Goal: Task Accomplishment & Management: Manage account settings

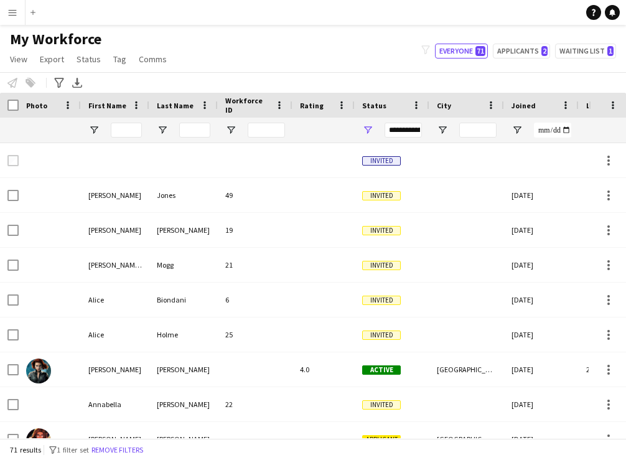
click at [17, 17] on button "Menu" at bounding box center [12, 12] width 25 height 25
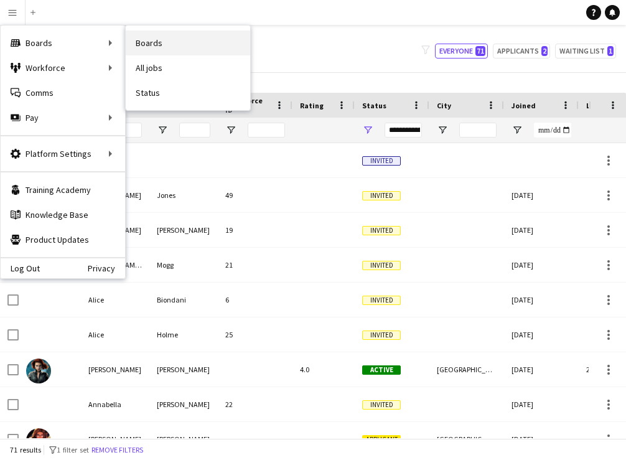
click at [151, 40] on link "Boards" at bounding box center [188, 43] width 125 height 25
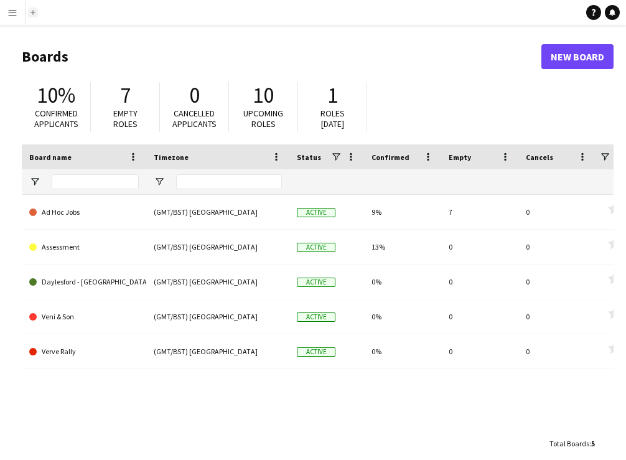
click at [32, 12] on app-icon "Add" at bounding box center [33, 12] width 5 height 5
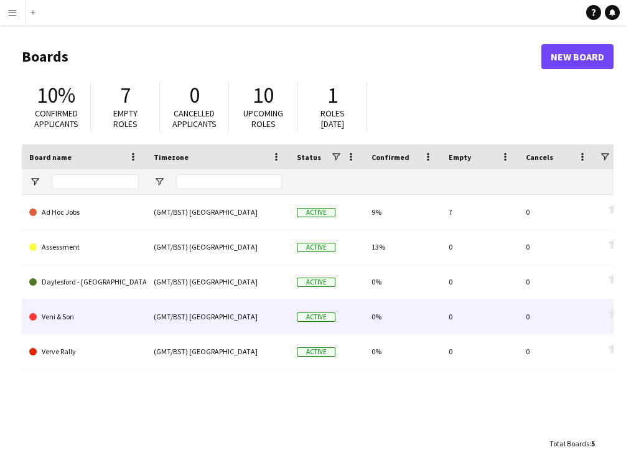
click at [52, 319] on link "Veni & Son" at bounding box center [84, 316] width 110 height 35
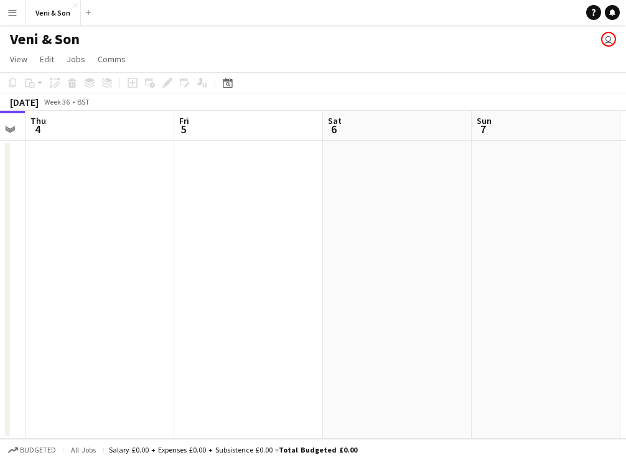
scroll to position [0, 572]
click at [265, 198] on app-date-cell at bounding box center [246, 290] width 149 height 298
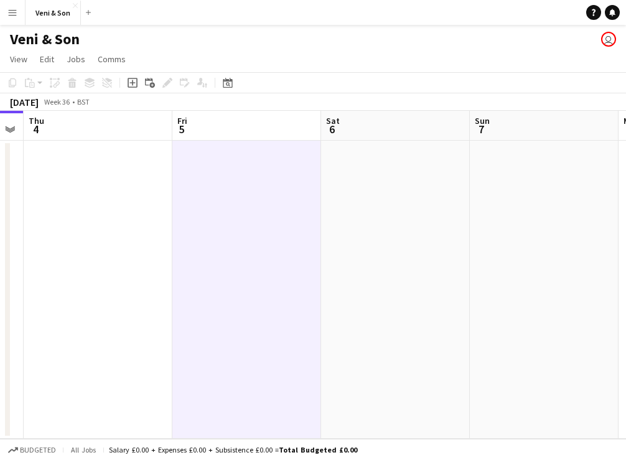
click at [206, 124] on app-board-header-date "Fri 5" at bounding box center [246, 126] width 149 height 30
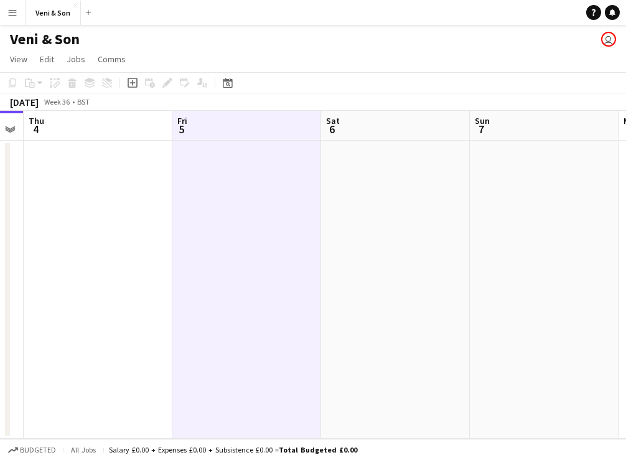
click at [209, 167] on app-date-cell at bounding box center [246, 290] width 149 height 298
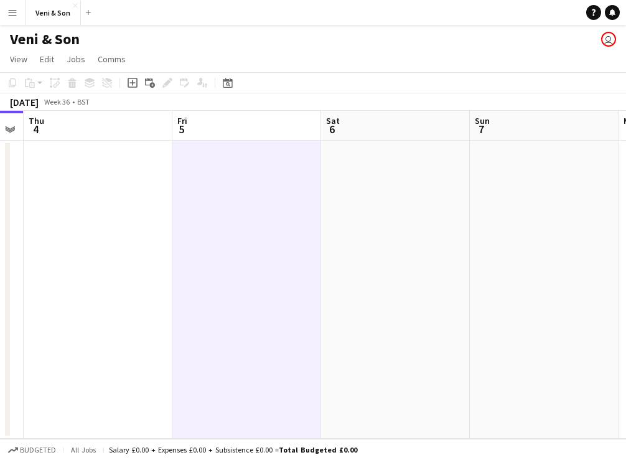
click at [213, 125] on app-board-header-date "Fri 5" at bounding box center [246, 126] width 149 height 30
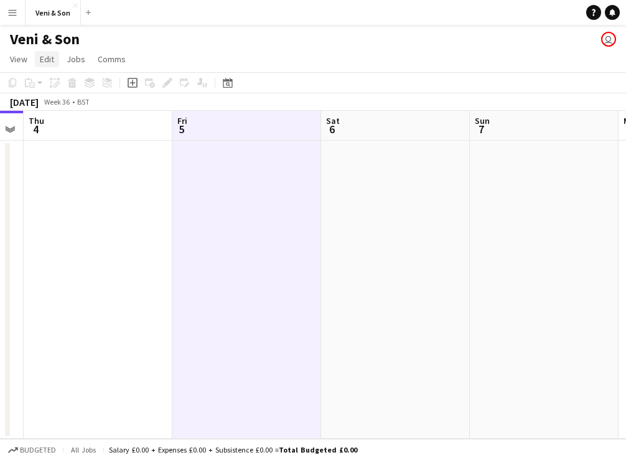
click at [48, 62] on span "Edit" at bounding box center [47, 59] width 14 height 11
click at [29, 62] on link "View" at bounding box center [18, 59] width 27 height 16
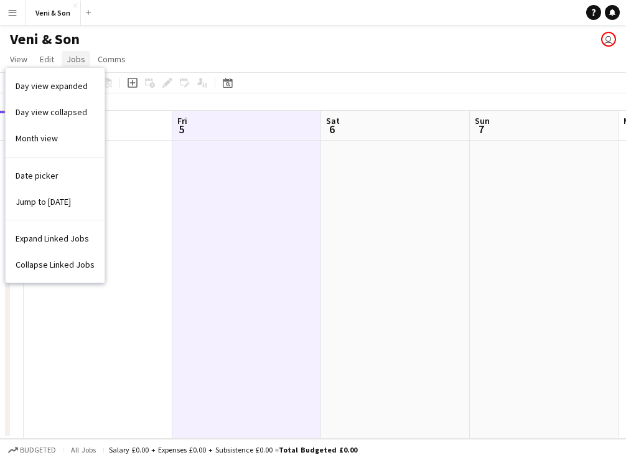
click at [84, 62] on link "Jobs" at bounding box center [76, 59] width 29 height 16
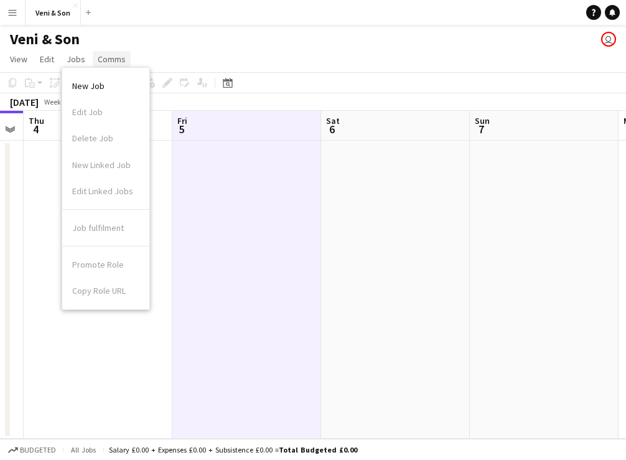
click at [106, 62] on span "Comms" at bounding box center [112, 59] width 28 height 11
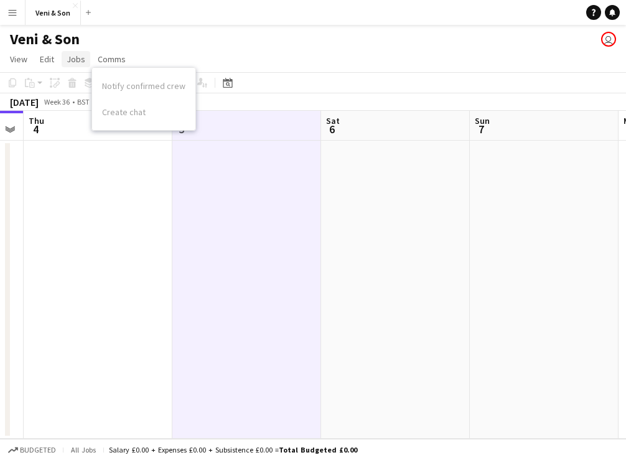
click at [76, 62] on span "Jobs" at bounding box center [76, 59] width 19 height 11
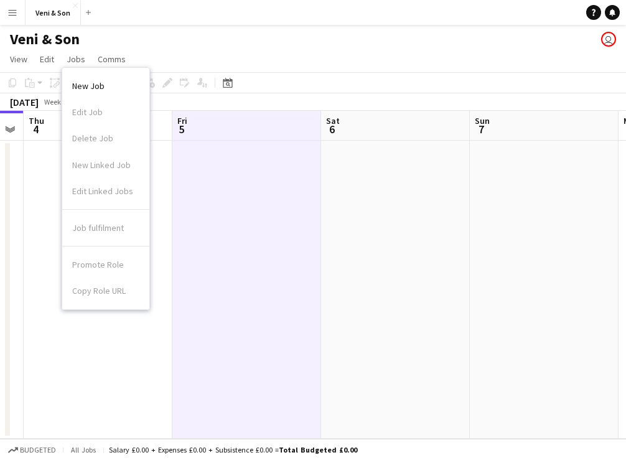
click at [167, 38] on div "Veni & Son user" at bounding box center [313, 37] width 626 height 24
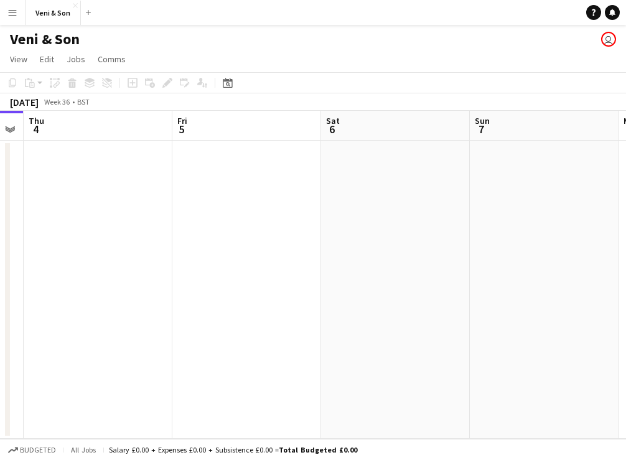
click at [230, 120] on app-board-header-date "Fri 5" at bounding box center [246, 126] width 149 height 30
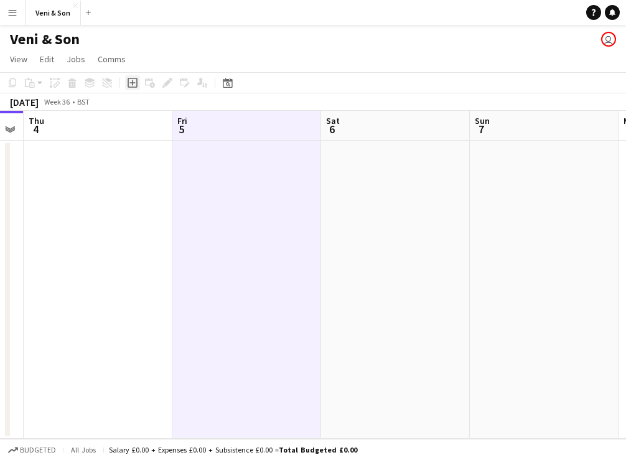
click at [136, 85] on icon "Add job" at bounding box center [133, 83] width 10 height 10
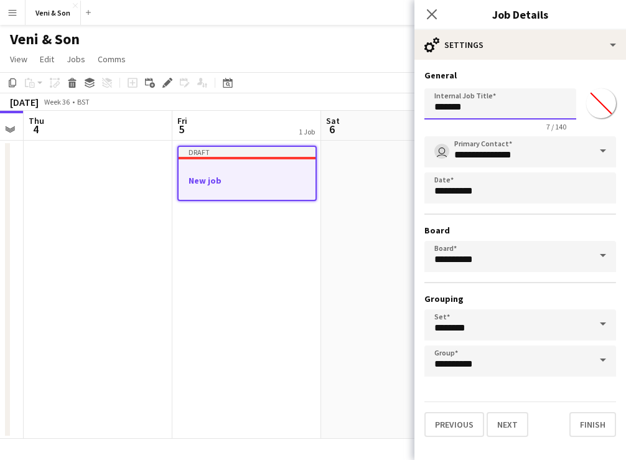
click at [489, 102] on input "*******" at bounding box center [501, 103] width 152 height 31
paste input "*******"
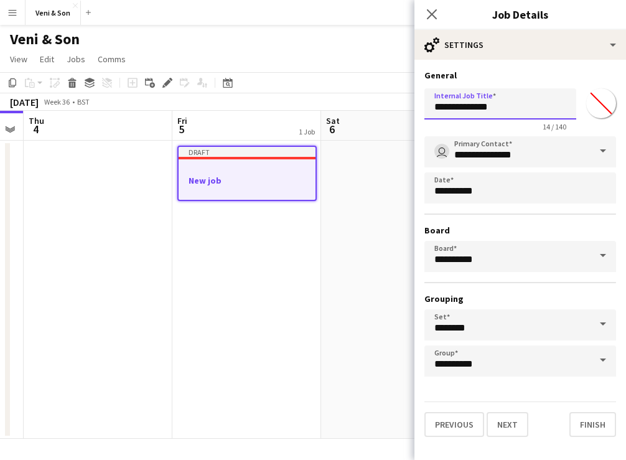
type input "**********"
click at [473, 263] on input "**********" at bounding box center [521, 256] width 192 height 31
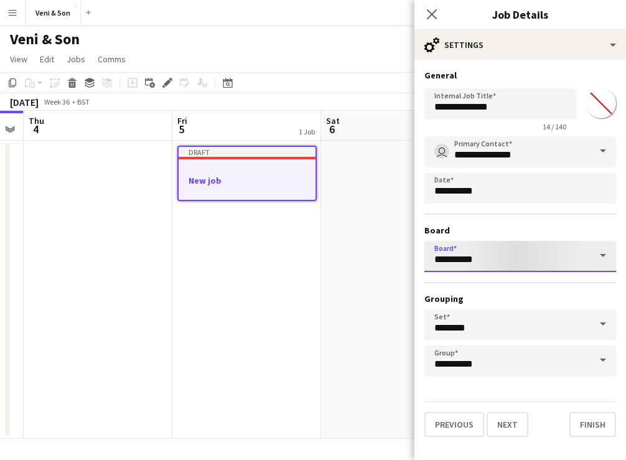
click at [473, 263] on input "**********" at bounding box center [521, 256] width 192 height 31
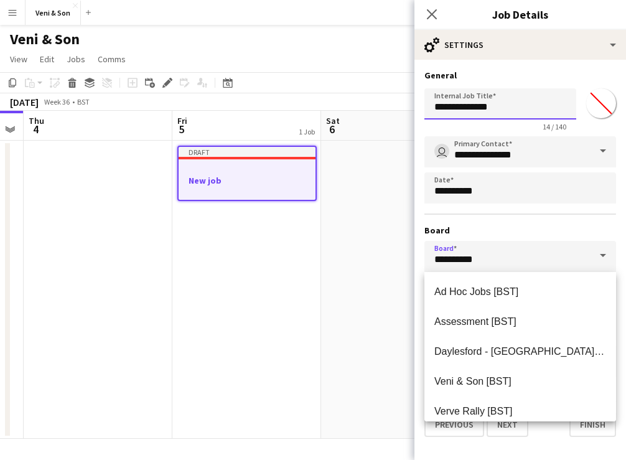
click at [504, 108] on input "**********" at bounding box center [501, 103] width 152 height 31
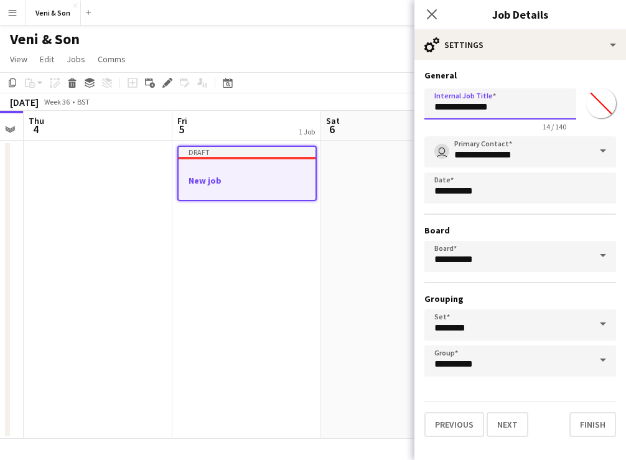
click at [435, 110] on input "**********" at bounding box center [501, 103] width 152 height 31
click at [482, 329] on input "********" at bounding box center [521, 324] width 192 height 31
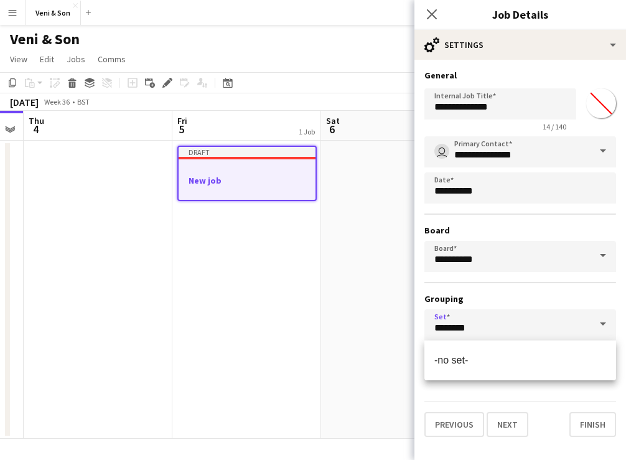
click at [505, 304] on h3 "Grouping" at bounding box center [521, 298] width 192 height 11
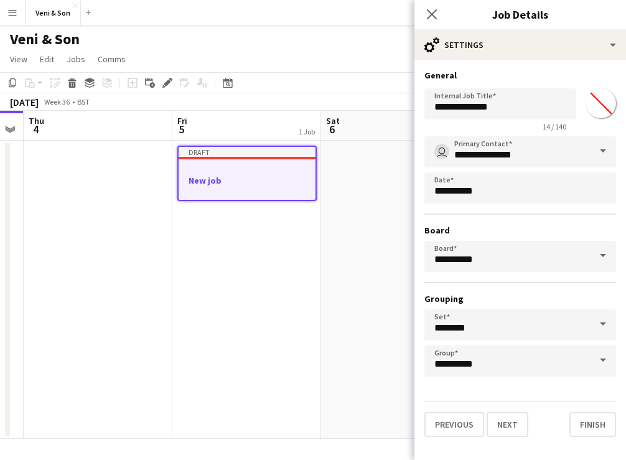
click at [612, 90] on input "*******" at bounding box center [601, 103] width 45 height 45
type input "*******"
click at [512, 423] on button "Next" at bounding box center [508, 424] width 42 height 25
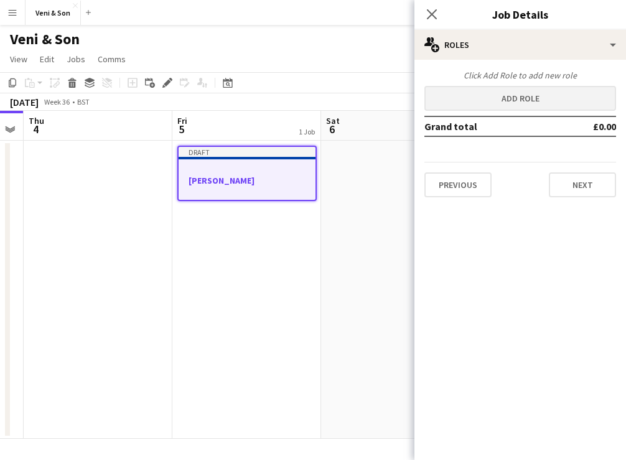
click at [507, 103] on button "Add role" at bounding box center [521, 98] width 192 height 25
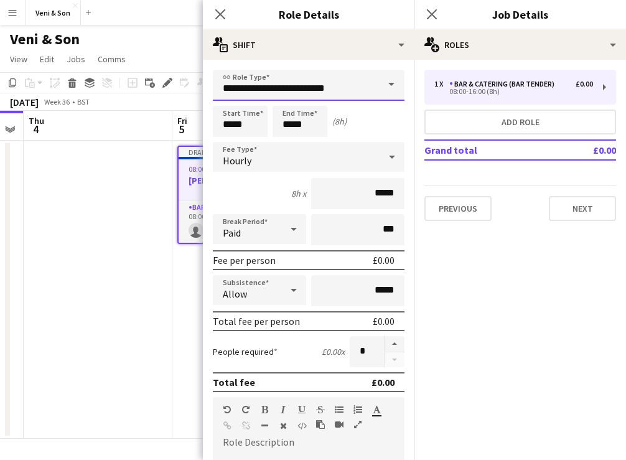
click at [339, 95] on input "**********" at bounding box center [309, 85] width 192 height 31
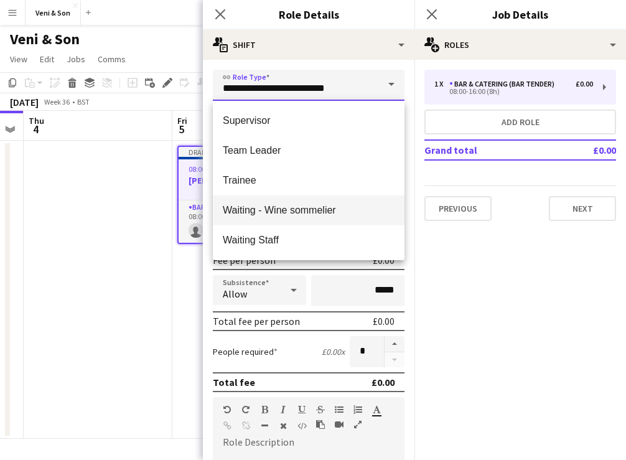
scroll to position [448, 0]
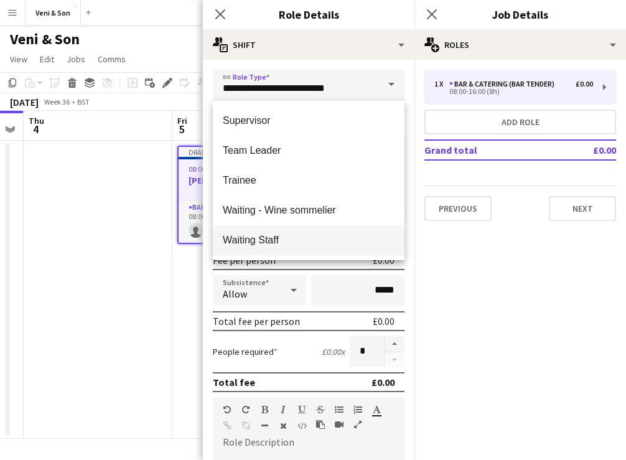
click at [303, 233] on mat-option "Waiting Staff" at bounding box center [309, 240] width 192 height 30
type input "**********"
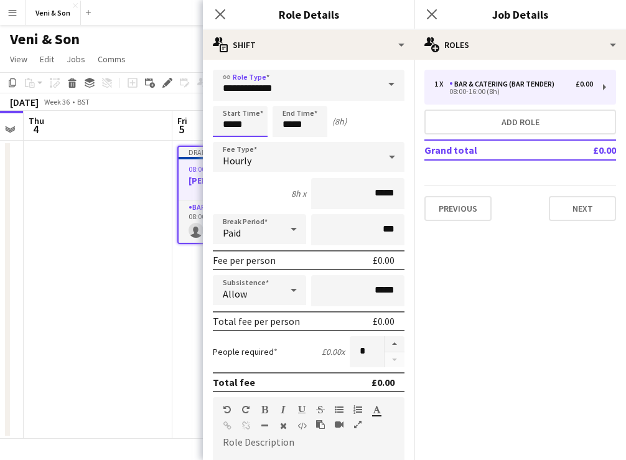
click at [242, 131] on input "*****" at bounding box center [240, 121] width 55 height 31
type input "*****"
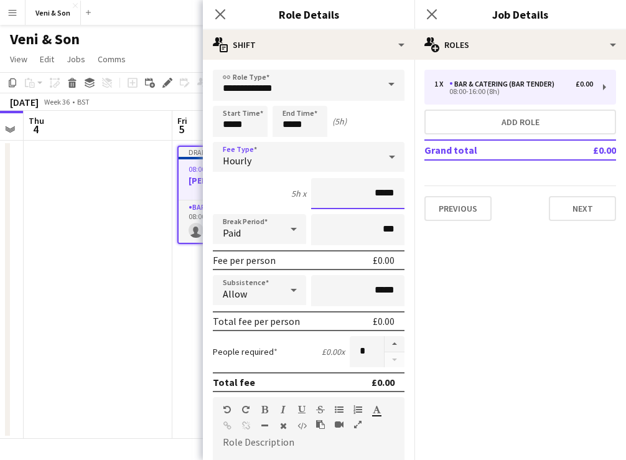
click at [367, 196] on input "*****" at bounding box center [357, 193] width 93 height 31
type input "*****"
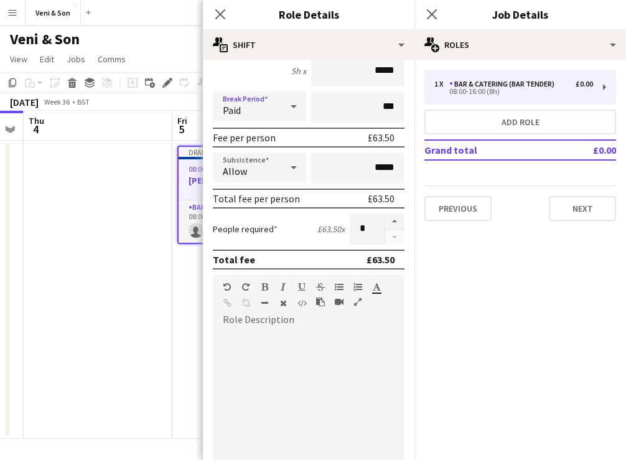
scroll to position [128, 0]
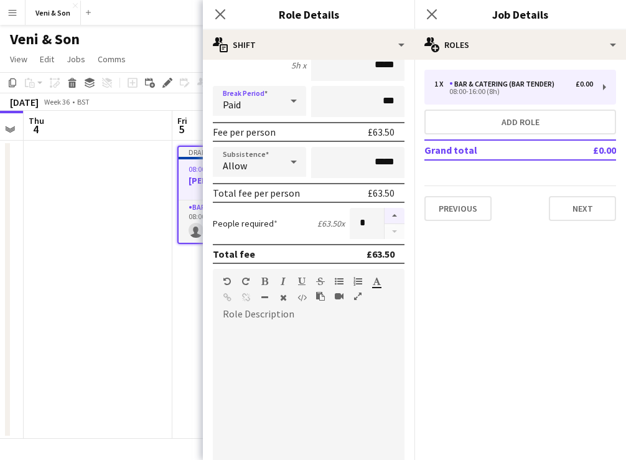
click at [398, 216] on button "button" at bounding box center [395, 216] width 20 height 16
type input "*"
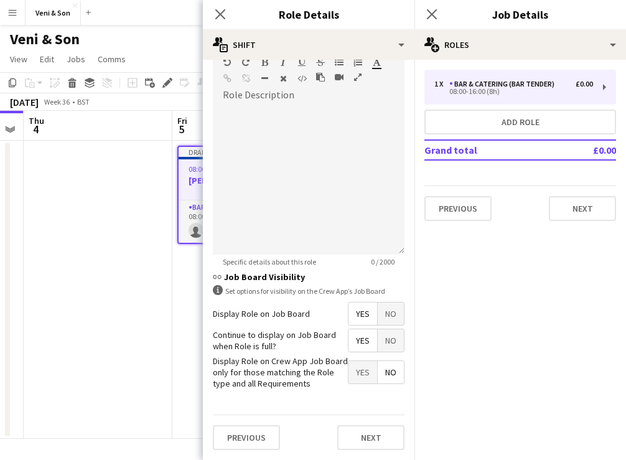
scroll to position [347, 0]
click at [247, 440] on button "Previous" at bounding box center [246, 438] width 67 height 25
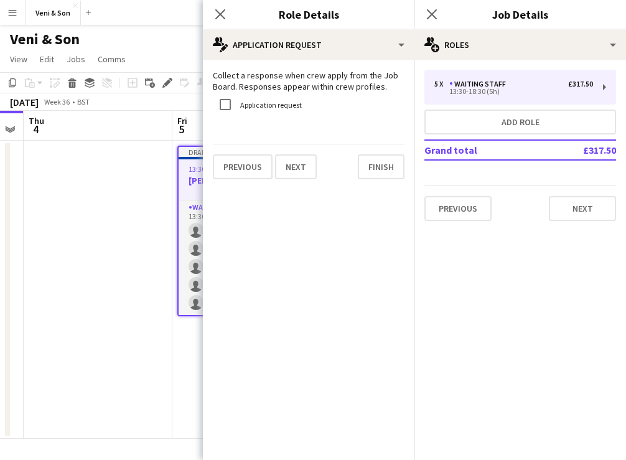
scroll to position [0, 0]
click at [248, 179] on button "Previous" at bounding box center [243, 166] width 60 height 25
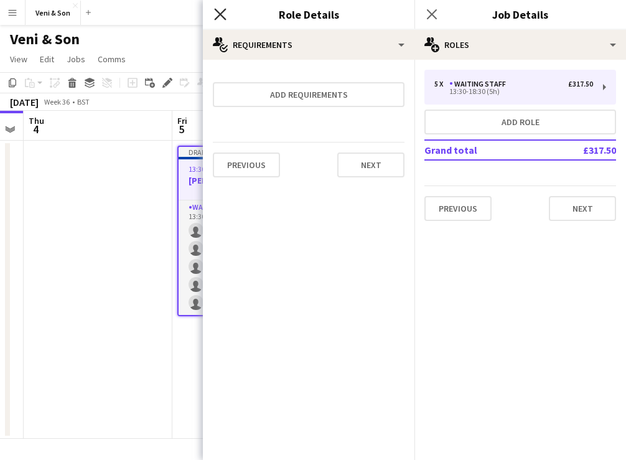
click at [220, 13] on icon "Close pop-in" at bounding box center [220, 14] width 12 height 12
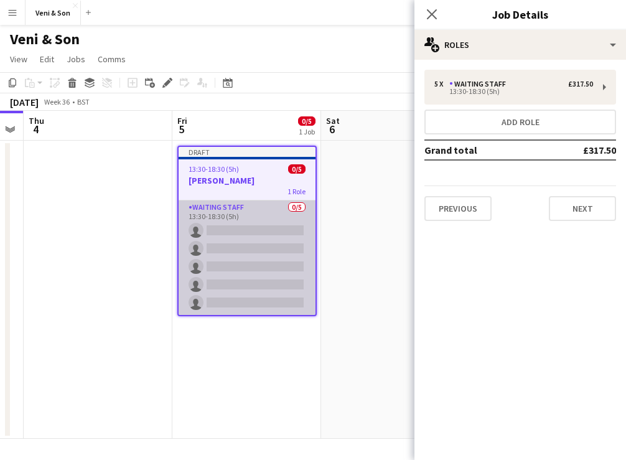
click at [255, 226] on app-card-role "Waiting Staff 0/5 13:30-18:30 (5h) single-neutral-actions single-neutral-action…" at bounding box center [247, 257] width 137 height 115
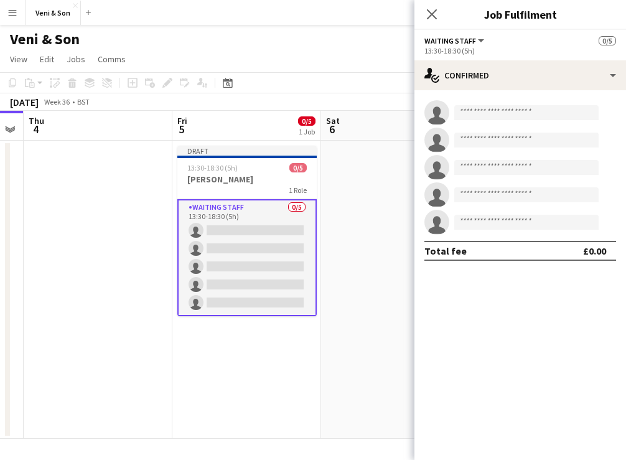
click at [478, 38] on button "Waiting Staff" at bounding box center [456, 40] width 62 height 9
click at [430, 17] on icon at bounding box center [432, 14] width 12 height 12
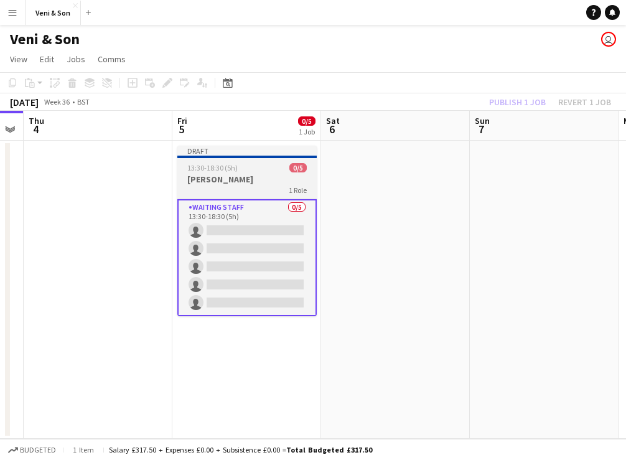
click at [271, 176] on h3 "[PERSON_NAME]" at bounding box center [246, 179] width 139 height 11
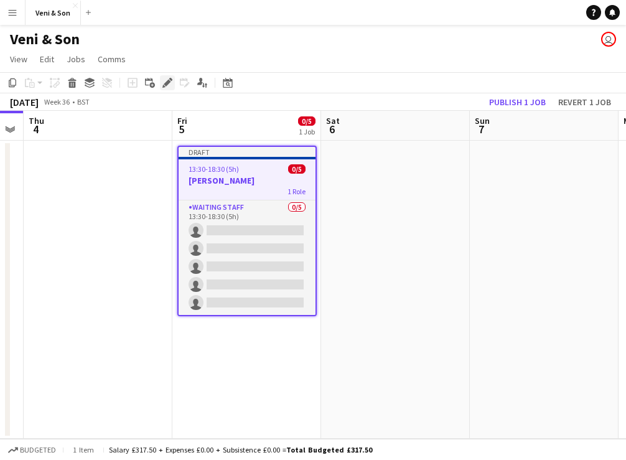
click at [169, 83] on icon "Edit" at bounding box center [168, 83] width 10 height 10
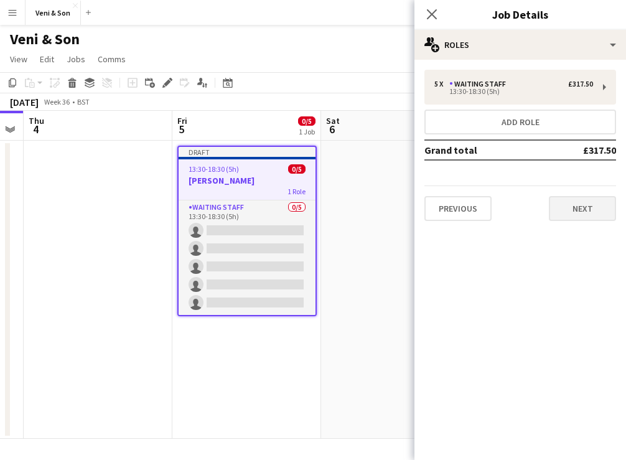
click at [563, 207] on button "Next" at bounding box center [582, 208] width 67 height 25
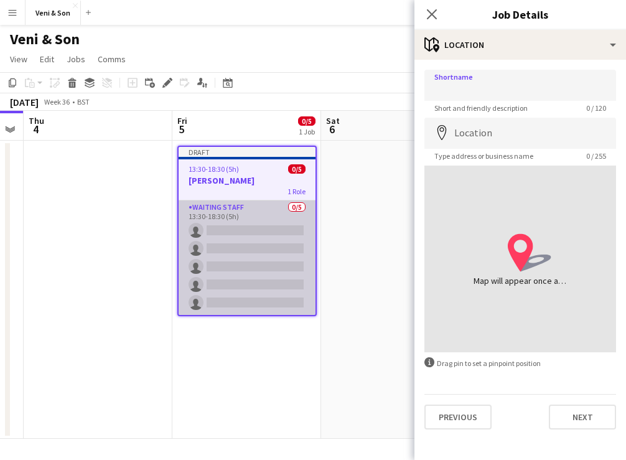
click at [258, 213] on app-card-role "Waiting Staff 0/5 13:30-18:30 (5h) single-neutral-actions single-neutral-action…" at bounding box center [247, 257] width 137 height 115
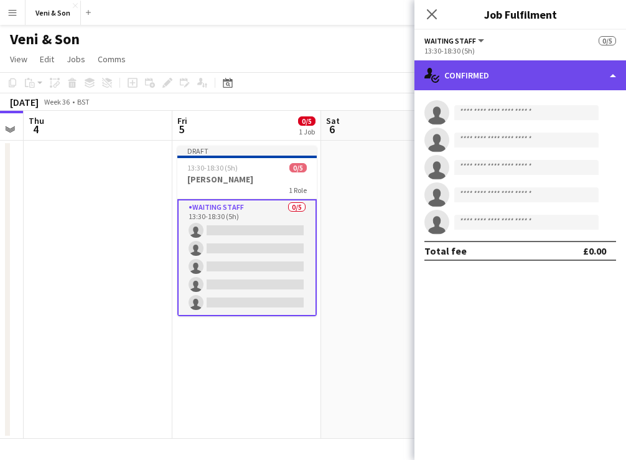
click at [618, 75] on div "single-neutral-actions-check-2 Confirmed" at bounding box center [521, 75] width 212 height 30
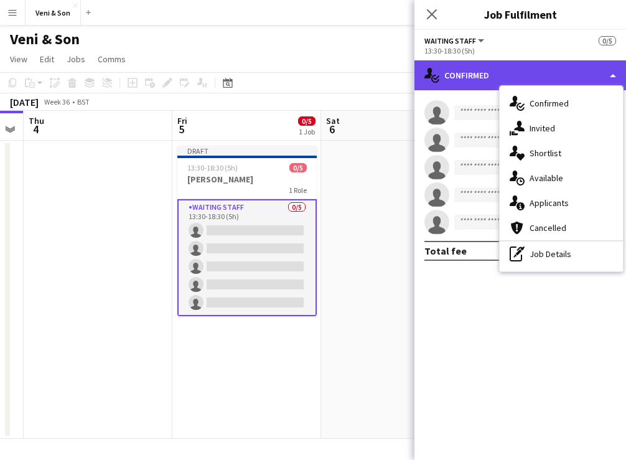
click at [613, 75] on div "single-neutral-actions-check-2 Confirmed" at bounding box center [521, 75] width 212 height 30
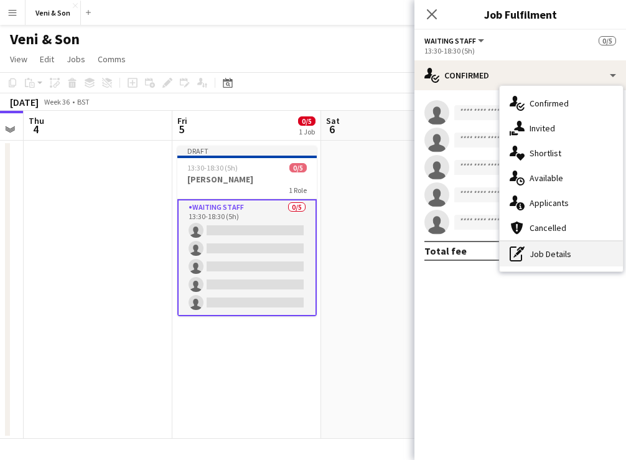
click at [521, 261] on icon at bounding box center [516, 254] width 12 height 15
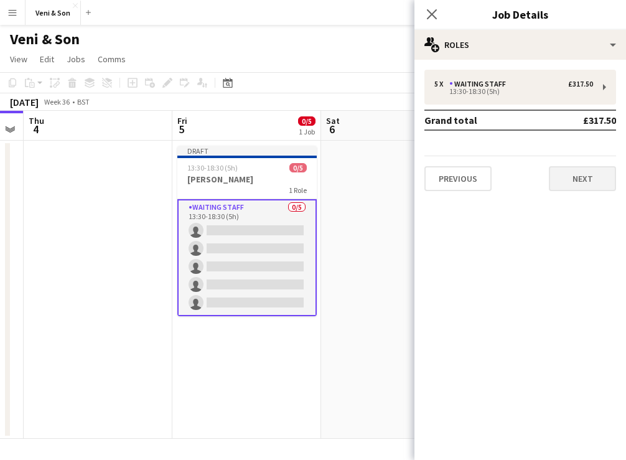
click at [565, 170] on button "Next" at bounding box center [582, 178] width 67 height 25
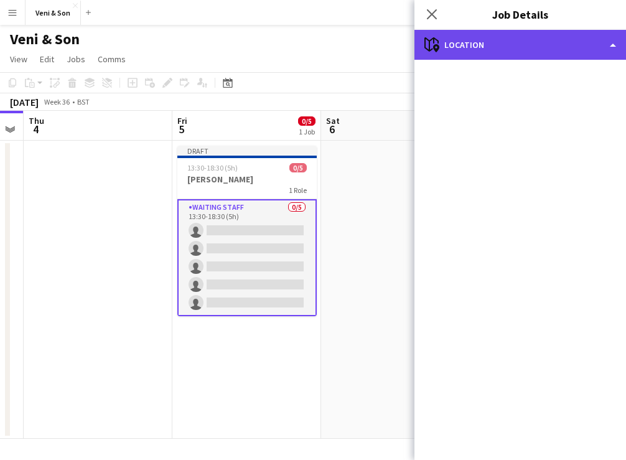
click at [504, 53] on div "maps-pin-1 Location" at bounding box center [521, 45] width 212 height 30
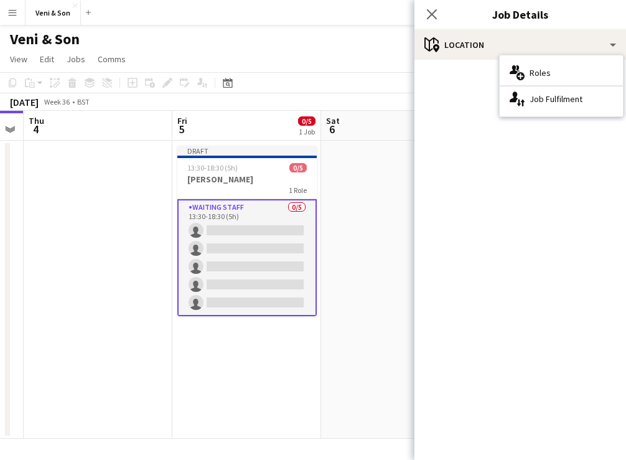
click at [458, 132] on mat-accordion "pencil3 General details 5 x Waiting Staff £317.50 13:30-18:30 (5h) Grand total …" at bounding box center [521, 260] width 212 height 400
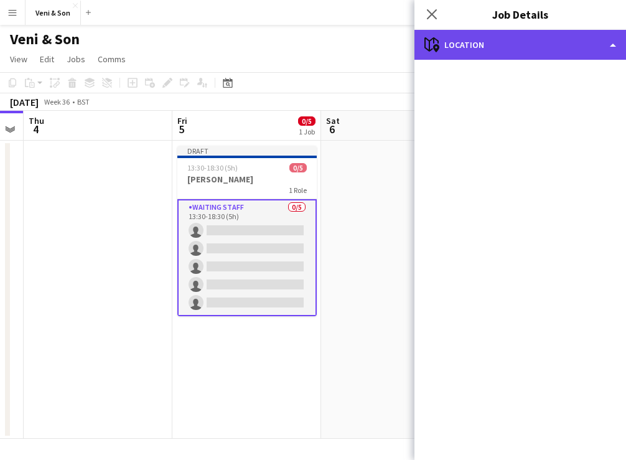
click at [609, 49] on div "maps-pin-1 Location" at bounding box center [521, 45] width 212 height 30
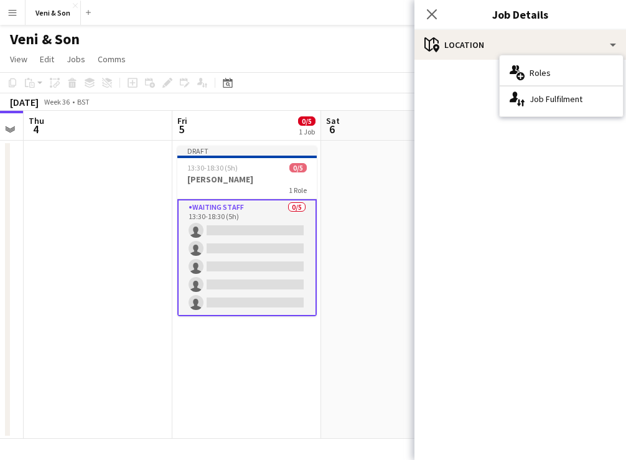
click at [445, 106] on mat-accordion "pencil3 General details 5 x Waiting Staff £317.50 13:30-18:30 (5h) Grand total …" at bounding box center [521, 260] width 212 height 400
click at [430, 17] on icon "Close pop-in" at bounding box center [432, 14] width 12 height 12
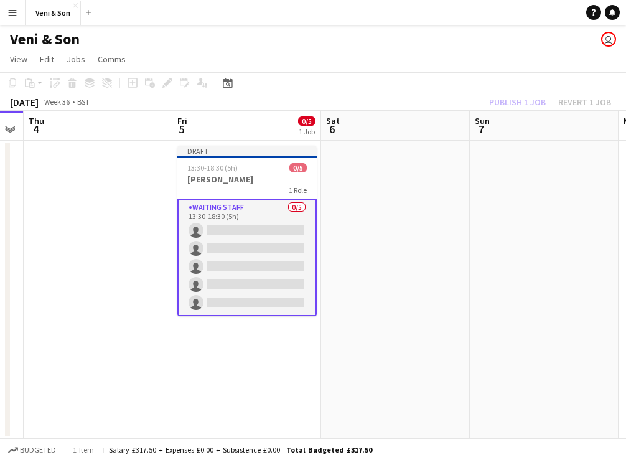
click at [235, 219] on app-card-role "Waiting Staff 0/5 13:30-18:30 (5h) single-neutral-actions single-neutral-action…" at bounding box center [246, 257] width 139 height 117
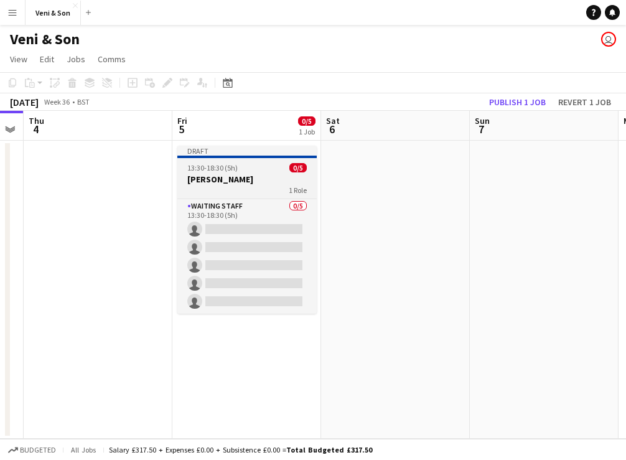
click at [266, 185] on div "1 Role" at bounding box center [246, 190] width 139 height 10
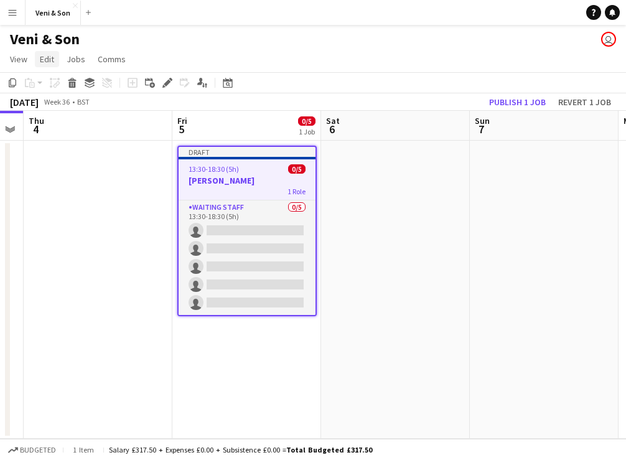
click at [43, 64] on span "Edit" at bounding box center [47, 59] width 14 height 11
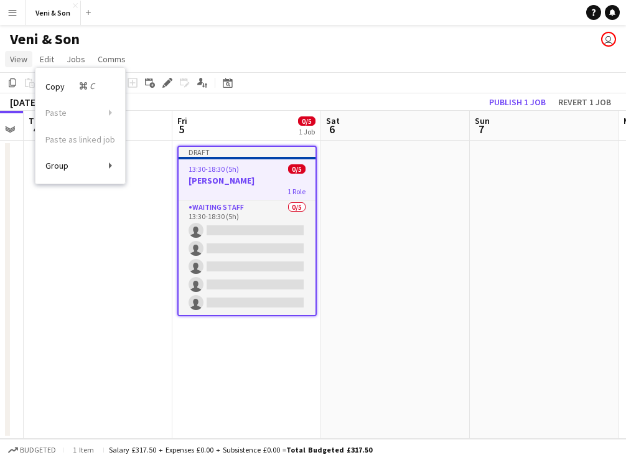
click at [13, 64] on span "View" at bounding box center [18, 59] width 17 height 11
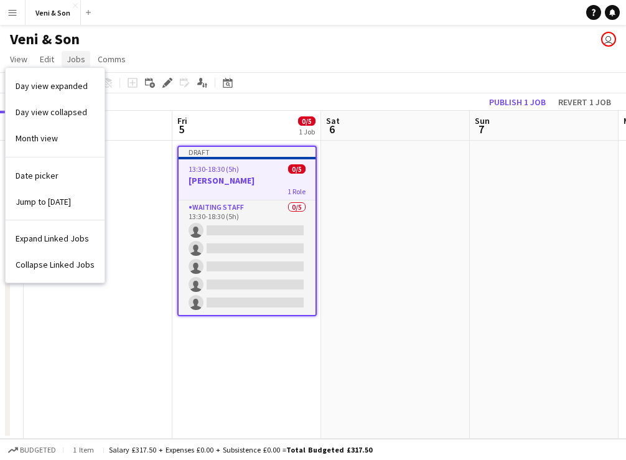
click at [73, 66] on link "Jobs" at bounding box center [76, 59] width 29 height 16
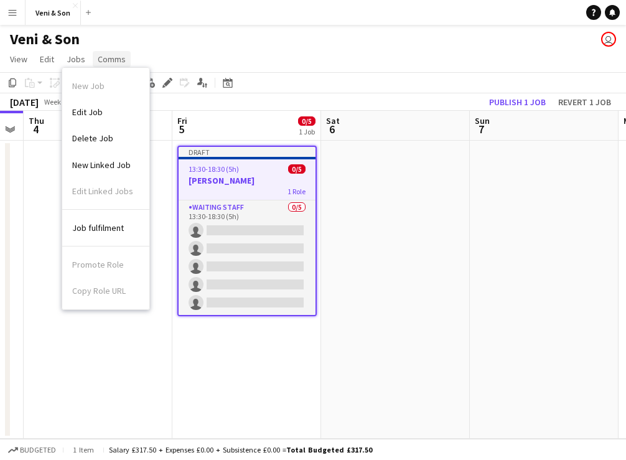
click at [109, 62] on span "Comms" at bounding box center [112, 59] width 28 height 11
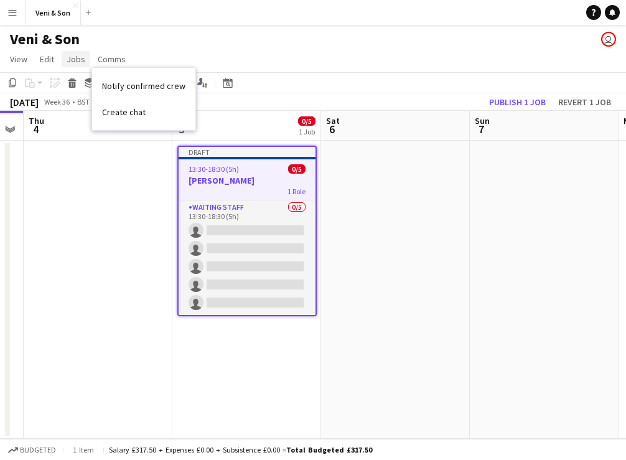
click at [82, 62] on span "Jobs" at bounding box center [76, 59] width 19 height 11
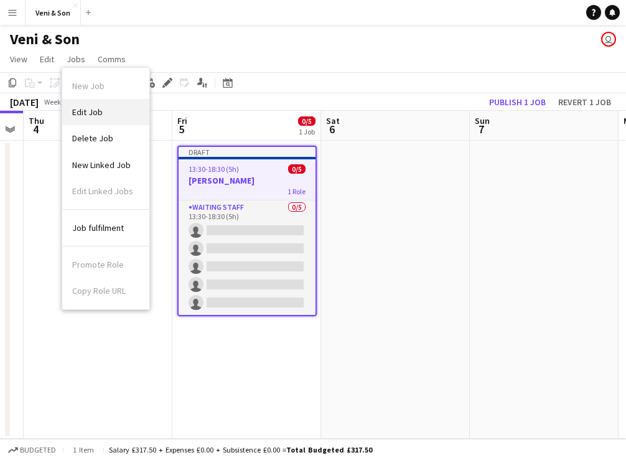
click at [101, 113] on span "Edit Job" at bounding box center [87, 111] width 31 height 11
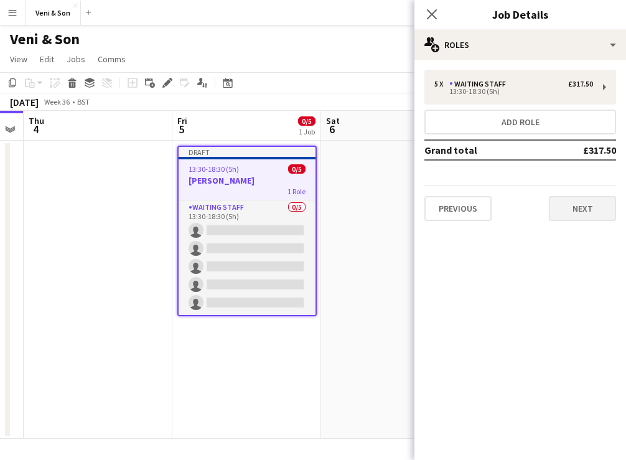
click at [584, 211] on button "Next" at bounding box center [582, 208] width 67 height 25
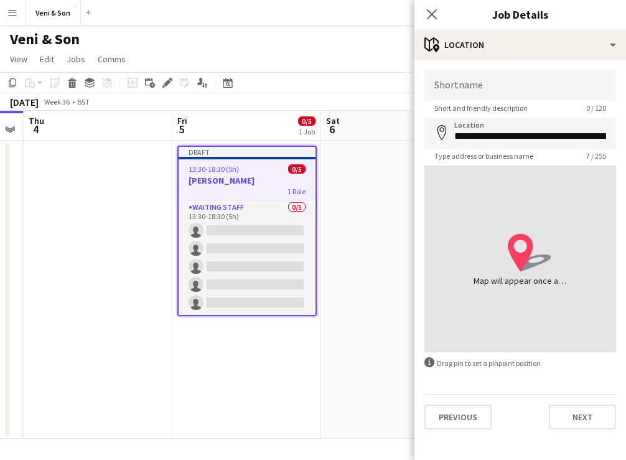
type input "**********"
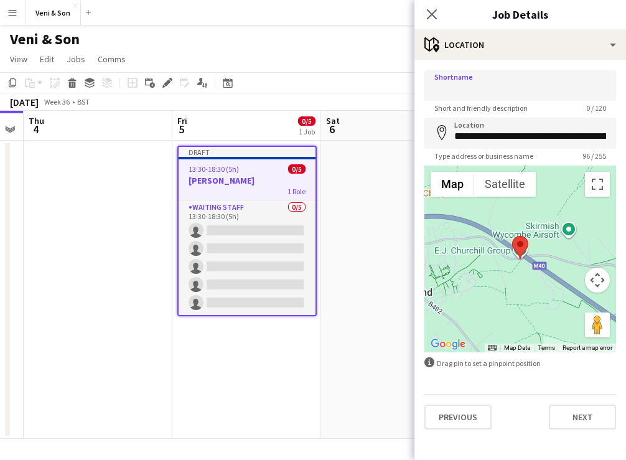
click at [35, 37] on h1 "Veni & Son" at bounding box center [45, 39] width 70 height 19
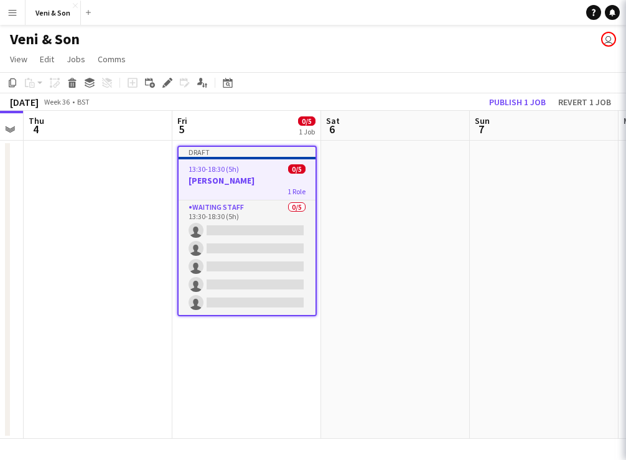
click at [35, 37] on h1 "Veni & Son" at bounding box center [45, 39] width 70 height 19
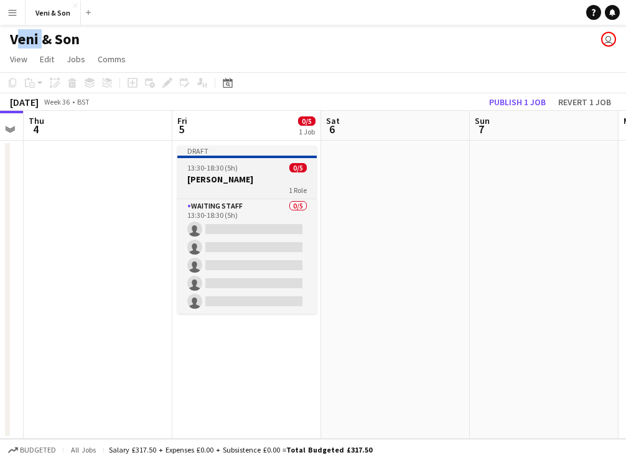
click at [252, 192] on div "1 Role" at bounding box center [246, 190] width 139 height 10
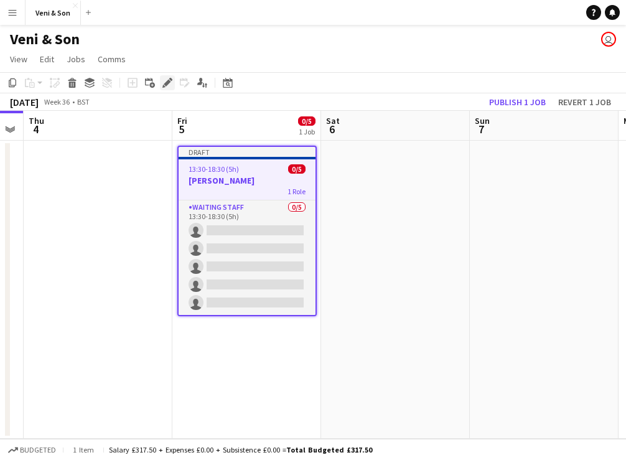
click at [165, 83] on icon "Edit" at bounding box center [168, 83] width 10 height 10
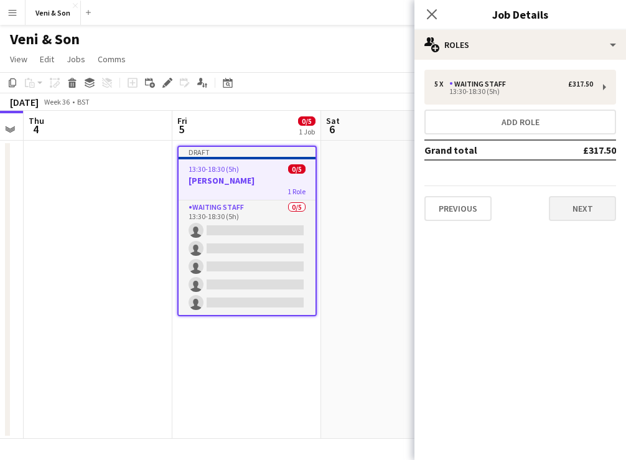
click at [577, 209] on button "Next" at bounding box center [582, 208] width 67 height 25
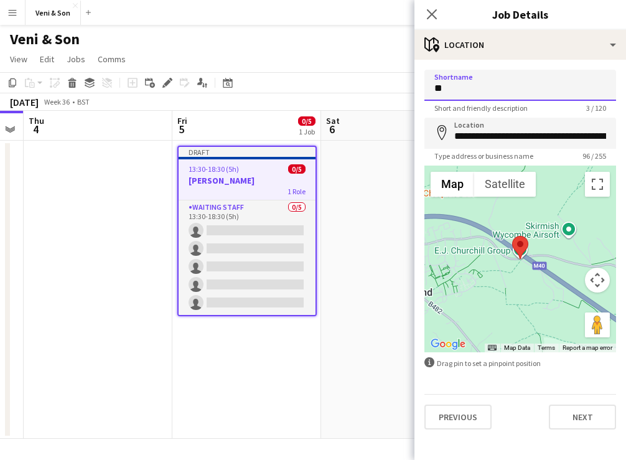
type input "*"
click at [577, 415] on button "Next" at bounding box center [582, 417] width 67 height 25
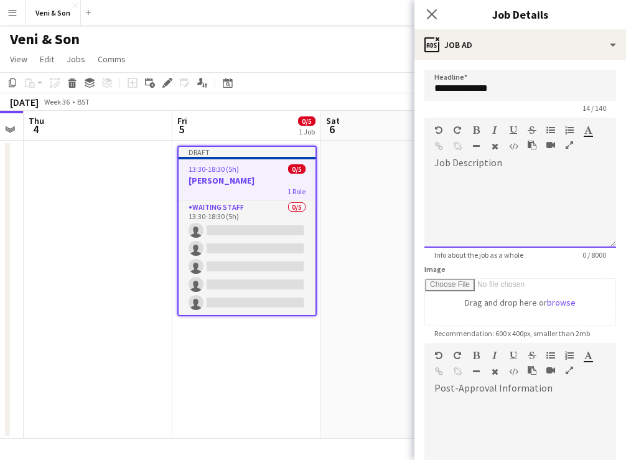
click at [502, 204] on div at bounding box center [521, 210] width 192 height 75
paste div
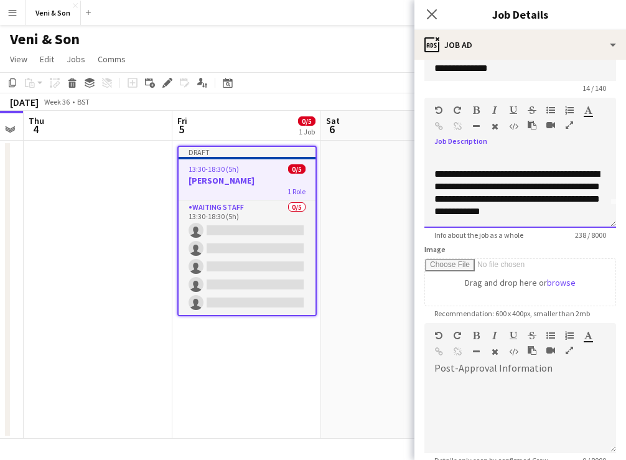
scroll to position [22, 0]
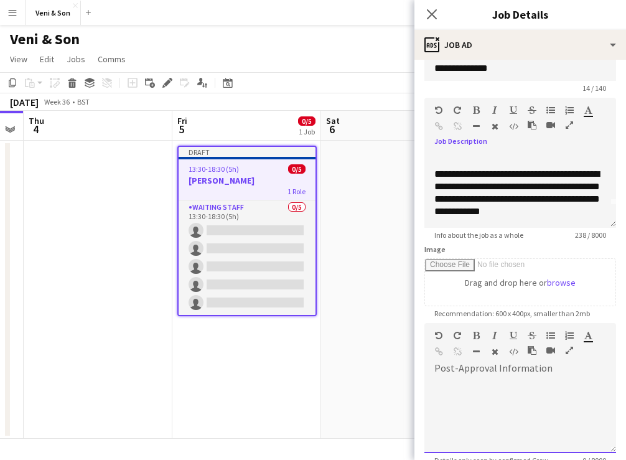
click at [487, 397] on div at bounding box center [521, 416] width 192 height 75
paste div
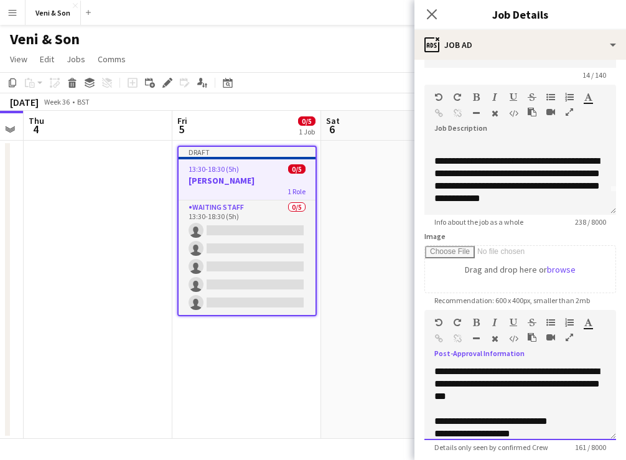
scroll to position [19, 0]
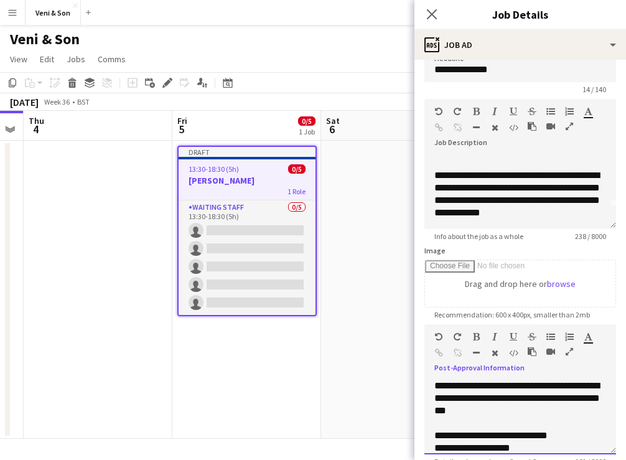
click at [435, 384] on div "**********" at bounding box center [521, 398] width 172 height 37
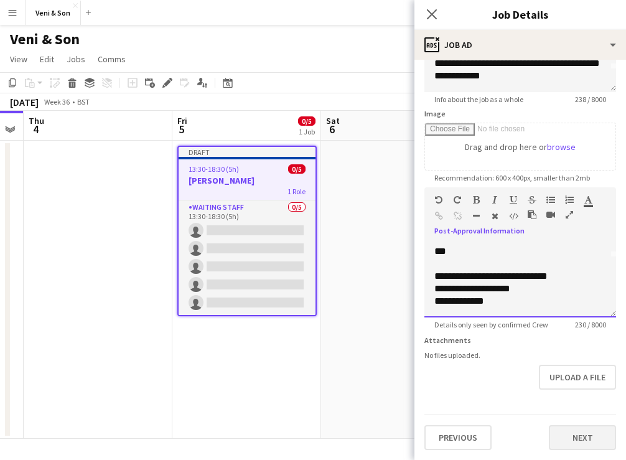
scroll to position [156, 0]
click at [580, 438] on button "Next" at bounding box center [582, 437] width 67 height 25
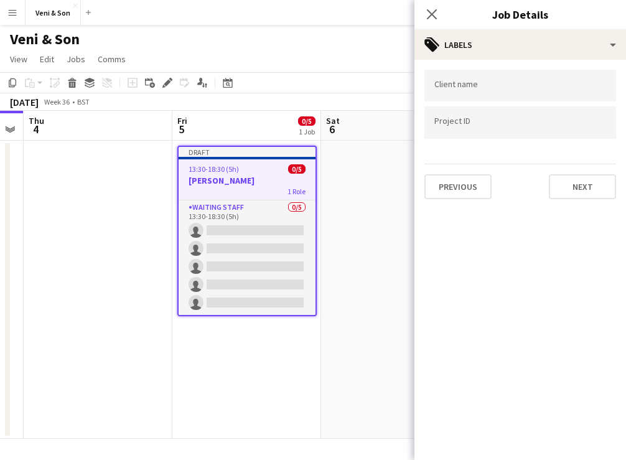
scroll to position [0, 0]
click at [502, 88] on input "Type to search client labels..." at bounding box center [521, 85] width 172 height 11
type input "**********"
click at [497, 128] on input "Type to search project ID labels..." at bounding box center [521, 122] width 172 height 11
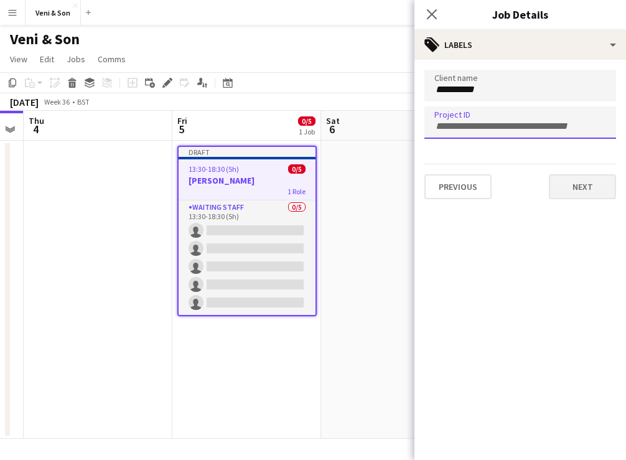
click at [586, 190] on button "Next" at bounding box center [582, 186] width 67 height 25
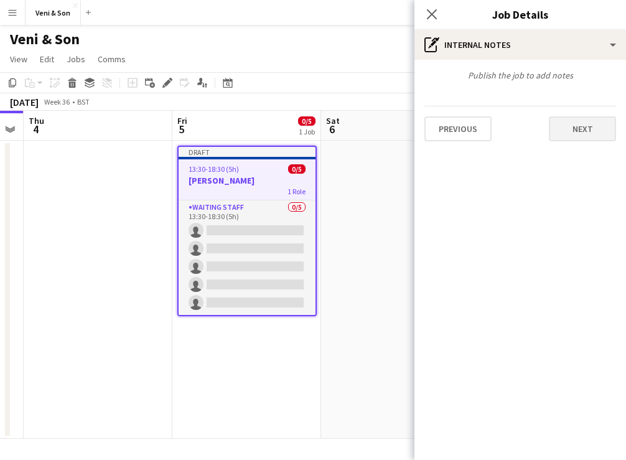
click at [582, 125] on button "Next" at bounding box center [582, 128] width 67 height 25
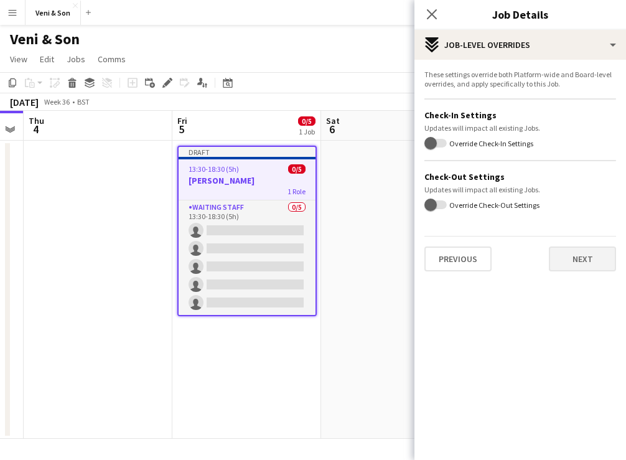
click at [583, 261] on button "Next" at bounding box center [582, 259] width 67 height 25
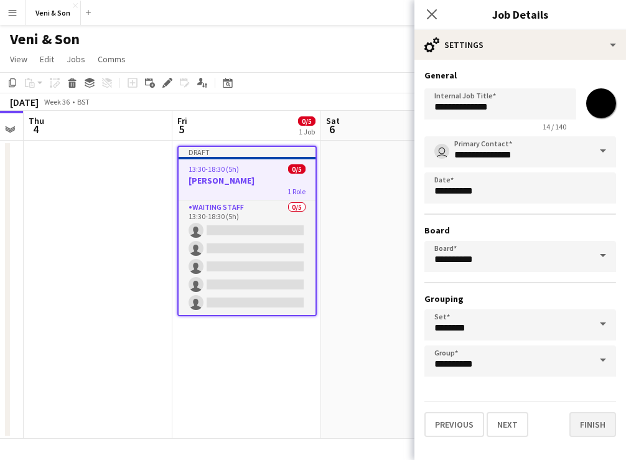
click at [583, 431] on button "Finish" at bounding box center [593, 424] width 47 height 25
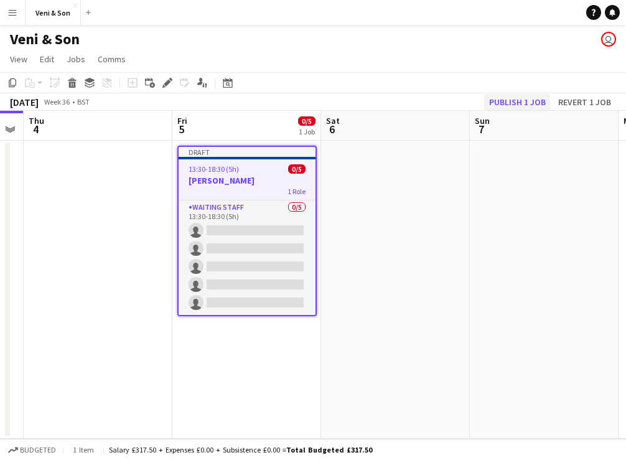
click at [524, 101] on button "Publish 1 job" at bounding box center [517, 102] width 67 height 16
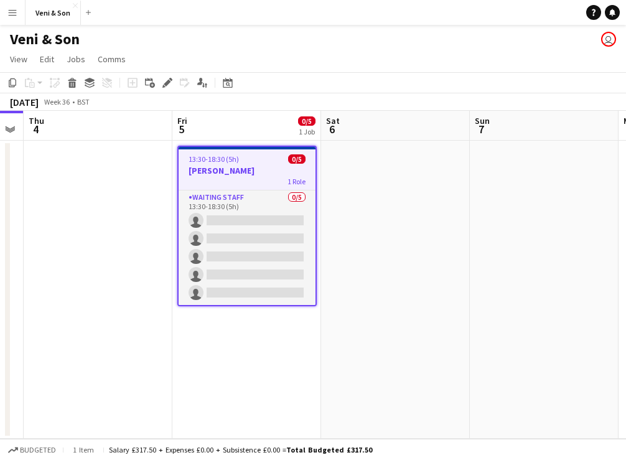
click at [17, 16] on app-icon "Menu" at bounding box center [12, 12] width 10 height 10
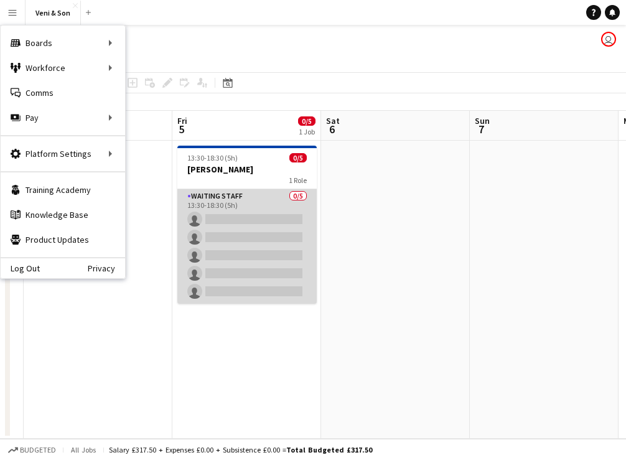
click at [264, 295] on app-card-role "Waiting Staff 0/5 13:30-18:30 (5h) single-neutral-actions single-neutral-action…" at bounding box center [246, 246] width 139 height 115
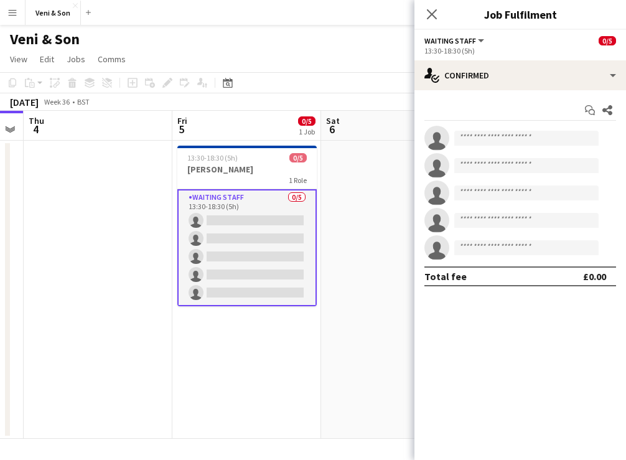
click at [240, 252] on app-card-role "Waiting Staff 0/5 13:30-18:30 (5h) single-neutral-actions single-neutral-action…" at bounding box center [246, 247] width 139 height 117
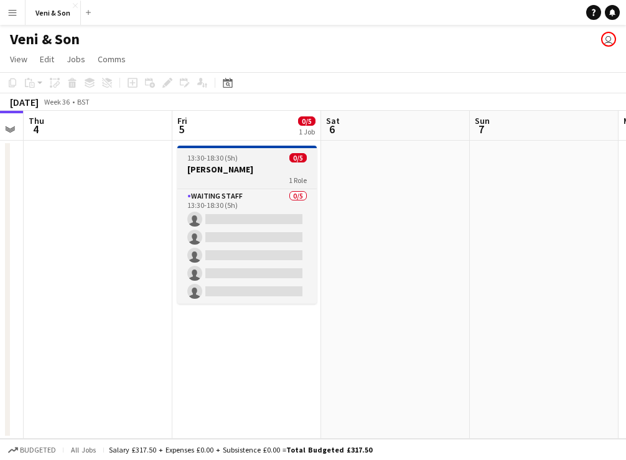
click at [255, 182] on div "1 Role" at bounding box center [246, 180] width 139 height 10
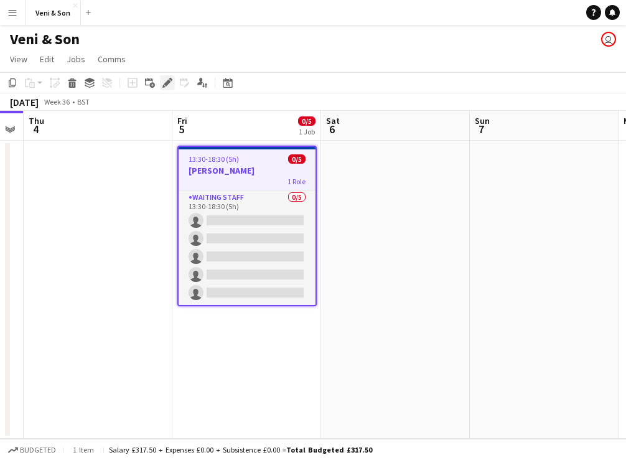
click at [166, 81] on icon "Edit" at bounding box center [168, 83] width 10 height 10
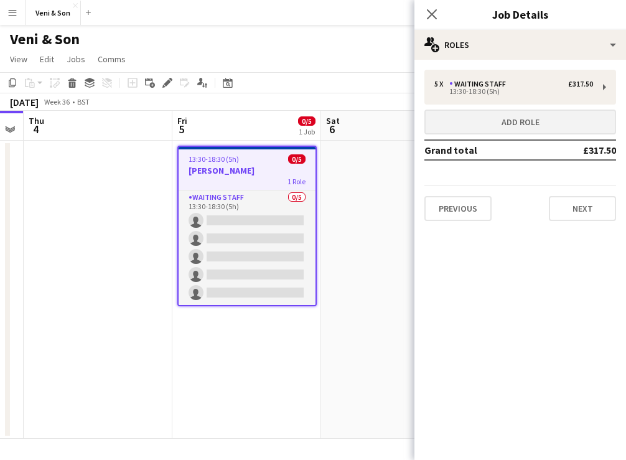
click at [499, 121] on button "Add role" at bounding box center [521, 122] width 192 height 25
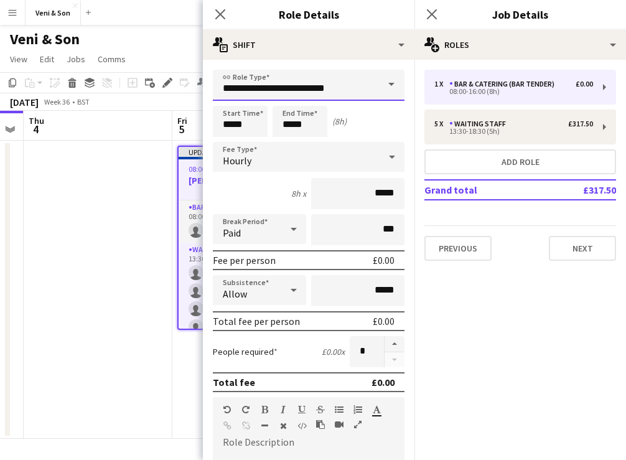
click at [357, 87] on input "**********" at bounding box center [309, 85] width 192 height 31
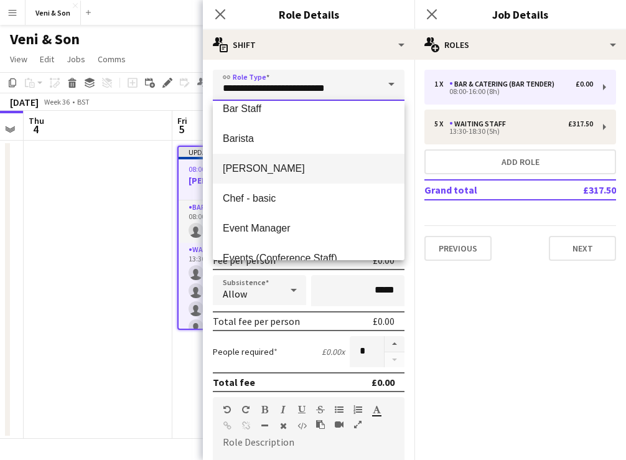
scroll to position [105, 0]
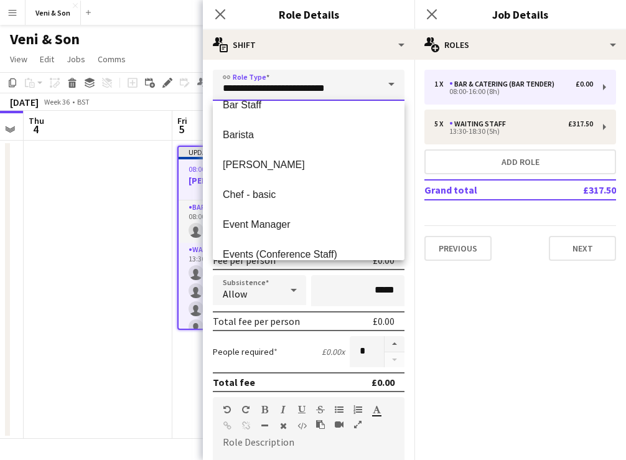
click at [348, 90] on input "**********" at bounding box center [309, 85] width 192 height 31
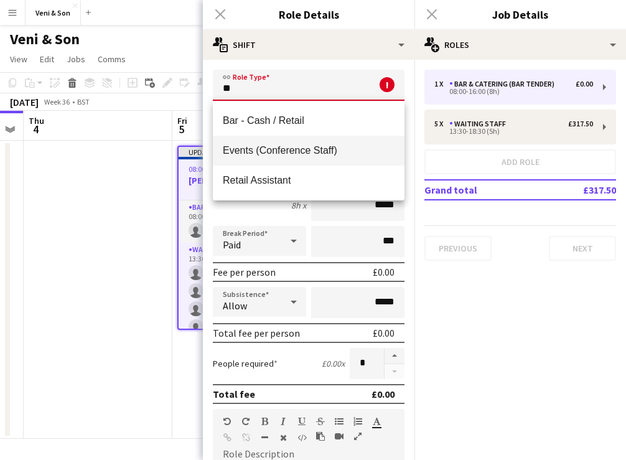
scroll to position [0, 0]
type input "**"
click at [434, 16] on div "Close pop-in" at bounding box center [432, 14] width 35 height 29
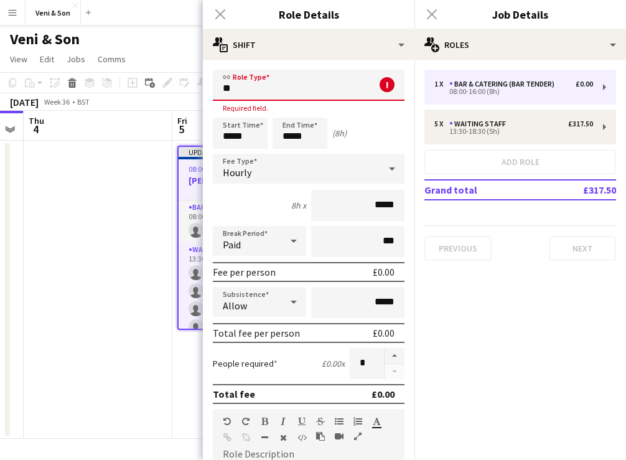
click at [433, 14] on div "Close pop-in" at bounding box center [432, 14] width 35 height 29
click at [216, 18] on div "Close pop-in" at bounding box center [220, 14] width 35 height 29
click at [217, 14] on div "Close pop-in" at bounding box center [220, 14] width 35 height 29
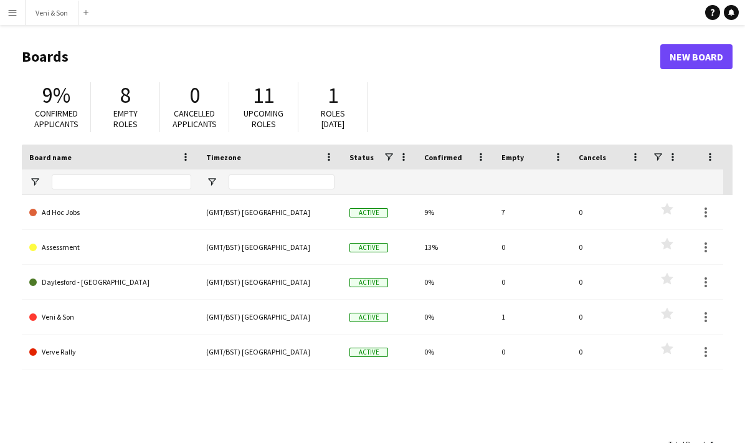
click at [17, 14] on button "Menu" at bounding box center [12, 12] width 25 height 25
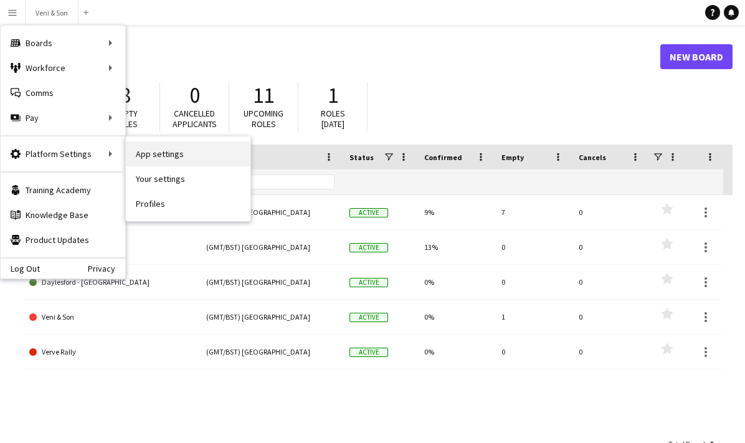
click at [166, 155] on link "App settings" at bounding box center [188, 153] width 125 height 25
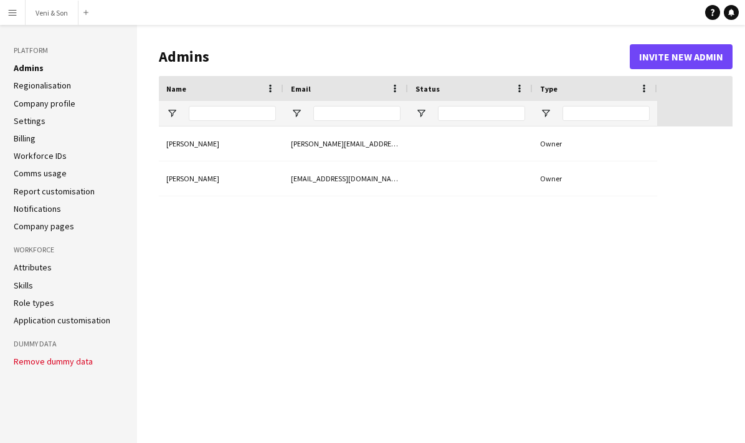
type input "**********"
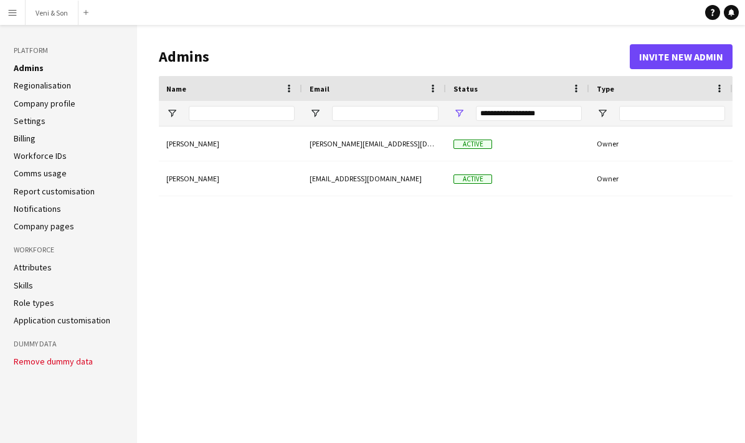
click at [37, 304] on link "Role types" at bounding box center [34, 302] width 40 height 11
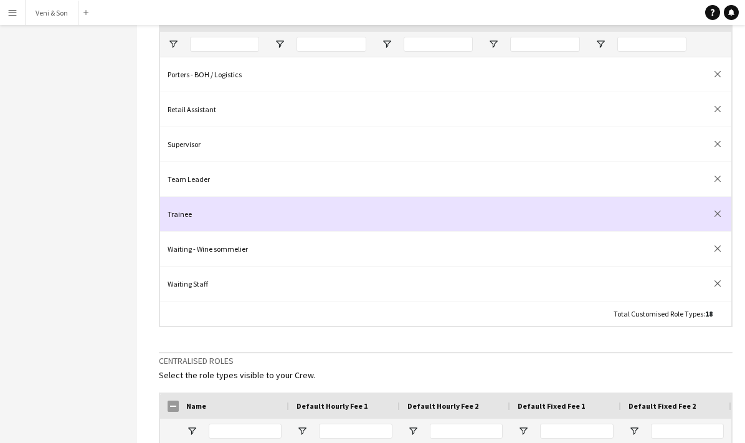
scroll to position [281, 0]
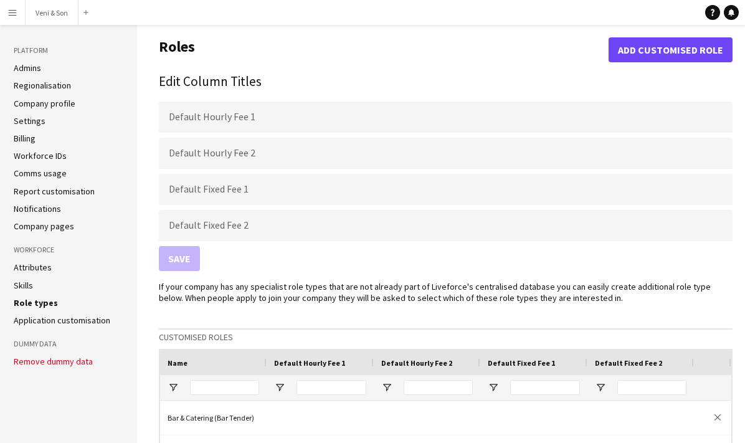
click at [694, 39] on button "Add customised role" at bounding box center [670, 49] width 124 height 25
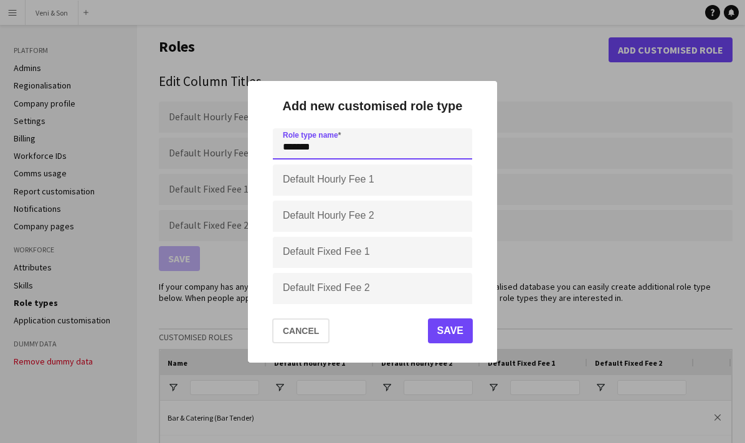
type input "*******"
click at [453, 326] on button "Save" at bounding box center [450, 330] width 45 height 25
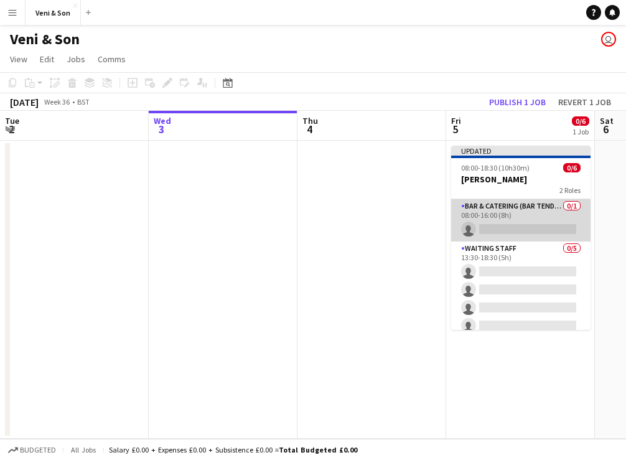
click at [525, 233] on app-card-role "Bar & Catering (Bar Tender) 0/1 08:00-16:00 (8h) single-neutral-actions" at bounding box center [520, 220] width 139 height 42
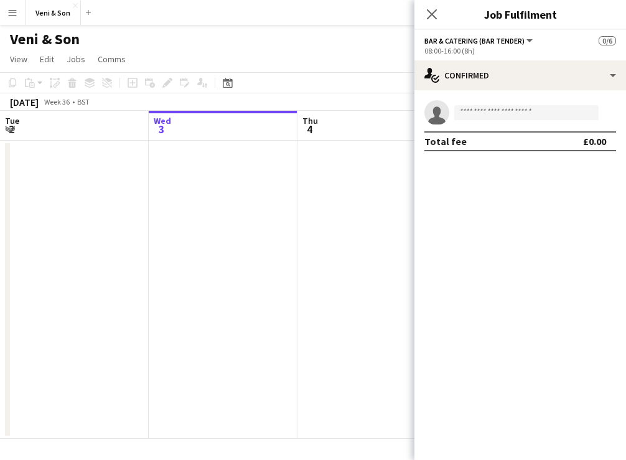
click at [428, 5] on div "Close pop-in" at bounding box center [432, 14] width 35 height 29
click at [430, 13] on icon "Close pop-in" at bounding box center [432, 14] width 12 height 12
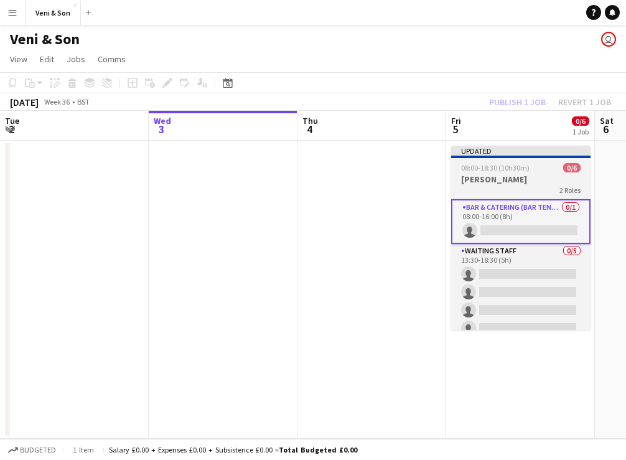
click at [505, 161] on app-job-card "Updated 08:00-18:30 (10h30m) 0/6 [PERSON_NAME] 2 Roles Bar & Catering (Bar Tend…" at bounding box center [520, 238] width 139 height 184
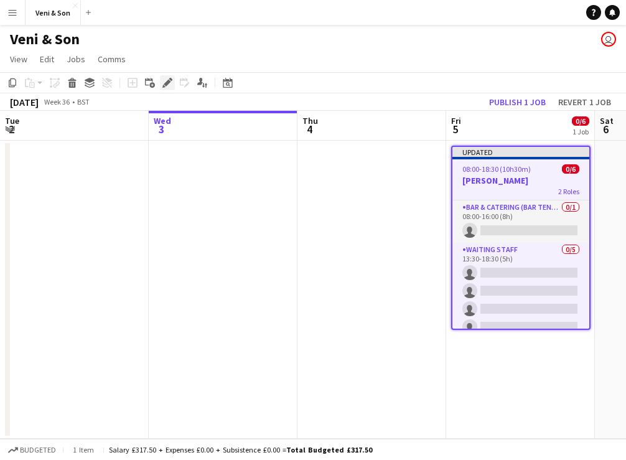
click at [166, 80] on icon "Edit" at bounding box center [168, 83] width 10 height 10
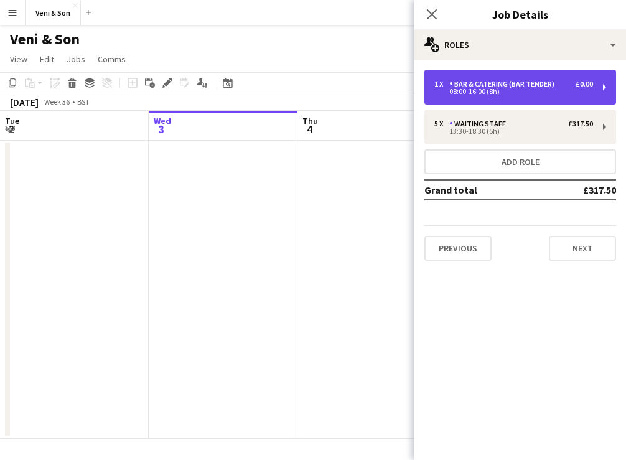
click at [509, 77] on div "1 x Bar & Catering (Bar Tender) £0.00 08:00-16:00 (8h)" at bounding box center [521, 87] width 192 height 35
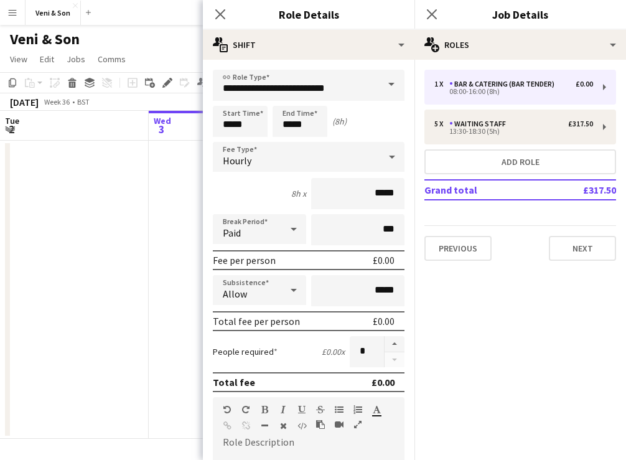
click at [387, 85] on span at bounding box center [392, 85] width 26 height 30
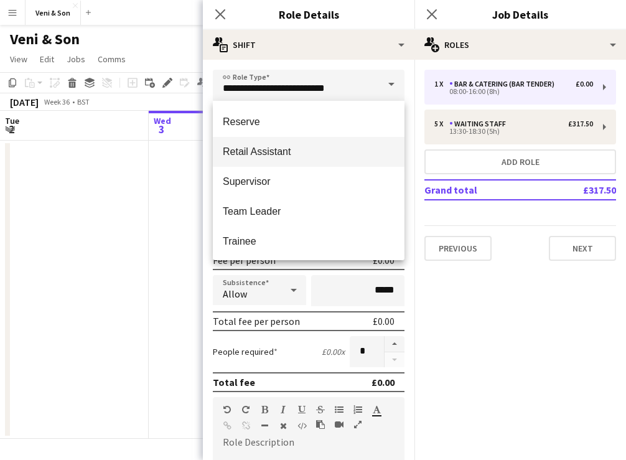
scroll to position [391, 0]
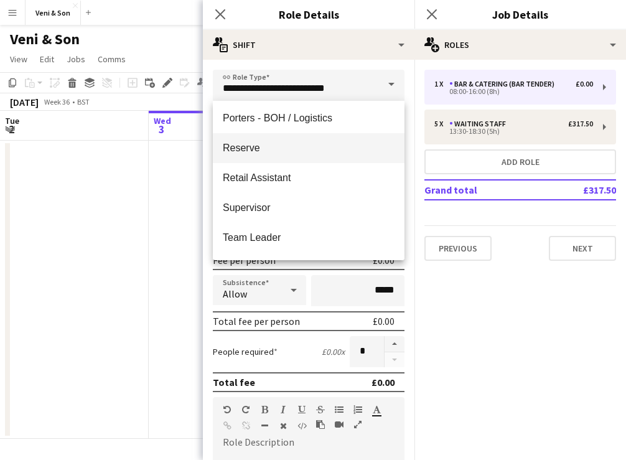
click at [315, 154] on span "Reserve" at bounding box center [309, 148] width 172 height 12
type input "*******"
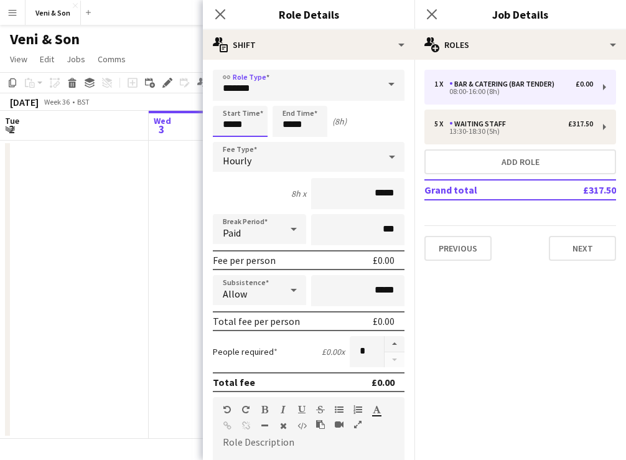
click at [250, 127] on input "*****" at bounding box center [240, 121] width 55 height 31
type input "*****"
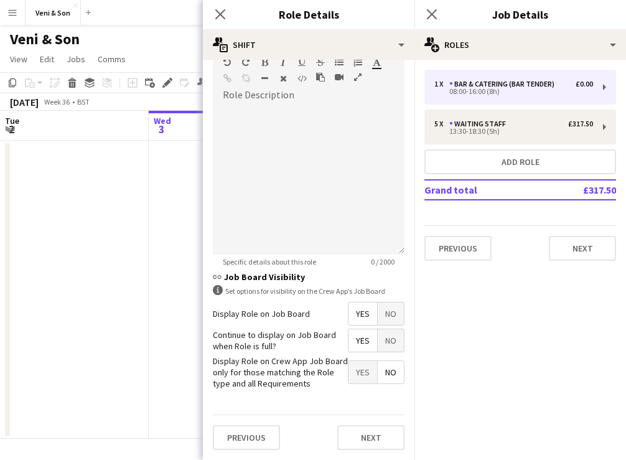
scroll to position [347, 0]
click at [373, 435] on button "Next" at bounding box center [370, 438] width 67 height 25
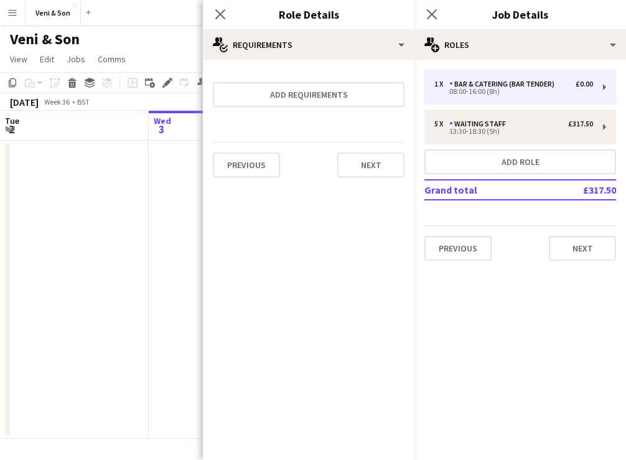
scroll to position [0, 0]
click at [366, 164] on button "Next" at bounding box center [370, 165] width 67 height 25
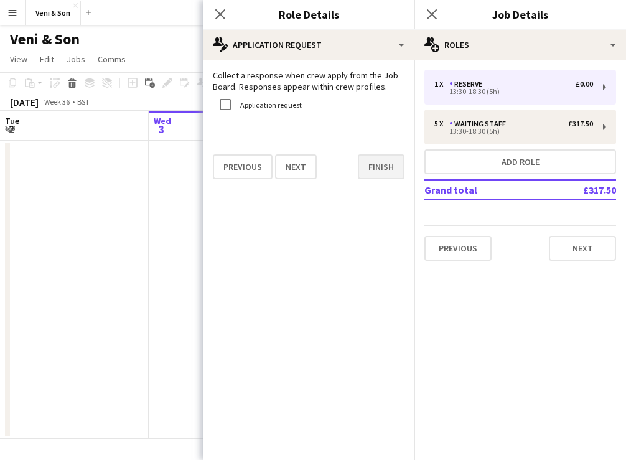
click at [375, 165] on button "Finish" at bounding box center [381, 166] width 47 height 25
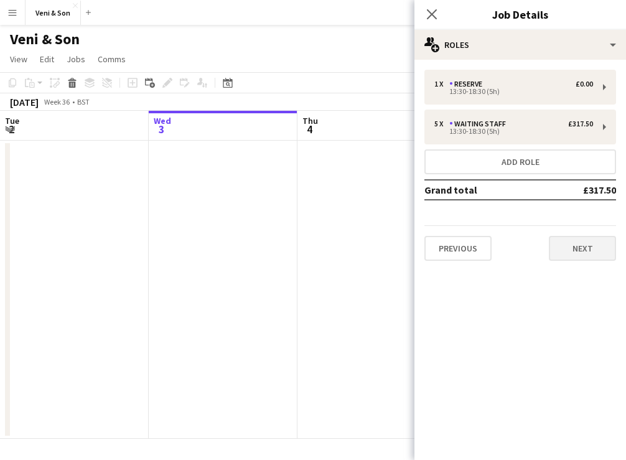
click at [568, 252] on button "Next" at bounding box center [582, 248] width 67 height 25
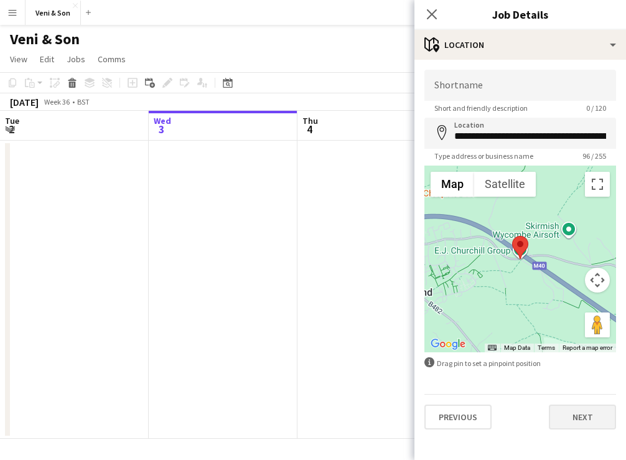
click at [576, 421] on button "Next" at bounding box center [582, 417] width 67 height 25
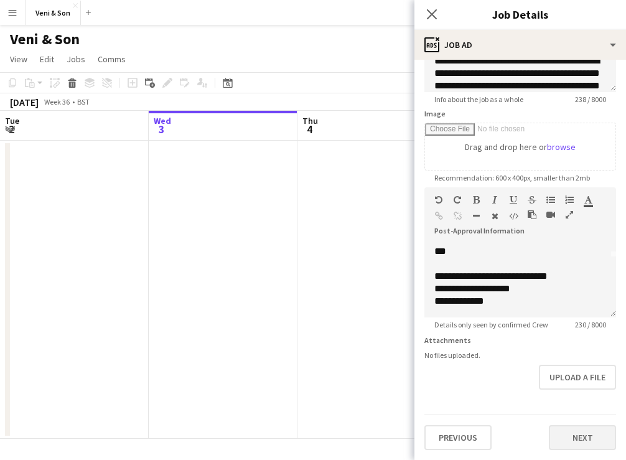
scroll to position [156, 0]
click at [578, 435] on button "Next" at bounding box center [582, 437] width 67 height 25
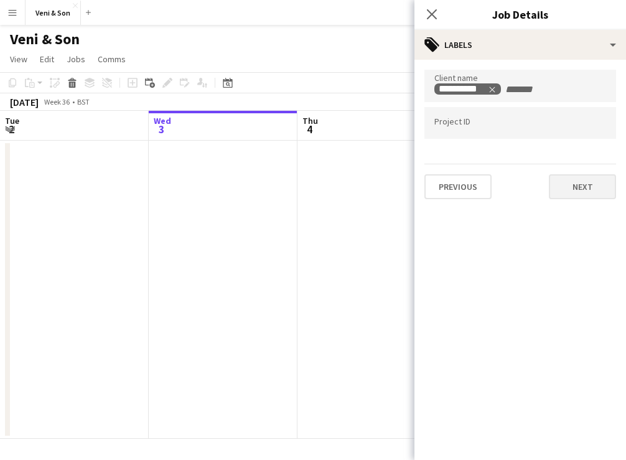
click at [568, 190] on button "Next" at bounding box center [582, 186] width 67 height 25
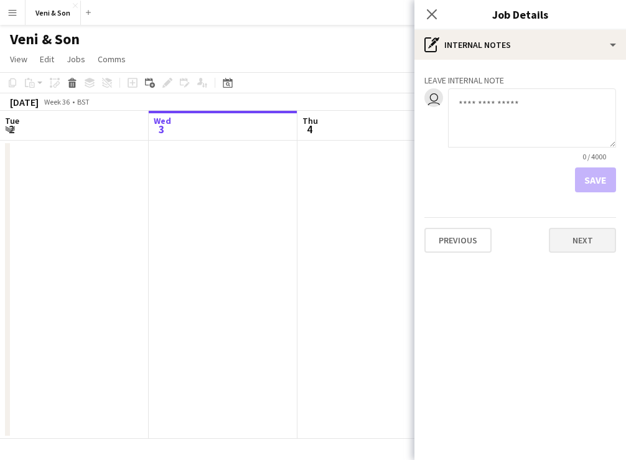
click at [578, 238] on button "Next" at bounding box center [582, 240] width 67 height 25
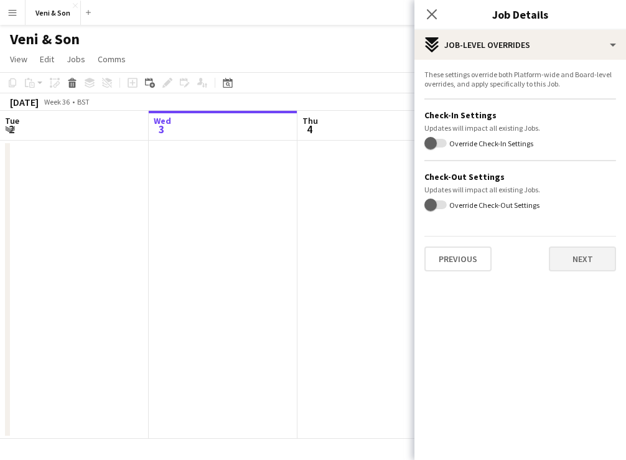
click at [577, 263] on button "Next" at bounding box center [582, 259] width 67 height 25
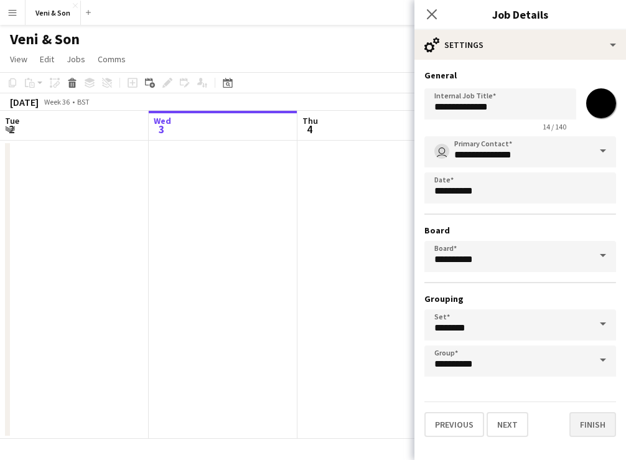
click at [577, 420] on button "Finish" at bounding box center [593, 424] width 47 height 25
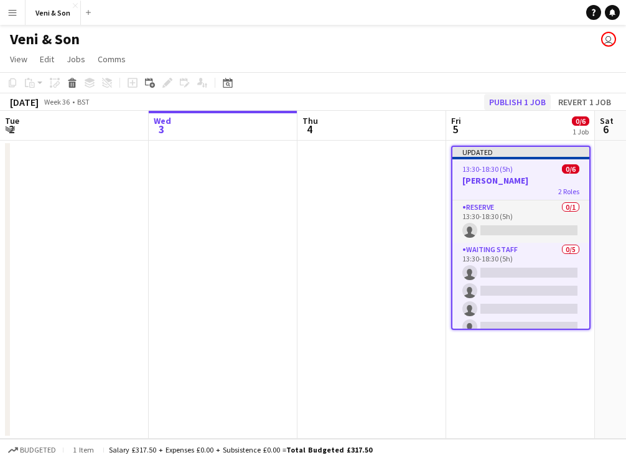
click at [514, 99] on button "Publish 1 job" at bounding box center [517, 102] width 67 height 16
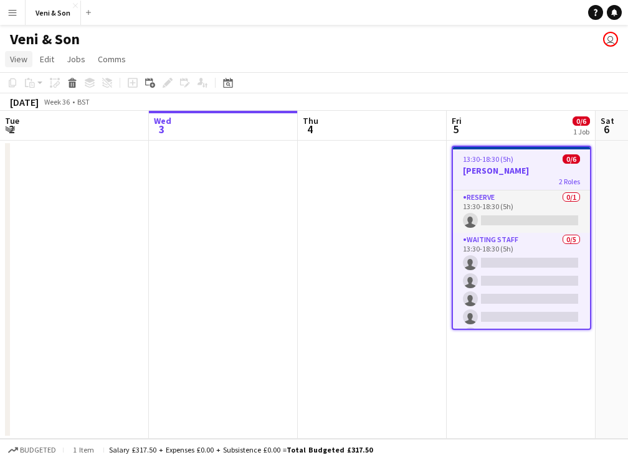
click at [22, 57] on span "View" at bounding box center [18, 59] width 17 height 11
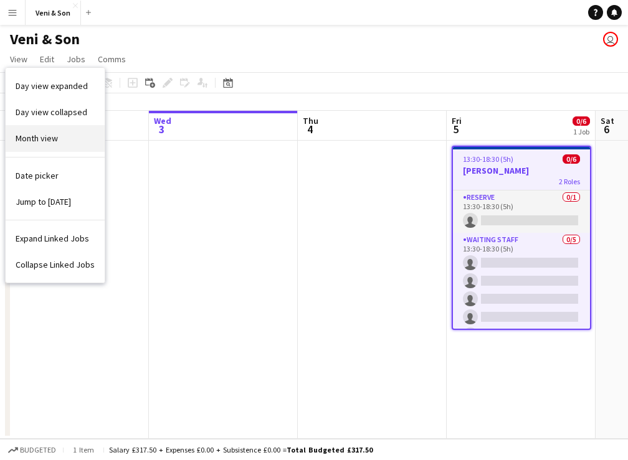
click at [40, 140] on span "Month view" at bounding box center [37, 138] width 42 height 11
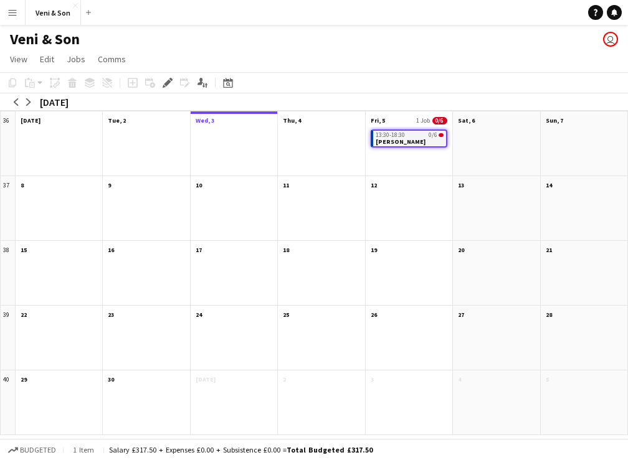
click at [417, 136] on div "13:30-18:30 0/6" at bounding box center [409, 135] width 68 height 6
click at [426, 134] on div "13:30-18:30 0/6" at bounding box center [409, 134] width 69 height 6
click at [417, 116] on span "1 Job" at bounding box center [423, 120] width 14 height 8
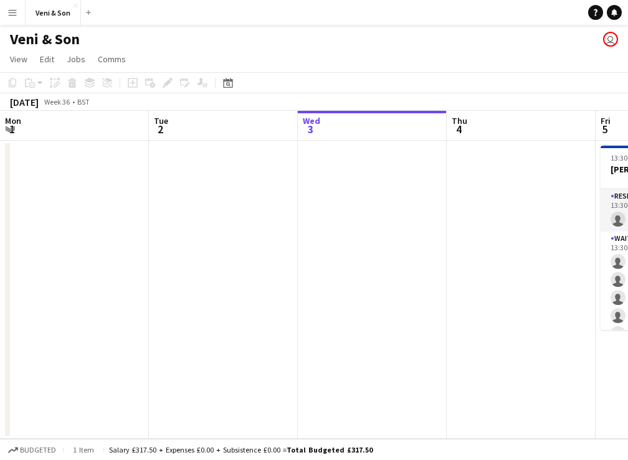
scroll to position [0, 428]
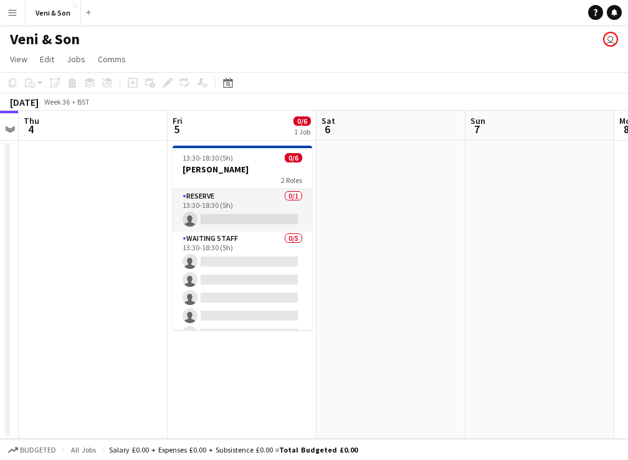
click at [223, 129] on app-board-header-date "Fri 5 0/6 1 Job" at bounding box center [241, 126] width 149 height 30
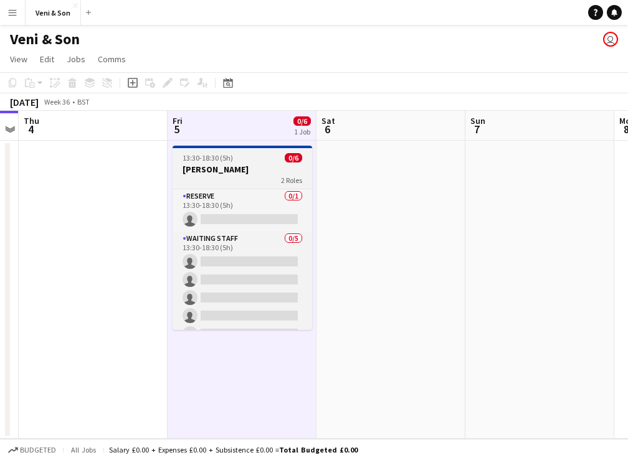
click at [261, 174] on h3 "[PERSON_NAME]" at bounding box center [241, 169] width 139 height 11
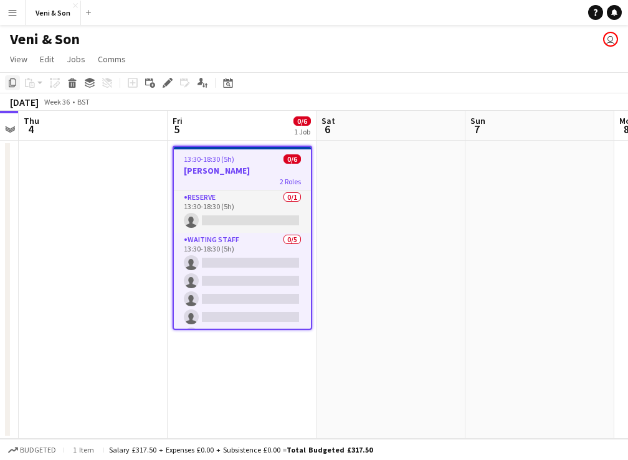
click at [13, 82] on icon "Copy" at bounding box center [12, 83] width 10 height 10
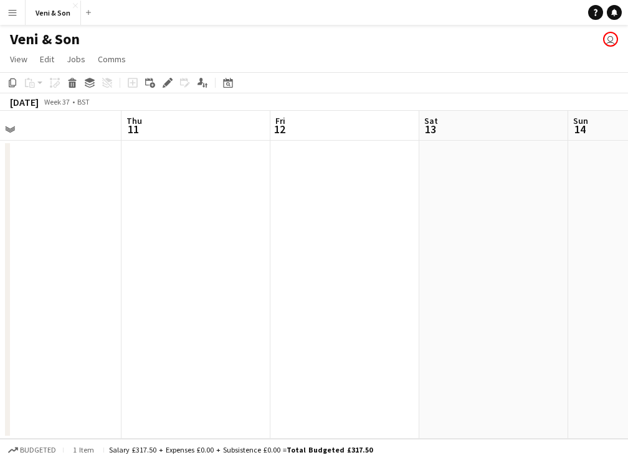
scroll to position [0, 581]
click at [230, 128] on app-board-header-date "Fri 12" at bounding box center [237, 126] width 149 height 30
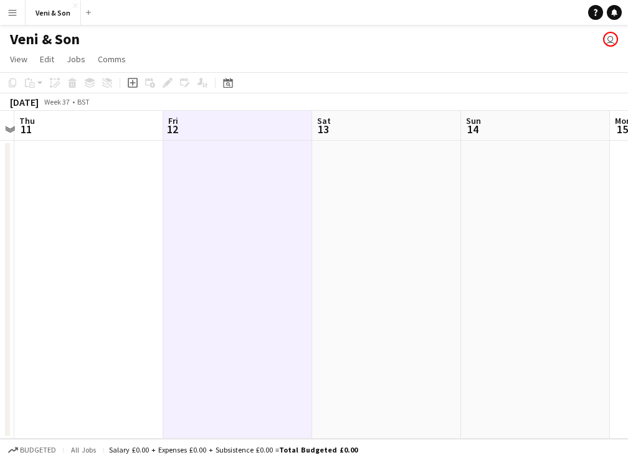
click at [222, 149] on app-date-cell at bounding box center [237, 290] width 149 height 298
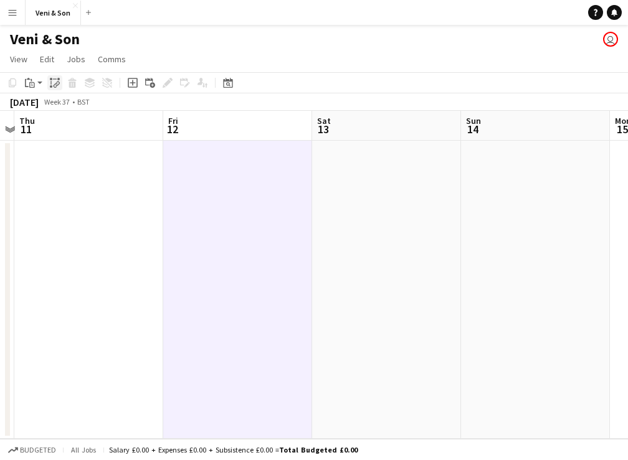
click at [54, 85] on icon at bounding box center [56, 85] width 4 height 5
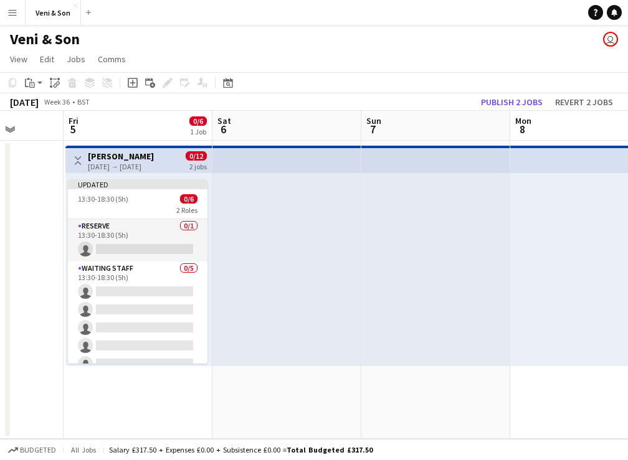
scroll to position [0, 290]
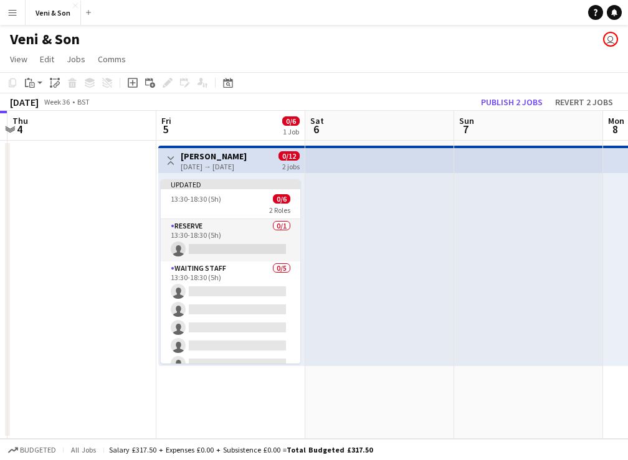
click at [75, 158] on app-date-cell at bounding box center [81, 290] width 149 height 298
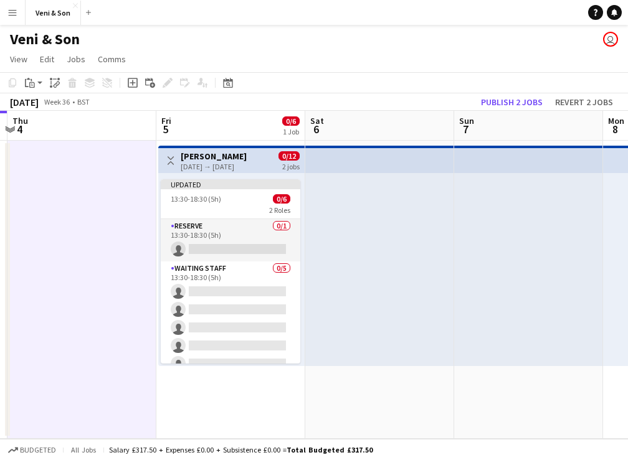
click at [164, 126] on span "5" at bounding box center [165, 129] width 12 height 14
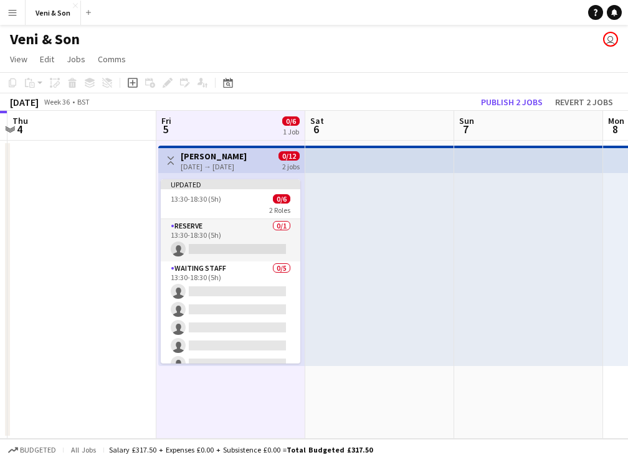
click at [356, 151] on app-top-bar at bounding box center [379, 159] width 149 height 27
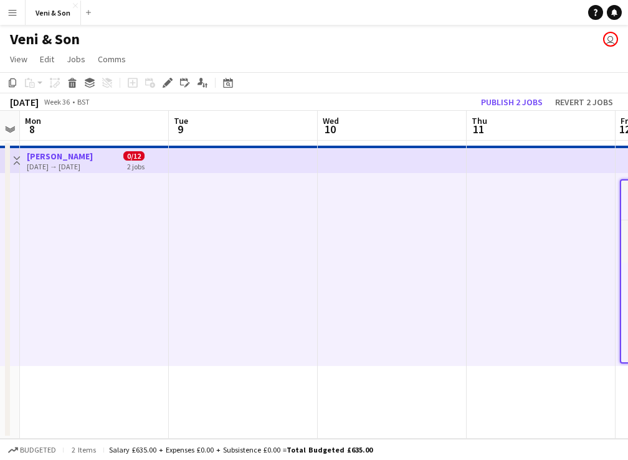
scroll to position [0, 479]
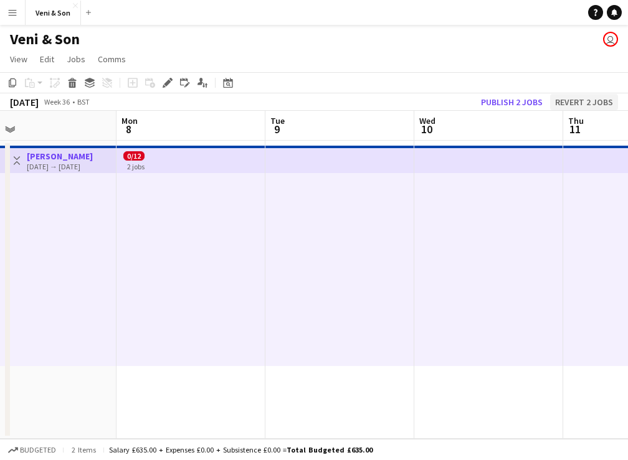
click at [590, 98] on button "Revert 2 jobs" at bounding box center [584, 102] width 68 height 16
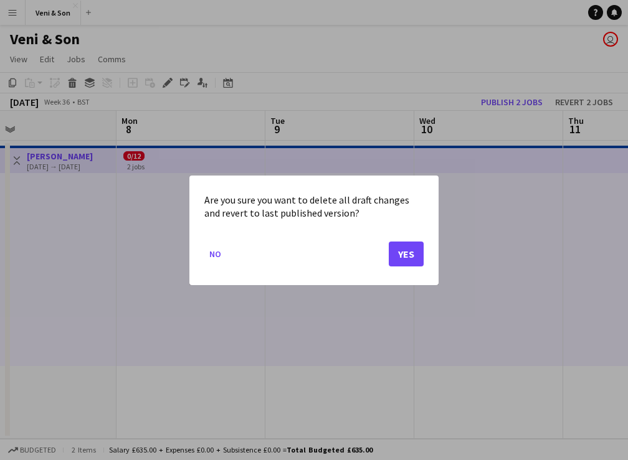
click at [405, 245] on button "Yes" at bounding box center [406, 253] width 35 height 25
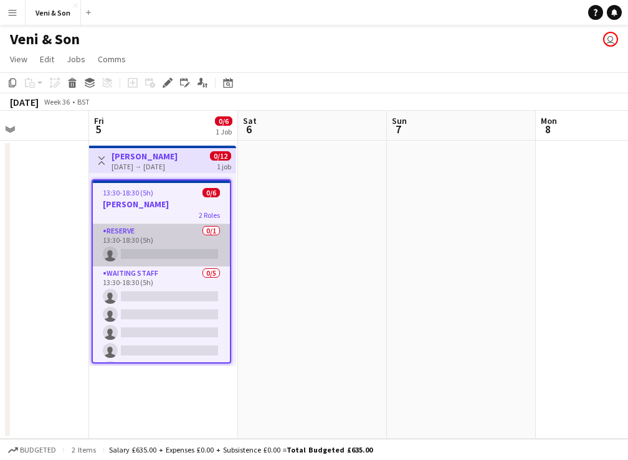
scroll to position [0, 357]
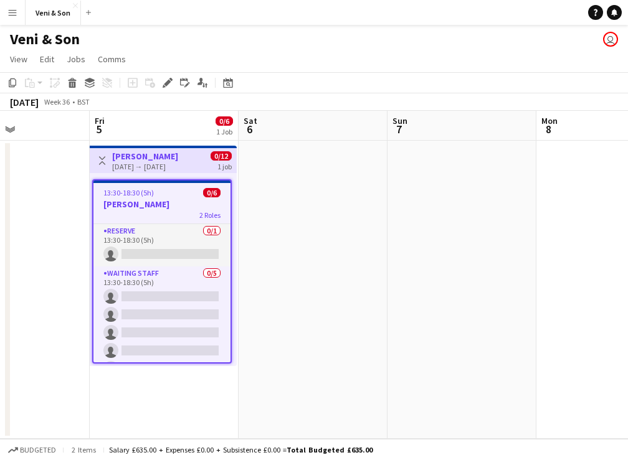
click at [101, 161] on app-icon "Toggle View" at bounding box center [102, 160] width 9 height 9
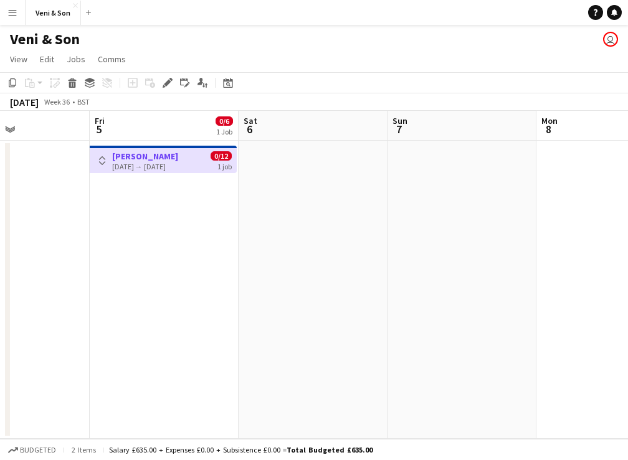
click at [101, 161] on app-icon "Toggle View" at bounding box center [102, 160] width 9 height 9
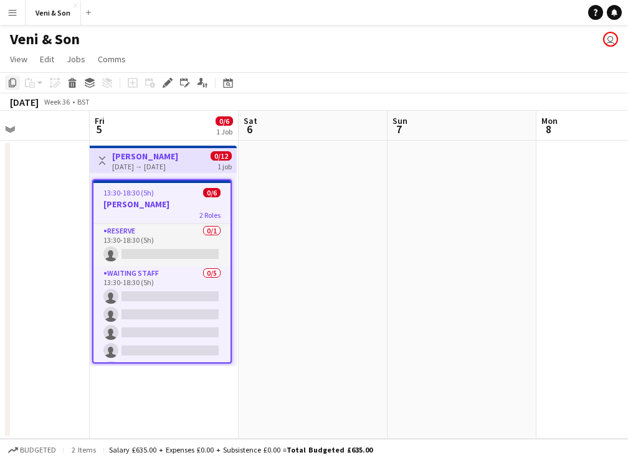
click at [9, 85] on icon "Copy" at bounding box center [12, 83] width 10 height 10
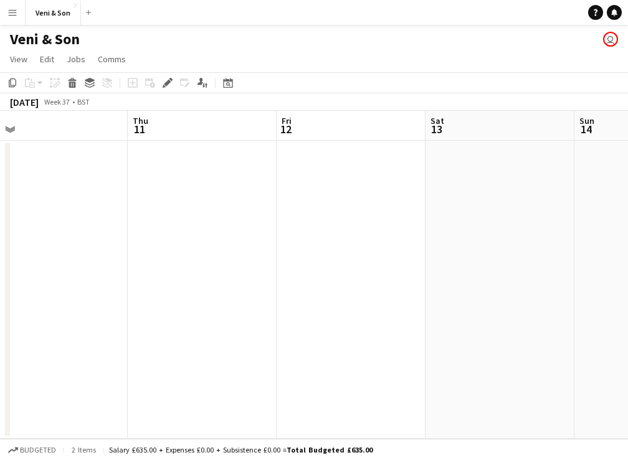
scroll to position [0, 318]
click at [333, 158] on app-date-cell at bounding box center [351, 290] width 149 height 298
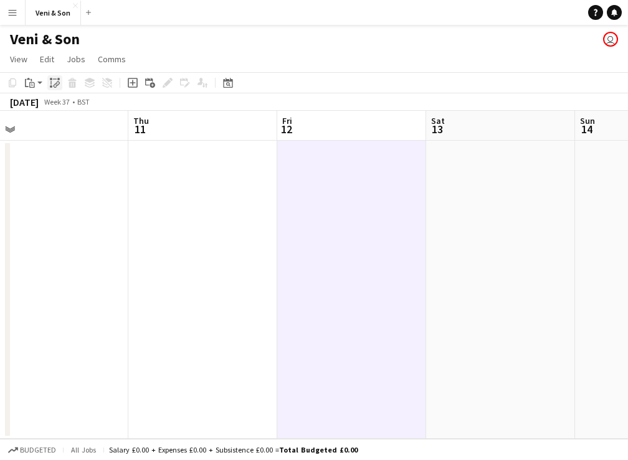
click at [54, 81] on icon "Paste linked Job" at bounding box center [55, 83] width 10 height 10
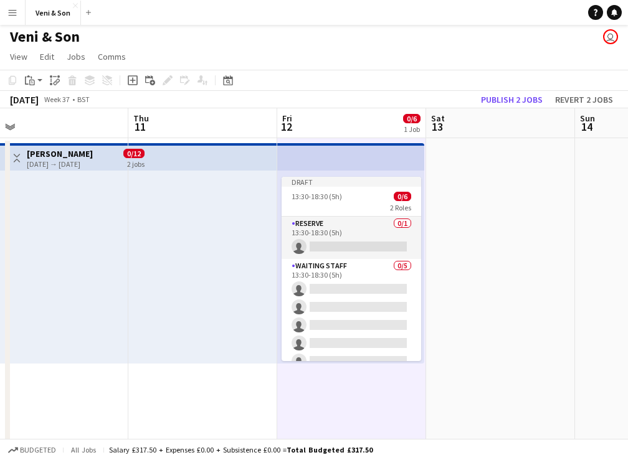
scroll to position [2, 0]
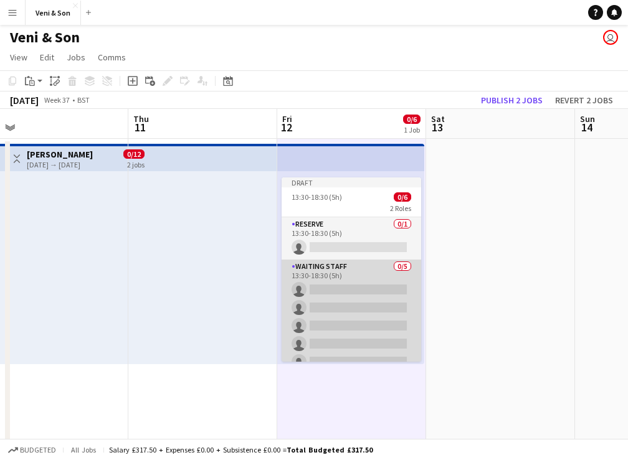
click at [355, 273] on app-card-role "Waiting Staff 0/5 13:30-18:30 (5h) single-neutral-actions single-neutral-action…" at bounding box center [350, 317] width 139 height 115
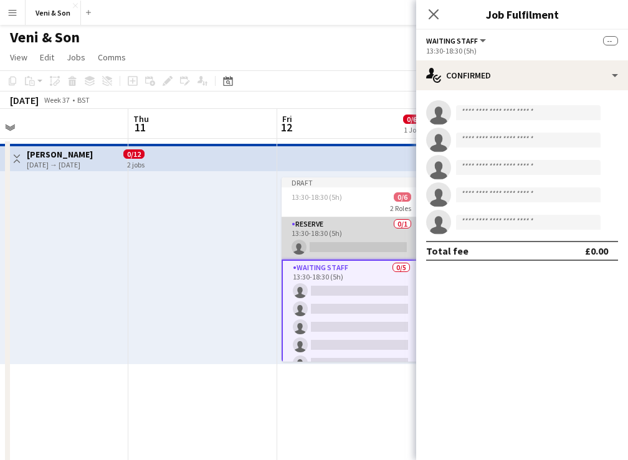
click at [375, 226] on app-card-role "Reserve 0/1 13:30-18:30 (5h) single-neutral-actions" at bounding box center [350, 238] width 139 height 42
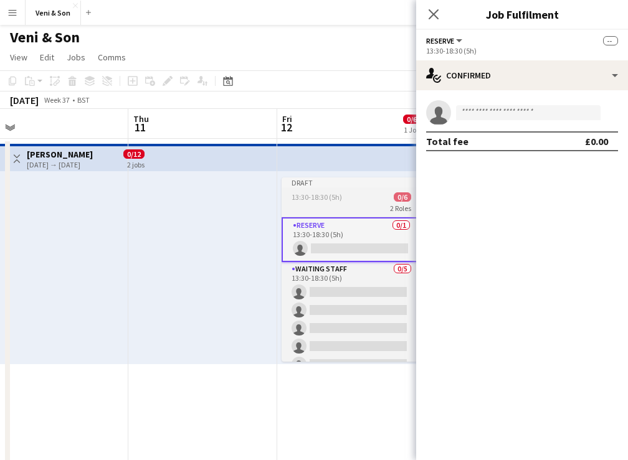
click at [355, 205] on div "2 Roles" at bounding box center [350, 208] width 139 height 10
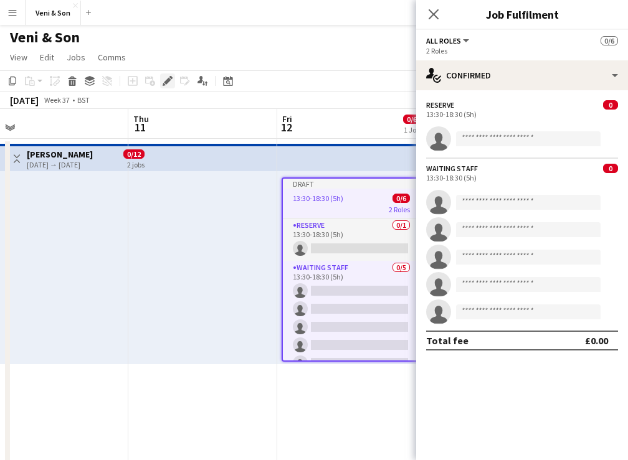
click at [171, 79] on icon "Edit" at bounding box center [168, 81] width 10 height 10
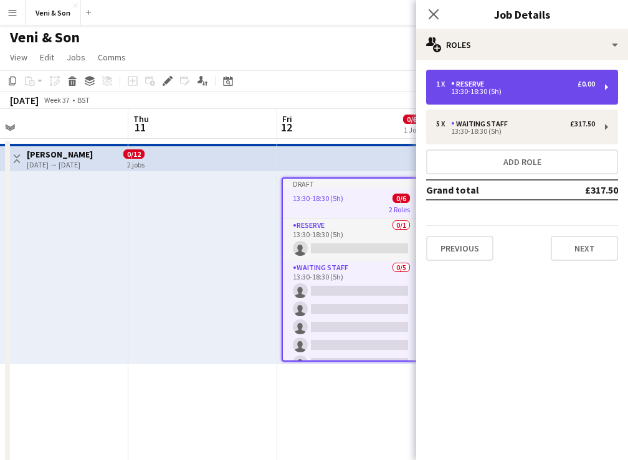
click at [535, 91] on div "13:30-18:30 (5h)" at bounding box center [515, 91] width 159 height 6
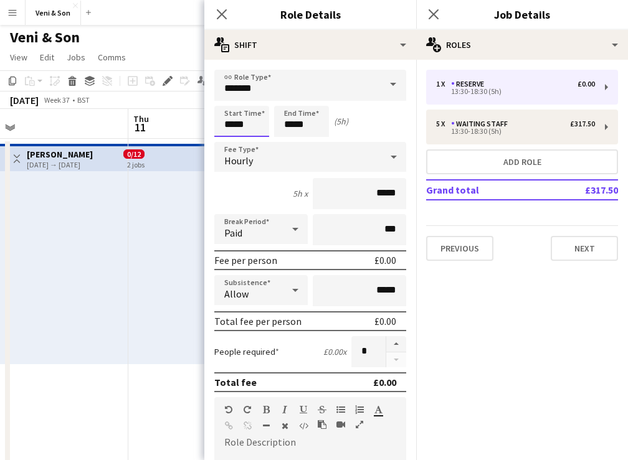
click at [255, 126] on input "*****" at bounding box center [241, 121] width 55 height 31
type input "*****"
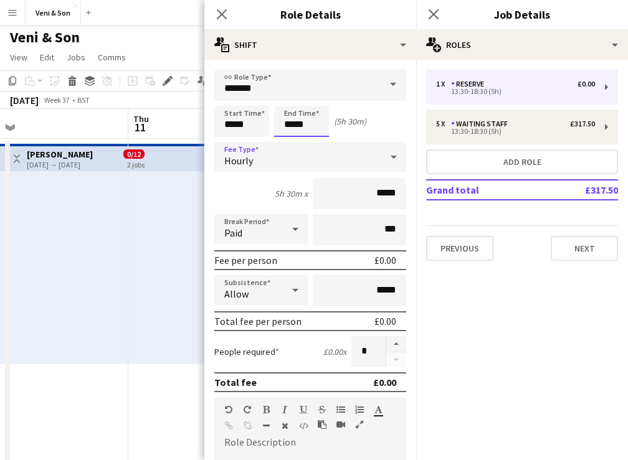
click at [321, 130] on input "*****" at bounding box center [301, 121] width 55 height 31
type input "*****"
click at [379, 197] on input "*****" at bounding box center [359, 193] width 93 height 31
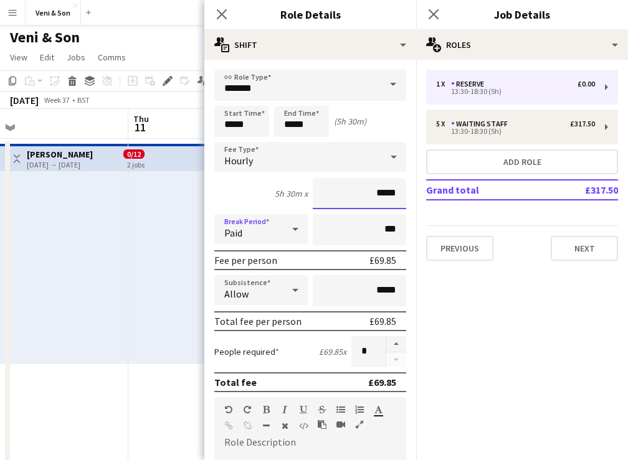
click at [397, 196] on input "*****" at bounding box center [359, 193] width 93 height 31
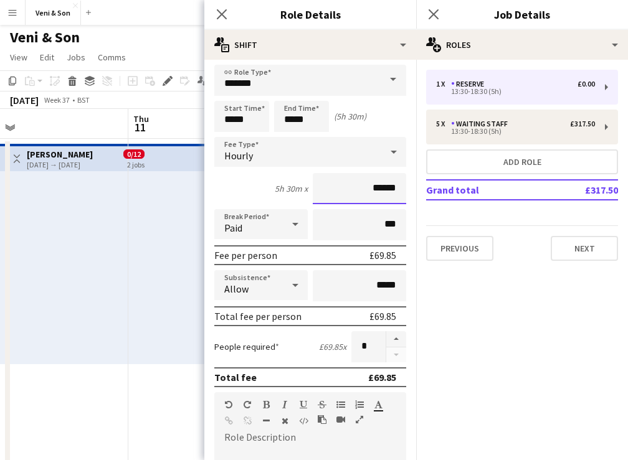
scroll to position [12, 0]
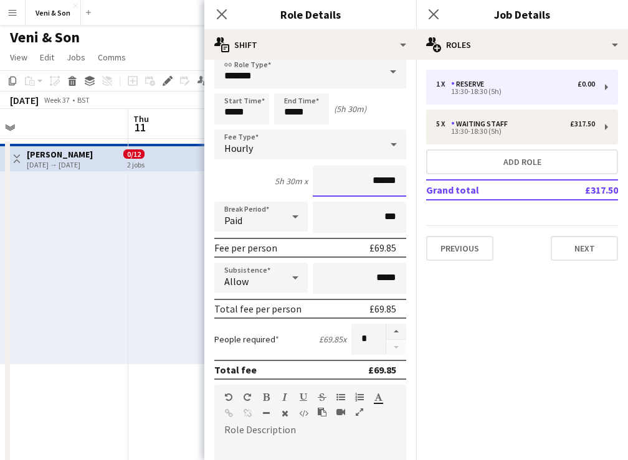
click at [380, 182] on input "******" at bounding box center [359, 181] width 93 height 31
type input "**"
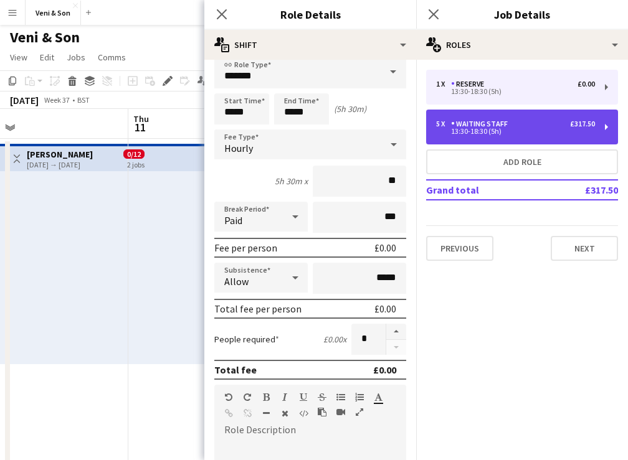
click at [504, 133] on div "13:30-18:30 (5h)" at bounding box center [515, 131] width 159 height 6
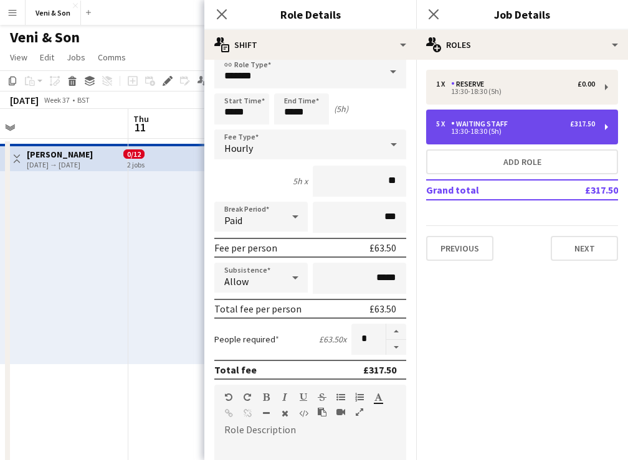
type input "**********"
type input "*****"
type input "******"
type input "*"
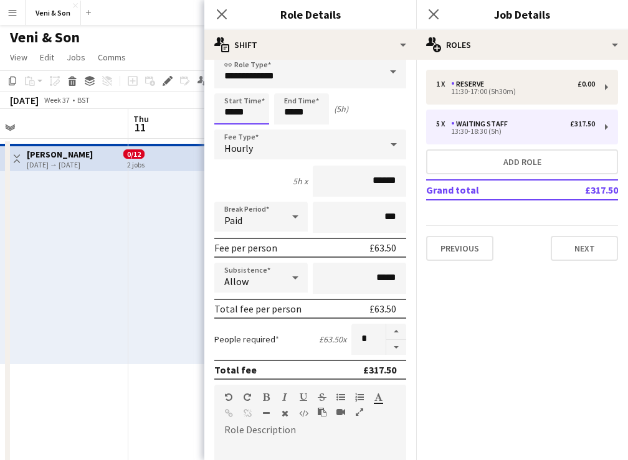
click at [256, 113] on input "*****" at bounding box center [241, 108] width 55 height 31
type input "*****"
click at [256, 113] on input "*****" at bounding box center [241, 108] width 55 height 31
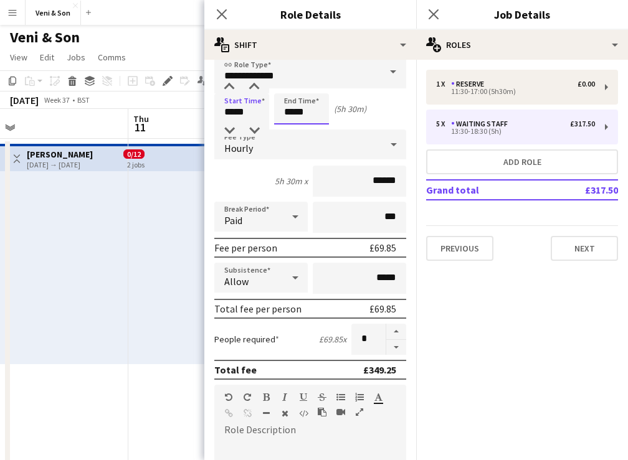
click at [311, 115] on input "*****" at bounding box center [301, 108] width 55 height 31
type input "*****"
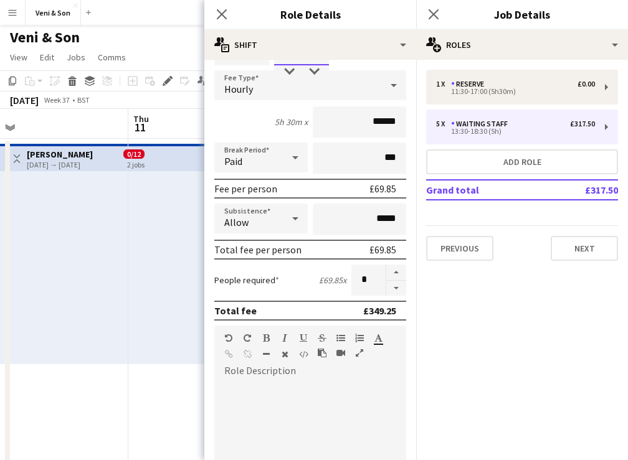
scroll to position [100, 0]
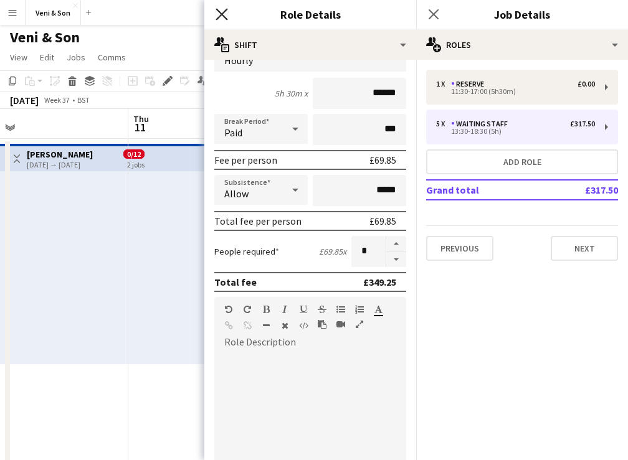
click at [217, 15] on icon "Close pop-in" at bounding box center [221, 14] width 12 height 12
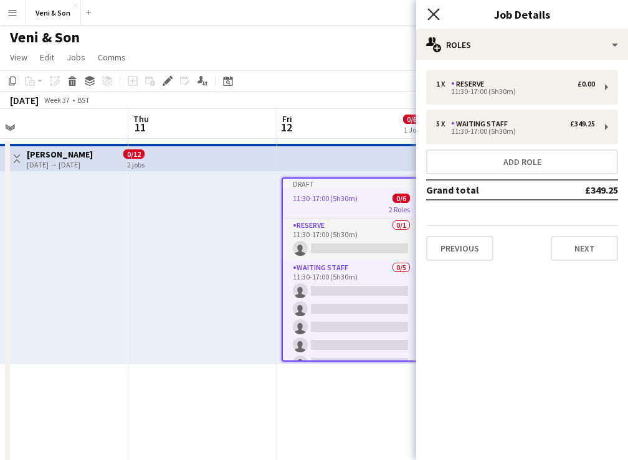
click at [434, 16] on icon at bounding box center [433, 14] width 12 height 12
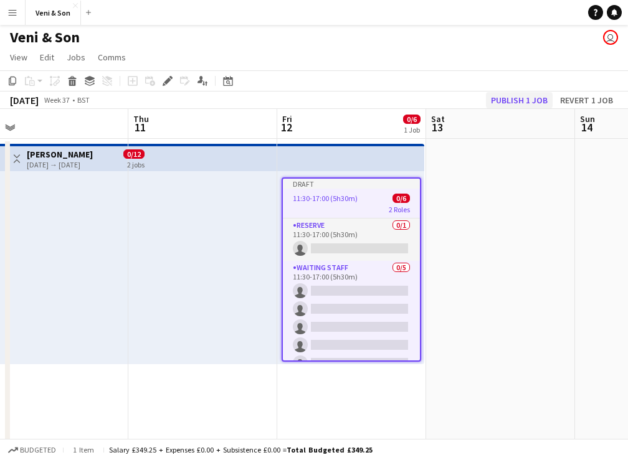
click at [522, 100] on button "Publish 1 job" at bounding box center [519, 100] width 67 height 16
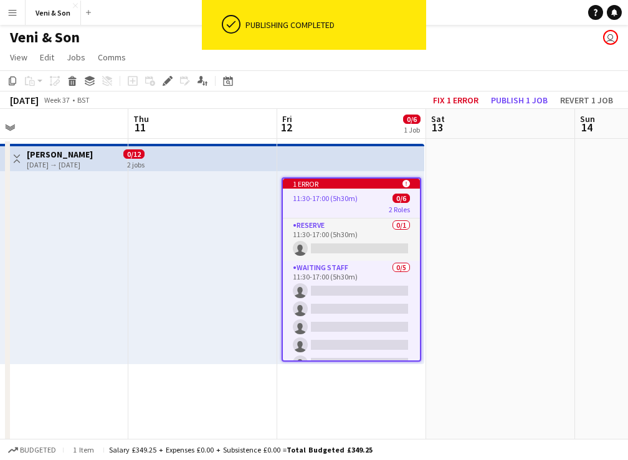
scroll to position [0, 0]
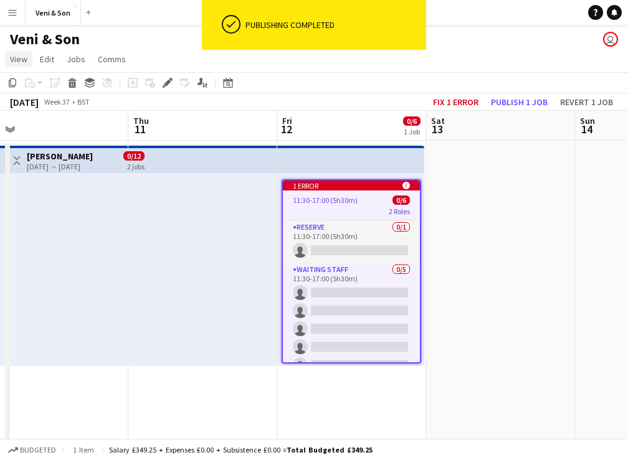
click at [25, 64] on span "View" at bounding box center [18, 59] width 17 height 11
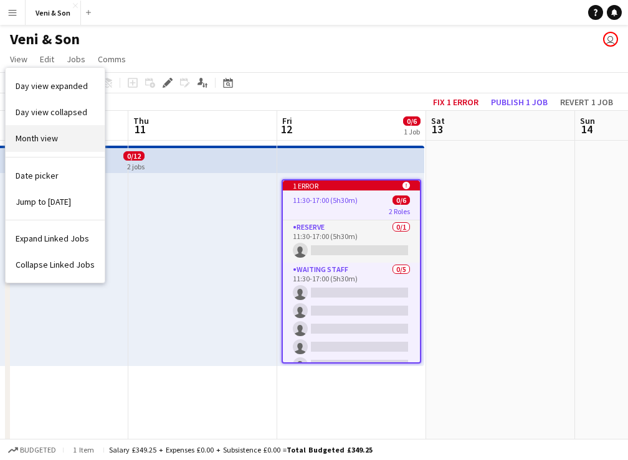
click at [35, 141] on span "Month view" at bounding box center [37, 138] width 42 height 11
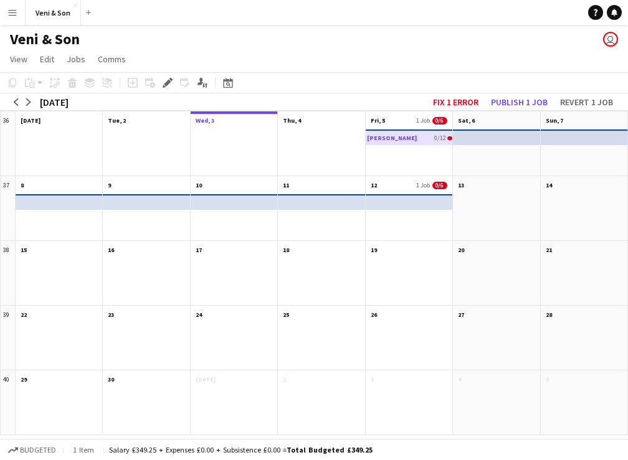
click at [334, 201] on app-mini-top-bar at bounding box center [320, 202] width 88 height 16
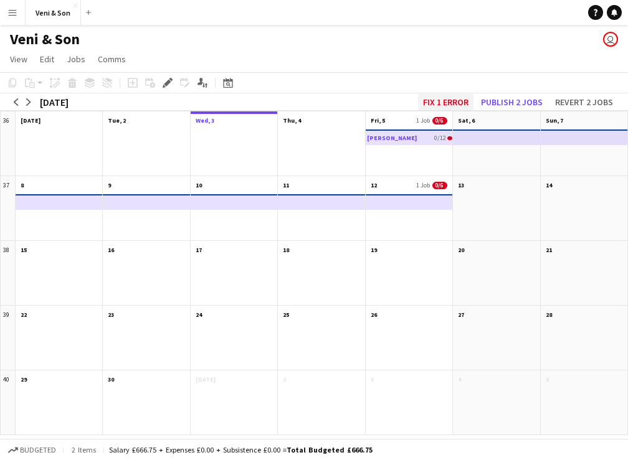
click at [458, 104] on button "Fix 1 error" at bounding box center [445, 102] width 55 height 16
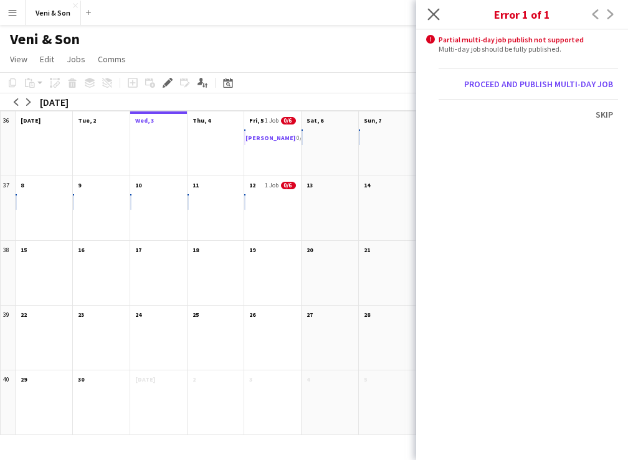
click at [432, 21] on app-icon "Close pop-in" at bounding box center [434, 15] width 18 height 18
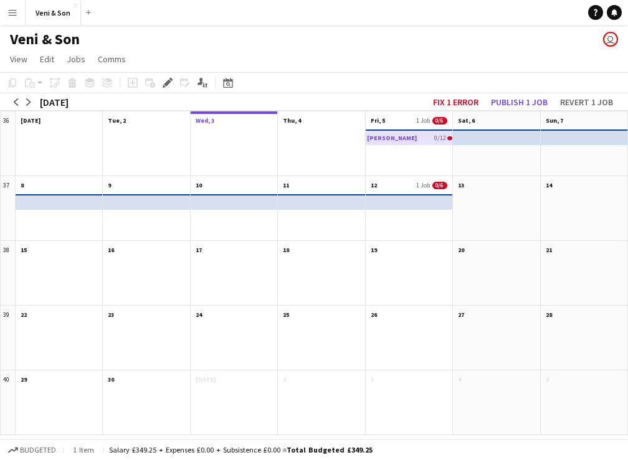
click at [417, 205] on app-mini-top-bar at bounding box center [408, 202] width 88 height 16
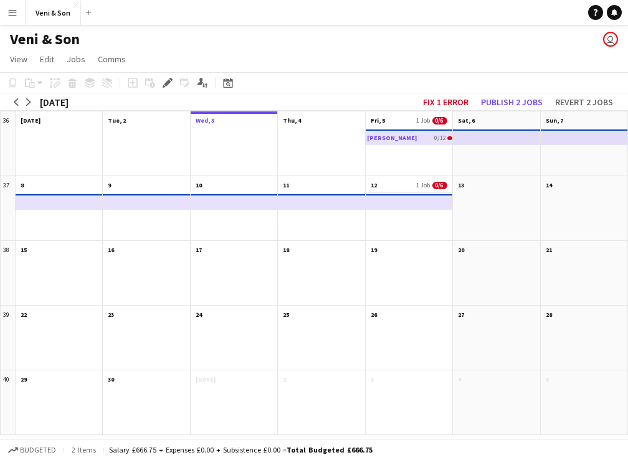
click at [417, 177] on app-month-view-date-header "12 1 Job 0/6" at bounding box center [408, 184] width 87 height 16
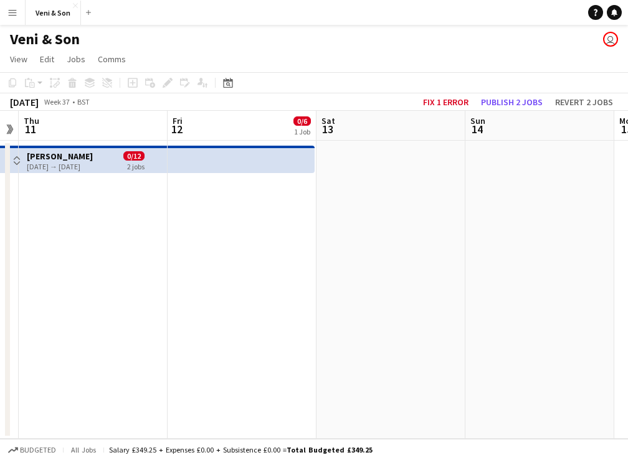
click at [227, 159] on app-top-bar at bounding box center [240, 159] width 147 height 27
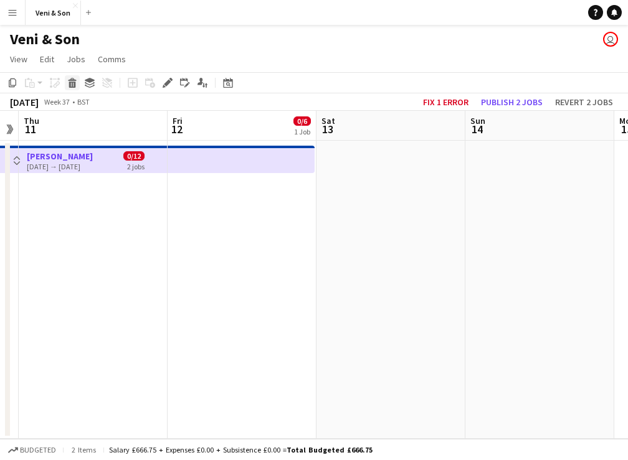
click at [67, 85] on icon "Delete" at bounding box center [72, 83] width 10 height 10
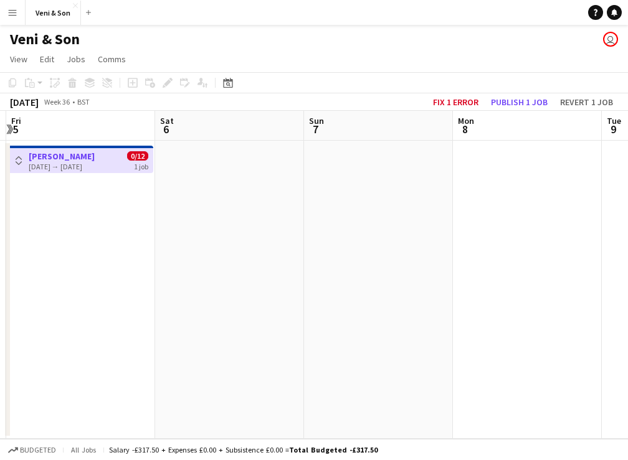
scroll to position [0, 278]
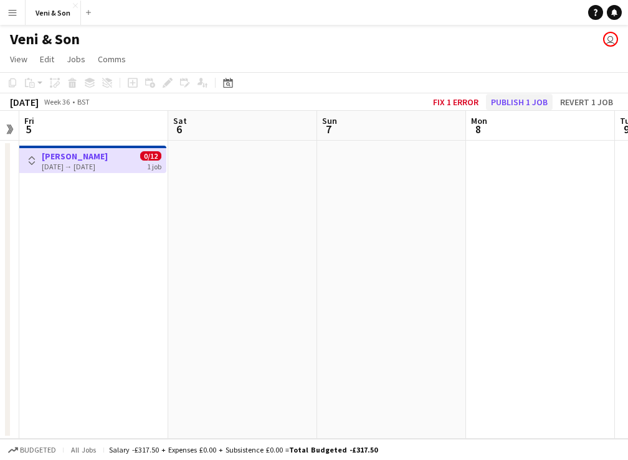
click at [502, 100] on button "Publish 1 job" at bounding box center [519, 102] width 67 height 16
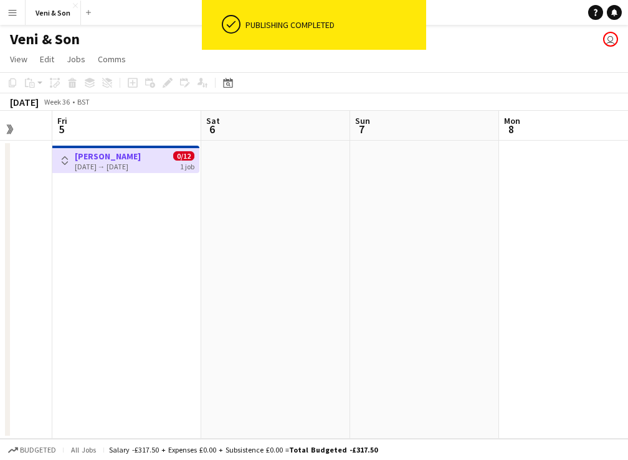
scroll to position [0, 393]
click at [168, 163] on div "Toggle View [PERSON_NAME] [DATE] → [DATE] 0/12 1 job" at bounding box center [127, 160] width 137 height 21
click at [142, 155] on h3 "[PERSON_NAME]" at bounding box center [109, 156] width 66 height 11
click at [65, 163] on app-icon "Toggle View" at bounding box center [66, 160] width 9 height 9
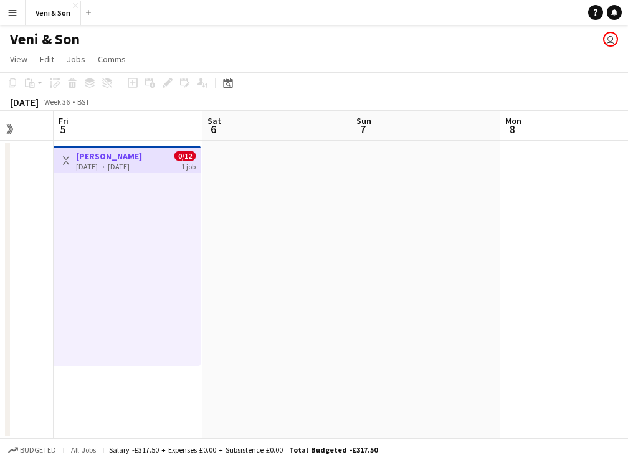
click at [131, 163] on div "[DATE] → [DATE]" at bounding box center [109, 166] width 66 height 9
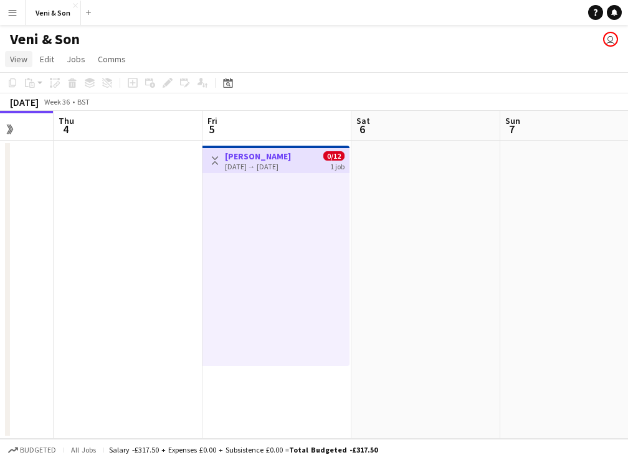
click at [30, 57] on link "View" at bounding box center [18, 59] width 27 height 16
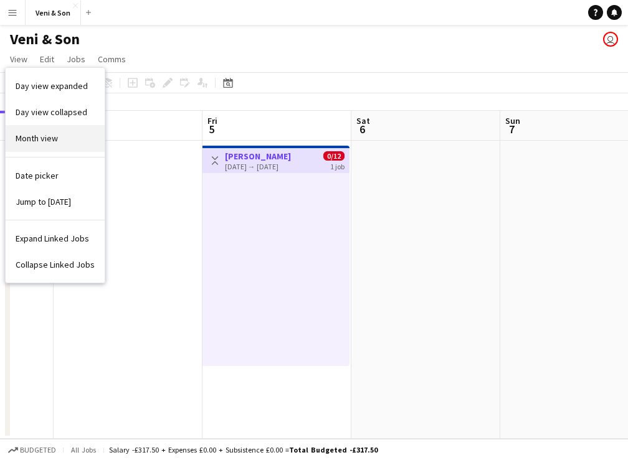
click at [45, 128] on link "Month view" at bounding box center [55, 138] width 99 height 26
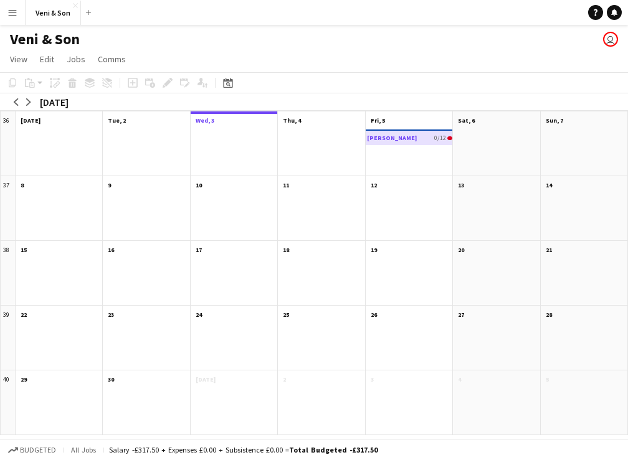
click at [387, 139] on h3 "[PERSON_NAME]" at bounding box center [392, 137] width 50 height 7
click at [421, 139] on div "[PERSON_NAME] 0/12" at bounding box center [409, 138] width 85 height 14
click at [420, 126] on app-month-view-date-header "Fri, 5" at bounding box center [408, 119] width 87 height 16
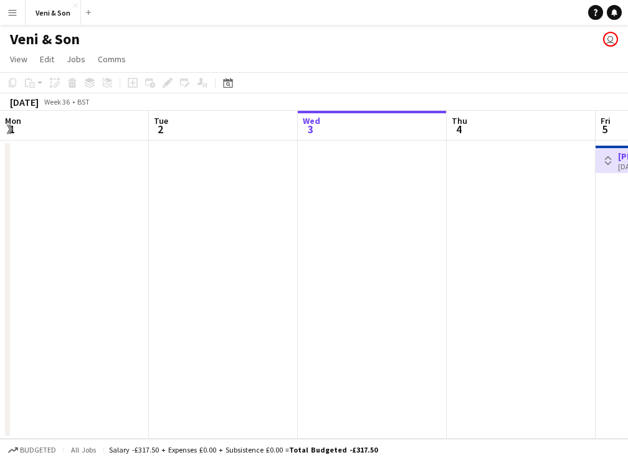
scroll to position [0, 428]
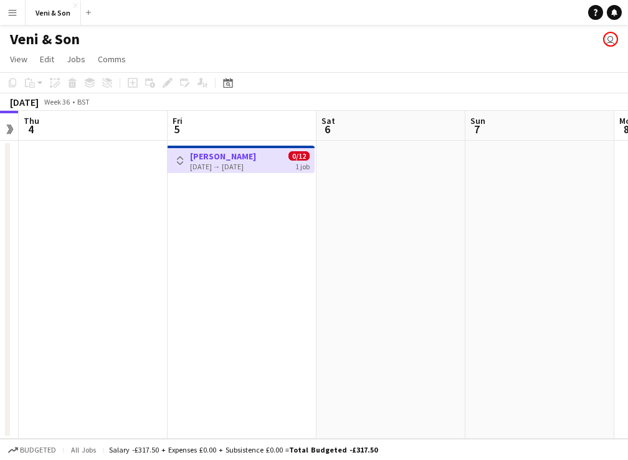
click at [177, 160] on app-icon "Toggle View" at bounding box center [180, 160] width 9 height 9
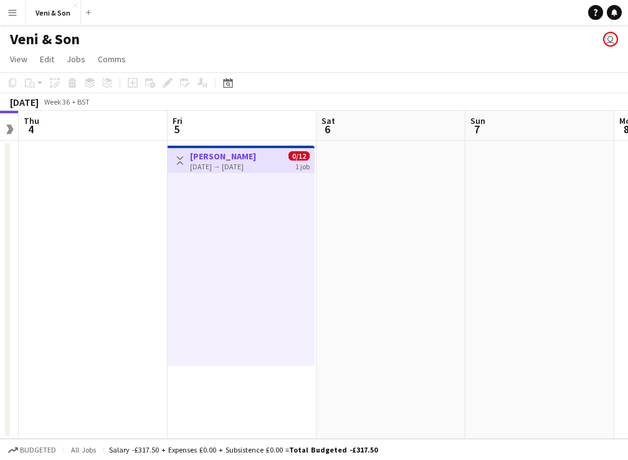
click at [244, 219] on div at bounding box center [240, 269] width 147 height 193
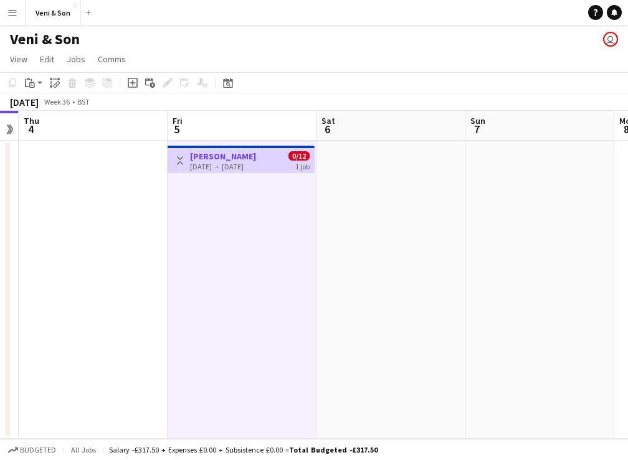
click at [244, 219] on div at bounding box center [240, 269] width 147 height 193
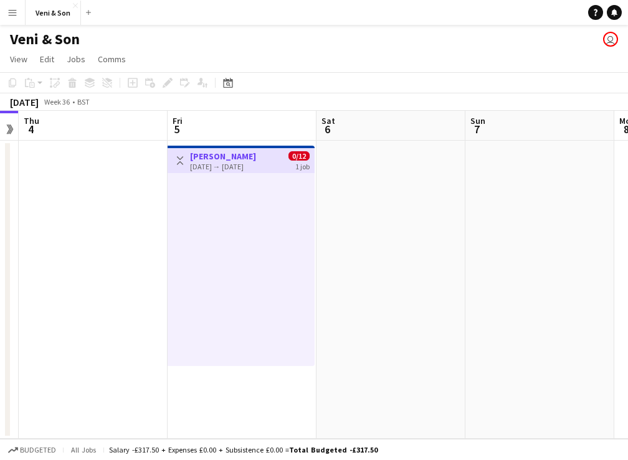
click at [255, 166] on div "[DATE] → [DATE]" at bounding box center [223, 166] width 66 height 9
click at [275, 148] on app-top-bar "Toggle View [PERSON_NAME] [DATE] → [DATE] 0/12 1 job" at bounding box center [240, 159] width 147 height 27
click at [221, 133] on app-board-header-date "Fri 5" at bounding box center [241, 126] width 149 height 30
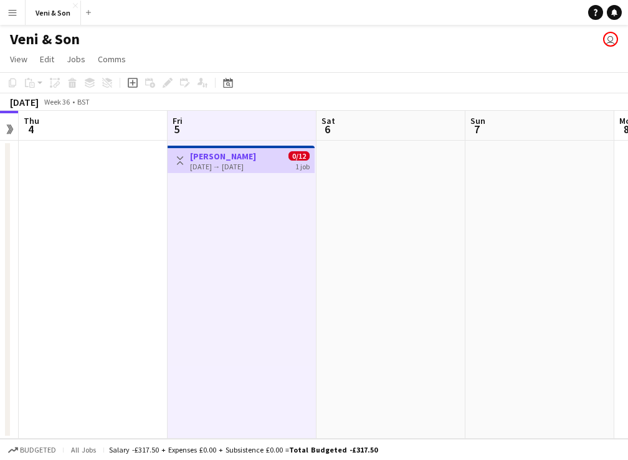
click at [255, 157] on h3 "[PERSON_NAME]" at bounding box center [223, 156] width 66 height 11
click at [175, 161] on button "Toggle View" at bounding box center [179, 160] width 15 height 15
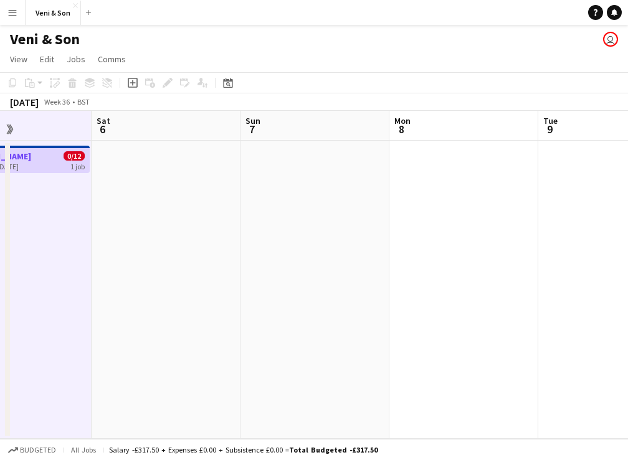
scroll to position [0, 250]
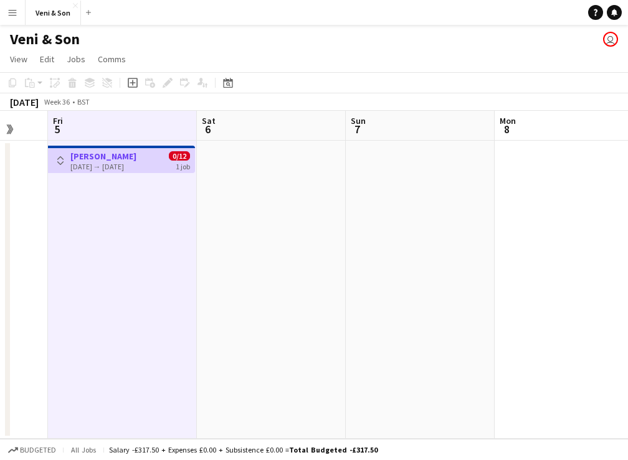
click at [164, 87] on div "Add job Add linked Job Edit Edit linked Job Applicants" at bounding box center [162, 82] width 95 height 15
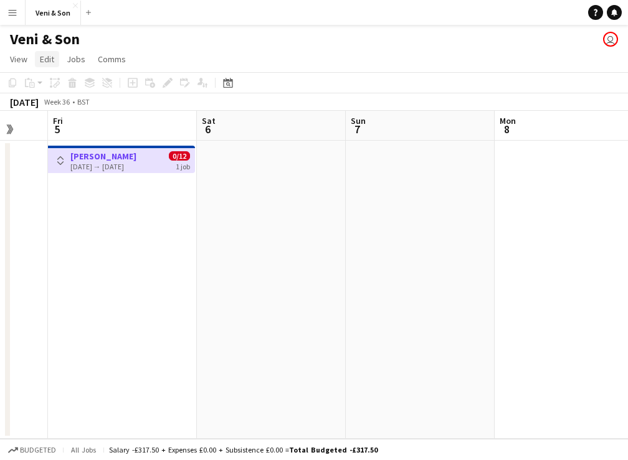
click at [40, 64] on span "Edit" at bounding box center [47, 59] width 14 height 11
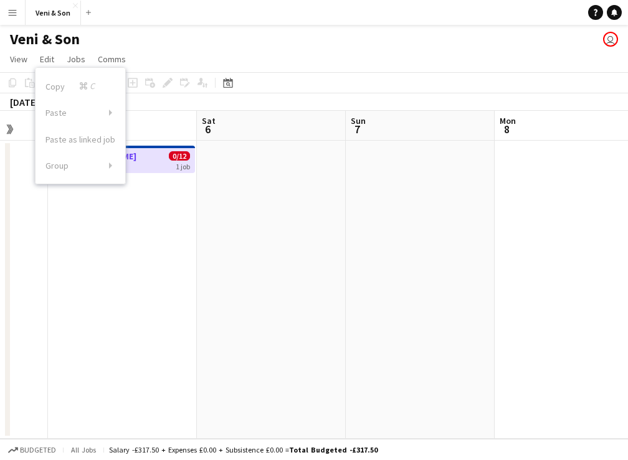
click at [136, 159] on h3 "[PERSON_NAME]" at bounding box center [103, 156] width 66 height 11
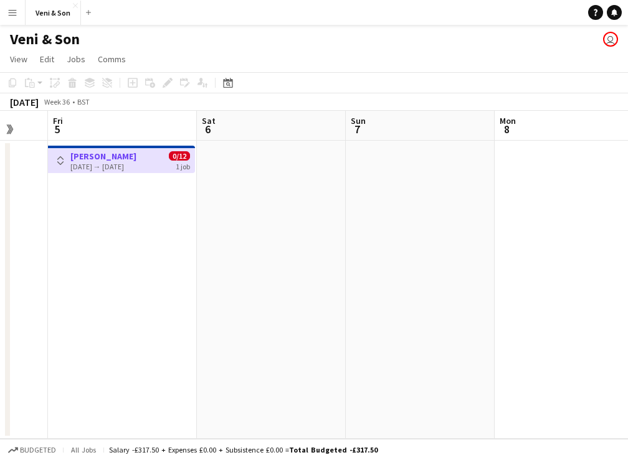
click at [156, 157] on div "Toggle View [PERSON_NAME] [DATE] → [DATE] 0/12 1 job" at bounding box center [121, 160] width 137 height 21
click at [60, 159] on app-icon "Toggle View" at bounding box center [60, 160] width 9 height 9
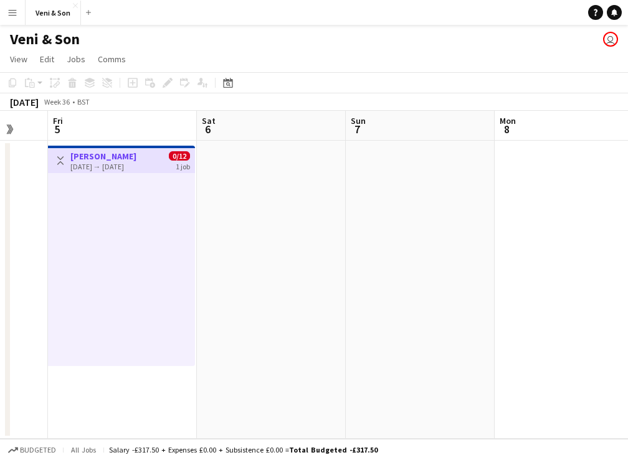
click at [60, 159] on app-icon "Toggle View" at bounding box center [60, 160] width 9 height 9
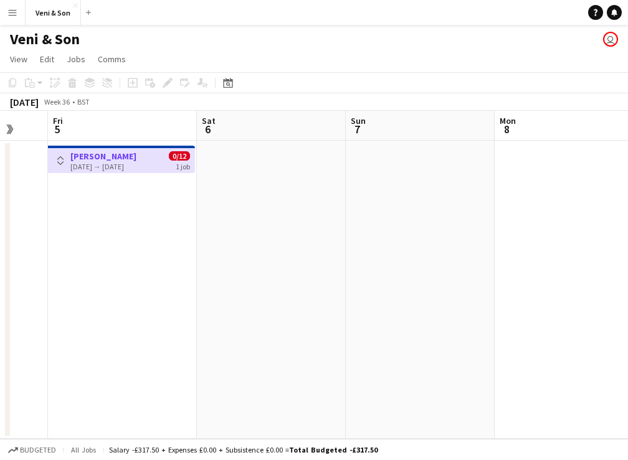
click at [60, 159] on app-icon "Toggle View" at bounding box center [60, 160] width 9 height 9
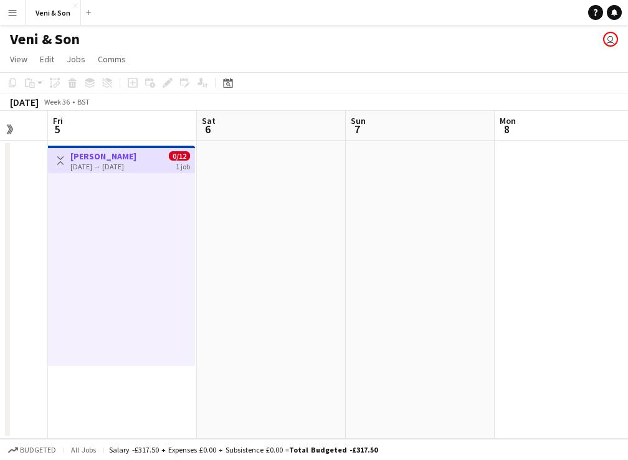
click at [60, 159] on app-icon "Toggle View" at bounding box center [60, 160] width 9 height 9
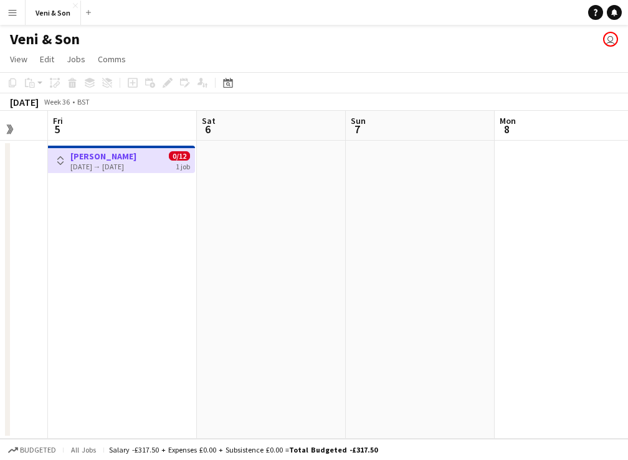
click at [136, 162] on div "[DATE] → [DATE]" at bounding box center [103, 166] width 66 height 9
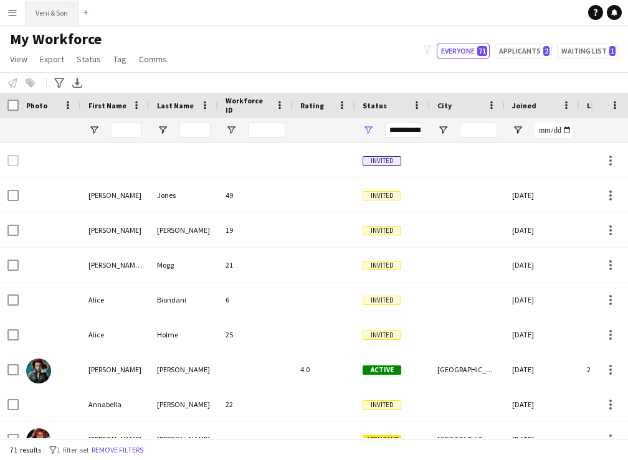
click at [48, 12] on button "Veni & Son Close" at bounding box center [52, 13] width 53 height 24
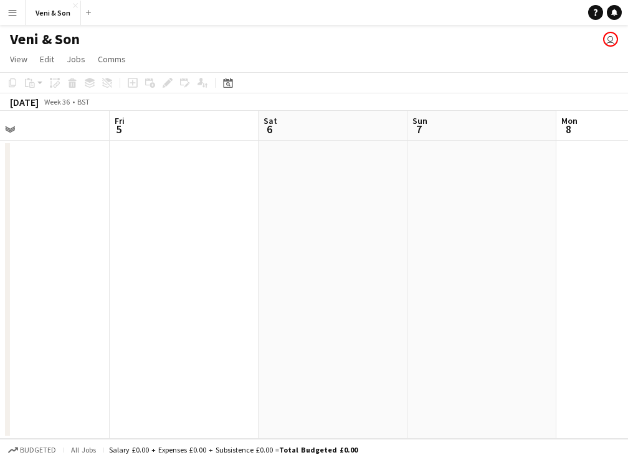
click at [182, 119] on app-board-header-date "Fri 5" at bounding box center [184, 126] width 149 height 30
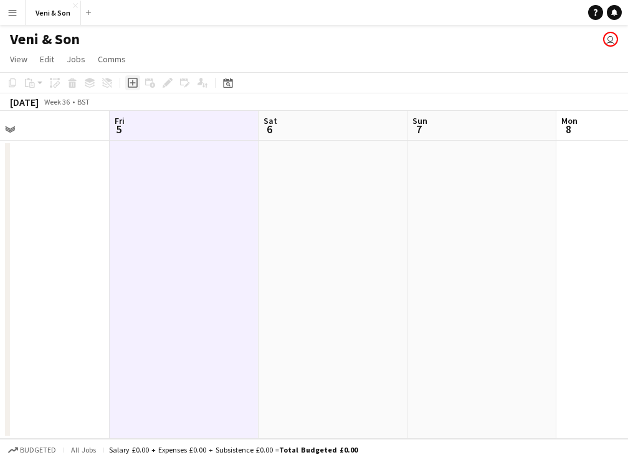
click at [132, 84] on icon "Add job" at bounding box center [133, 83] width 10 height 10
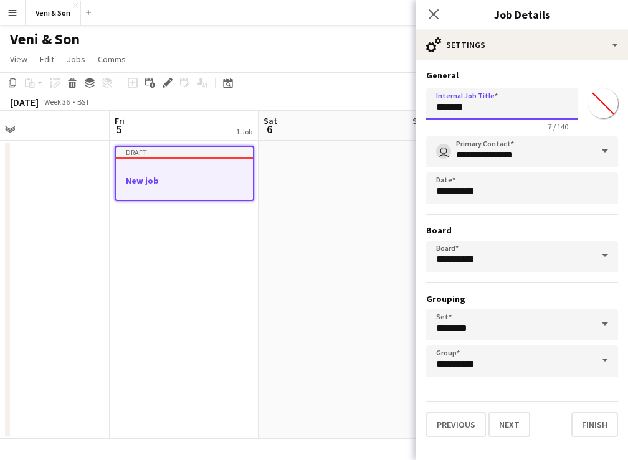
click at [524, 97] on input "*******" at bounding box center [502, 103] width 152 height 31
paste input "*******"
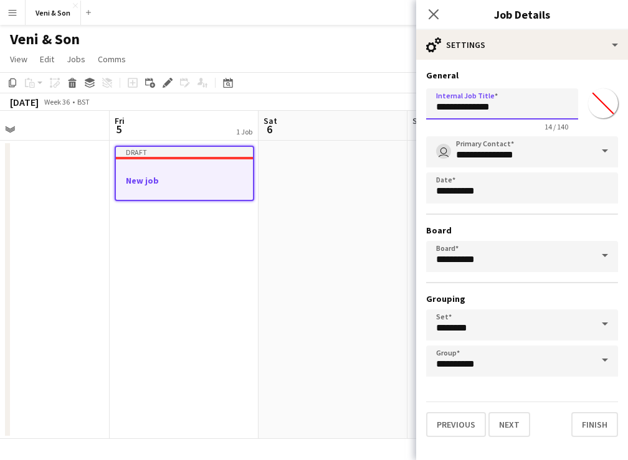
type input "**********"
click at [601, 107] on input "*******" at bounding box center [602, 103] width 45 height 45
type input "*******"
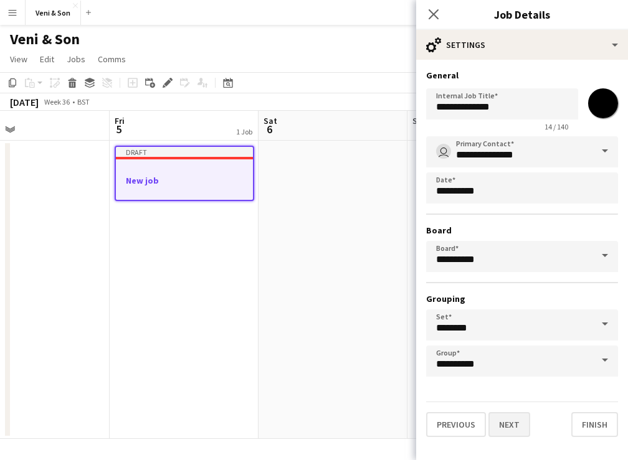
click at [518, 428] on button "Next" at bounding box center [509, 424] width 42 height 25
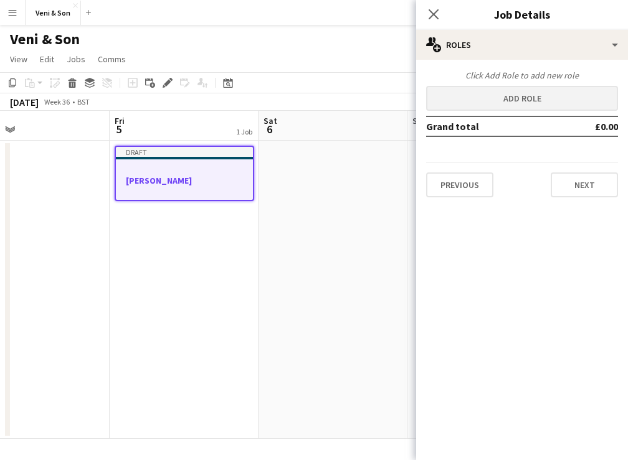
click at [519, 103] on button "Add role" at bounding box center [522, 98] width 192 height 25
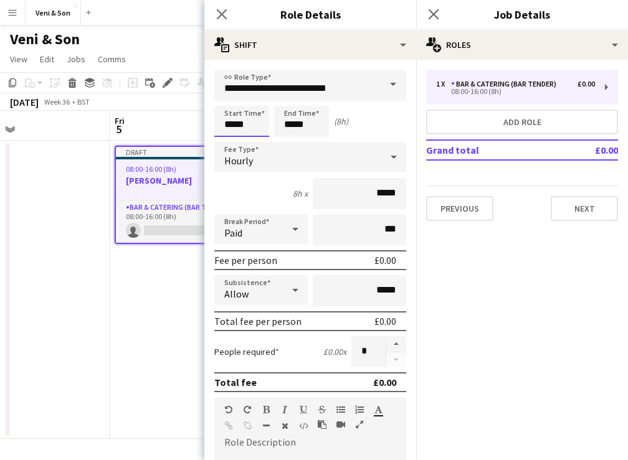
click at [245, 124] on input "*****" at bounding box center [241, 121] width 55 height 31
type input "*****"
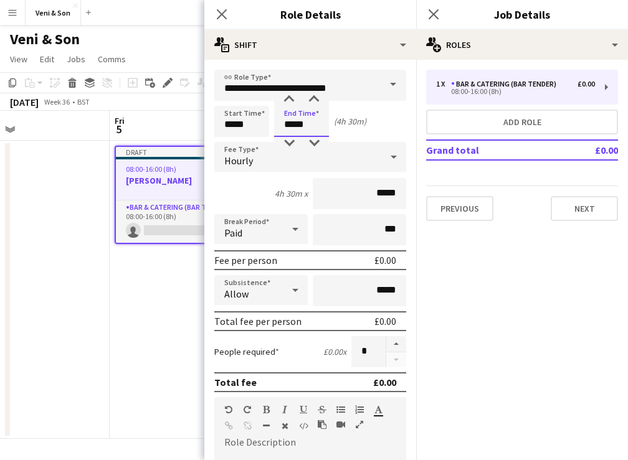
type input "*****"
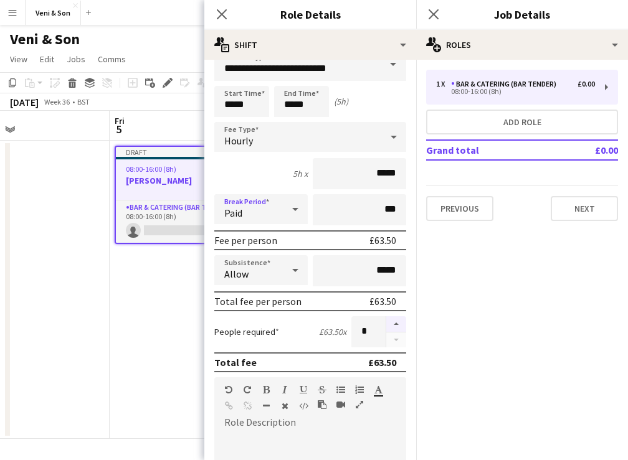
click at [401, 322] on button "button" at bounding box center [396, 324] width 20 height 16
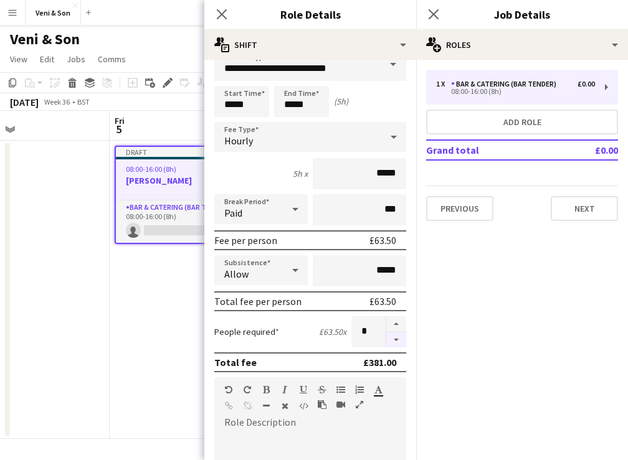
click at [398, 339] on button "button" at bounding box center [396, 340] width 20 height 16
type input "*"
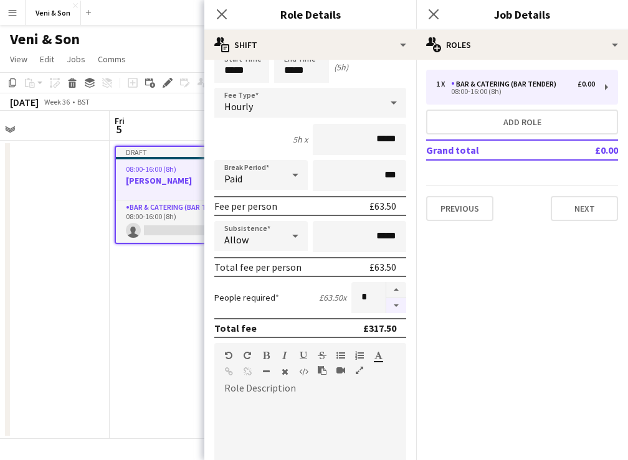
scroll to position [55, 0]
paste div
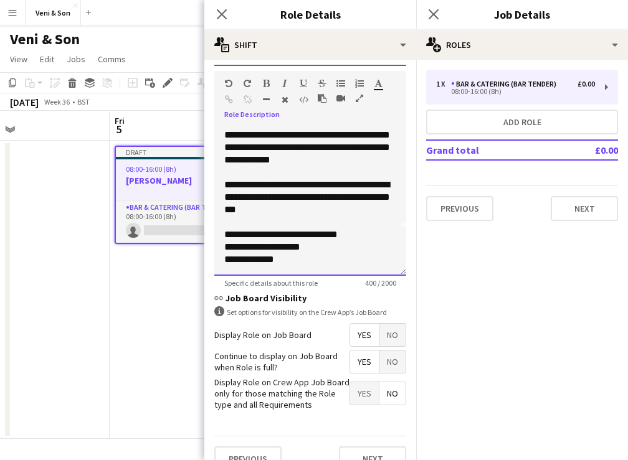
scroll to position [346, 0]
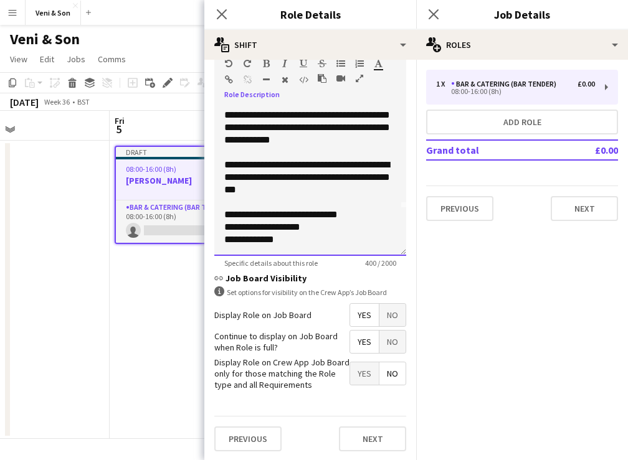
drag, startPoint x: 291, startPoint y: 240, endPoint x: 217, endPoint y: 166, distance: 105.2
click at [217, 166] on div "**********" at bounding box center [310, 180] width 192 height 149
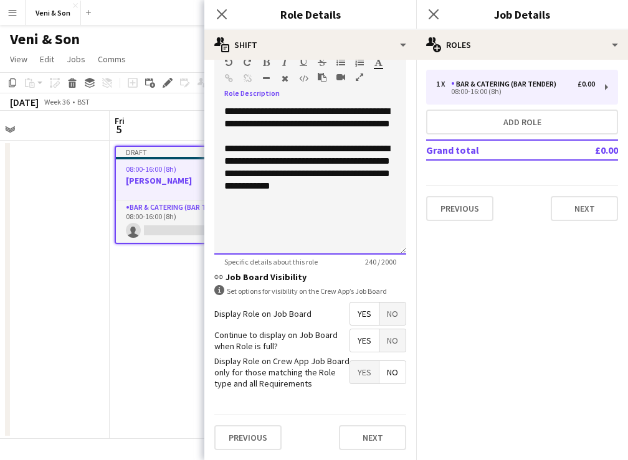
scroll to position [347, 0]
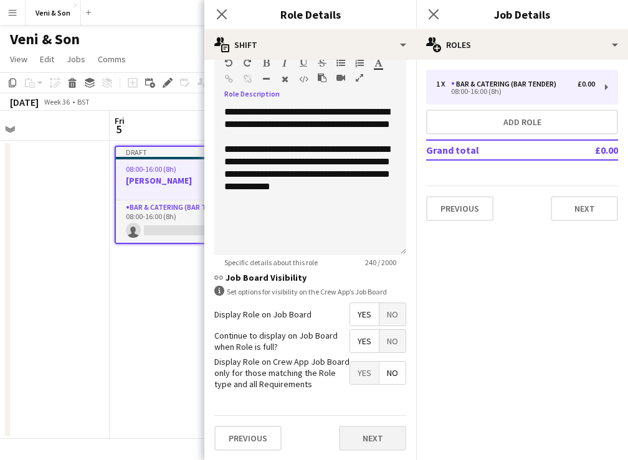
click at [364, 432] on button "Next" at bounding box center [372, 438] width 67 height 25
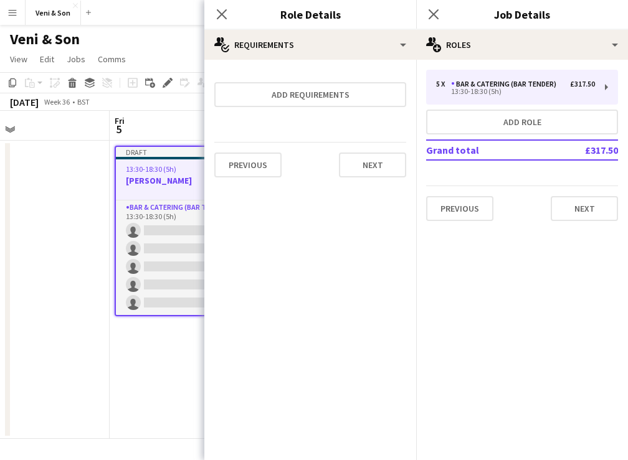
scroll to position [0, 0]
click at [465, 118] on button "Add role" at bounding box center [522, 122] width 192 height 25
type input "*****"
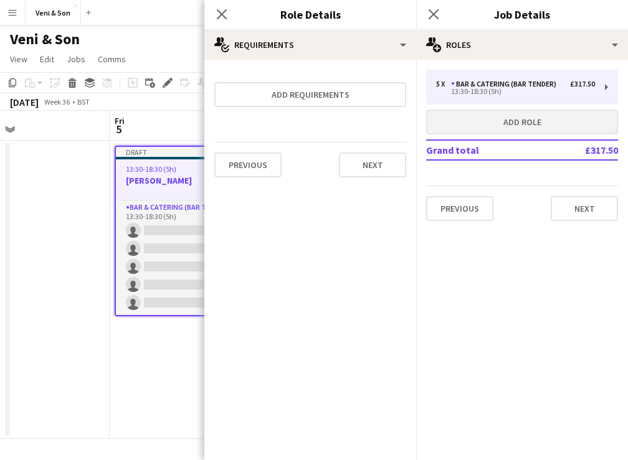
type input "*"
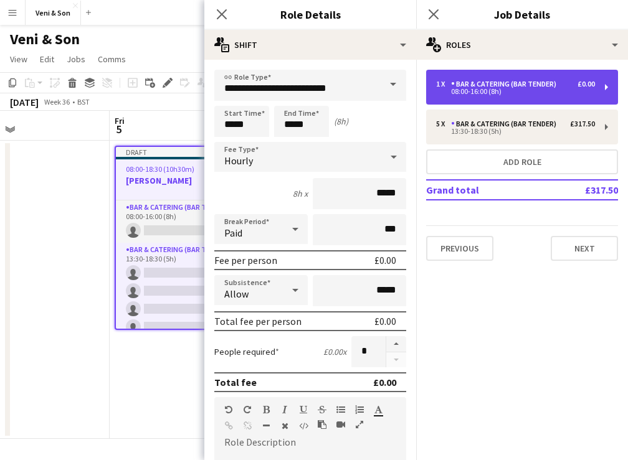
click at [516, 93] on div "08:00-16:00 (8h)" at bounding box center [515, 91] width 159 height 6
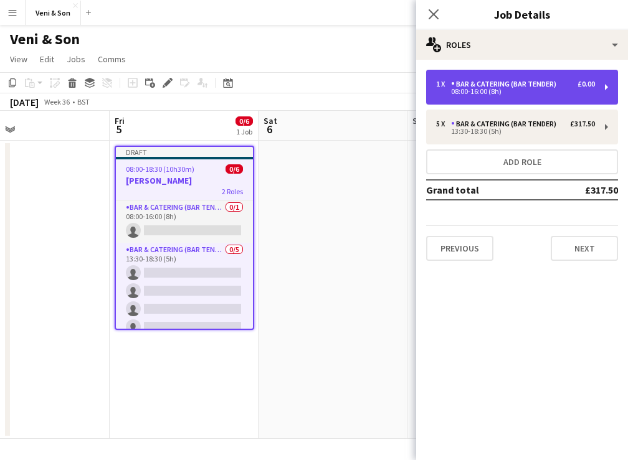
click at [471, 84] on div "Bar & Catering (Bar Tender)" at bounding box center [506, 84] width 110 height 9
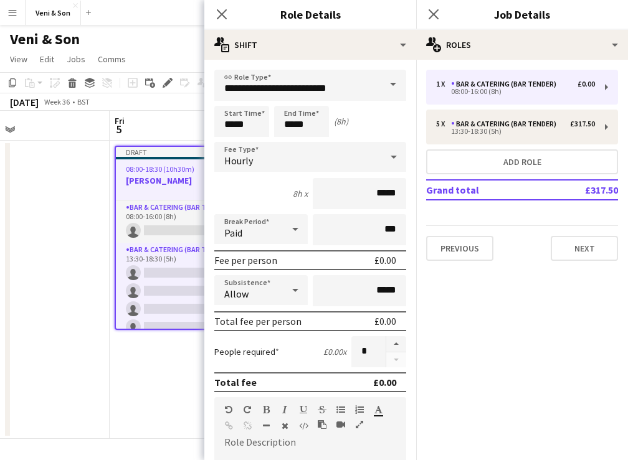
click at [386, 83] on span at bounding box center [393, 85] width 26 height 30
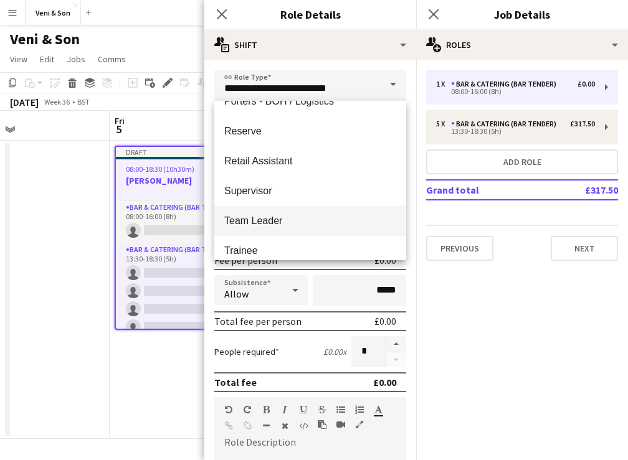
scroll to position [380, 0]
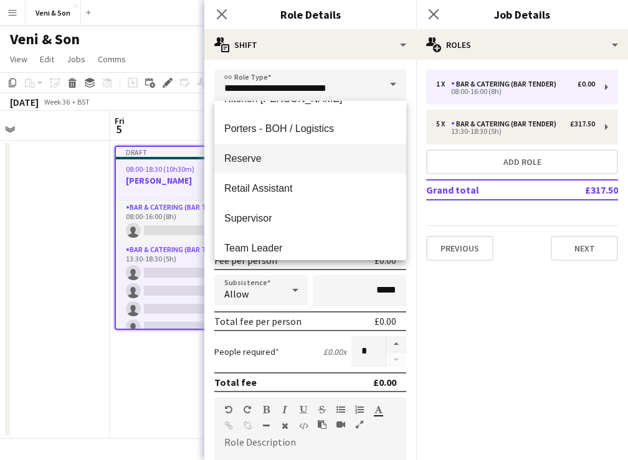
click at [311, 165] on mat-option "Reserve" at bounding box center [310, 159] width 192 height 30
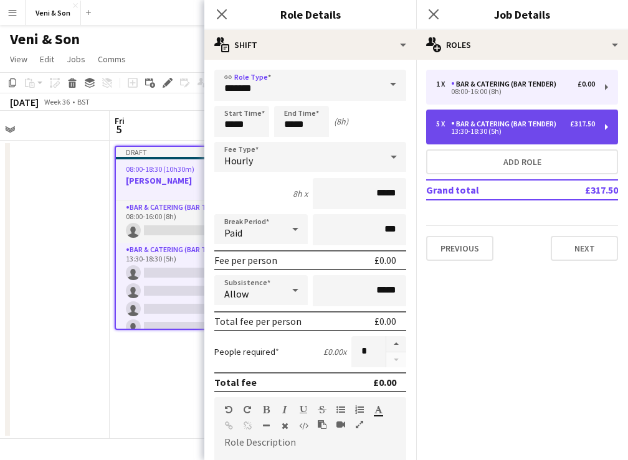
click at [527, 125] on div "Bar & Catering (Bar Tender)" at bounding box center [506, 124] width 110 height 9
type input "**********"
type input "*****"
type input "******"
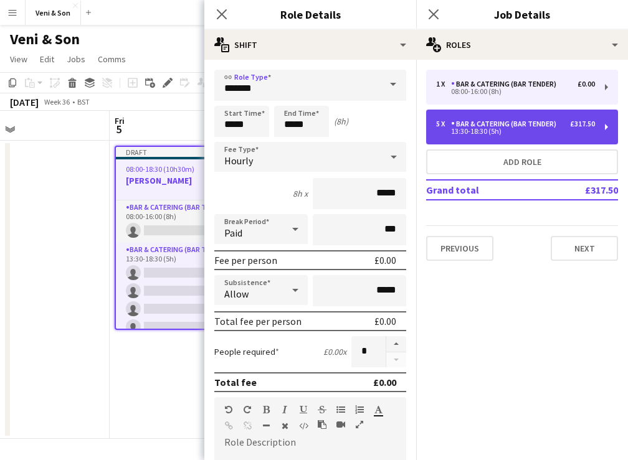
type input "*"
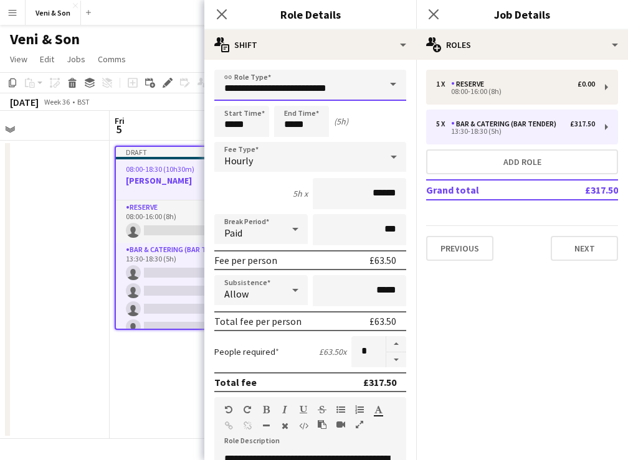
click at [336, 80] on input "**********" at bounding box center [310, 85] width 192 height 31
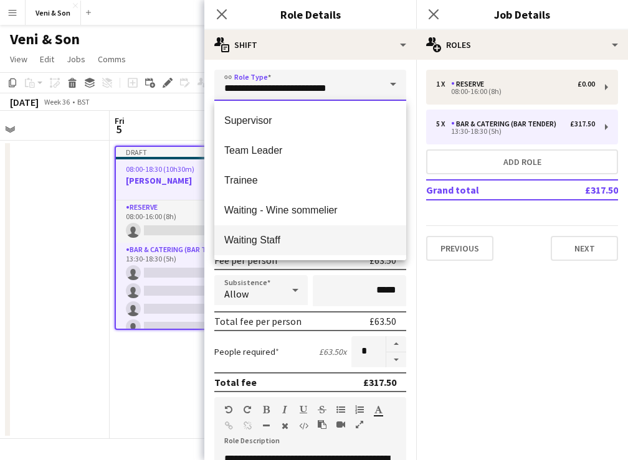
scroll to position [478, 0]
click at [306, 235] on span "Waiting Staff" at bounding box center [310, 240] width 172 height 12
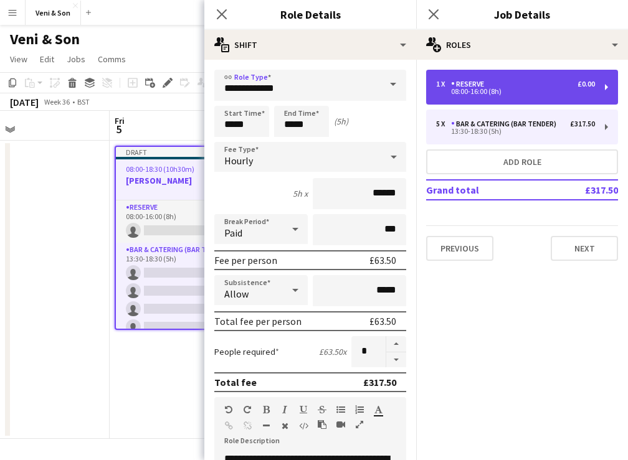
click at [512, 92] on div "08:00-16:00 (8h)" at bounding box center [515, 91] width 159 height 6
type input "*******"
type input "*****"
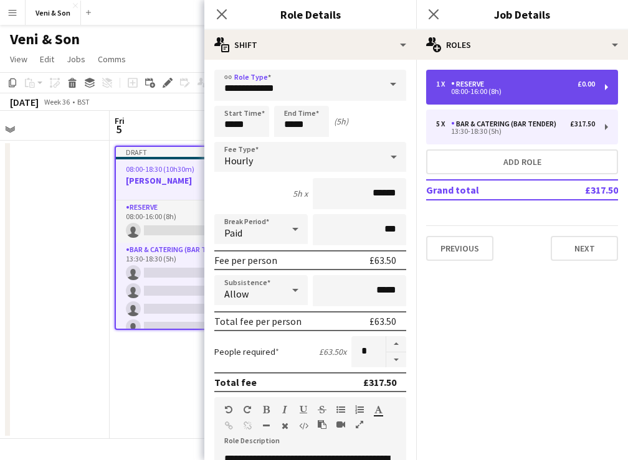
type input "*"
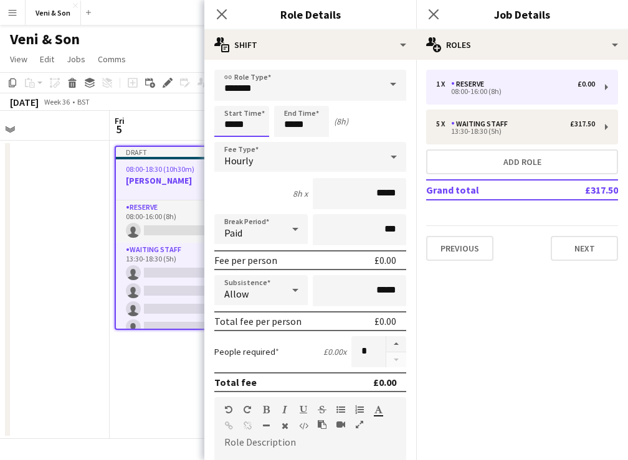
click at [255, 126] on input "*****" at bounding box center [241, 121] width 55 height 31
type input "*****"
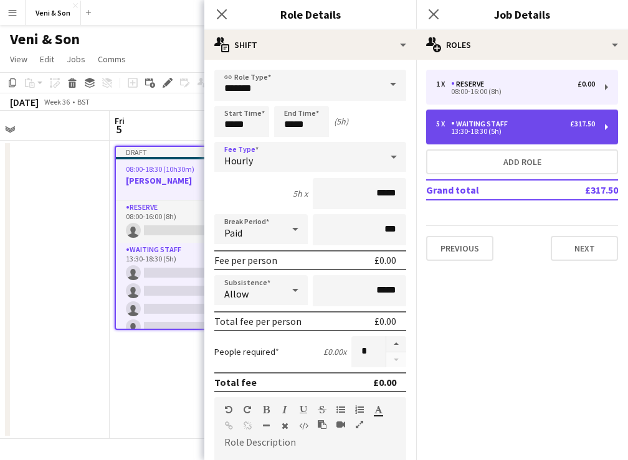
click at [547, 128] on div "5 x Waiting Staff £317.50" at bounding box center [515, 124] width 159 height 9
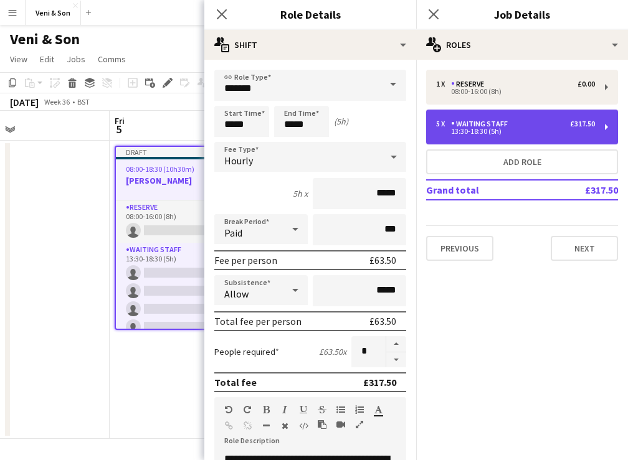
type input "**********"
type input "******"
type input "*"
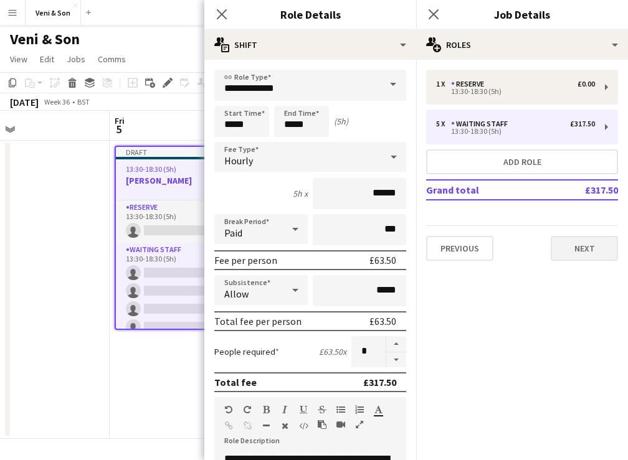
click at [588, 250] on button "Next" at bounding box center [583, 248] width 67 height 25
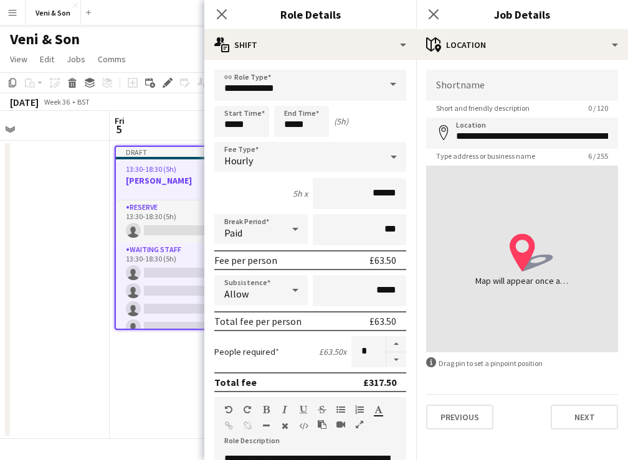
type input "**********"
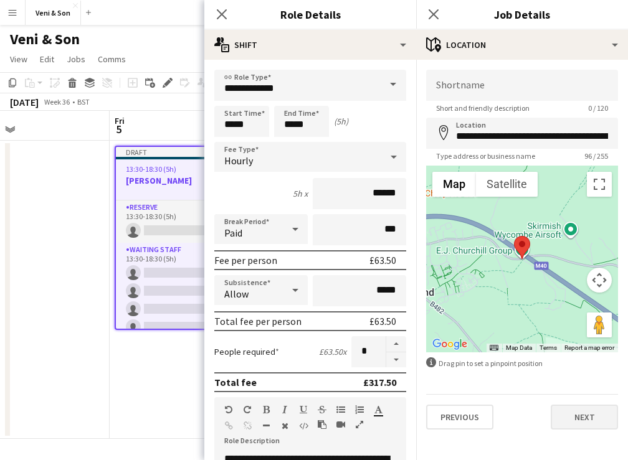
click at [561, 420] on button "Next" at bounding box center [583, 417] width 67 height 25
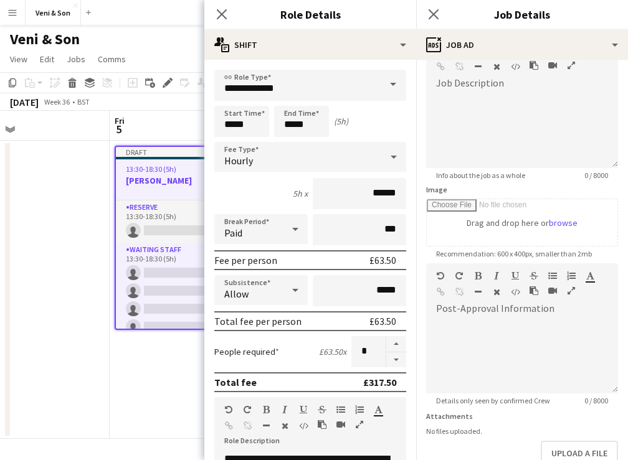
scroll to position [84, 0]
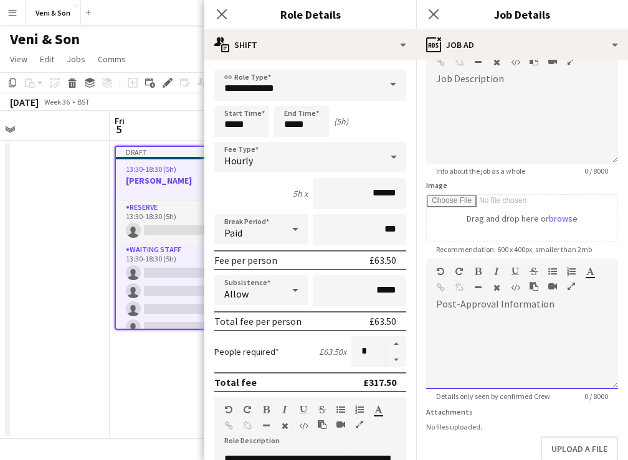
click at [489, 342] on div at bounding box center [522, 351] width 192 height 75
paste div
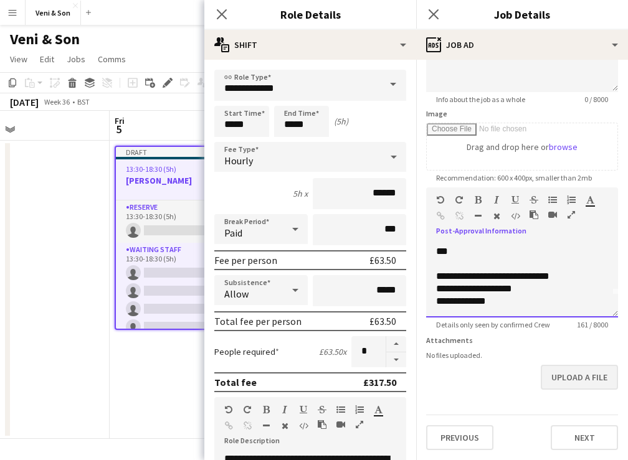
scroll to position [156, 0]
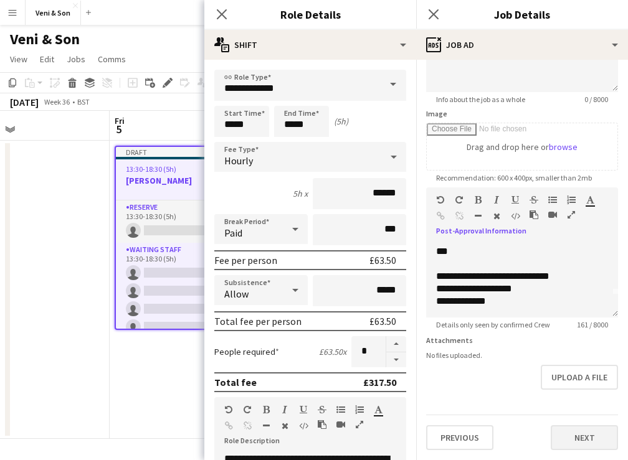
click at [567, 443] on button "Next" at bounding box center [583, 437] width 67 height 25
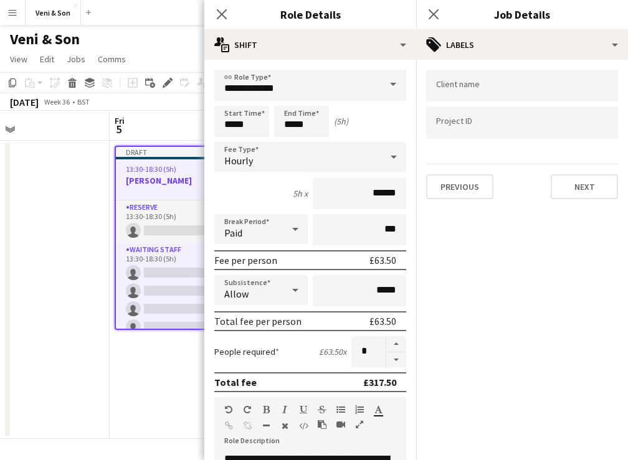
scroll to position [0, 0]
click at [510, 88] on input "Type to search client labels..." at bounding box center [522, 85] width 172 height 11
type input "**********"
click at [577, 193] on button "Next" at bounding box center [583, 186] width 67 height 25
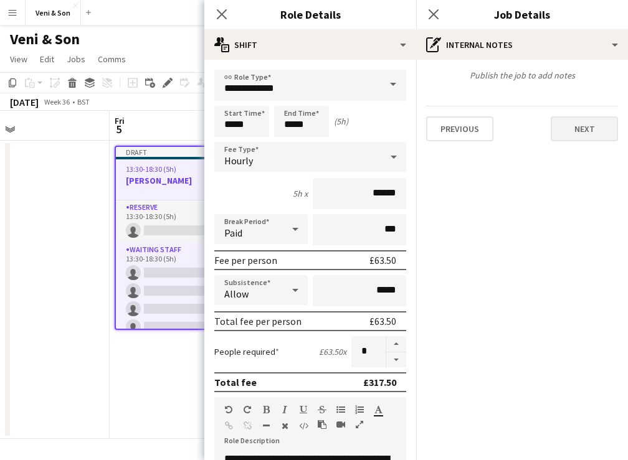
click at [583, 133] on button "Next" at bounding box center [583, 128] width 67 height 25
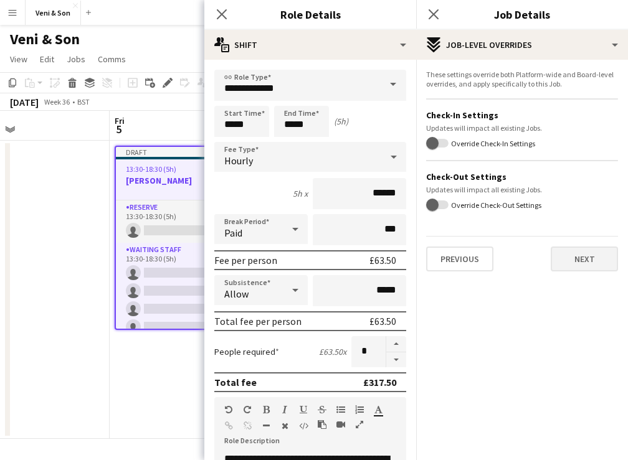
click at [587, 263] on button "Next" at bounding box center [583, 259] width 67 height 25
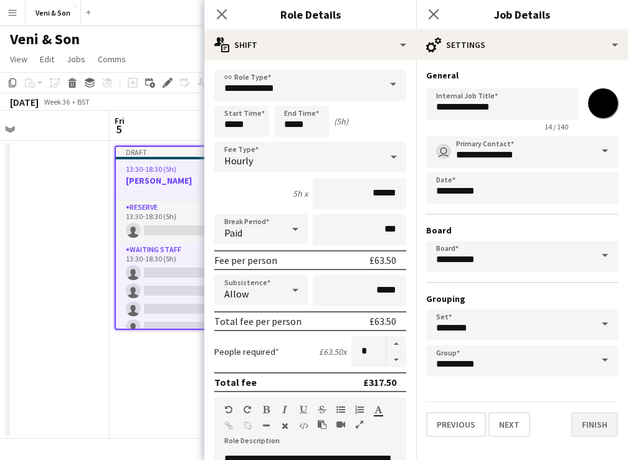
click at [593, 435] on button "Finish" at bounding box center [594, 424] width 47 height 25
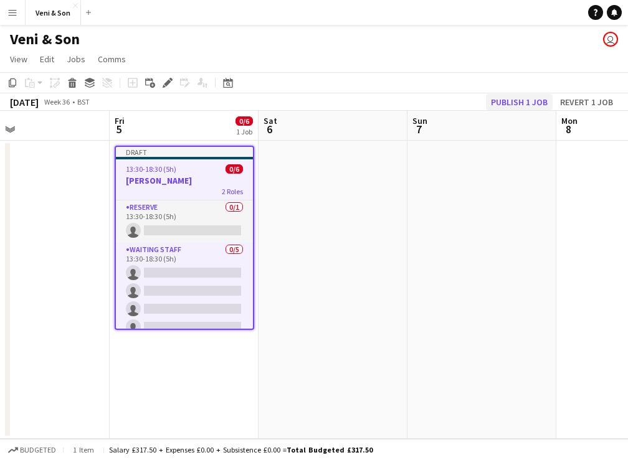
click at [521, 100] on button "Publish 1 job" at bounding box center [519, 102] width 67 height 16
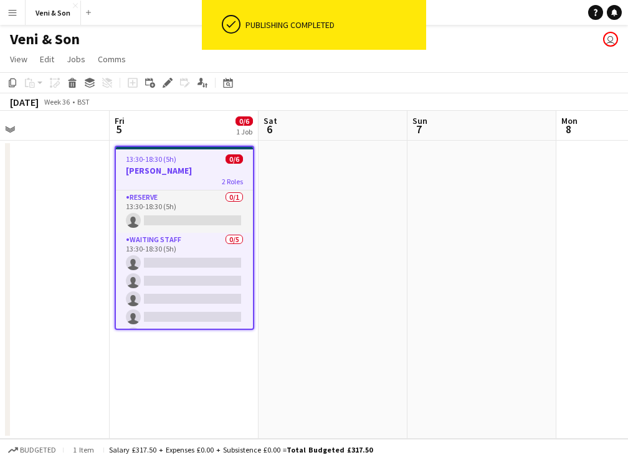
click at [197, 166] on h3 "[PERSON_NAME]" at bounding box center [184, 170] width 137 height 11
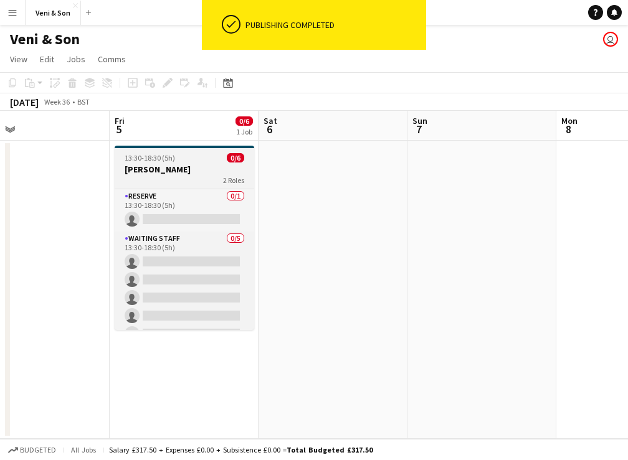
click at [197, 166] on h3 "[PERSON_NAME]" at bounding box center [184, 169] width 139 height 11
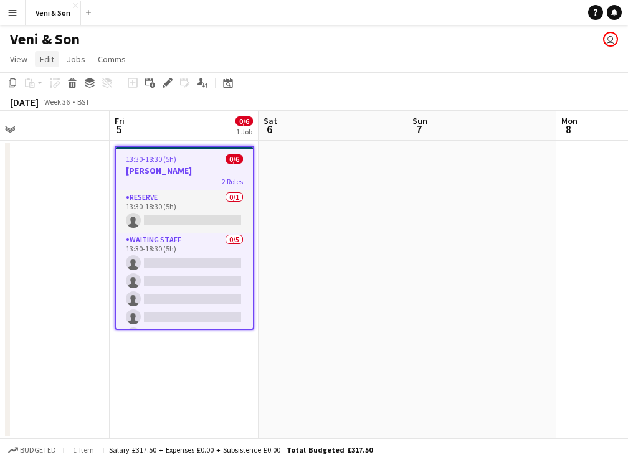
click at [54, 60] on span "Edit" at bounding box center [47, 59] width 14 height 11
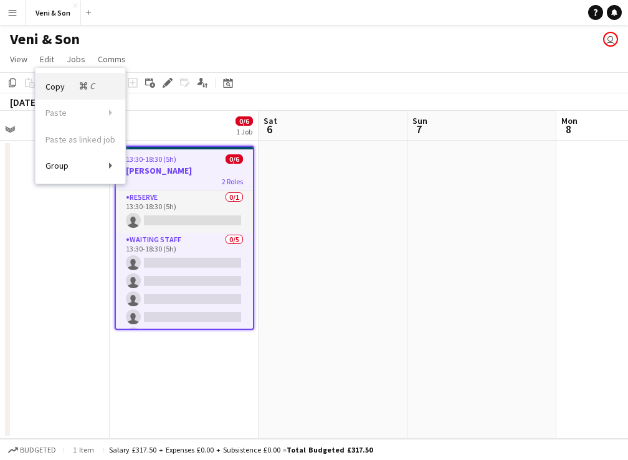
click at [54, 84] on span "Copy Command C" at bounding box center [71, 86] width 52 height 12
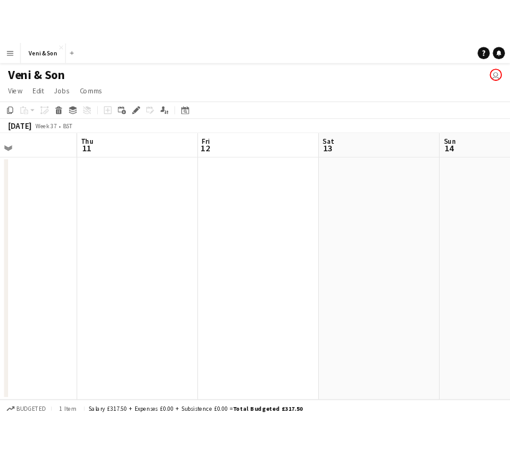
scroll to position [0, 387]
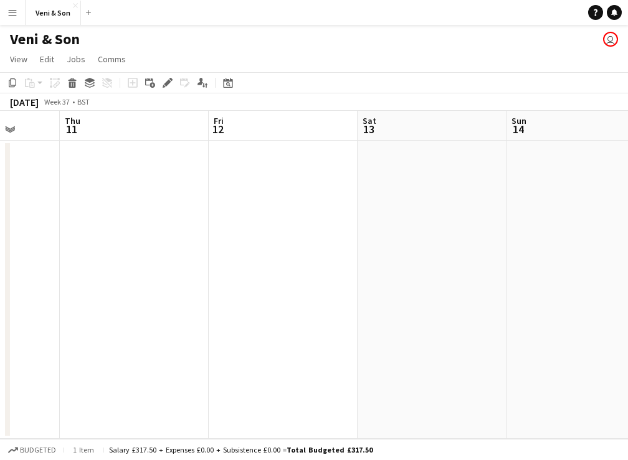
click at [311, 139] on app-board-header-date "Fri 12" at bounding box center [283, 126] width 149 height 30
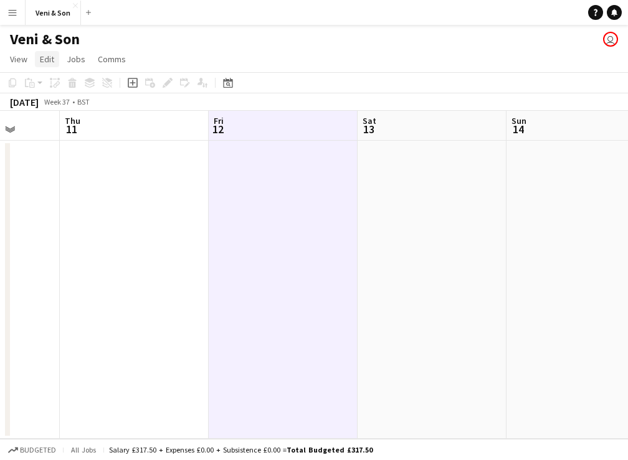
click at [54, 64] on link "Edit" at bounding box center [47, 59] width 24 height 16
click at [29, 62] on link "View" at bounding box center [18, 59] width 27 height 16
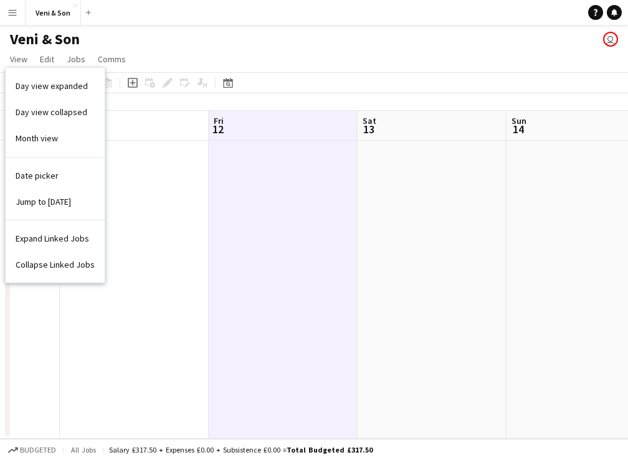
click at [281, 141] on app-date-cell at bounding box center [283, 290] width 149 height 298
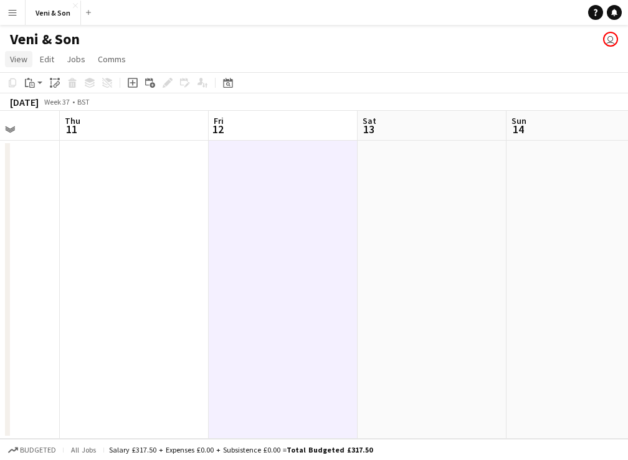
click at [20, 59] on span "View" at bounding box center [18, 59] width 17 height 11
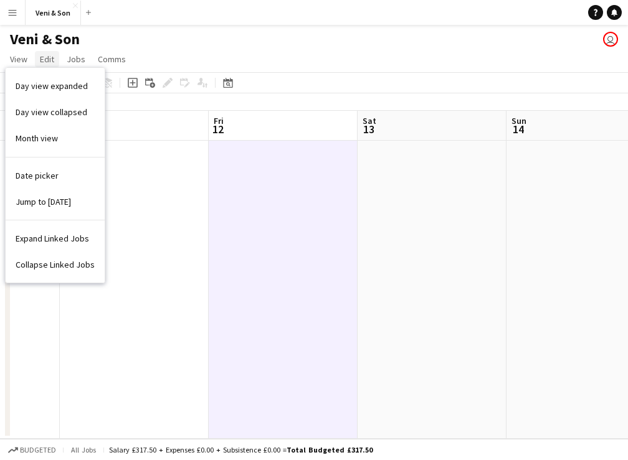
click at [52, 61] on span "Edit" at bounding box center [47, 59] width 14 height 11
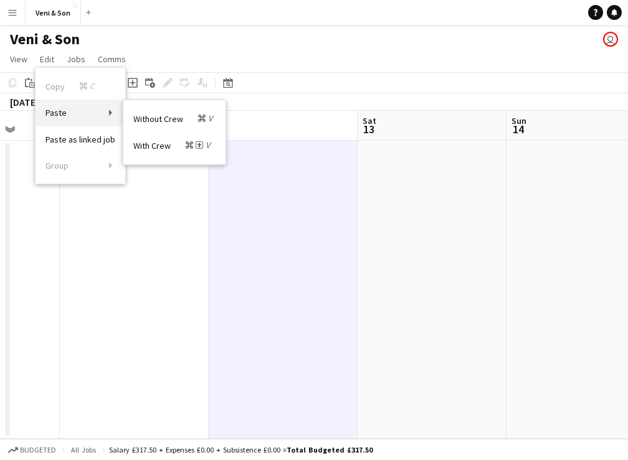
click at [112, 116] on link "Paste" at bounding box center [80, 113] width 90 height 26
click at [106, 115] on link "Paste" at bounding box center [80, 113] width 90 height 26
click at [57, 112] on span "Paste" at bounding box center [55, 112] width 21 height 11
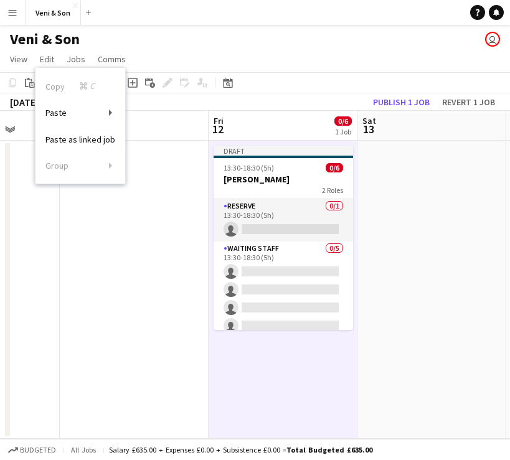
click at [286, 134] on app-board-header-date "Fri 12 0/6 1 Job" at bounding box center [283, 126] width 149 height 30
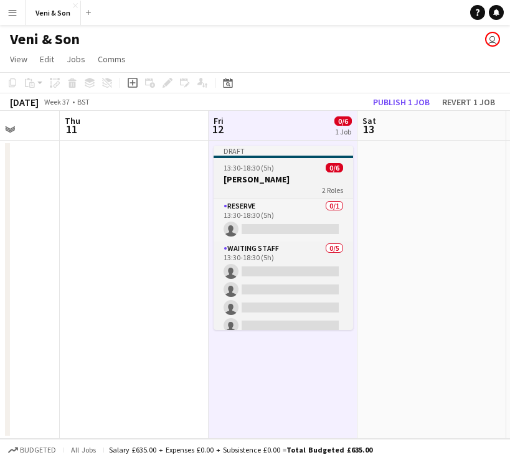
click at [284, 148] on div "Draft" at bounding box center [283, 151] width 139 height 10
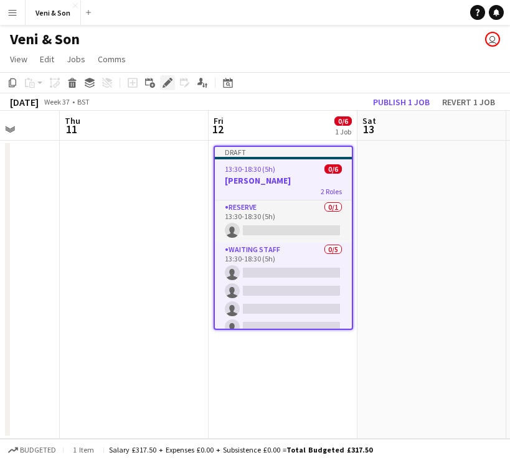
click at [169, 85] on icon "Edit" at bounding box center [168, 83] width 10 height 10
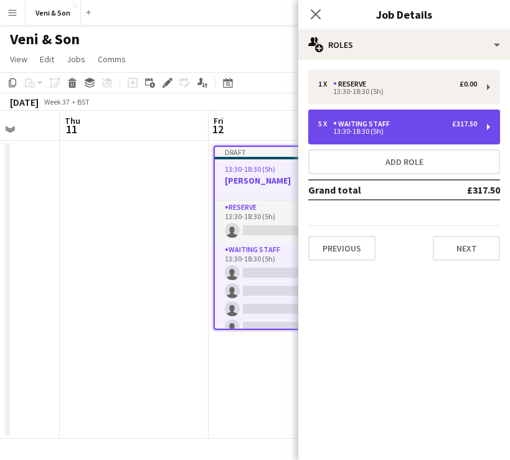
click at [375, 132] on div "13:30-18:30 (5h)" at bounding box center [397, 131] width 159 height 6
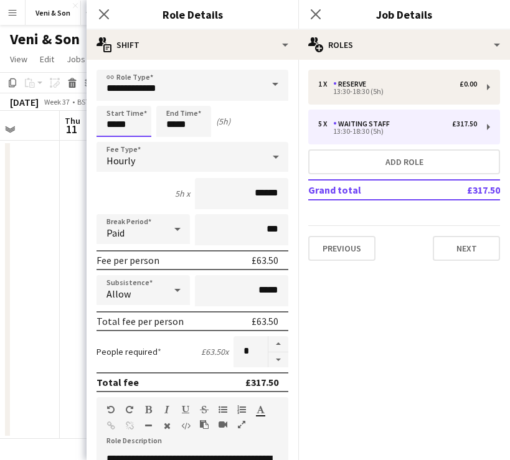
click at [131, 125] on input "*****" at bounding box center [124, 121] width 55 height 31
type input "*****"
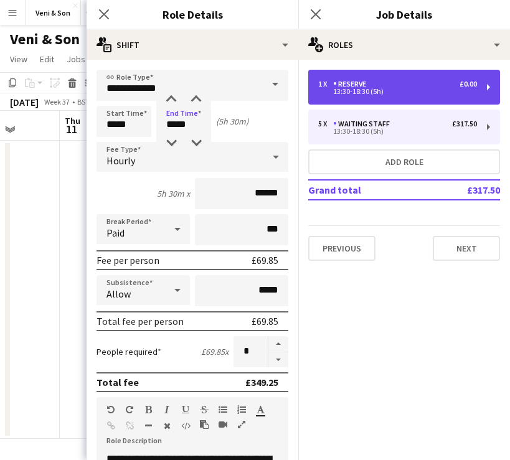
click at [381, 103] on div "1 x Reserve £0.00 13:30-18:30 (5h)" at bounding box center [404, 87] width 192 height 35
type input "*******"
type input "*****"
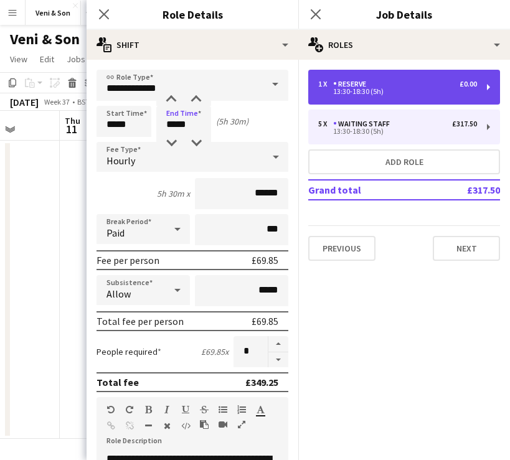
type input "*"
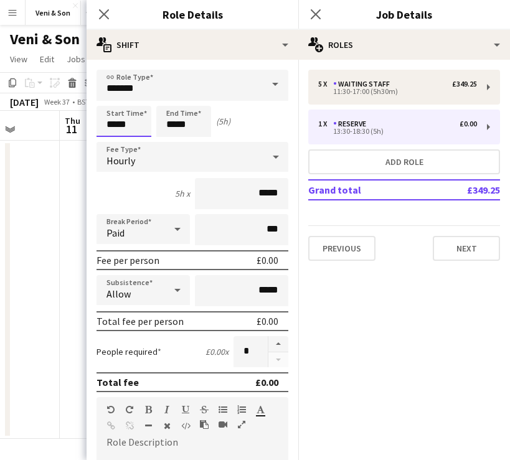
click at [120, 127] on input "*****" at bounding box center [124, 121] width 55 height 31
type input "*****"
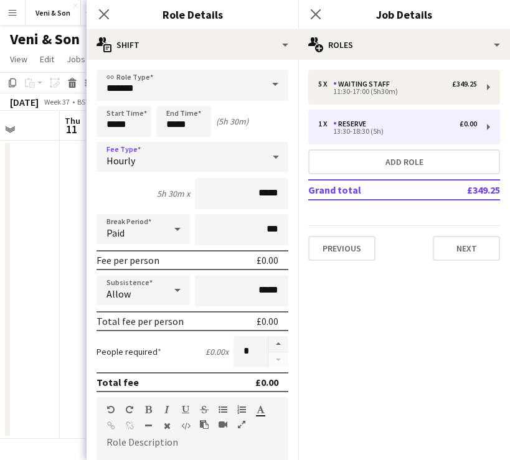
click at [392, 205] on div "5 x Waiting Staff £349.25 11:30-17:00 (5h30m) 1 x Reserve £0.00 13:30-18:30 (5h…" at bounding box center [404, 165] width 212 height 191
click at [102, 17] on icon "Close pop-in" at bounding box center [104, 14] width 12 height 12
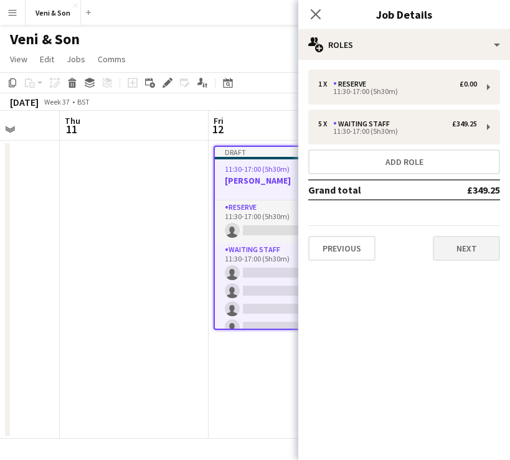
click at [453, 251] on button "Next" at bounding box center [466, 248] width 67 height 25
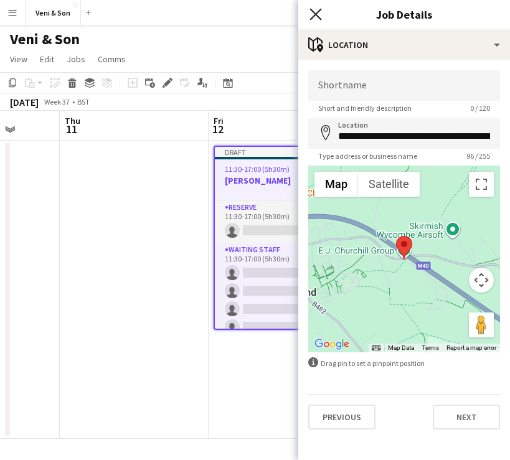
click at [318, 18] on icon "Close pop-in" at bounding box center [315, 14] width 12 height 12
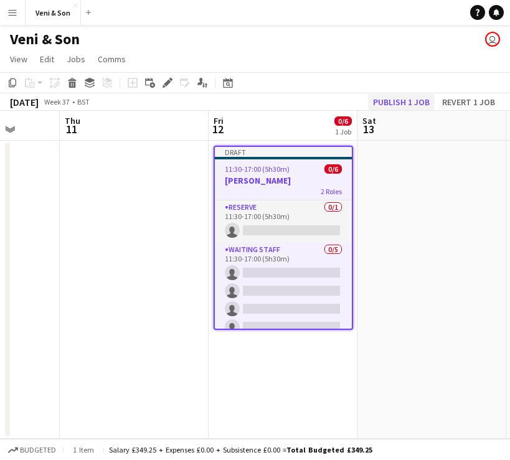
click at [392, 101] on button "Publish 1 job" at bounding box center [401, 102] width 67 height 16
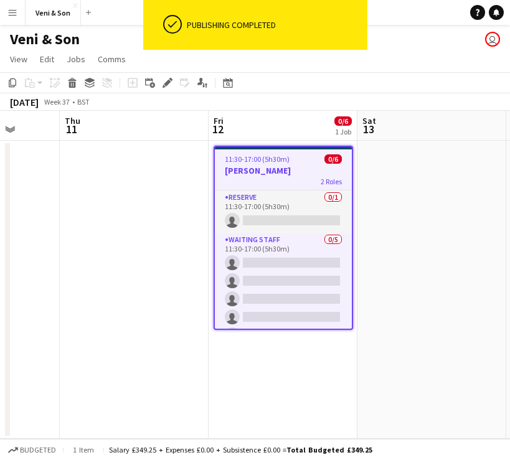
click at [298, 174] on h3 "[PERSON_NAME]" at bounding box center [283, 170] width 137 height 11
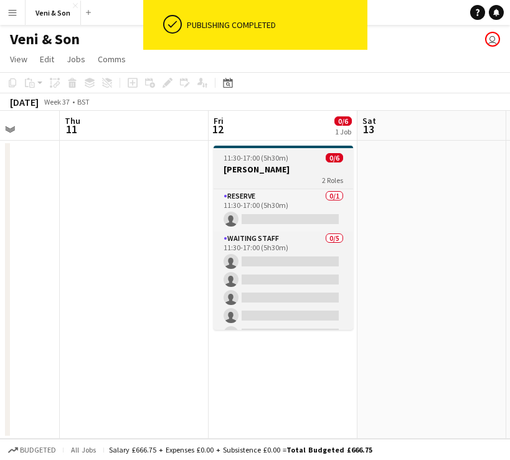
click at [298, 174] on h3 "[PERSON_NAME]" at bounding box center [283, 169] width 139 height 11
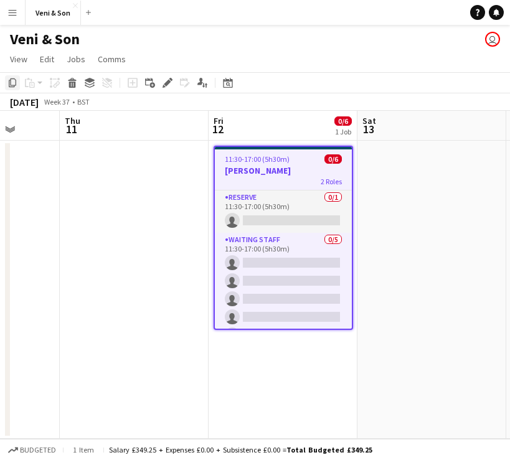
click at [9, 83] on icon at bounding box center [12, 82] width 7 height 9
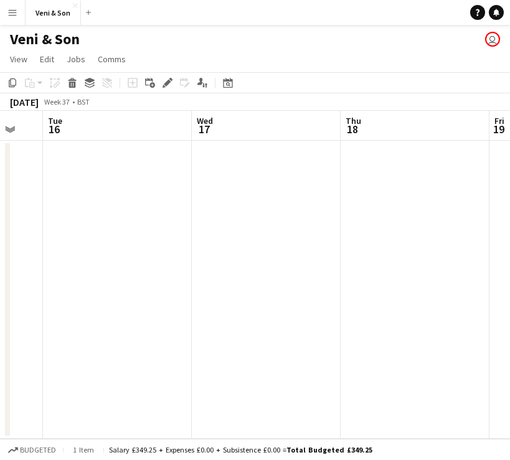
scroll to position [0, 419]
click at [272, 175] on app-date-cell at bounding box center [250, 290] width 149 height 298
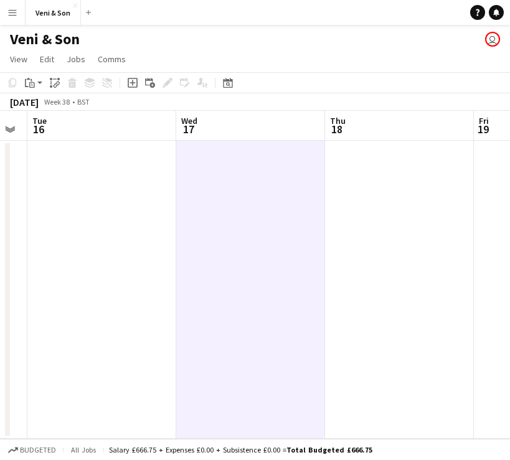
click at [264, 130] on app-board-header-date "Wed 17" at bounding box center [250, 126] width 149 height 30
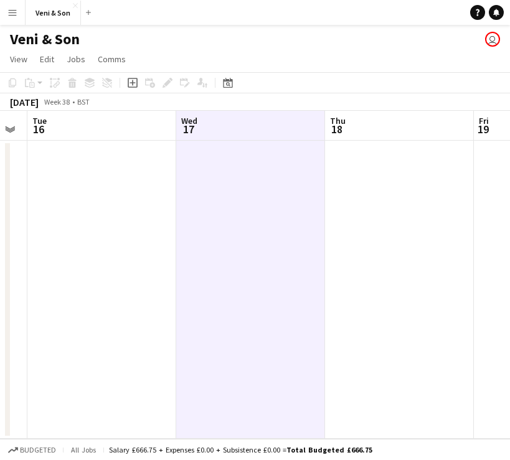
click at [260, 172] on app-date-cell at bounding box center [250, 290] width 149 height 298
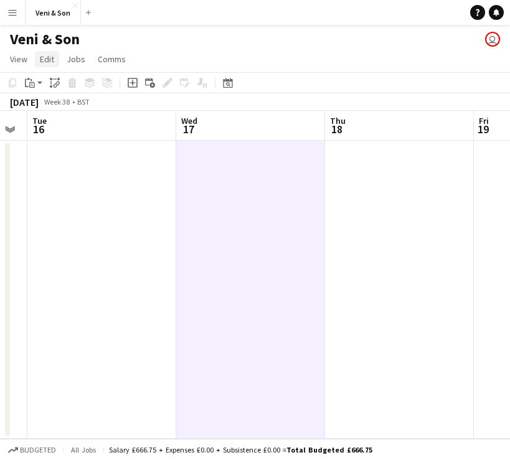
click at [37, 54] on link "Edit" at bounding box center [47, 59] width 24 height 16
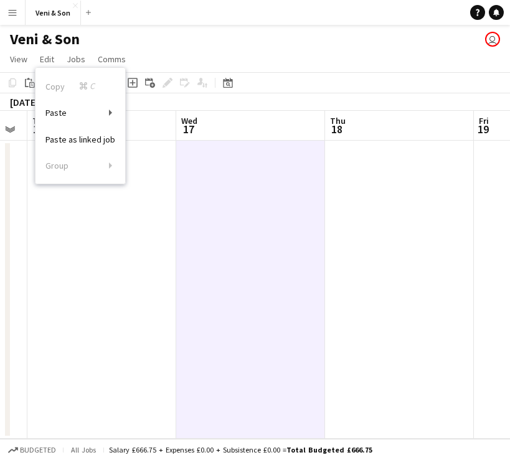
click at [237, 217] on app-date-cell at bounding box center [250, 290] width 149 height 298
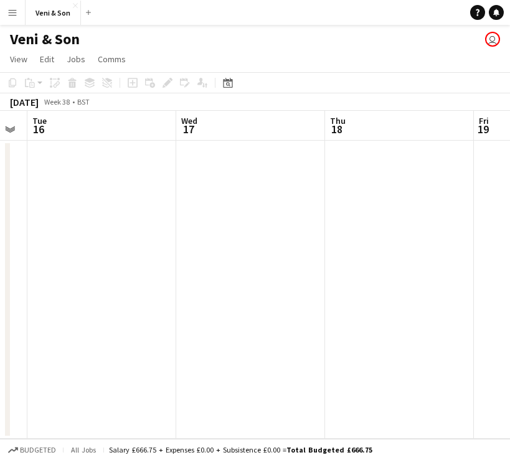
click at [237, 217] on app-date-cell at bounding box center [250, 290] width 149 height 298
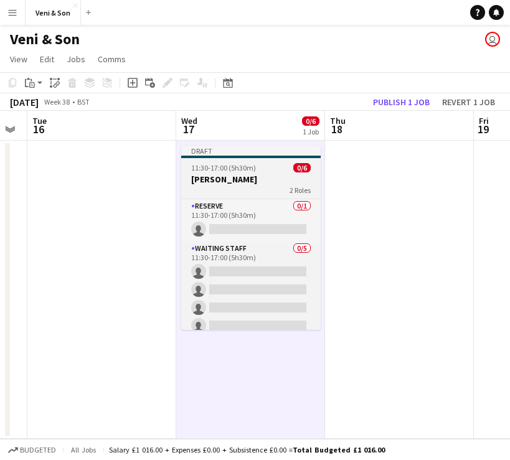
click at [258, 169] on div "11:30-17:00 (5h30m) 0/6" at bounding box center [250, 167] width 139 height 9
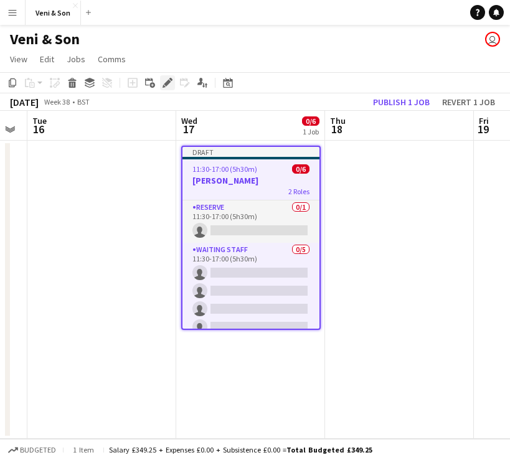
click at [170, 82] on icon at bounding box center [167, 83] width 7 height 7
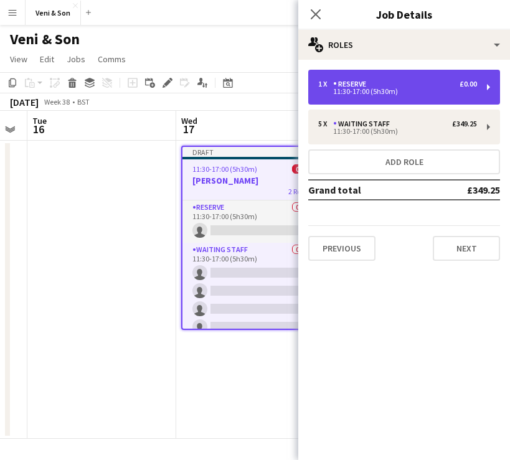
click at [414, 88] on div "1 x Reserve £0.00" at bounding box center [397, 84] width 159 height 9
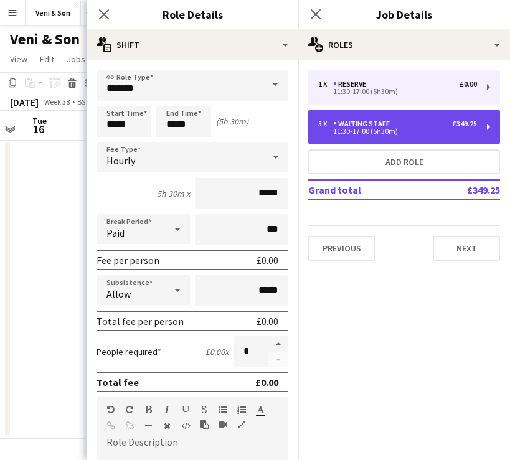
click at [379, 138] on div "5 x Waiting Staff £349.25 11:30-17:00 (5h30m)" at bounding box center [404, 127] width 192 height 35
type input "**********"
type input "******"
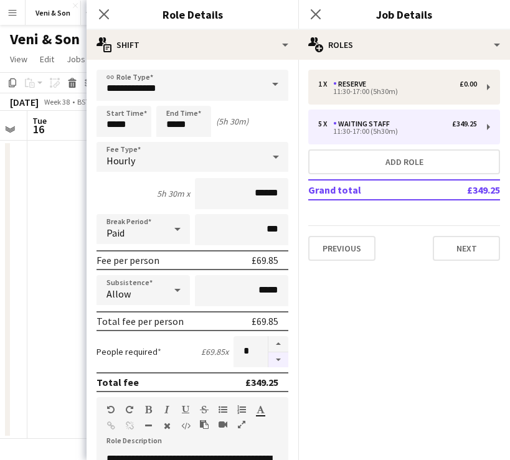
click at [280, 363] on button "button" at bounding box center [278, 360] width 20 height 16
type input "*"
click at [101, 12] on icon at bounding box center [104, 14] width 12 height 12
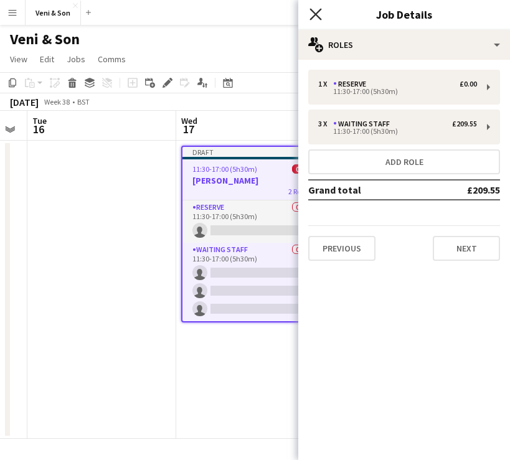
click at [312, 14] on icon "Close pop-in" at bounding box center [315, 14] width 12 height 12
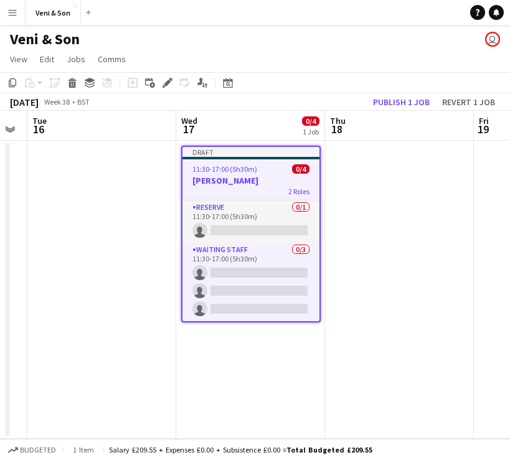
click at [271, 180] on h3 "[PERSON_NAME]" at bounding box center [250, 180] width 137 height 11
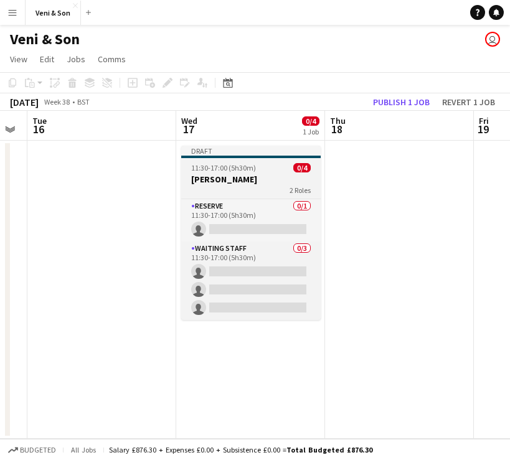
click at [271, 180] on h3 "[PERSON_NAME]" at bounding box center [250, 179] width 139 height 11
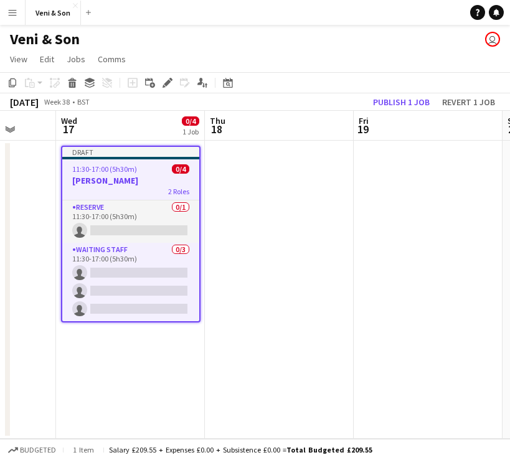
scroll to position [0, 543]
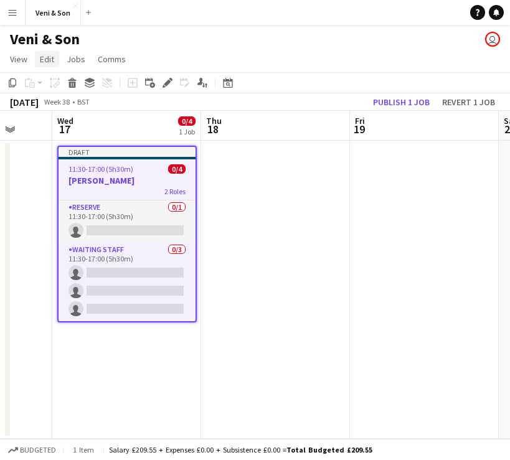
click at [43, 63] on span "Edit" at bounding box center [47, 59] width 14 height 11
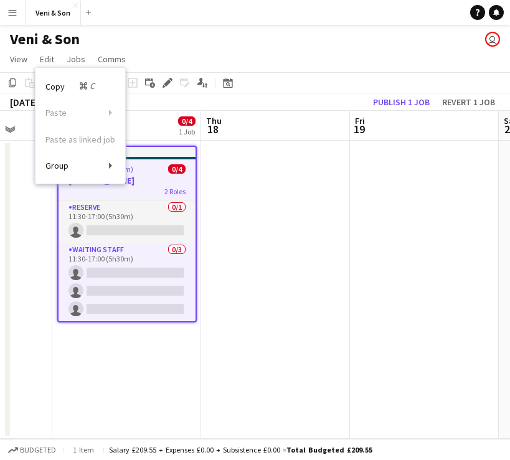
click at [250, 171] on app-date-cell at bounding box center [275, 290] width 149 height 298
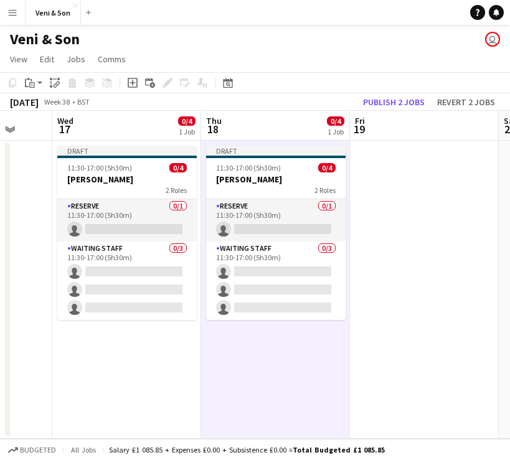
click at [392, 222] on app-date-cell at bounding box center [424, 290] width 149 height 298
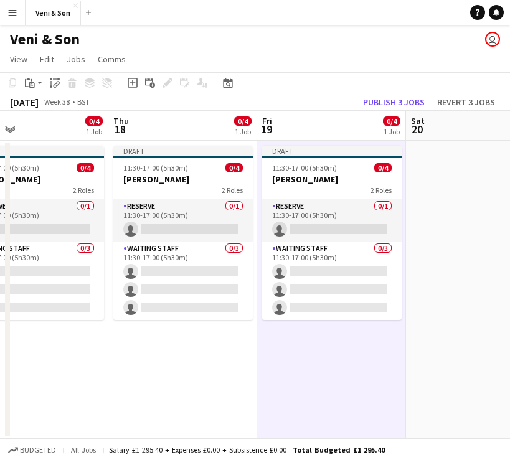
scroll to position [0, 357]
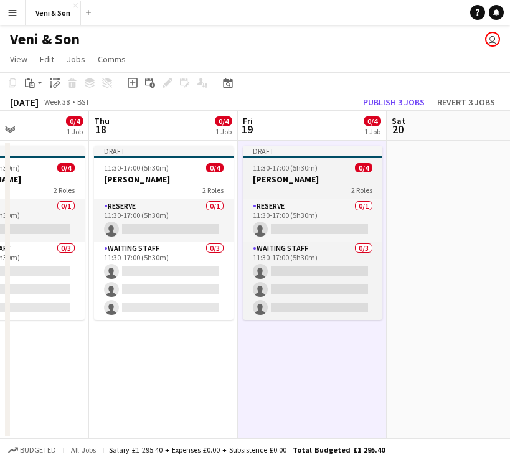
click at [334, 191] on div "2 Roles" at bounding box center [312, 190] width 139 height 10
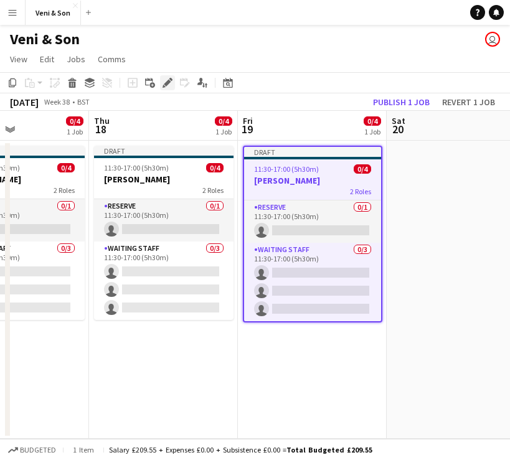
click at [167, 84] on icon at bounding box center [167, 83] width 7 height 7
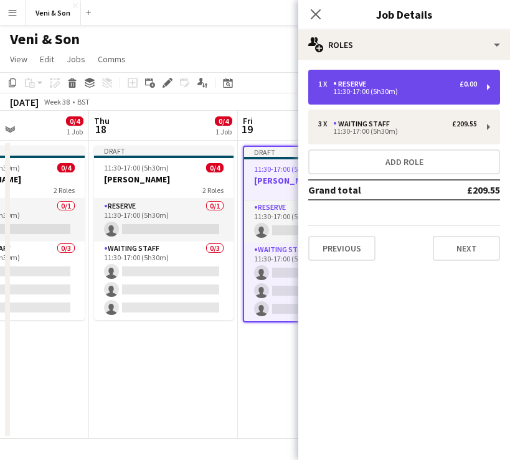
click at [390, 82] on div "1 x Reserve £0.00" at bounding box center [397, 84] width 159 height 9
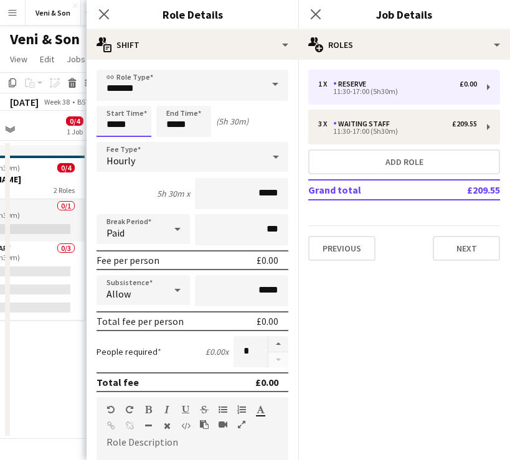
click at [130, 120] on input "*****" at bounding box center [124, 121] width 55 height 31
type input "*****"
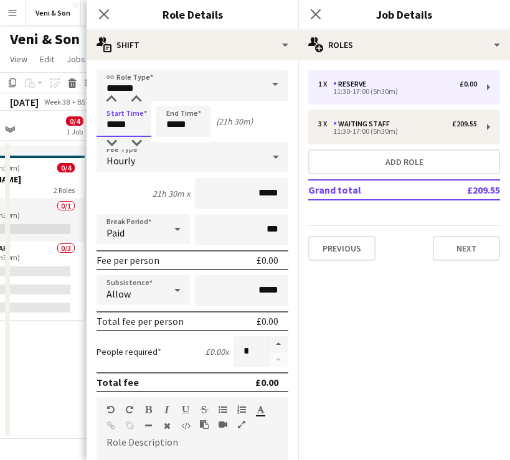
type input "*****"
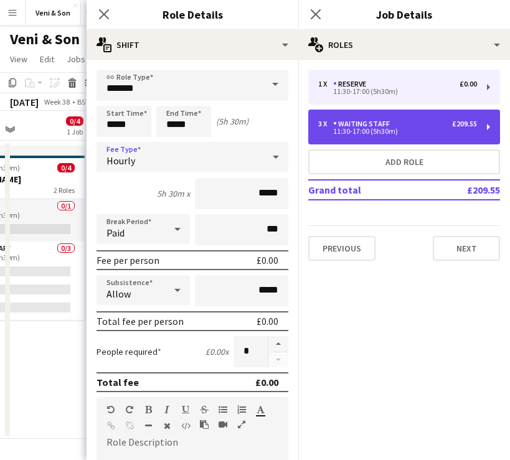
click at [411, 130] on div "11:30-17:00 (5h30m)" at bounding box center [397, 131] width 159 height 6
type input "**********"
type input "*****"
type input "******"
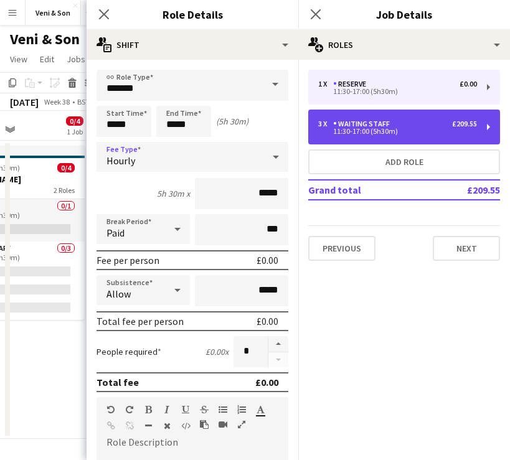
type input "*"
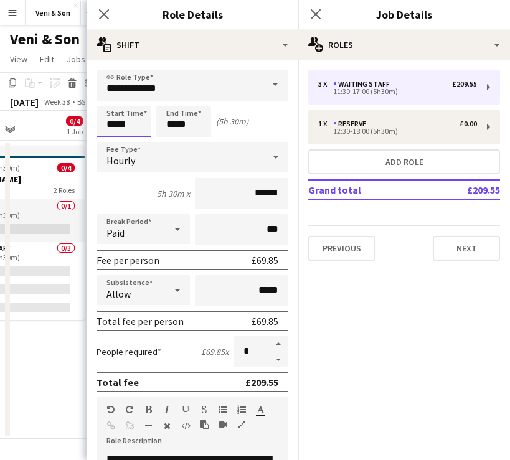
click at [135, 122] on input "*****" at bounding box center [124, 121] width 55 height 31
type input "*****"
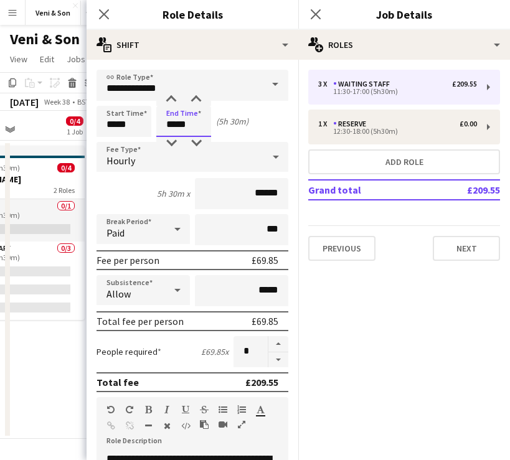
type input "*****"
click at [277, 342] on button "button" at bounding box center [278, 344] width 20 height 16
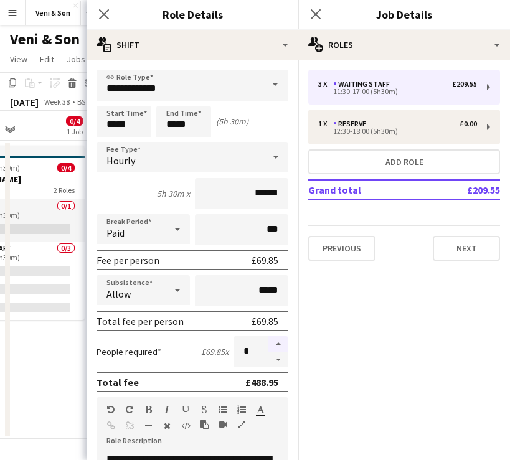
click at [277, 342] on button "button" at bounding box center [278, 344] width 20 height 16
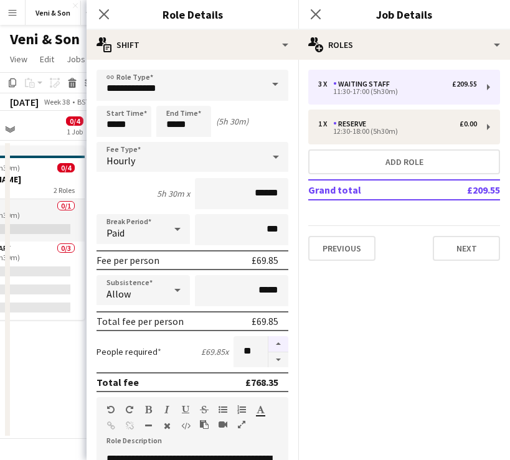
type input "**"
click at [98, 14] on app-icon "Close pop-in" at bounding box center [104, 15] width 18 height 18
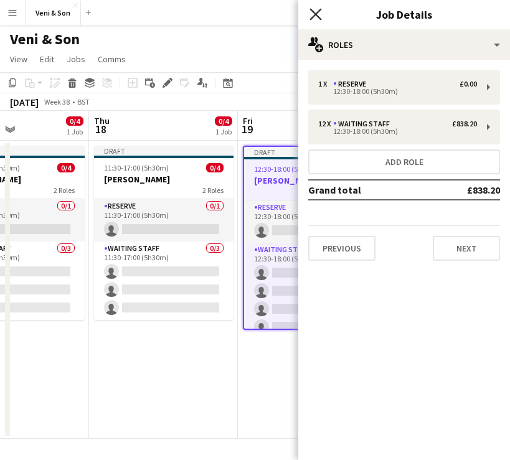
click at [311, 12] on icon "Close pop-in" at bounding box center [315, 14] width 12 height 12
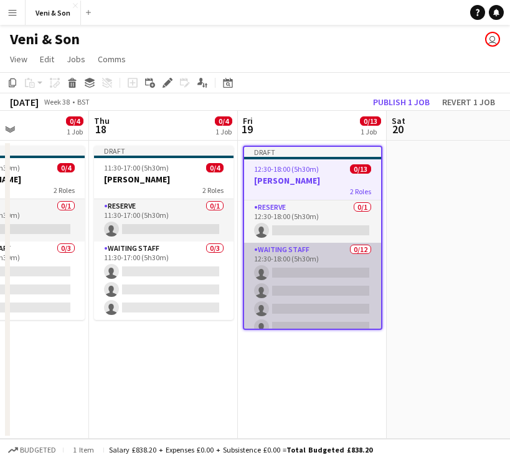
scroll to position [0, 0]
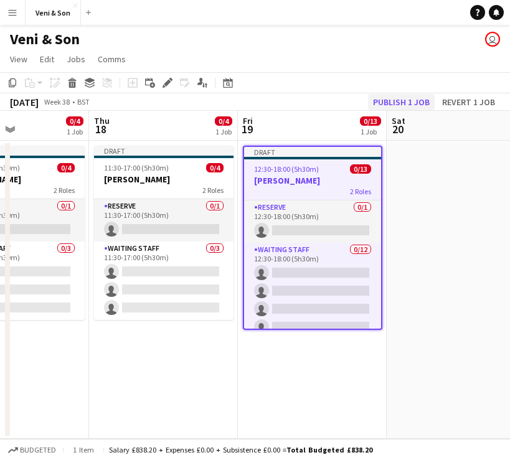
click at [409, 102] on button "Publish 1 job" at bounding box center [401, 102] width 67 height 16
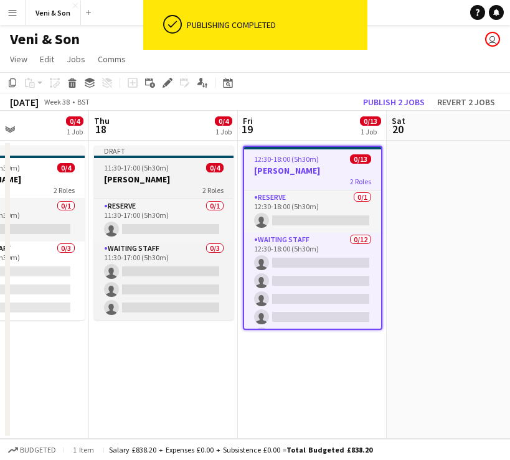
click at [149, 148] on div "Draft" at bounding box center [163, 151] width 139 height 10
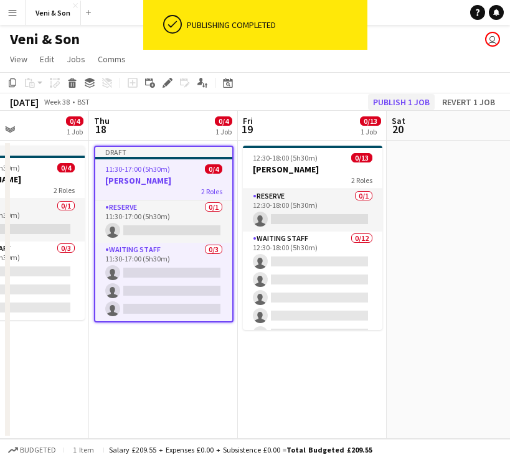
click at [413, 99] on button "Publish 1 job" at bounding box center [401, 102] width 67 height 16
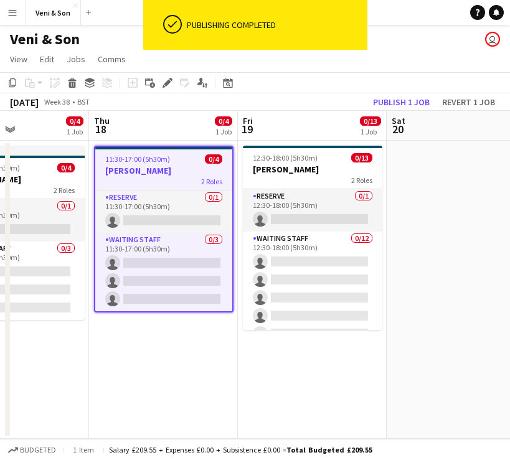
scroll to position [0, 315]
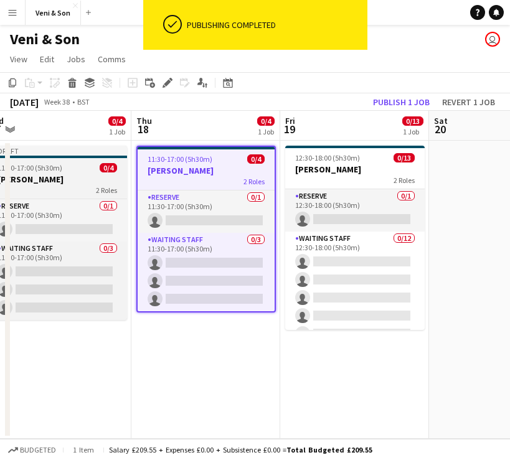
click at [69, 154] on div "Draft" at bounding box center [57, 151] width 139 height 10
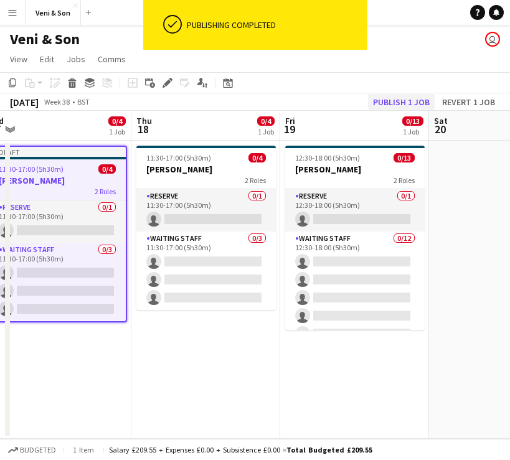
click at [406, 106] on button "Publish 1 job" at bounding box center [401, 102] width 67 height 16
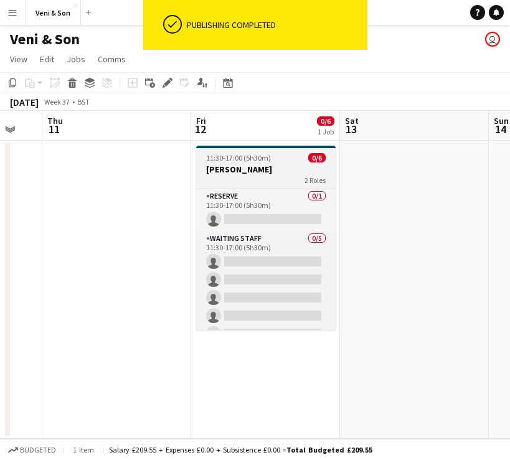
scroll to position [0, 393]
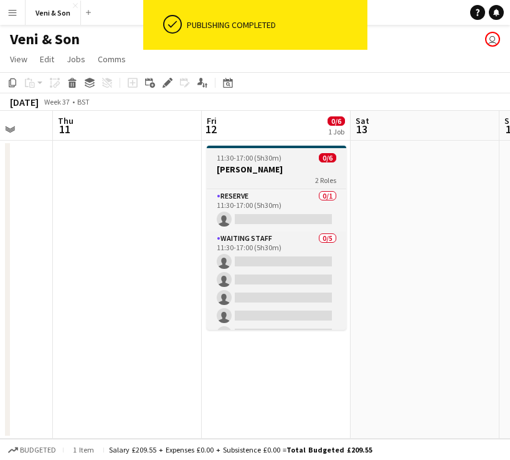
click at [292, 158] on div "11:30-17:00 (5h30m) 0/6" at bounding box center [276, 157] width 139 height 9
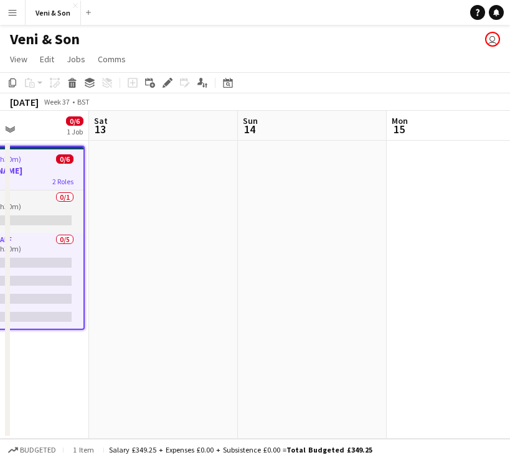
scroll to position [0, 333]
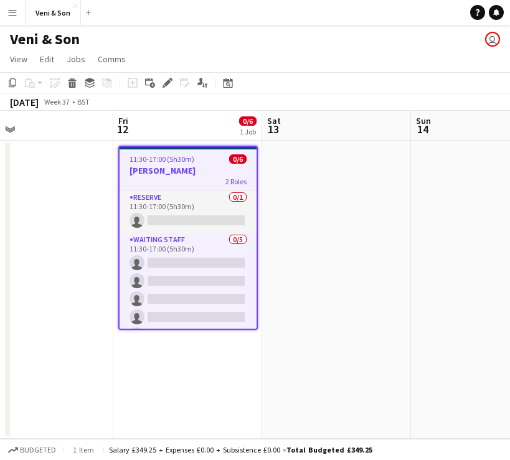
click at [342, 196] on app-date-cell at bounding box center [336, 290] width 149 height 298
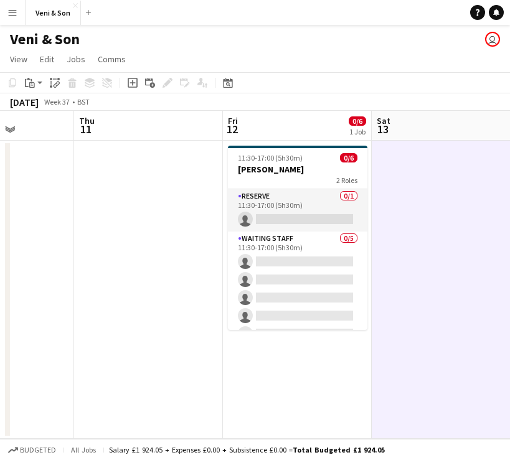
scroll to position [0, 360]
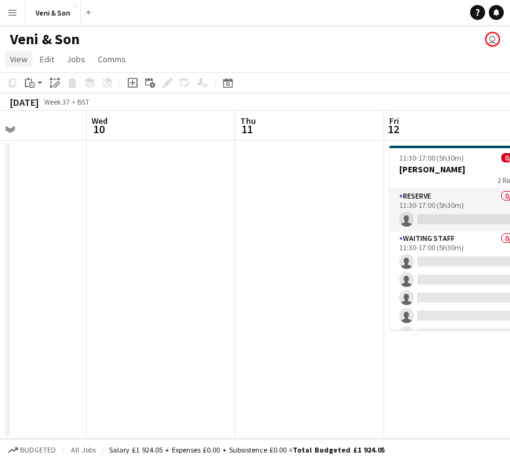
click at [25, 54] on span "View" at bounding box center [18, 59] width 17 height 11
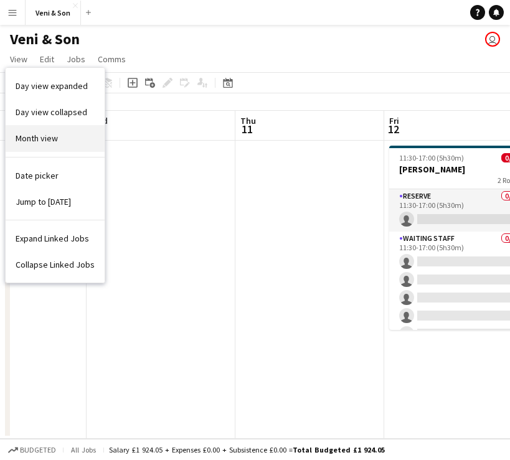
click at [39, 134] on span "Month view" at bounding box center [37, 138] width 42 height 11
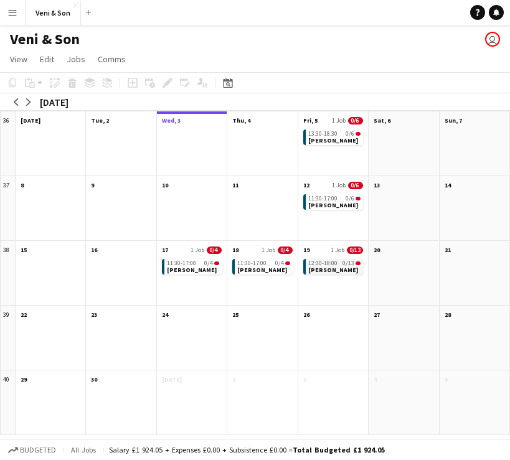
click at [340, 266] on span "[PERSON_NAME]" at bounding box center [333, 270] width 50 height 8
click at [325, 247] on app-month-view-date-header "19 1 Job 0/13" at bounding box center [333, 249] width 70 height 16
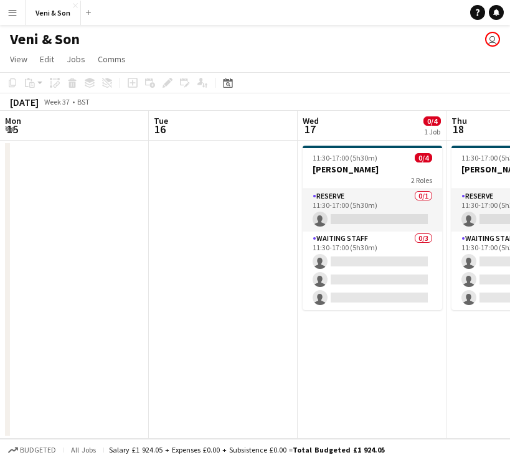
scroll to position [0, 428]
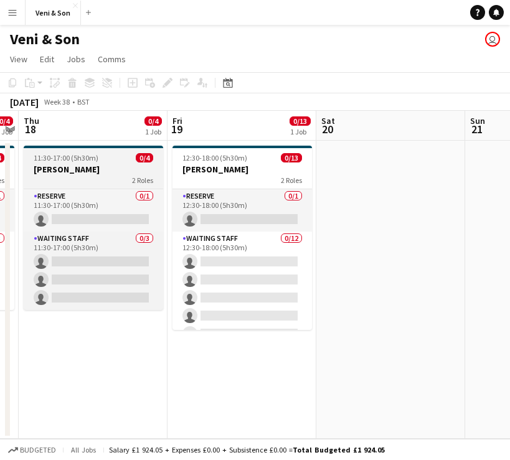
click at [113, 159] on div "11:30-17:00 (5h30m) 0/4" at bounding box center [93, 157] width 139 height 9
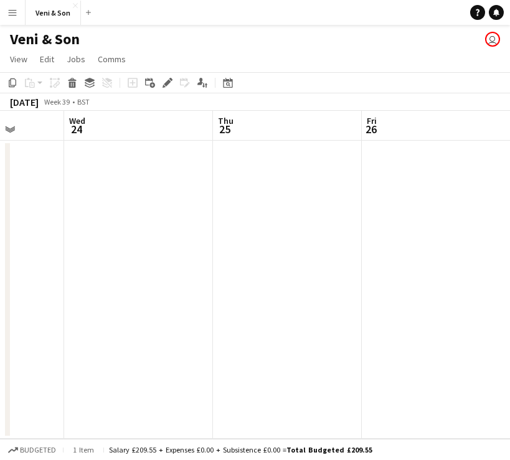
scroll to position [0, 554]
click at [242, 163] on app-date-cell at bounding box center [264, 290] width 149 height 298
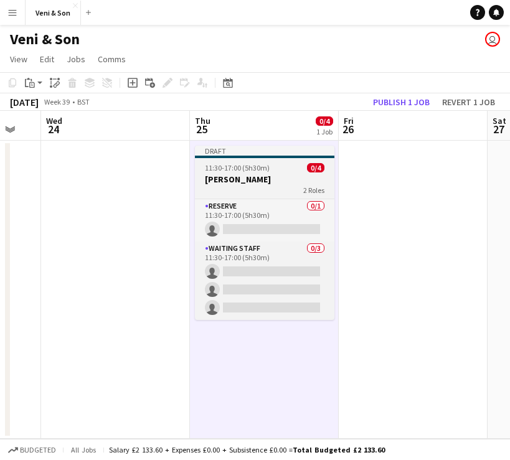
click at [248, 150] on div "Draft" at bounding box center [264, 151] width 139 height 10
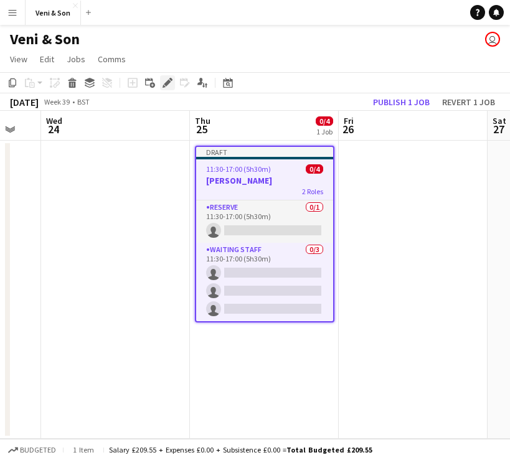
click at [164, 83] on icon "Edit" at bounding box center [168, 83] width 10 height 10
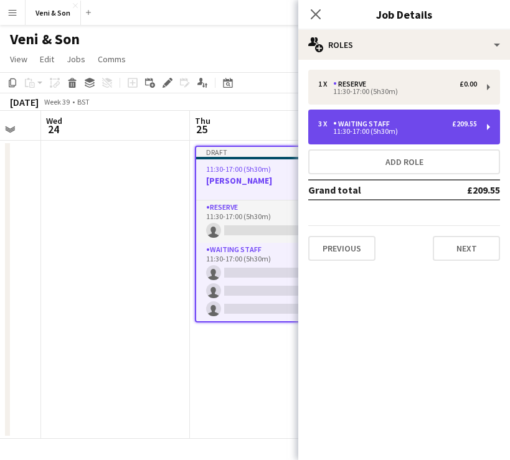
click at [422, 123] on div "3 x Waiting Staff £209.55" at bounding box center [397, 124] width 159 height 9
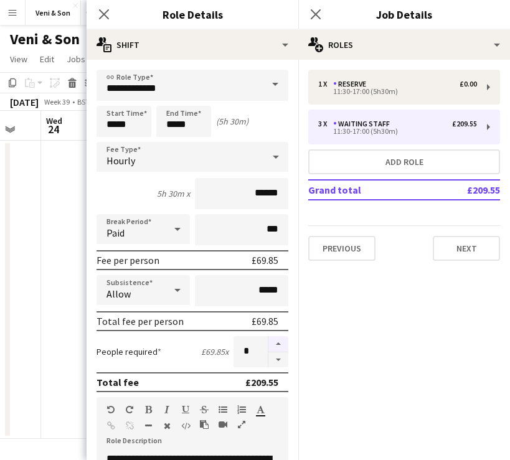
click at [287, 343] on button "button" at bounding box center [278, 344] width 20 height 16
type input "*"
click at [105, 20] on icon "Close pop-in" at bounding box center [104, 14] width 12 height 12
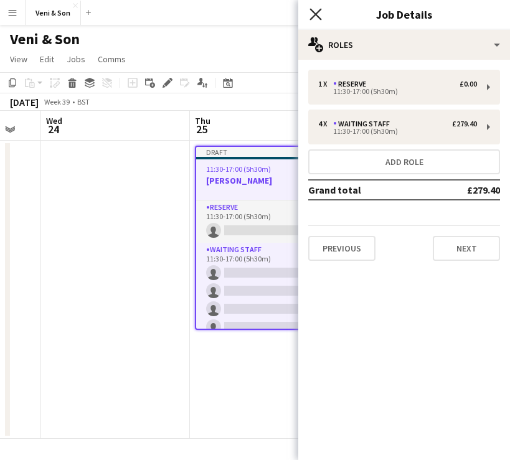
click at [314, 11] on icon "Close pop-in" at bounding box center [315, 14] width 12 height 12
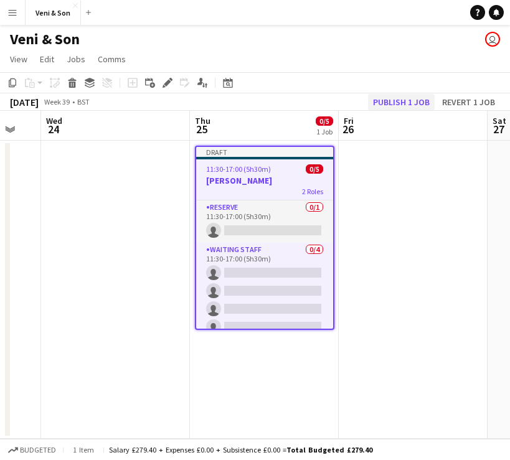
click at [408, 101] on button "Publish 1 job" at bounding box center [401, 102] width 67 height 16
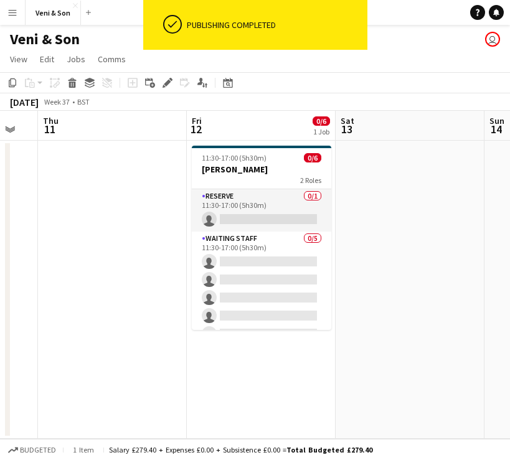
scroll to position [0, 327]
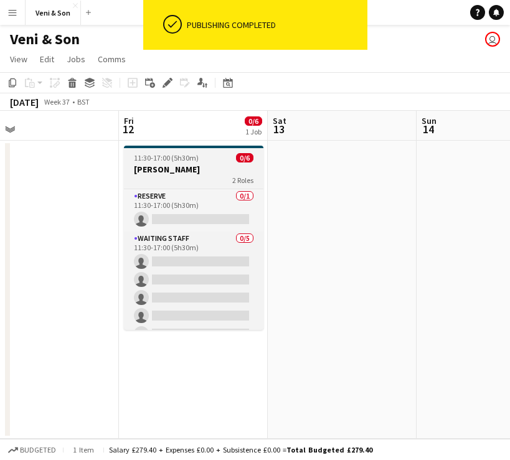
click at [223, 158] on div "11:30-17:00 (5h30m) 0/6" at bounding box center [193, 157] width 139 height 9
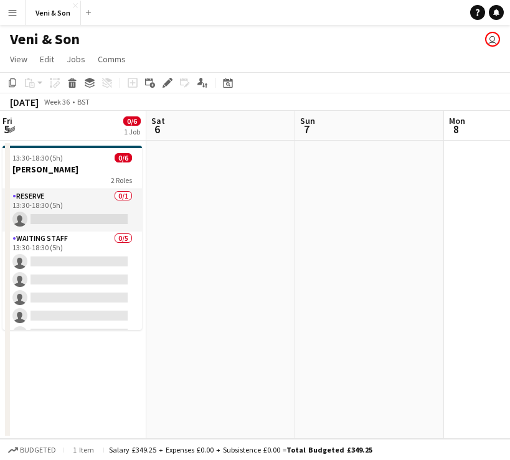
scroll to position [0, 372]
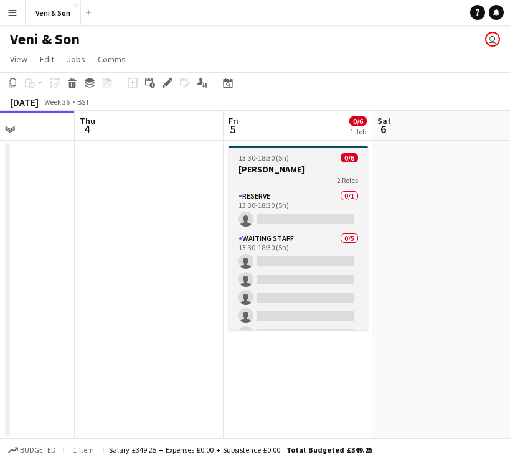
click at [288, 166] on h3 "[PERSON_NAME]" at bounding box center [297, 169] width 139 height 11
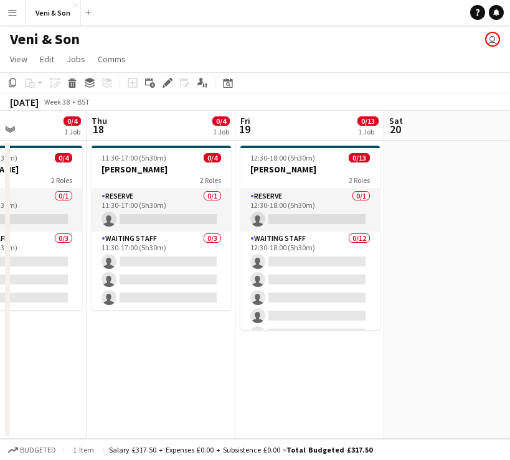
scroll to position [0, 274]
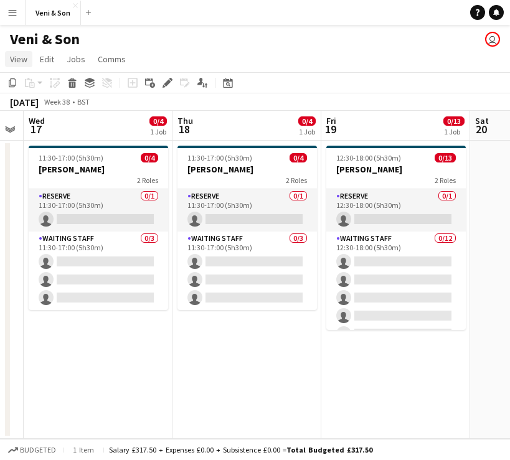
click at [26, 66] on link "View" at bounding box center [18, 59] width 27 height 16
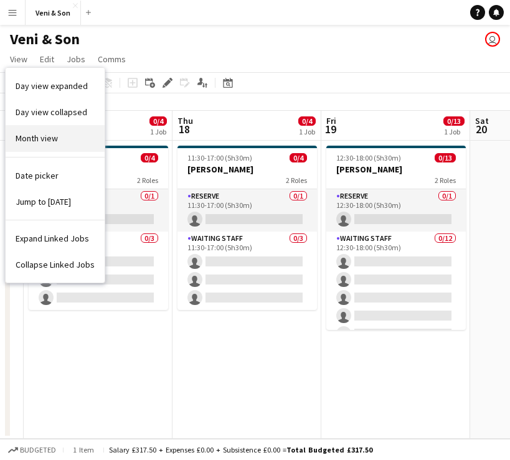
click at [38, 131] on link "Month view" at bounding box center [55, 138] width 99 height 26
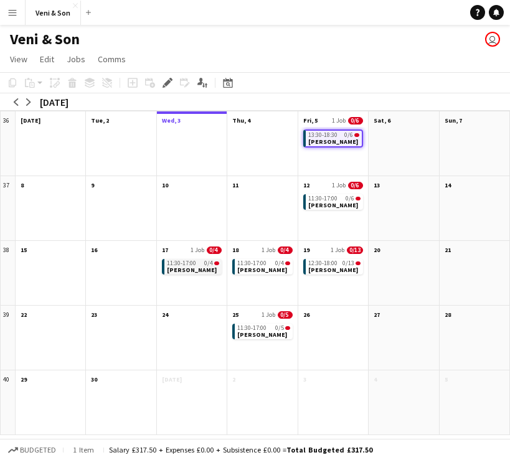
click at [181, 268] on span "[PERSON_NAME]" at bounding box center [192, 270] width 50 height 8
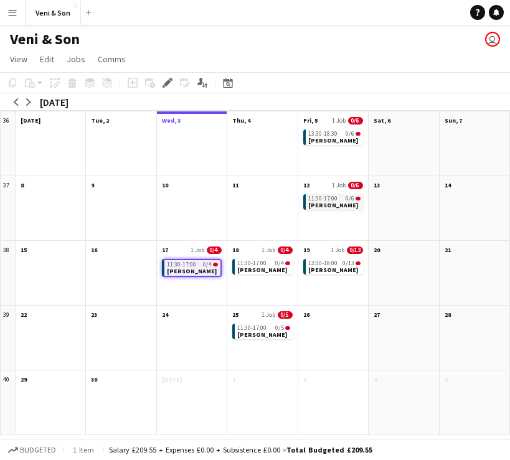
click at [323, 205] on span "[PERSON_NAME]" at bounding box center [333, 205] width 50 height 8
click at [334, 186] on span "1 Job" at bounding box center [339, 185] width 14 height 8
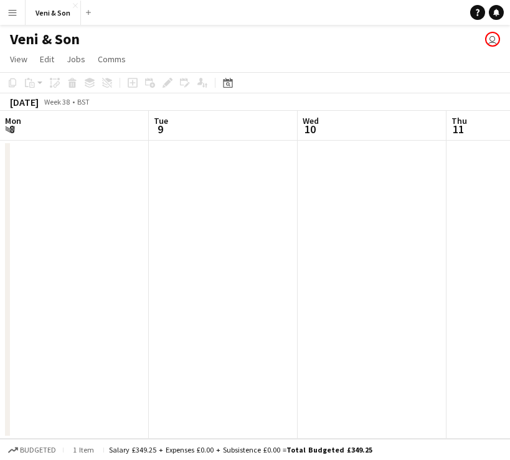
scroll to position [0, 428]
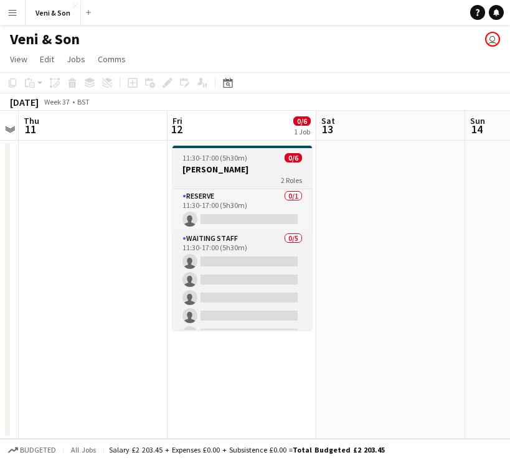
click at [267, 180] on div "2 Roles" at bounding box center [241, 180] width 139 height 10
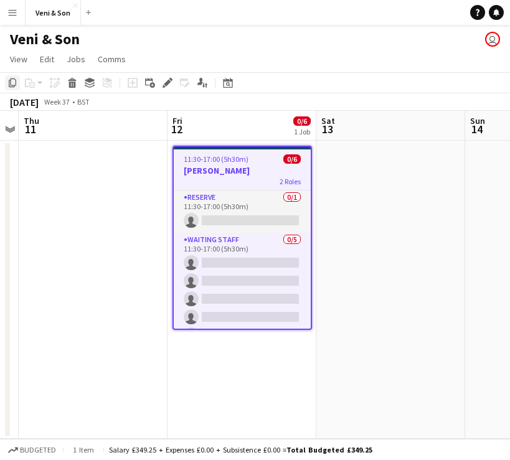
click at [10, 82] on icon "Copy" at bounding box center [12, 83] width 10 height 10
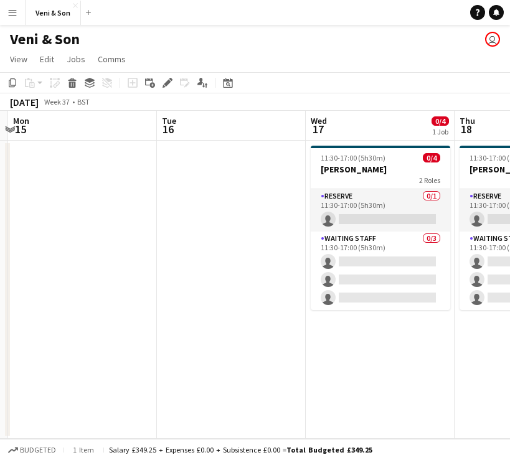
scroll to position [0, 439]
click at [220, 194] on app-date-cell at bounding box center [230, 290] width 149 height 298
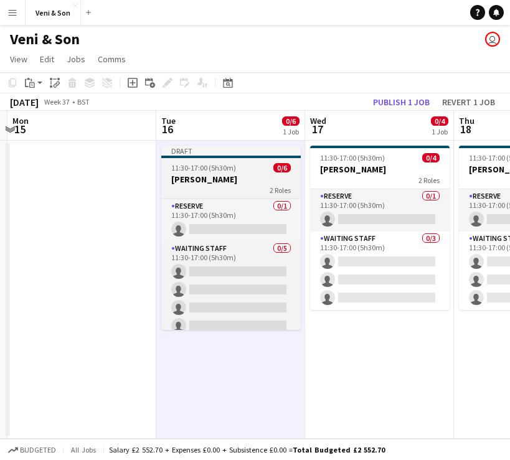
click at [248, 177] on h3 "[PERSON_NAME]" at bounding box center [230, 179] width 139 height 11
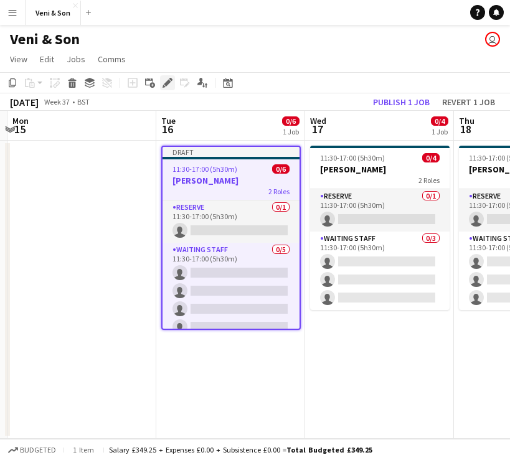
click at [169, 82] on icon at bounding box center [167, 83] width 7 height 7
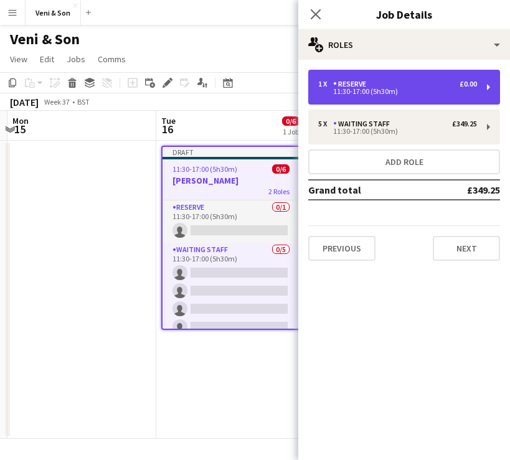
click at [379, 88] on div "11:30-17:00 (5h30m)" at bounding box center [397, 91] width 159 height 6
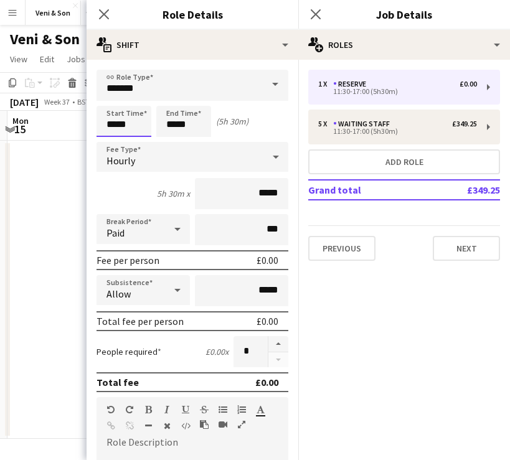
click at [140, 130] on input "*****" at bounding box center [124, 121] width 55 height 31
type input "*****"
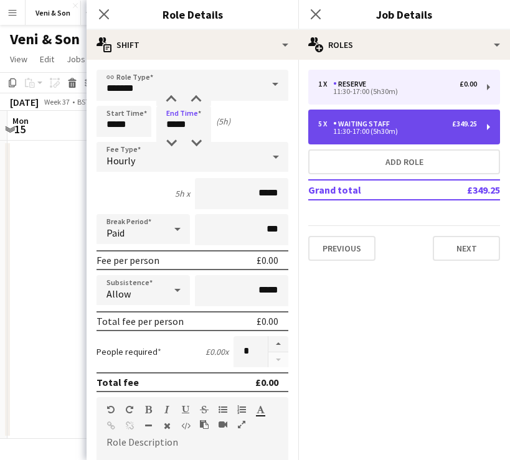
click at [359, 136] on div "5 x Waiting Staff £349.25 11:30-17:00 (5h30m)" at bounding box center [404, 127] width 192 height 35
type input "**********"
type input "*****"
type input "******"
type input "*"
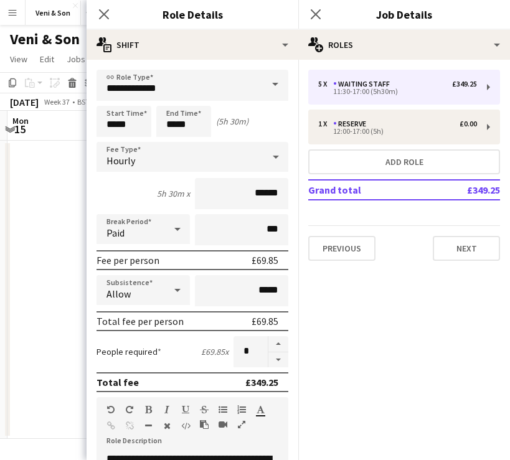
scroll to position [0, 0]
click at [128, 125] on input "*****" at bounding box center [124, 121] width 55 height 31
type input "*****"
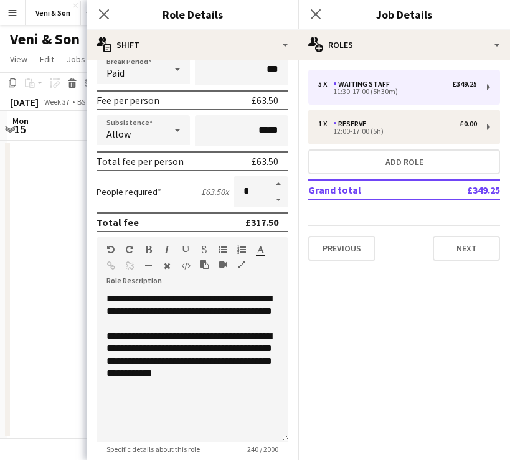
scroll to position [246, 0]
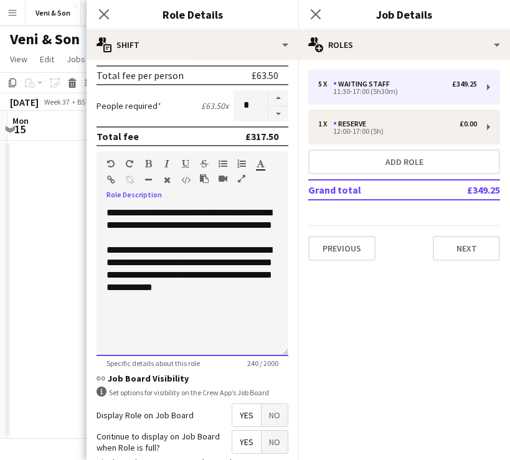
drag, startPoint x: 164, startPoint y: 322, endPoint x: 88, endPoint y: 208, distance: 137.3
click at [88, 208] on form "**********" at bounding box center [193, 193] width 212 height 738
paste div
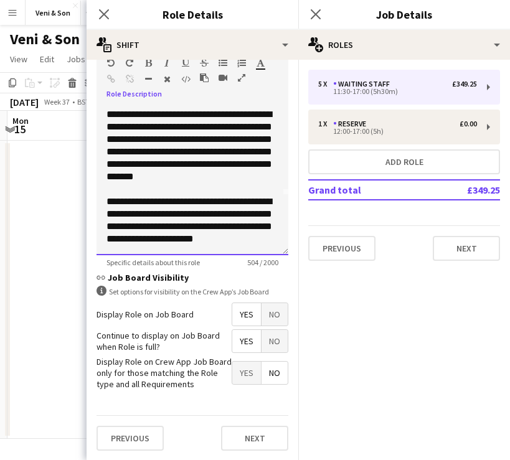
scroll to position [0, 0]
click at [235, 435] on button "Next" at bounding box center [254, 438] width 67 height 25
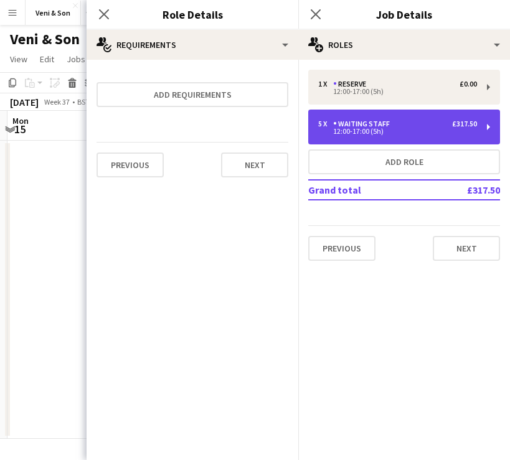
click at [387, 121] on div "Waiting Staff" at bounding box center [364, 124] width 62 height 9
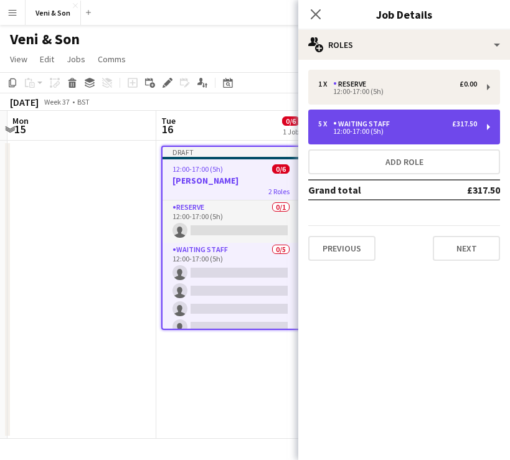
click at [404, 134] on div "12:00-17:00 (5h)" at bounding box center [397, 131] width 159 height 6
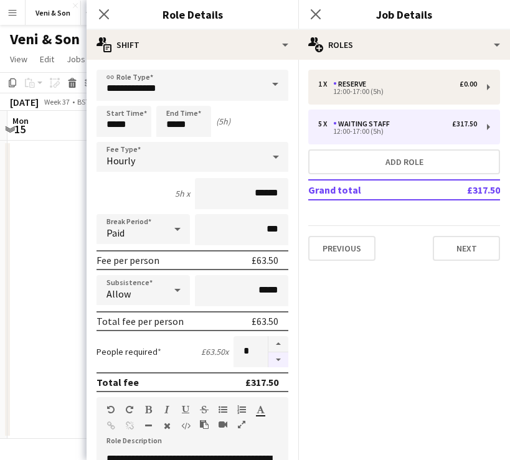
click at [280, 364] on button "button" at bounding box center [278, 360] width 20 height 16
type input "*"
click at [455, 255] on button "Next" at bounding box center [466, 248] width 67 height 25
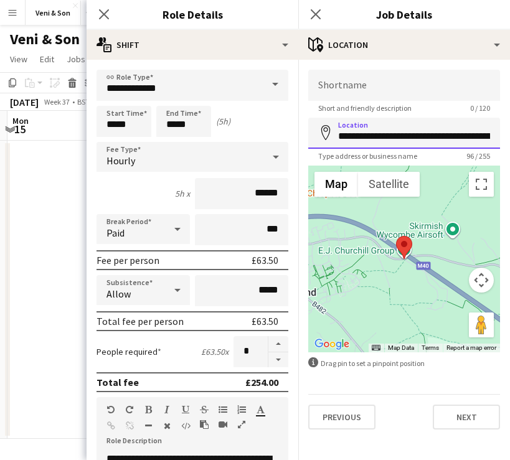
click at [397, 137] on input "**********" at bounding box center [404, 133] width 192 height 31
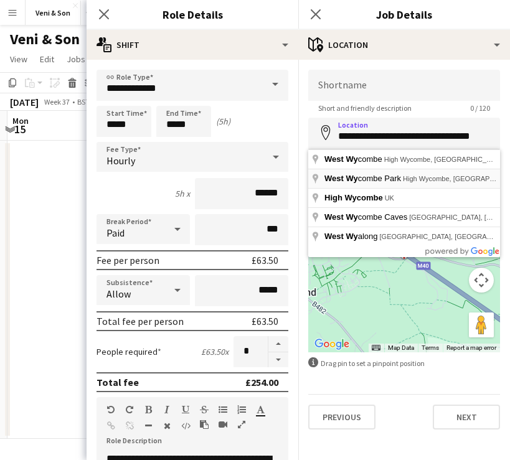
type input "**********"
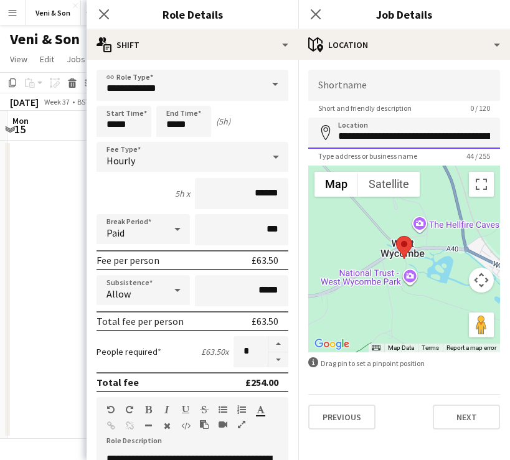
click at [435, 135] on input "**********" at bounding box center [404, 133] width 192 height 31
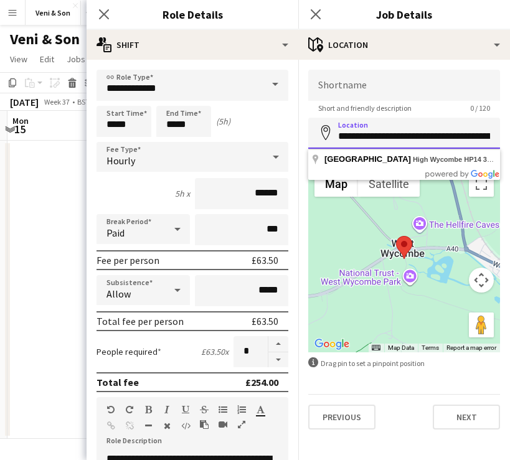
click at [342, 141] on input "**********" at bounding box center [404, 133] width 192 height 31
drag, startPoint x: 342, startPoint y: 141, endPoint x: 365, endPoint y: 141, distance: 22.4
click at [365, 141] on input "**********" at bounding box center [404, 133] width 192 height 31
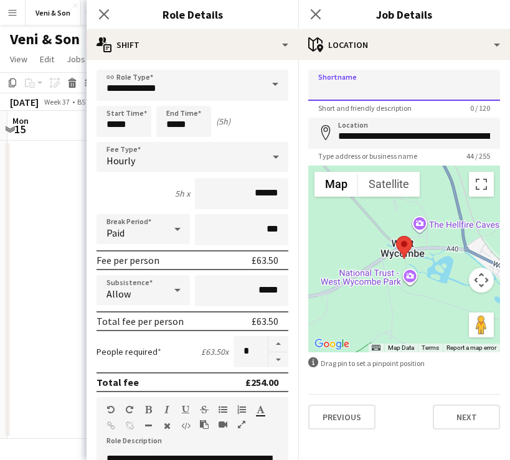
paste input "**********"
type input "**********"
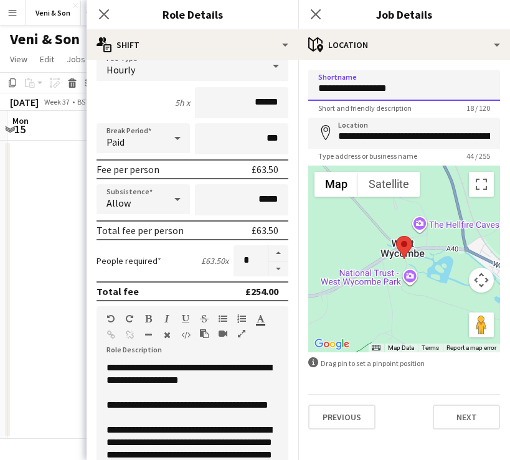
scroll to position [199, 0]
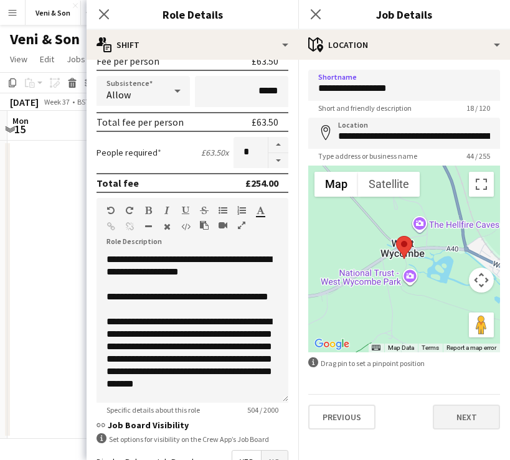
click at [460, 415] on button "Next" at bounding box center [466, 417] width 67 height 25
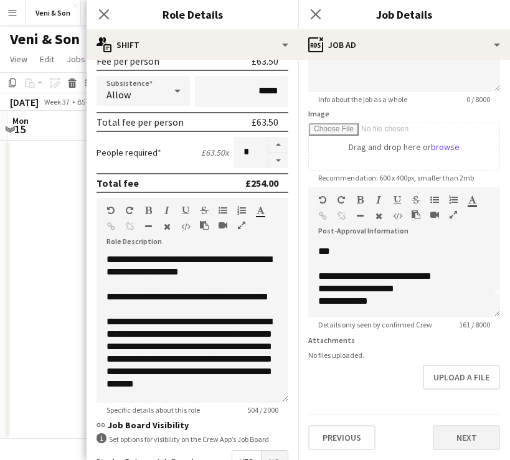
scroll to position [156, 0]
click at [450, 436] on button "Next" at bounding box center [466, 437] width 67 height 25
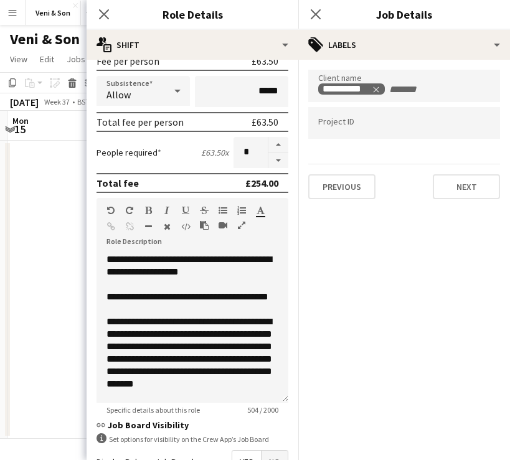
scroll to position [0, 0]
click at [468, 192] on button "Next" at bounding box center [466, 186] width 67 height 25
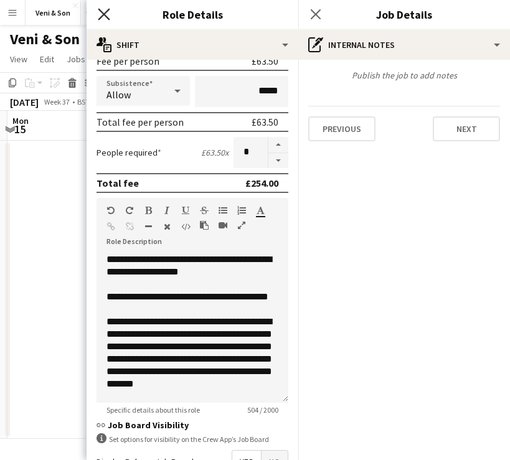
click at [105, 16] on icon at bounding box center [104, 14] width 12 height 12
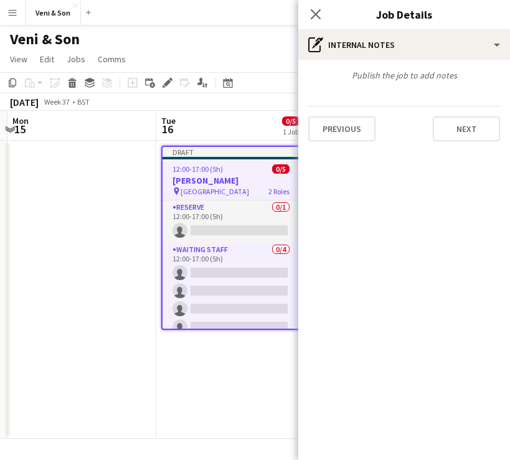
click at [219, 181] on h3 "[PERSON_NAME]" at bounding box center [231, 180] width 137 height 11
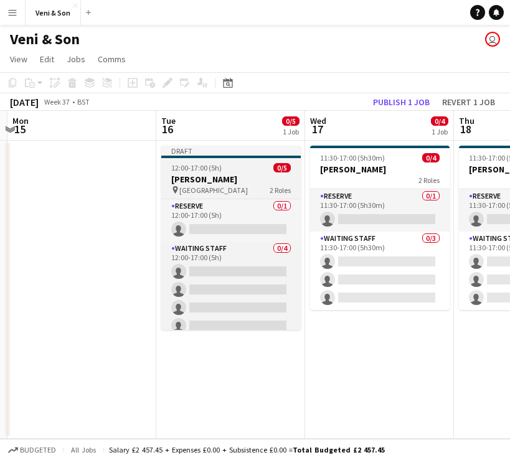
click at [228, 178] on h3 "[PERSON_NAME]" at bounding box center [230, 179] width 139 height 11
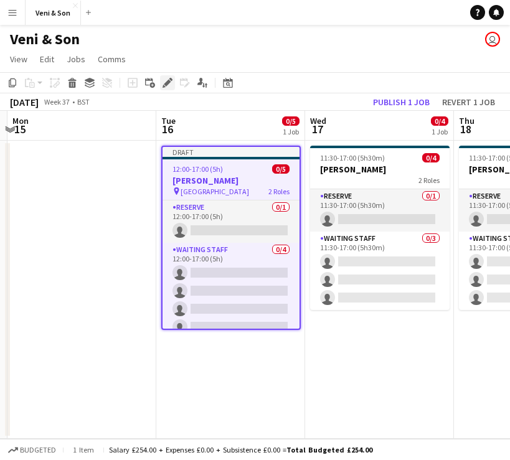
click at [169, 82] on icon at bounding box center [167, 83] width 7 height 7
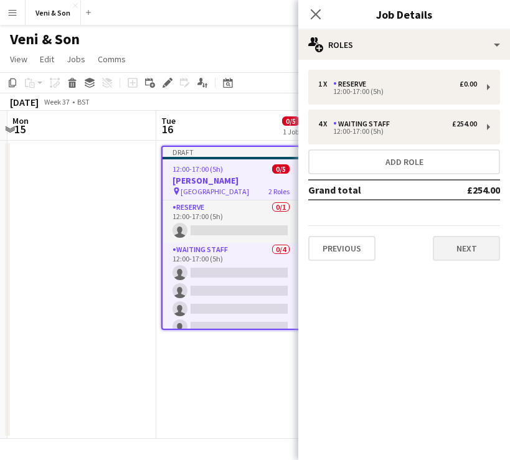
click at [454, 242] on button "Next" at bounding box center [466, 248] width 67 height 25
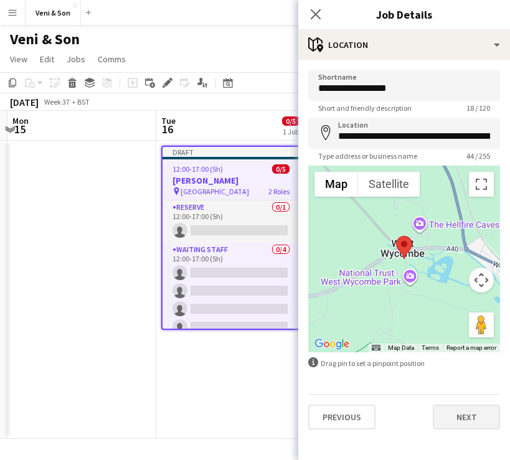
click at [461, 418] on button "Next" at bounding box center [466, 417] width 67 height 25
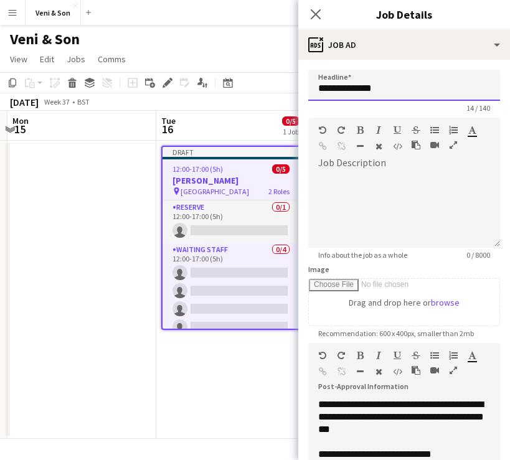
click at [384, 93] on input "**********" at bounding box center [404, 85] width 192 height 31
click at [372, 93] on input "**********" at bounding box center [404, 85] width 192 height 31
paste input "****"
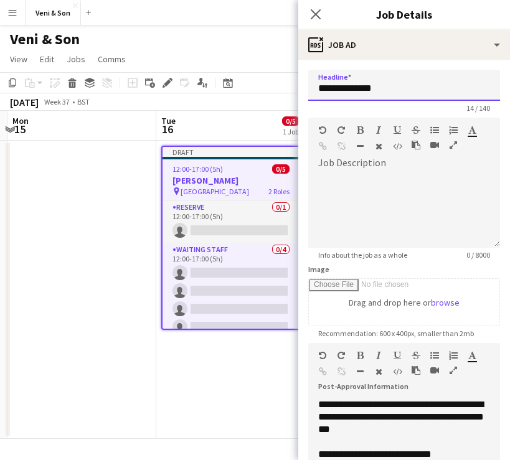
type input "**********"
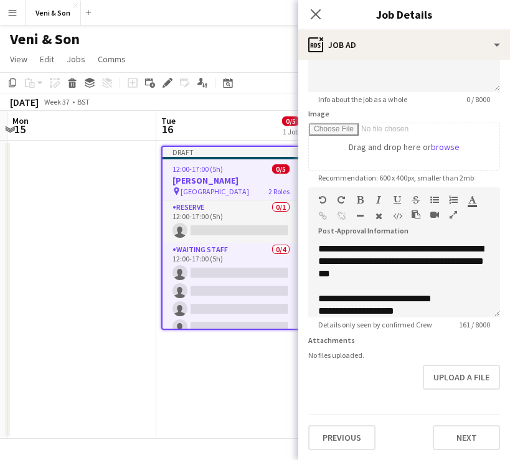
scroll to position [156, 0]
click at [473, 443] on button "Next" at bounding box center [466, 437] width 67 height 25
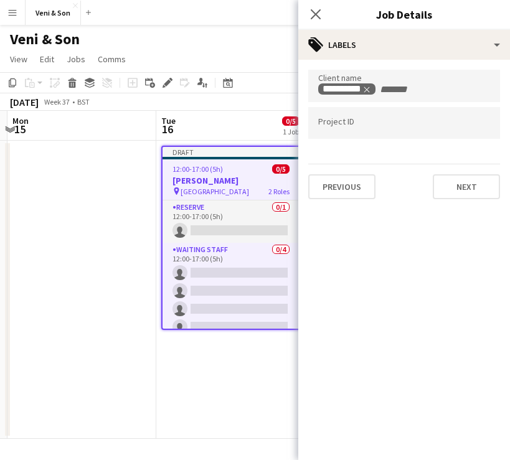
scroll to position [0, 0]
click at [450, 183] on button "Next" at bounding box center [466, 186] width 67 height 25
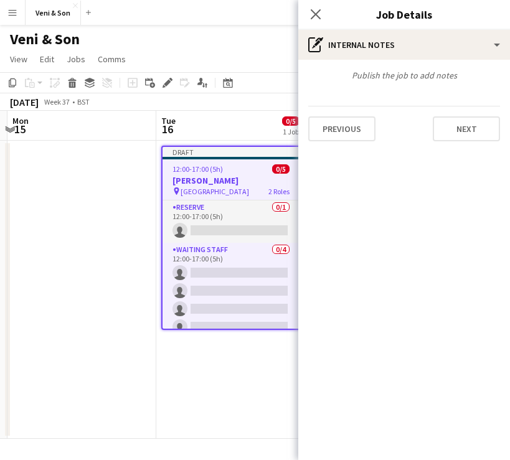
click at [473, 142] on div "Publish the job to add notes Previous Next" at bounding box center [404, 106] width 212 height 92
click at [473, 133] on button "Next" at bounding box center [466, 128] width 67 height 25
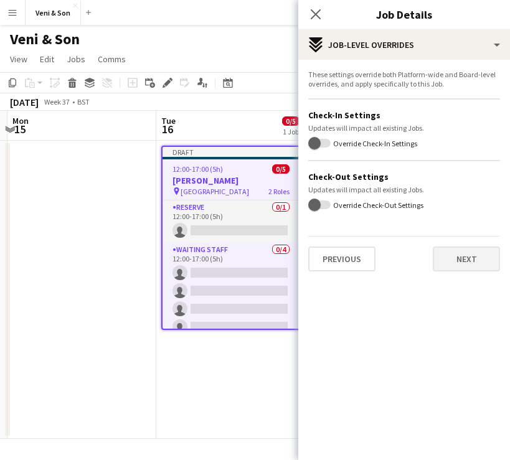
click at [463, 261] on button "Next" at bounding box center [466, 259] width 67 height 25
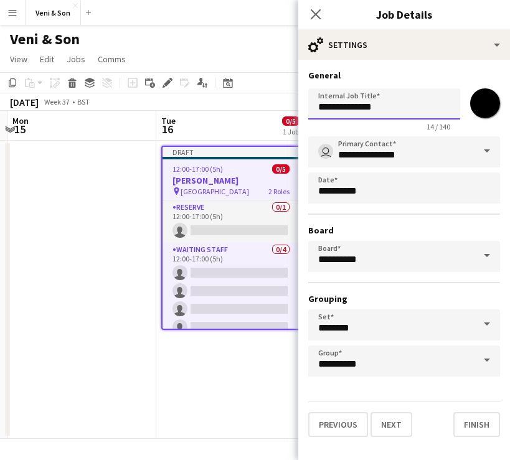
click at [383, 106] on input "**********" at bounding box center [384, 103] width 152 height 31
paste input "****"
type input "**********"
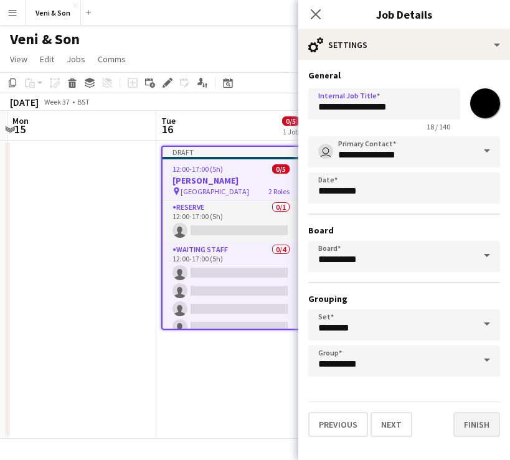
click at [464, 428] on button "Finish" at bounding box center [476, 424] width 47 height 25
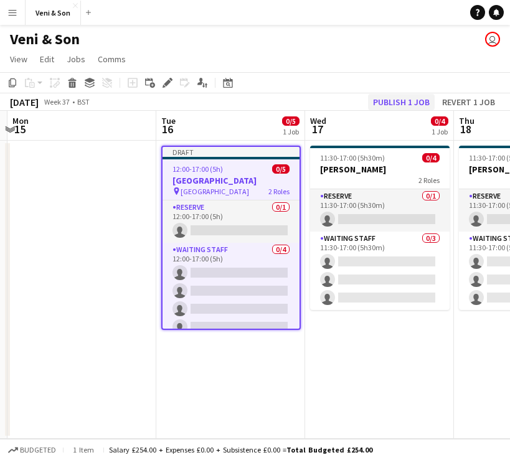
click at [408, 100] on button "Publish 1 job" at bounding box center [401, 102] width 67 height 16
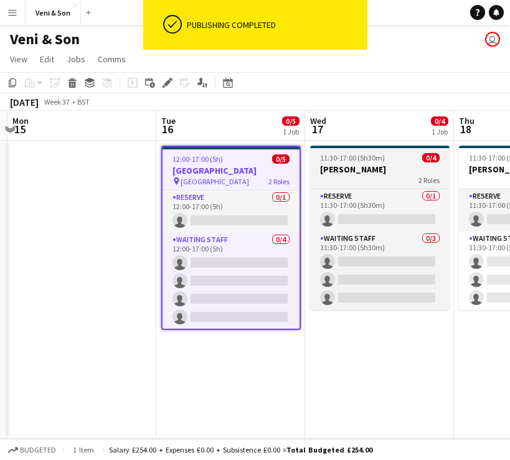
click at [386, 187] on app-job-card "11:30-17:00 (5h30m) 0/4 [PERSON_NAME] 2 Roles Reserve 0/1 11:30-17:00 (5h30m) s…" at bounding box center [379, 228] width 139 height 164
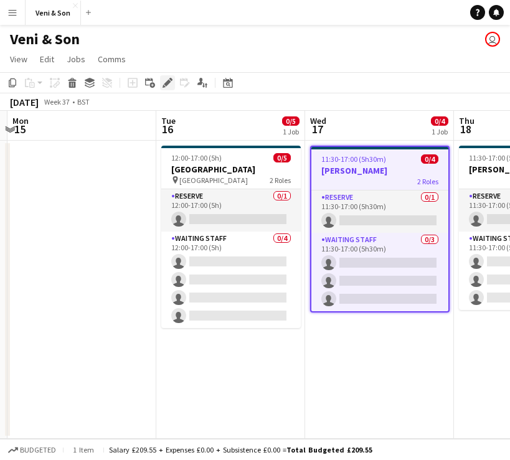
click at [167, 85] on icon at bounding box center [167, 83] width 7 height 7
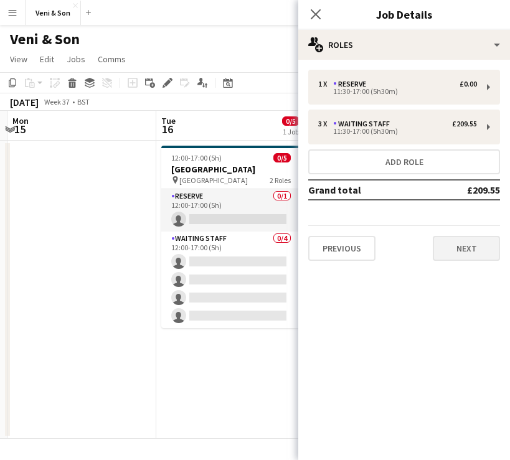
click at [458, 260] on button "Next" at bounding box center [466, 248] width 67 height 25
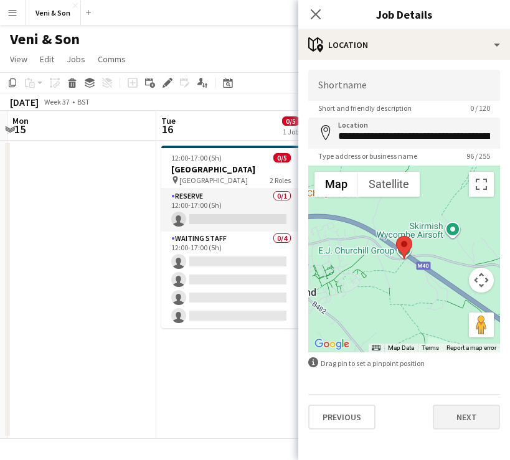
click at [461, 423] on button "Next" at bounding box center [466, 417] width 67 height 25
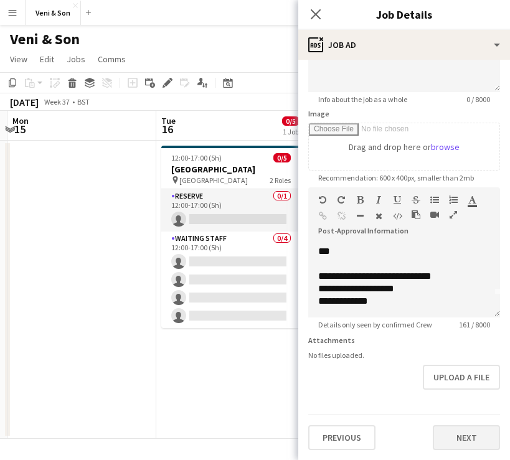
scroll to position [156, 0]
click at [467, 429] on button "Next" at bounding box center [466, 437] width 67 height 25
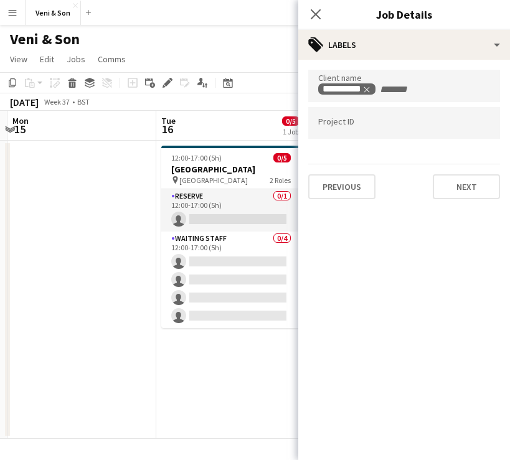
scroll to position [0, 0]
click at [449, 192] on button "Next" at bounding box center [466, 186] width 67 height 25
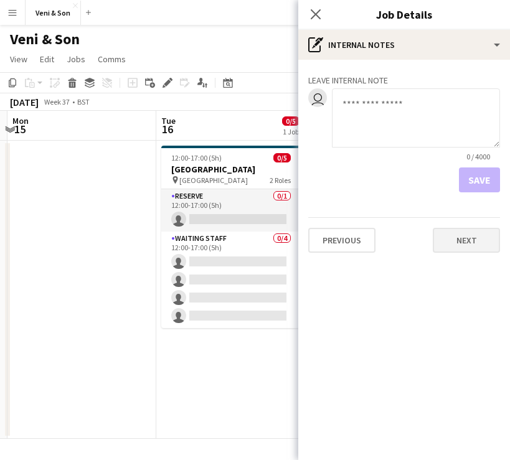
click at [440, 238] on button "Next" at bounding box center [466, 240] width 67 height 25
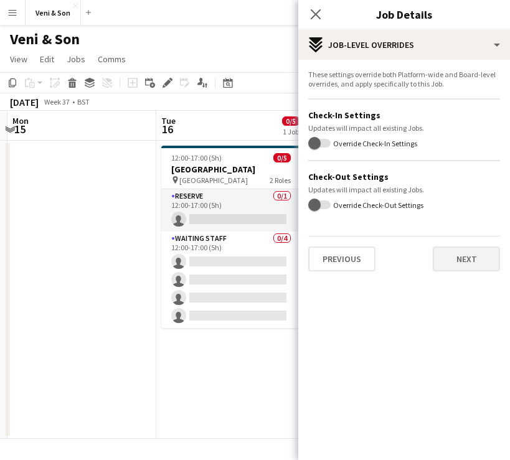
click at [459, 271] on button "Next" at bounding box center [466, 259] width 67 height 25
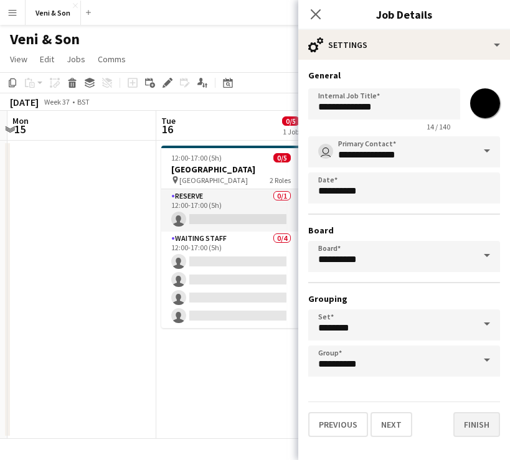
click at [478, 429] on button "Finish" at bounding box center [476, 424] width 47 height 25
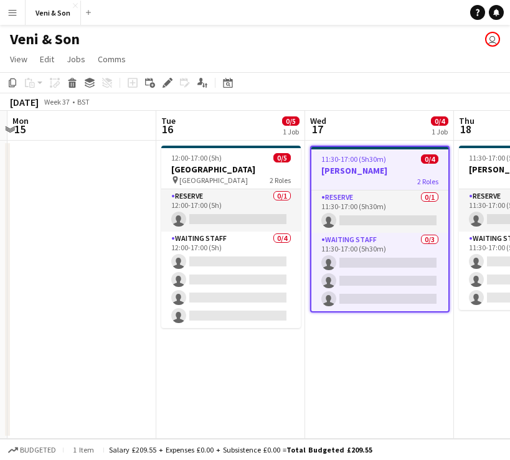
click at [382, 337] on app-date-cell "11:30-17:00 (5h30m) 0/4 [PERSON_NAME] 2 Roles Reserve 0/1 11:30-17:00 (5h30m) s…" at bounding box center [379, 290] width 149 height 298
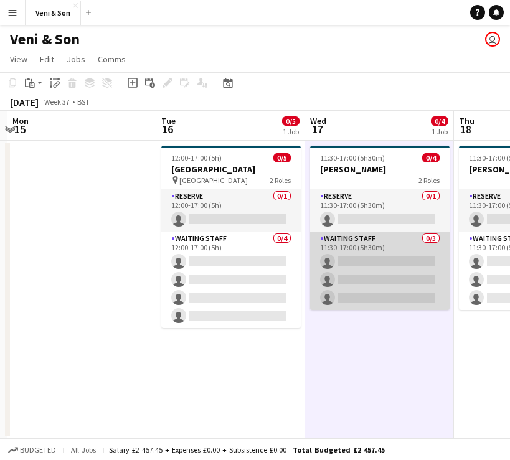
click at [360, 233] on app-card-role "Waiting Staff 0/3 11:30-17:00 (5h30m) single-neutral-actions single-neutral-act…" at bounding box center [379, 271] width 139 height 78
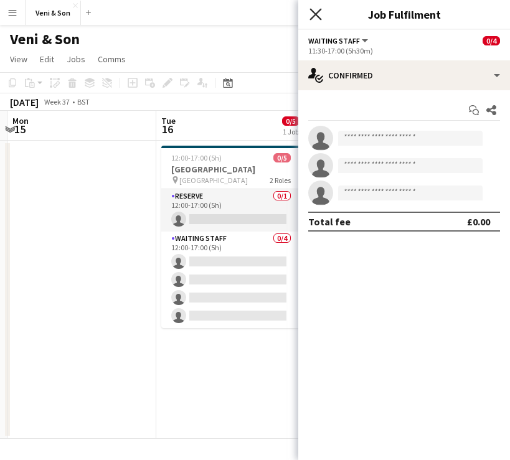
click at [312, 17] on icon at bounding box center [315, 14] width 12 height 12
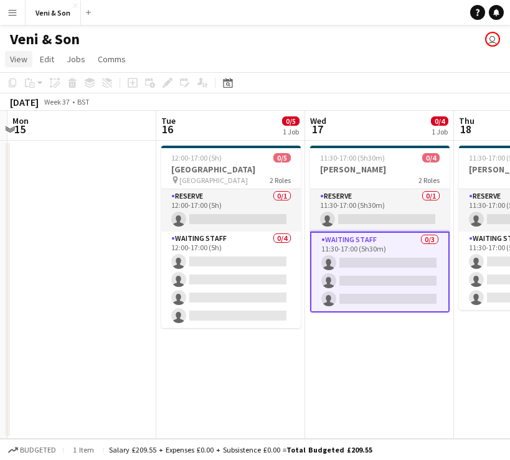
click at [8, 55] on link "View" at bounding box center [18, 59] width 27 height 16
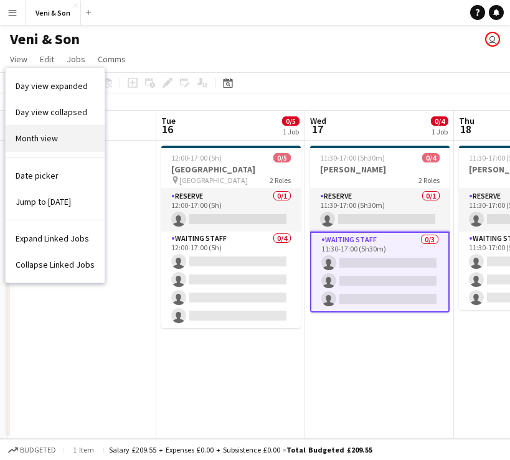
click at [59, 144] on link "Month view" at bounding box center [55, 138] width 99 height 26
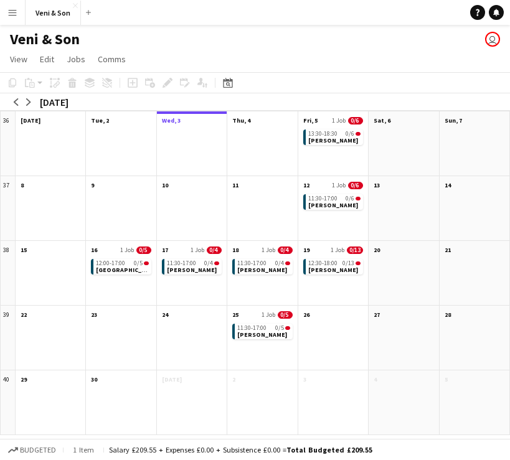
click at [21, 11] on button "Menu" at bounding box center [12, 12] width 25 height 25
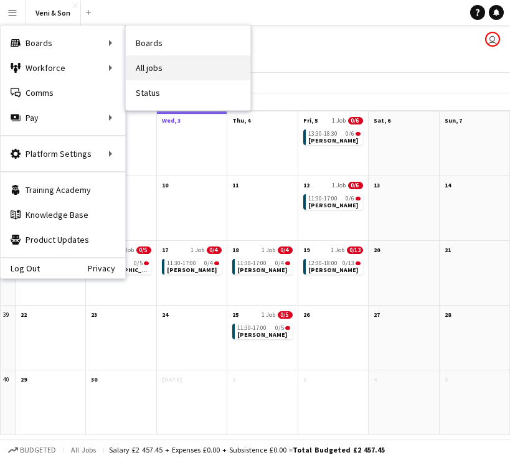
click at [141, 66] on link "All jobs" at bounding box center [188, 67] width 125 height 25
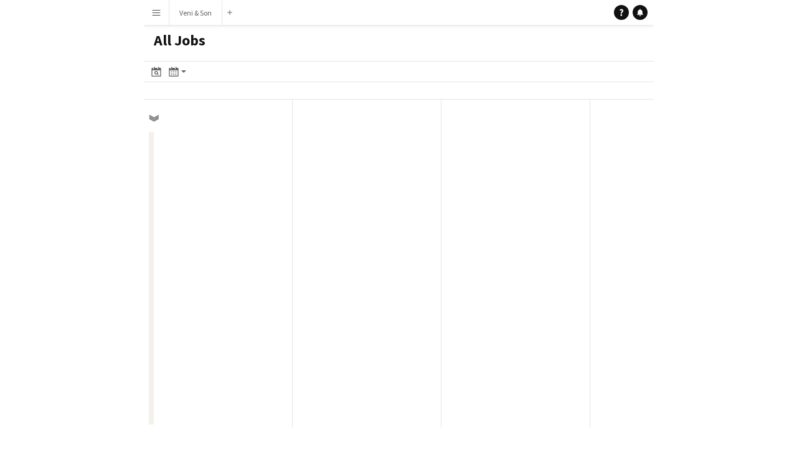
scroll to position [0, 298]
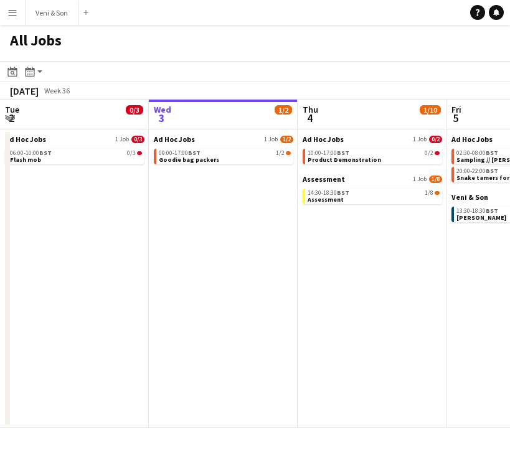
click at [17, 19] on button "Menu" at bounding box center [12, 12] width 25 height 25
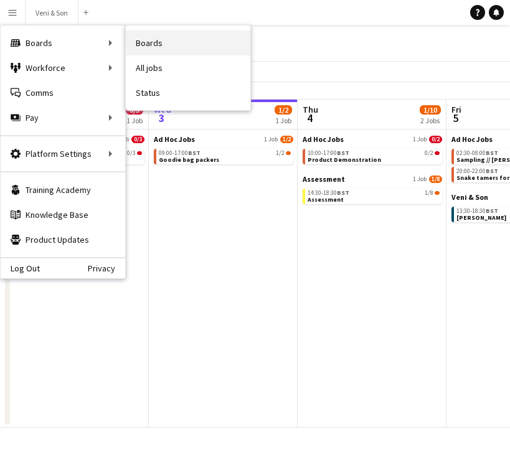
click at [134, 44] on link "Boards" at bounding box center [188, 43] width 125 height 25
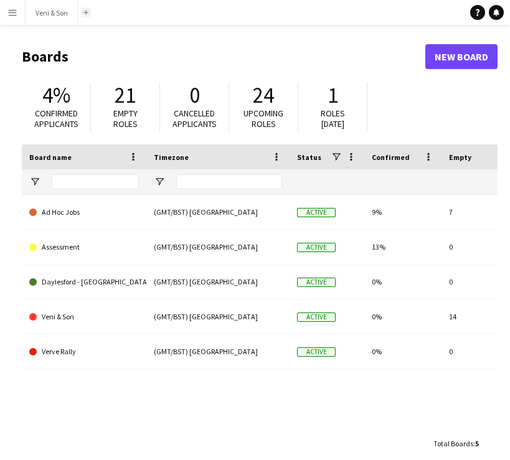
click at [90, 15] on button "Add" at bounding box center [86, 12] width 10 height 10
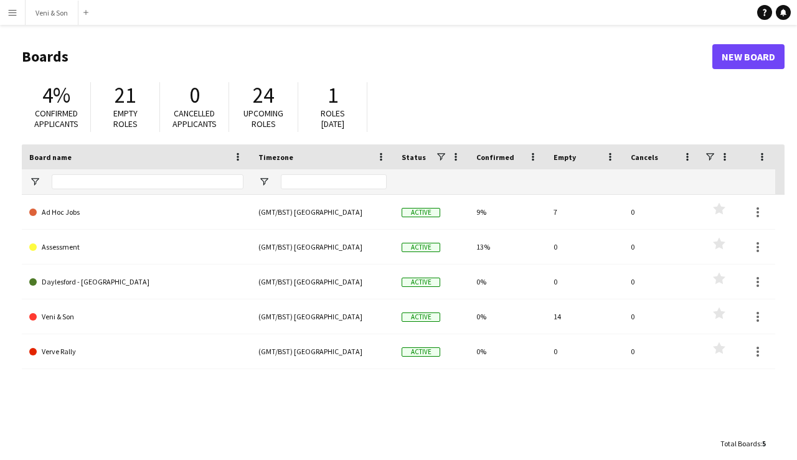
drag, startPoint x: 55, startPoint y: 12, endPoint x: 126, endPoint y: 12, distance: 71.0
click at [126, 12] on app-navbar "Menu Boards Boards Boards All jobs Status Workforce Workforce My Workforce Recr…" at bounding box center [398, 12] width 797 height 25
click at [88, 14] on app-icon "Add" at bounding box center [85, 12] width 5 height 5
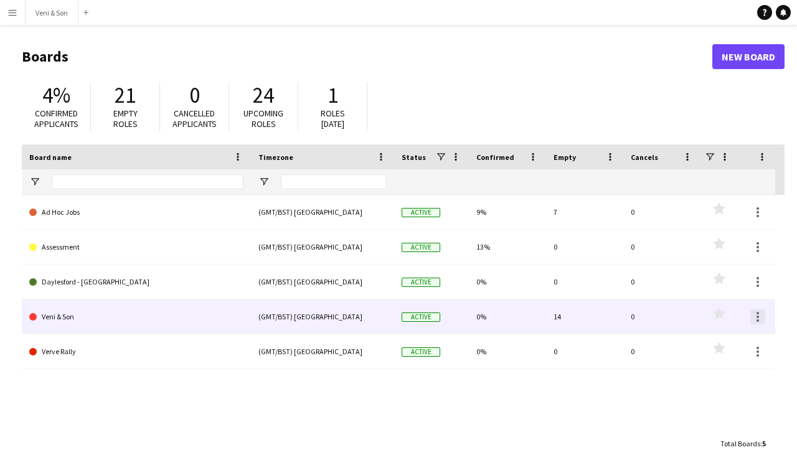
click at [626, 319] on div at bounding box center [757, 316] width 15 height 15
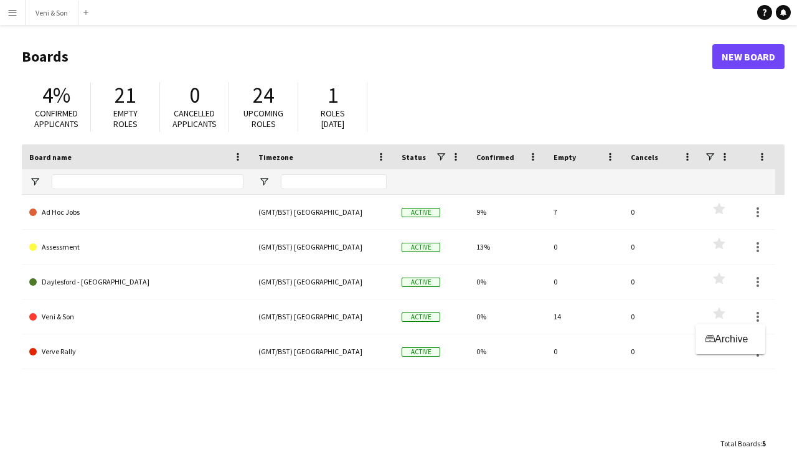
click at [626, 318] on div at bounding box center [398, 230] width 797 height 460
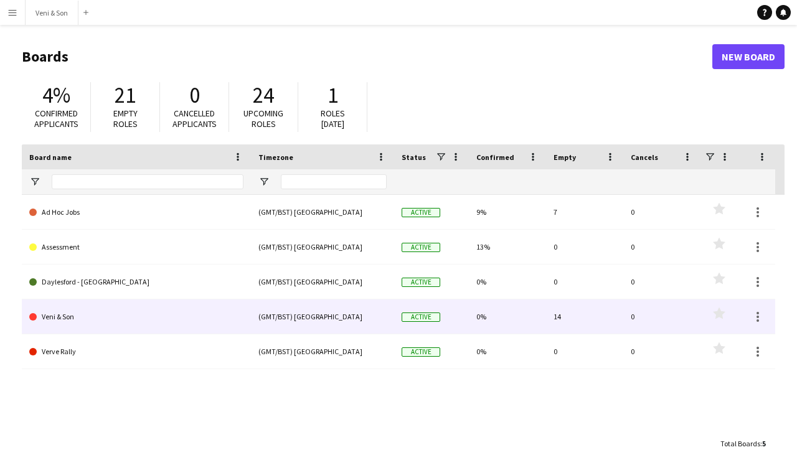
click at [626, 316] on div "Favourites" at bounding box center [718, 316] width 37 height 34
click at [626, 316] on polygon at bounding box center [719, 313] width 12 height 12
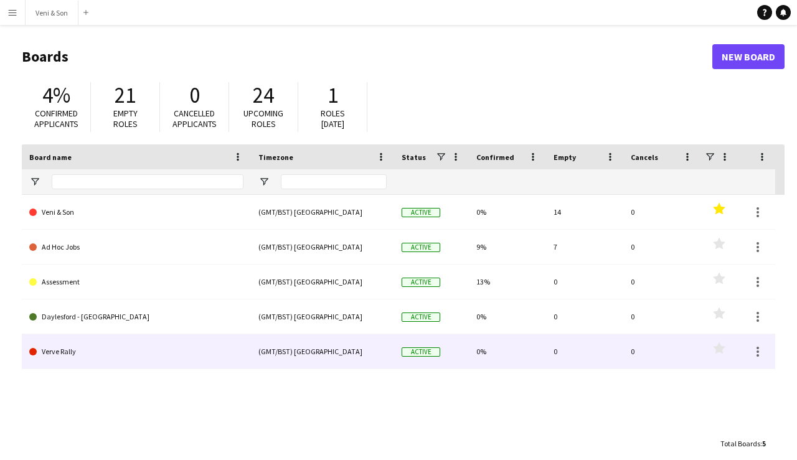
click at [87, 344] on link "Verve Rally" at bounding box center [136, 351] width 214 height 35
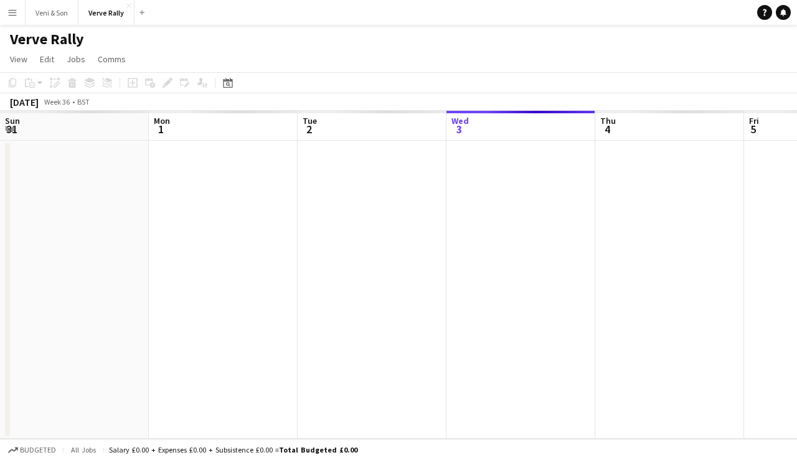
scroll to position [0, 298]
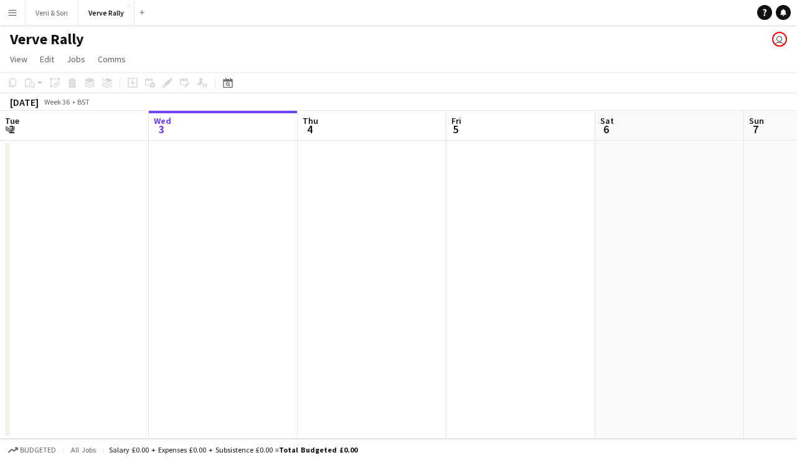
click at [19, 16] on button "Menu" at bounding box center [12, 12] width 25 height 25
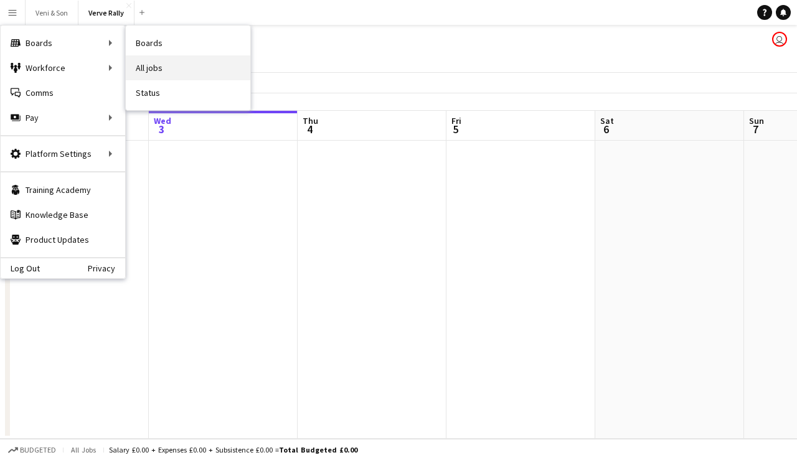
click at [151, 69] on link "All jobs" at bounding box center [188, 67] width 125 height 25
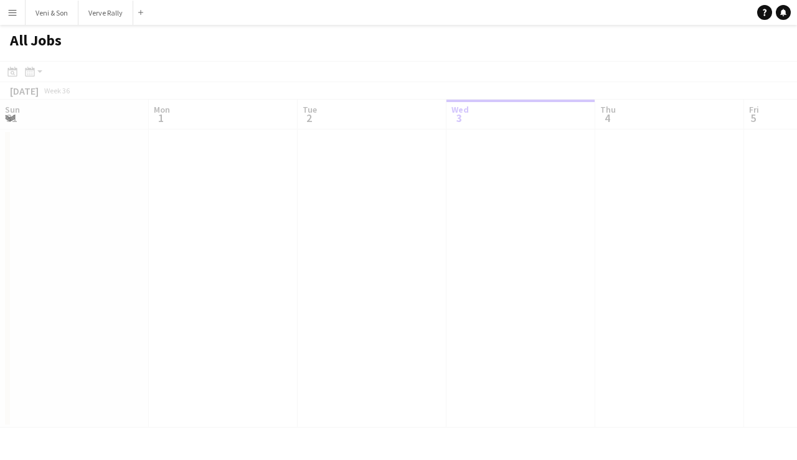
scroll to position [0, 298]
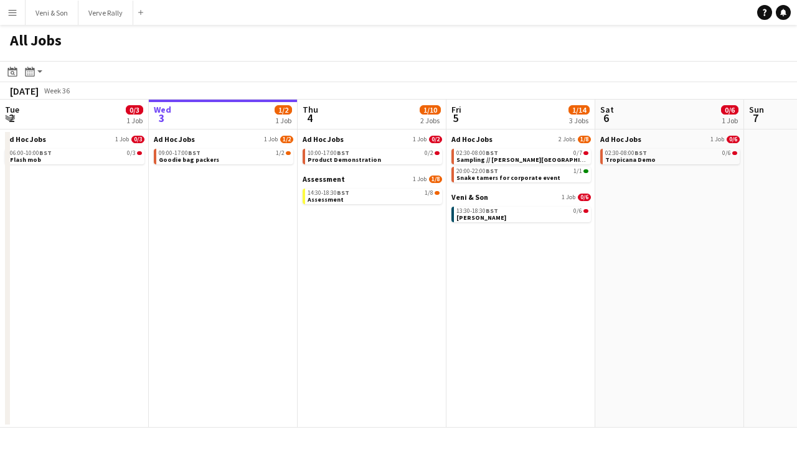
click at [16, 7] on app-icon "Menu" at bounding box center [12, 12] width 10 height 10
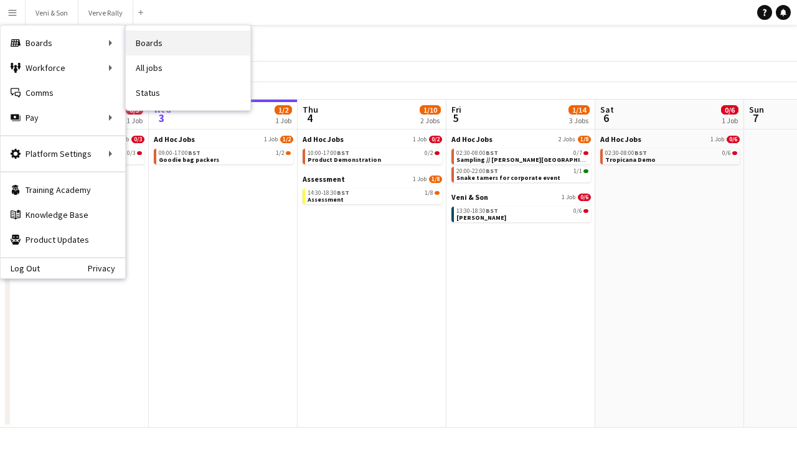
click at [147, 50] on link "Boards" at bounding box center [188, 43] width 125 height 25
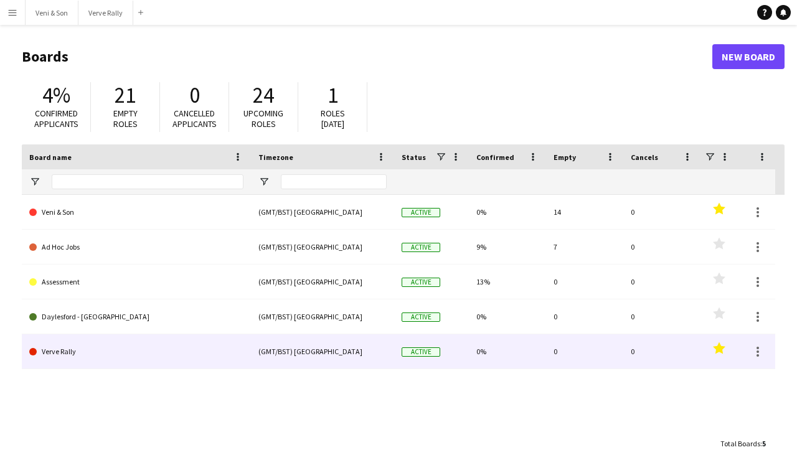
click at [626, 349] on polygon at bounding box center [719, 348] width 12 height 12
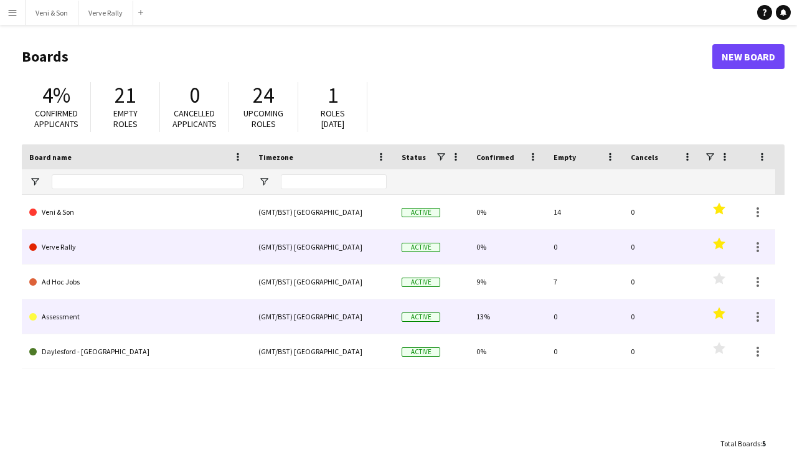
click at [626, 315] on polygon at bounding box center [719, 313] width 12 height 12
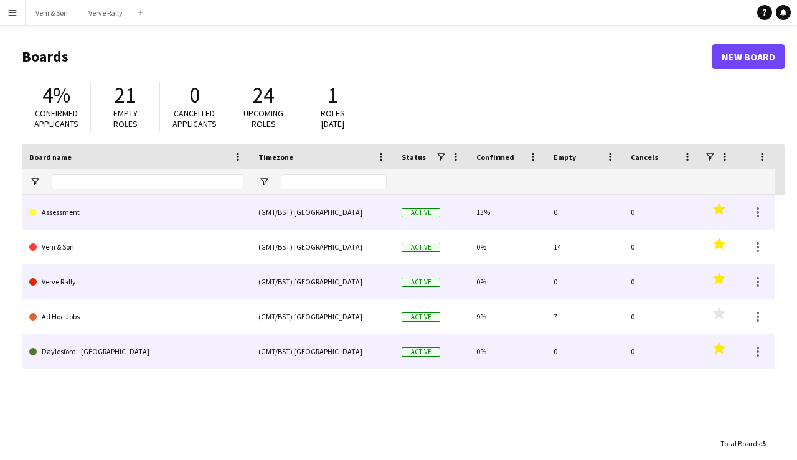
click at [626, 352] on polygon at bounding box center [719, 348] width 12 height 12
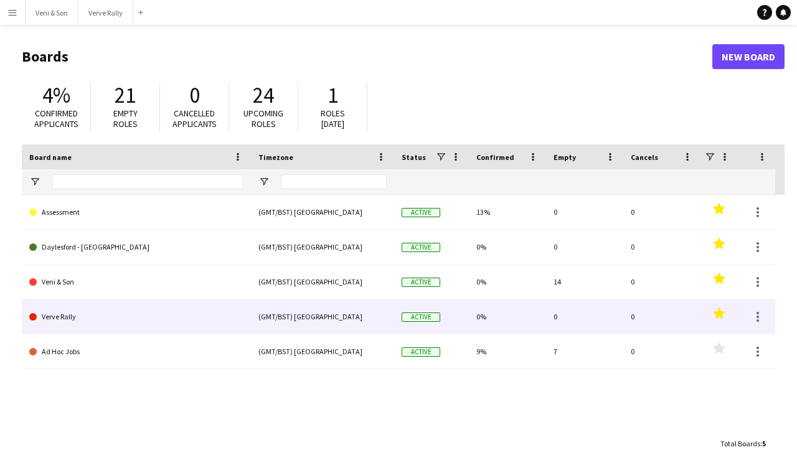
click at [60, 321] on link "Verve Rally" at bounding box center [136, 316] width 214 height 35
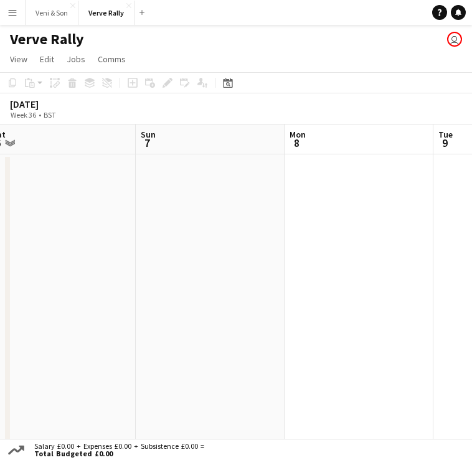
scroll to position [0, 611]
click at [185, 197] on app-date-cell at bounding box center [207, 303] width 149 height 298
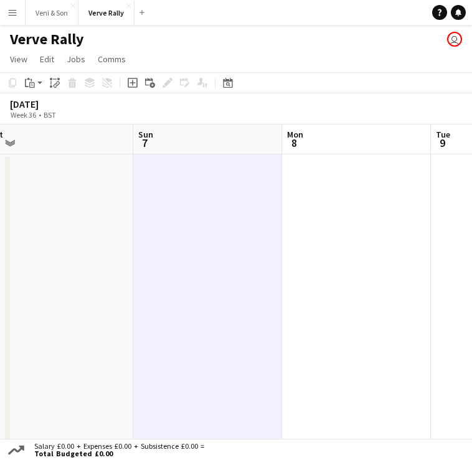
click at [200, 148] on app-board-header-date "Sun 7" at bounding box center [207, 140] width 149 height 30
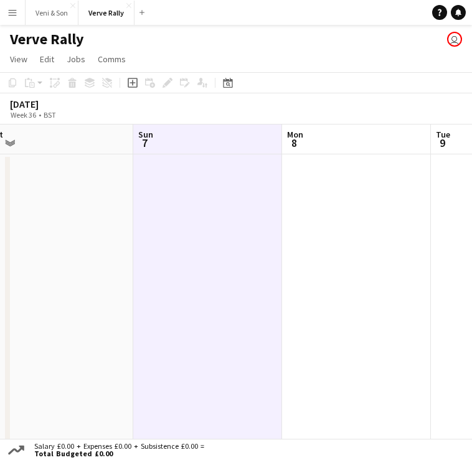
click at [199, 176] on app-date-cell at bounding box center [207, 303] width 149 height 298
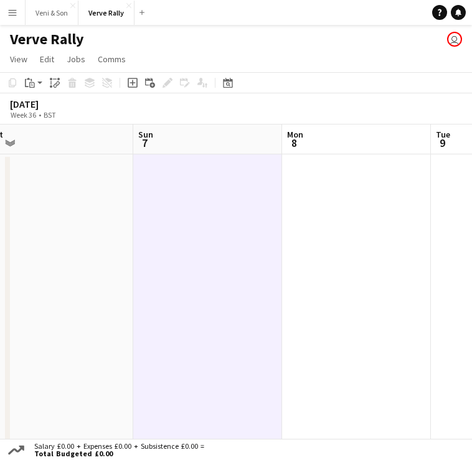
click at [197, 146] on app-board-header-date "Sun 7" at bounding box center [207, 140] width 149 height 30
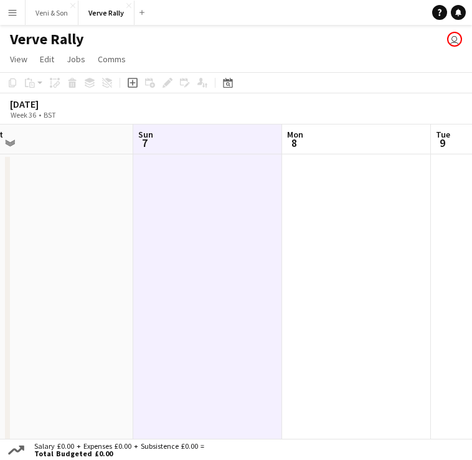
click at [175, 198] on app-date-cell at bounding box center [207, 303] width 149 height 298
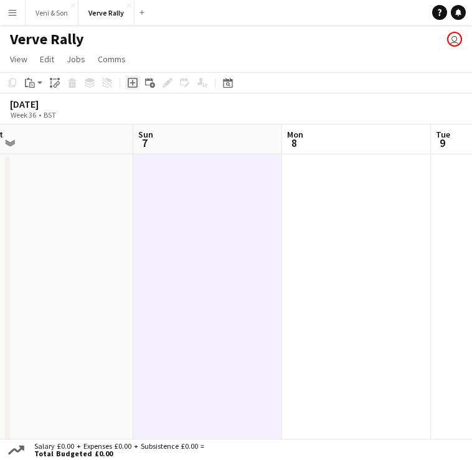
click at [133, 83] on icon at bounding box center [133, 83] width 6 height 6
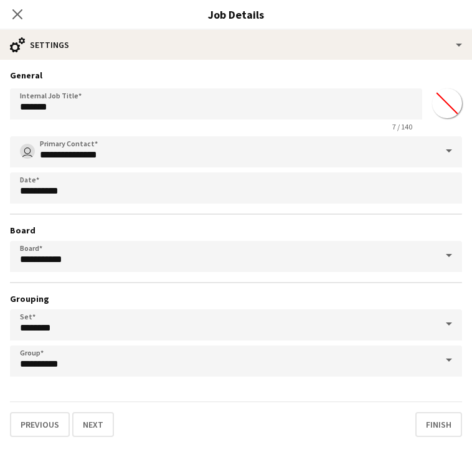
click at [182, 169] on div "**********" at bounding box center [236, 256] width 452 height 240
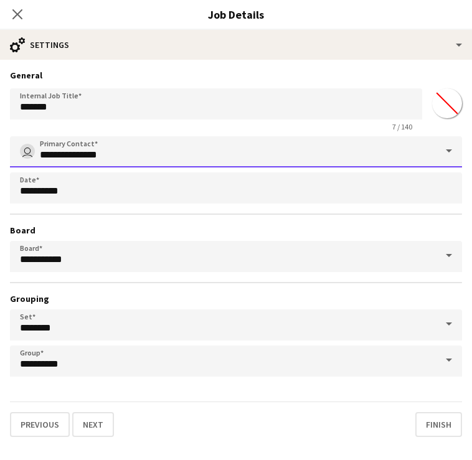
click at [204, 151] on input "**********" at bounding box center [236, 151] width 452 height 31
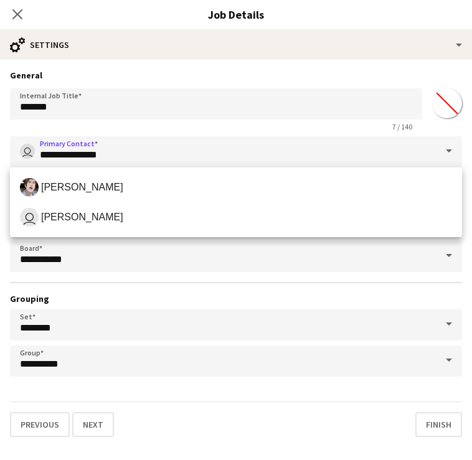
click at [446, 151] on span at bounding box center [449, 151] width 26 height 30
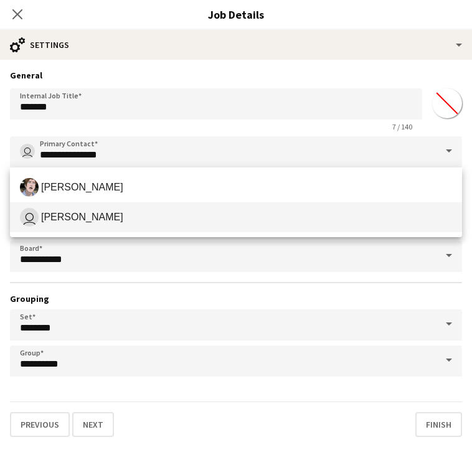
click at [189, 212] on span "user [PERSON_NAME]" at bounding box center [236, 217] width 432 height 19
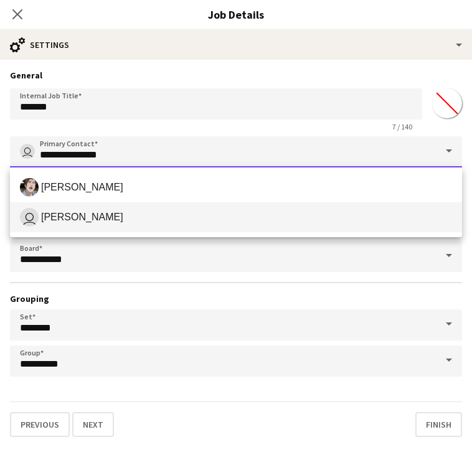
type input "**********"
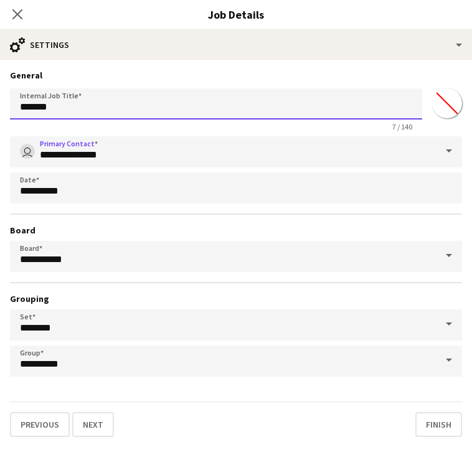
click at [116, 103] on input "*******" at bounding box center [216, 103] width 412 height 31
type input "******"
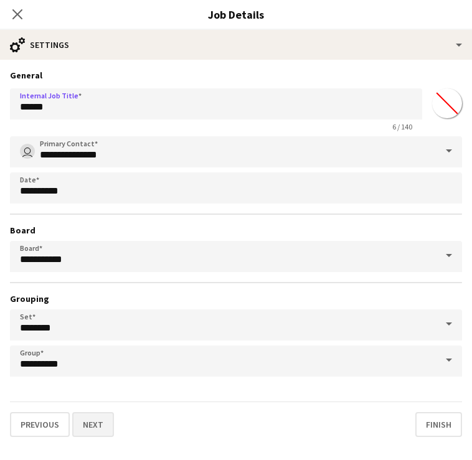
click at [105, 429] on button "Next" at bounding box center [93, 424] width 42 height 25
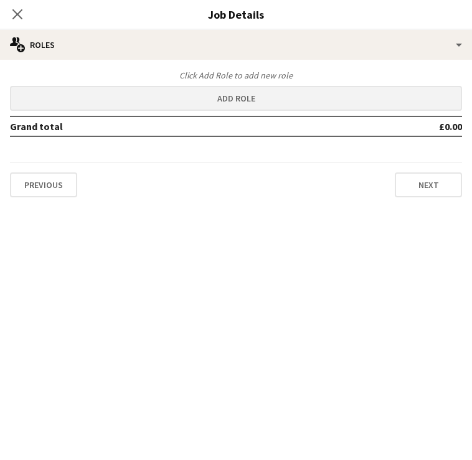
click at [232, 90] on button "Add role" at bounding box center [236, 98] width 452 height 25
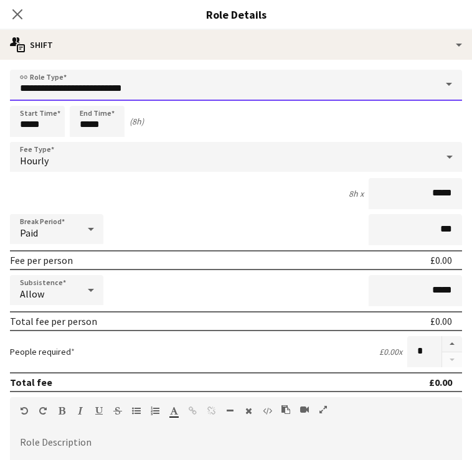
click at [173, 88] on input "**********" at bounding box center [236, 85] width 452 height 31
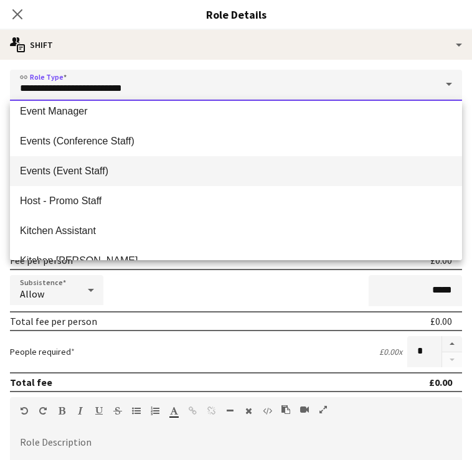
scroll to position [220, 0]
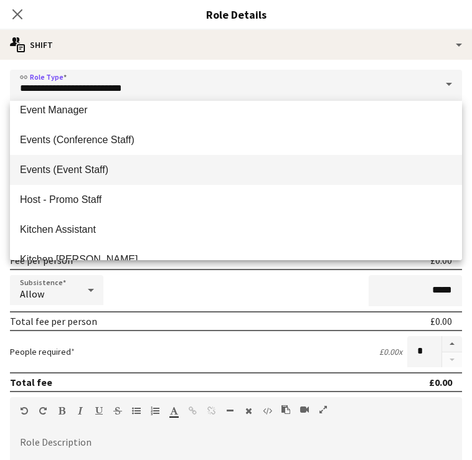
click at [136, 175] on span "Events (Event Staff)" at bounding box center [236, 170] width 432 height 12
type input "**********"
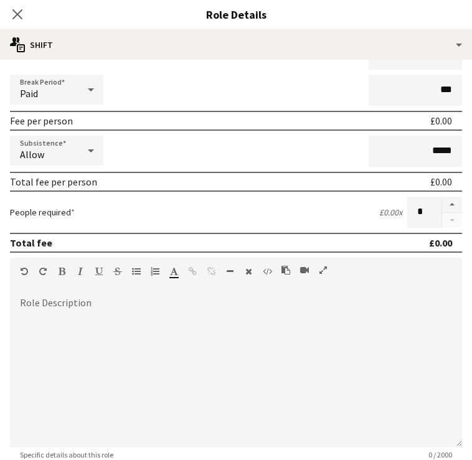
scroll to position [175, 0]
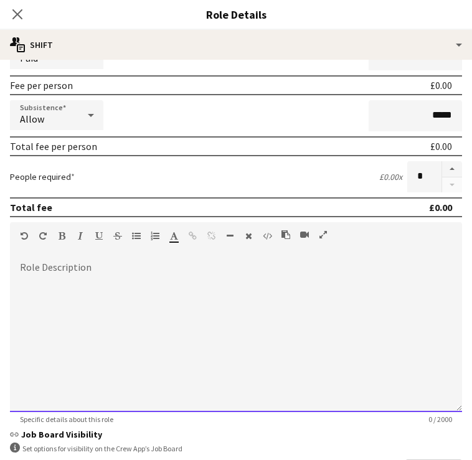
click at [138, 327] on div at bounding box center [236, 337] width 452 height 149
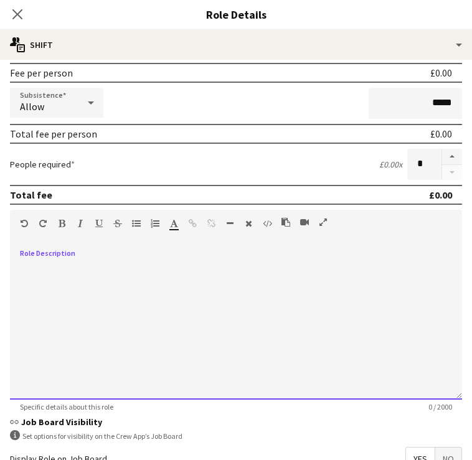
scroll to position [192, 0]
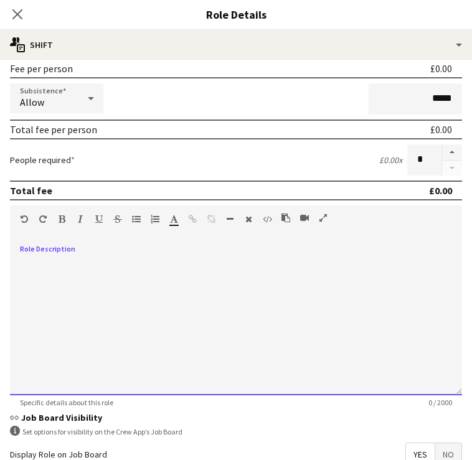
paste div
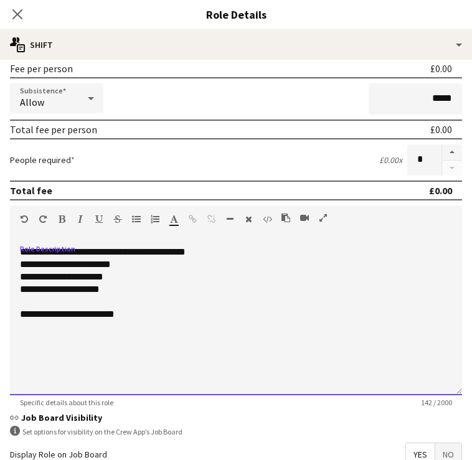
click at [40, 290] on div "**********" at bounding box center [236, 289] width 432 height 12
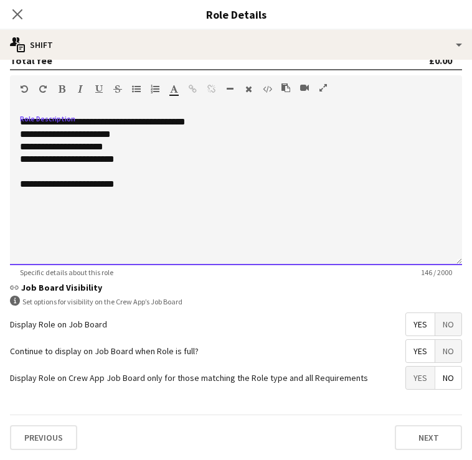
scroll to position [322, 0]
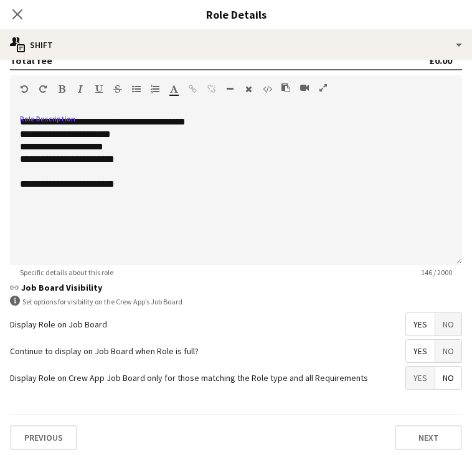
click at [449, 330] on span "No" at bounding box center [448, 324] width 26 height 22
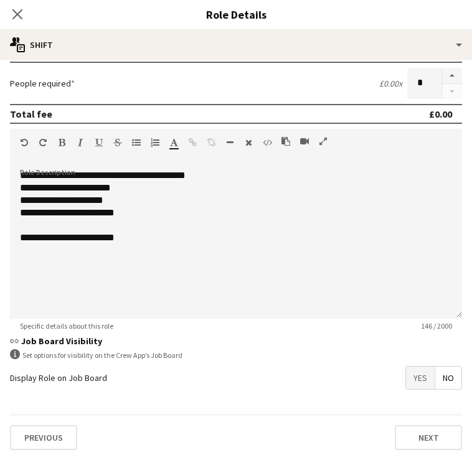
scroll to position [14, 0]
click at [424, 383] on span "Yes" at bounding box center [420, 378] width 29 height 22
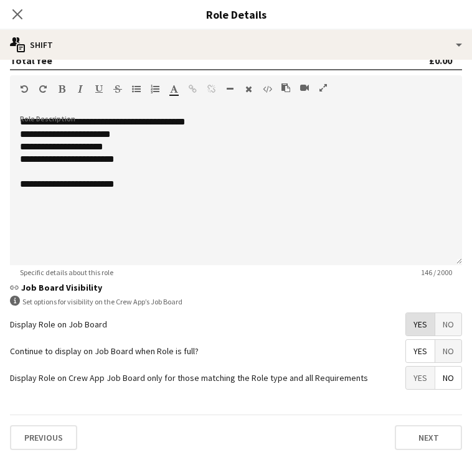
scroll to position [322, 0]
click at [417, 319] on span "Yes" at bounding box center [420, 324] width 29 height 22
click at [445, 380] on span "No" at bounding box center [448, 378] width 26 height 22
click at [421, 356] on span "Yes" at bounding box center [420, 351] width 29 height 22
click at [423, 327] on span "Yes" at bounding box center [420, 324] width 29 height 22
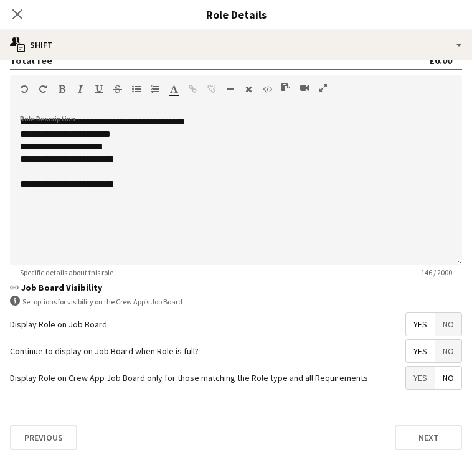
click at [448, 324] on span "No" at bounding box center [448, 324] width 26 height 22
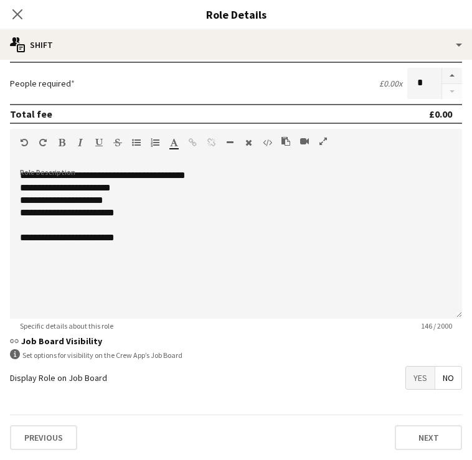
scroll to position [14, 0]
click at [431, 439] on button "Next" at bounding box center [428, 437] width 67 height 25
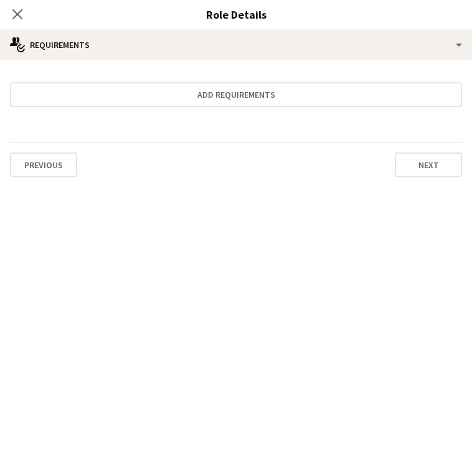
scroll to position [0, 0]
click at [408, 166] on button "Next" at bounding box center [428, 165] width 67 height 25
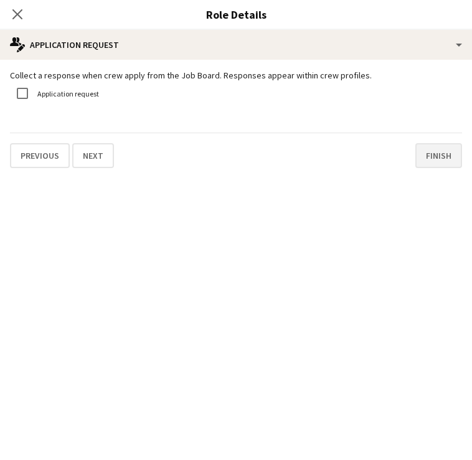
click at [430, 156] on button "Finish" at bounding box center [438, 155] width 47 height 25
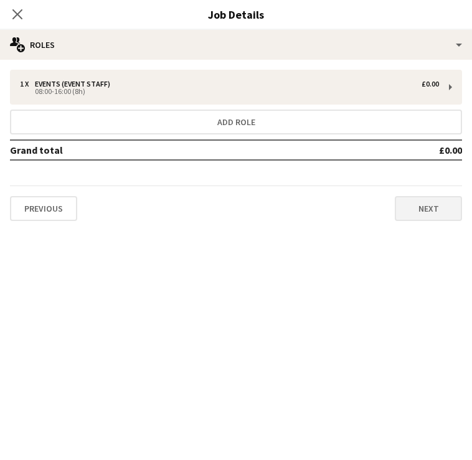
click at [430, 203] on button "Next" at bounding box center [428, 208] width 67 height 25
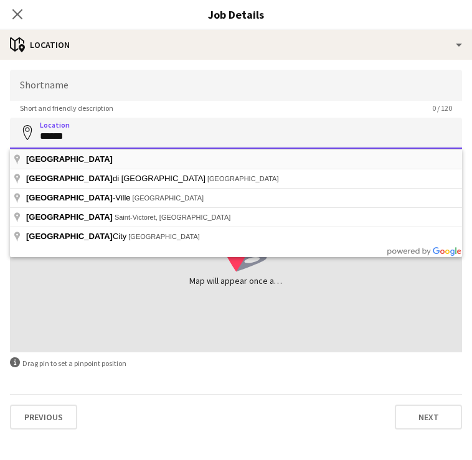
type input "******"
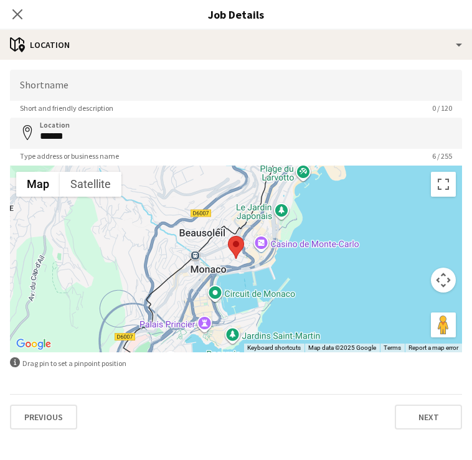
scroll to position [14, 0]
click at [420, 422] on button "Next" at bounding box center [428, 417] width 67 height 25
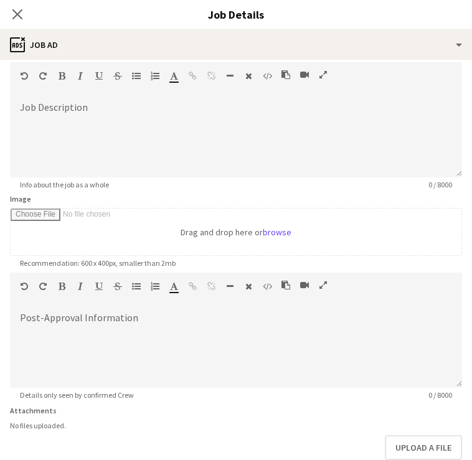
scroll to position [60, 0]
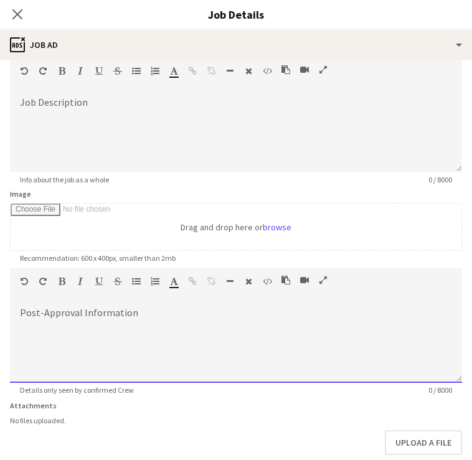
click at [243, 337] on div at bounding box center [236, 345] width 452 height 75
paste div
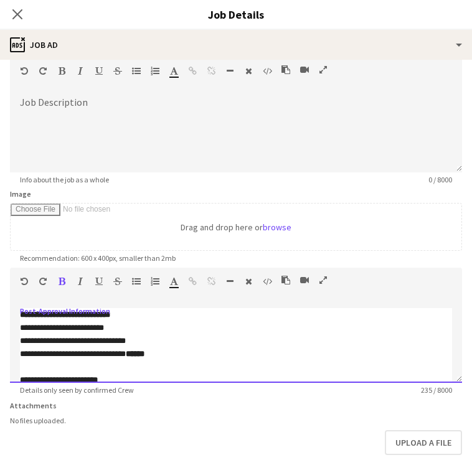
scroll to position [51, 0]
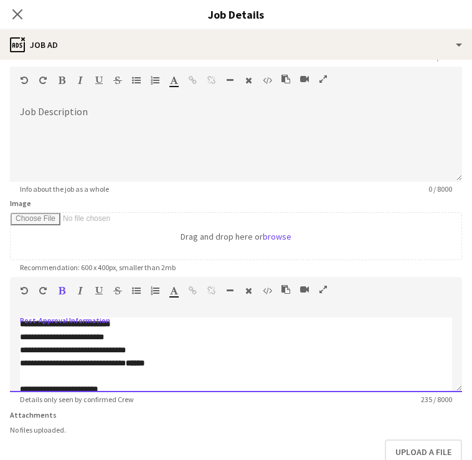
click at [110, 324] on span "**********" at bounding box center [65, 324] width 90 height 8
click at [60, 364] on span "**********" at bounding box center [82, 363] width 125 height 8
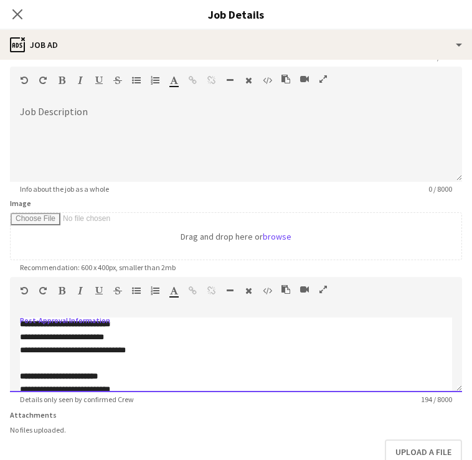
click at [164, 352] on p "**********" at bounding box center [236, 350] width 432 height 13
drag, startPoint x: 95, startPoint y: 326, endPoint x: 143, endPoint y: 327, distance: 48.6
click at [110, 327] on span "**********" at bounding box center [65, 324] width 90 height 8
click at [143, 336] on p "**********" at bounding box center [236, 337] width 432 height 13
drag, startPoint x: 95, startPoint y: 324, endPoint x: 167, endPoint y: 329, distance: 72.4
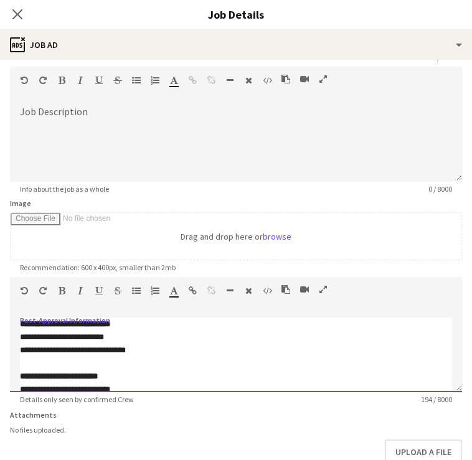
click at [167, 329] on p "**********" at bounding box center [236, 324] width 432 height 13
copy span "*****"
click at [164, 338] on p "**********" at bounding box center [236, 337] width 432 height 13
click at [160, 353] on p "**********" at bounding box center [236, 350] width 432 height 13
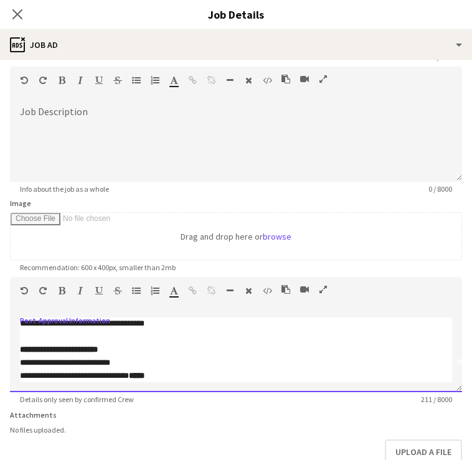
scroll to position [27, 0]
click at [95, 351] on span "**********" at bounding box center [59, 350] width 78 height 8
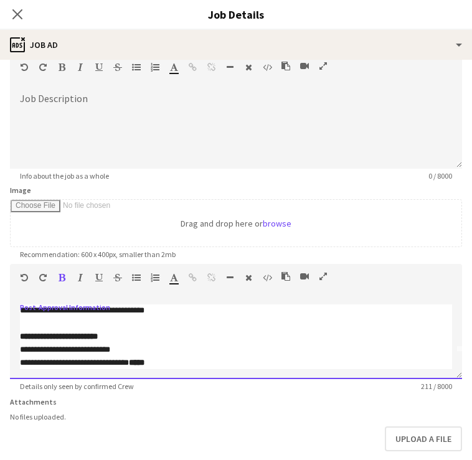
click at [60, 361] on span "**********" at bounding box center [82, 363] width 125 height 8
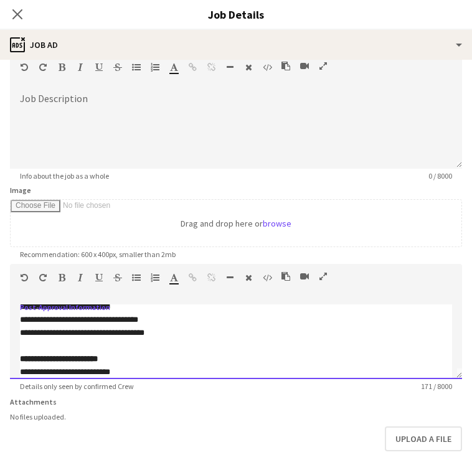
scroll to position [0, 0]
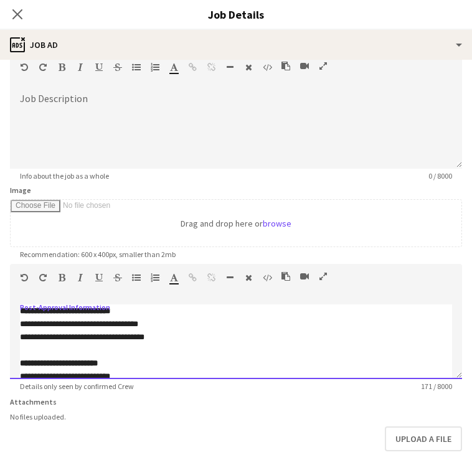
drag, startPoint x: 122, startPoint y: 324, endPoint x: 166, endPoint y: 324, distance: 43.6
click at [138, 324] on span "**********" at bounding box center [122, 324] width 31 height 8
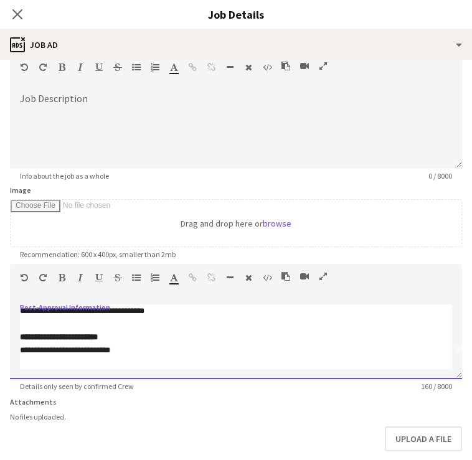
scroll to position [26, 0]
click at [132, 369] on div "**********" at bounding box center [236, 341] width 452 height 75
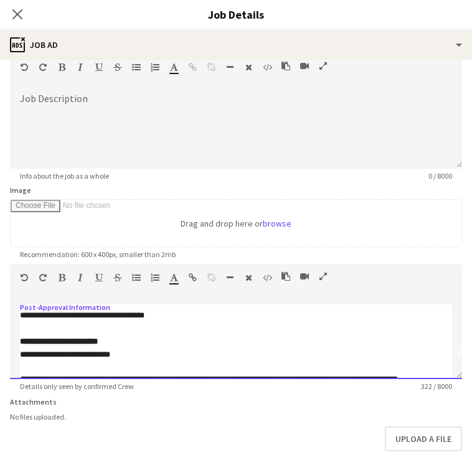
scroll to position [0, 0]
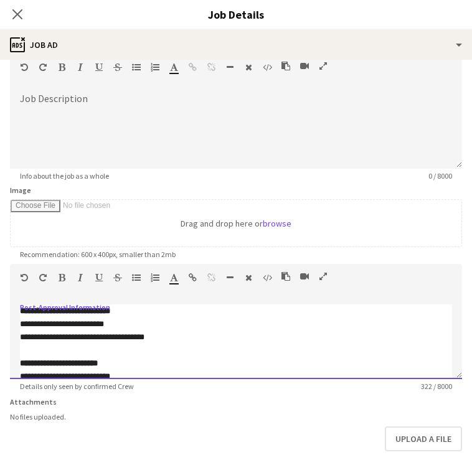
drag, startPoint x: 278, startPoint y: 373, endPoint x: 235, endPoint y: 258, distance: 122.9
click at [235, 258] on form "**********" at bounding box center [236, 259] width 472 height 506
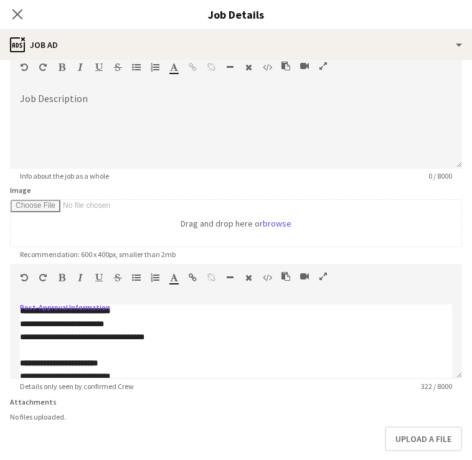
click at [59, 279] on icon "button" at bounding box center [62, 277] width 7 height 9
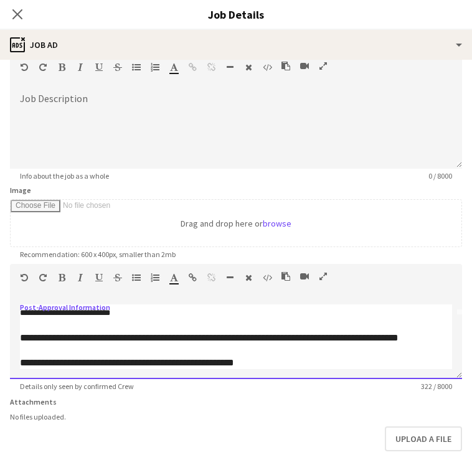
scroll to position [64, 0]
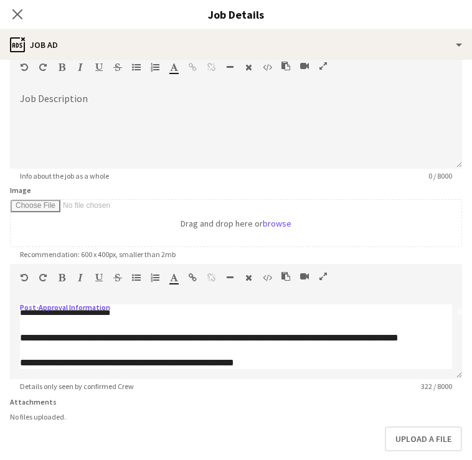
click at [282, 430] on div "Upload a file" at bounding box center [236, 438] width 452 height 25
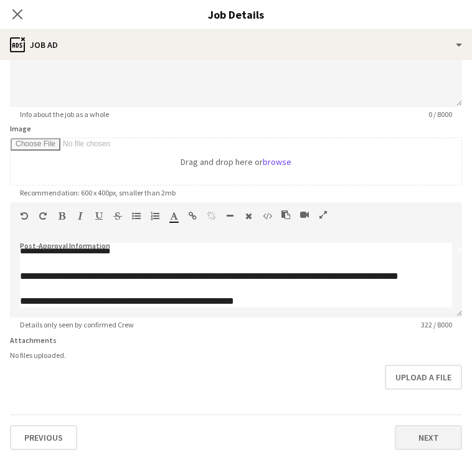
scroll to position [126, 0]
click at [422, 428] on button "Next" at bounding box center [428, 437] width 67 height 25
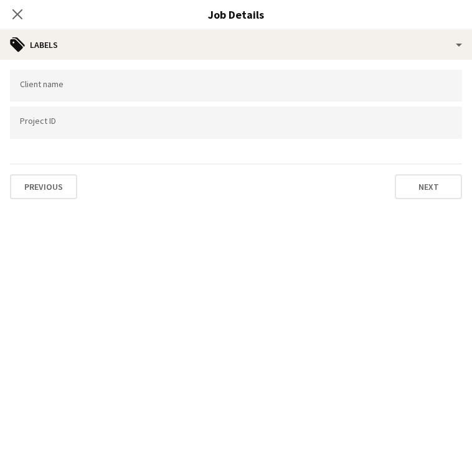
scroll to position [0, 0]
click at [103, 85] on input "Type to search client labels..." at bounding box center [236, 85] width 432 height 11
type input "**********"
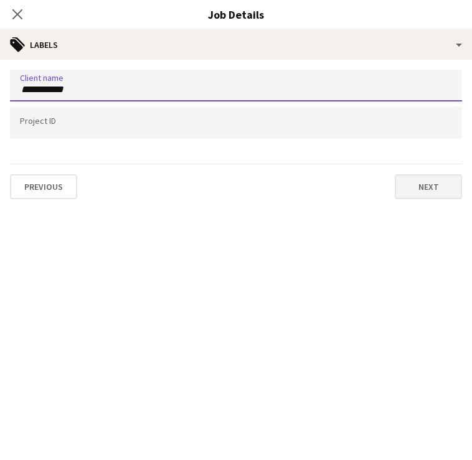
click at [422, 189] on button "Next" at bounding box center [428, 186] width 67 height 25
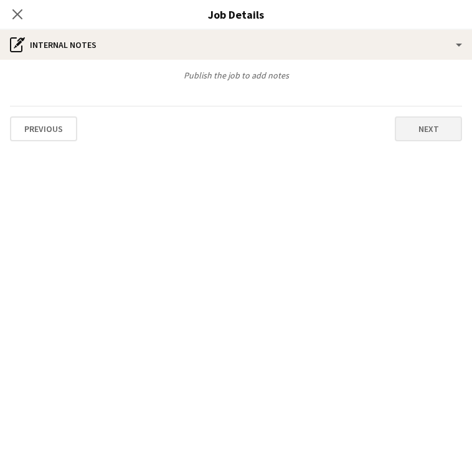
click at [425, 133] on button "Next" at bounding box center [428, 128] width 67 height 25
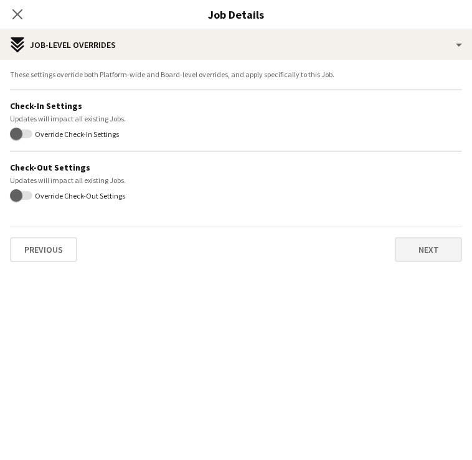
click at [430, 248] on button "Next" at bounding box center [428, 249] width 67 height 25
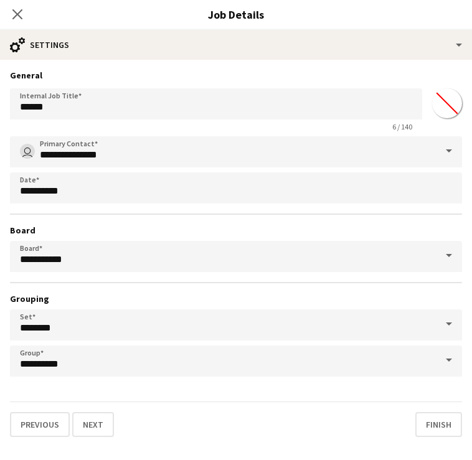
scroll to position [14, 0]
click at [435, 426] on button "Finish" at bounding box center [438, 424] width 47 height 25
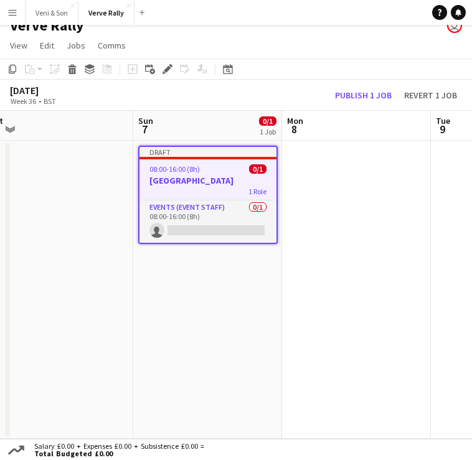
click at [217, 153] on div "Draft" at bounding box center [207, 152] width 137 height 10
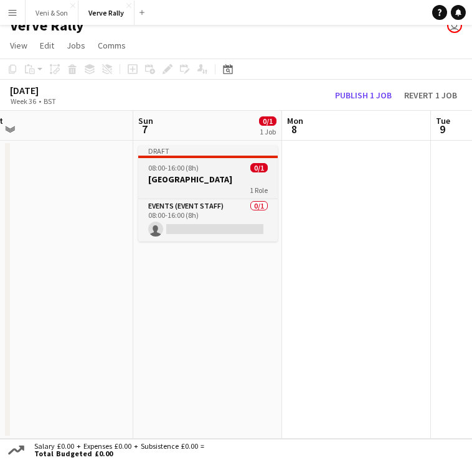
click at [217, 153] on div "Draft" at bounding box center [207, 151] width 139 height 10
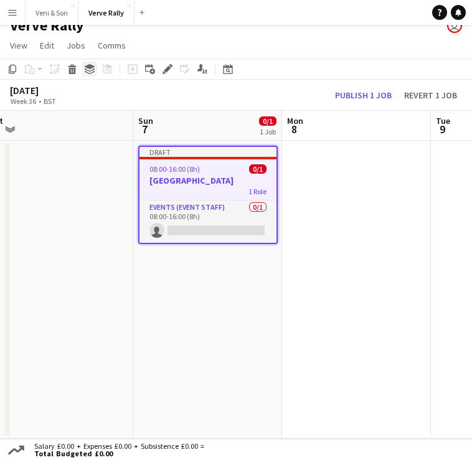
click at [94, 72] on icon at bounding box center [90, 72] width 10 height 3
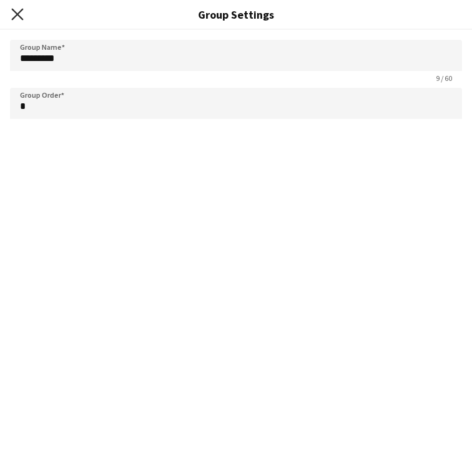
click at [13, 14] on icon "Close pop-in" at bounding box center [17, 14] width 12 height 12
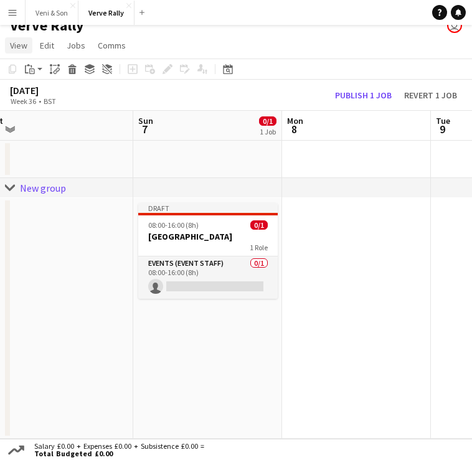
click at [29, 51] on link "View" at bounding box center [18, 45] width 27 height 16
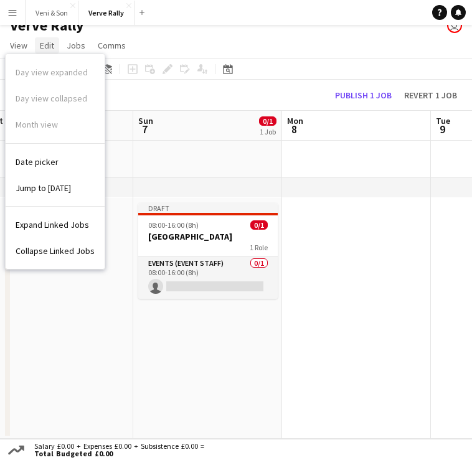
click at [47, 50] on span "Edit" at bounding box center [47, 45] width 14 height 11
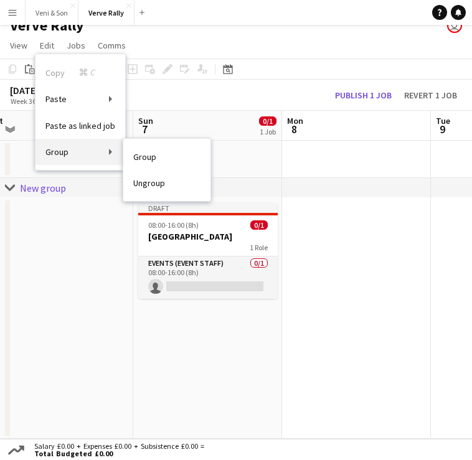
click at [108, 152] on link "Group" at bounding box center [80, 152] width 90 height 26
click at [88, 152] on link "Group" at bounding box center [80, 152] width 90 height 26
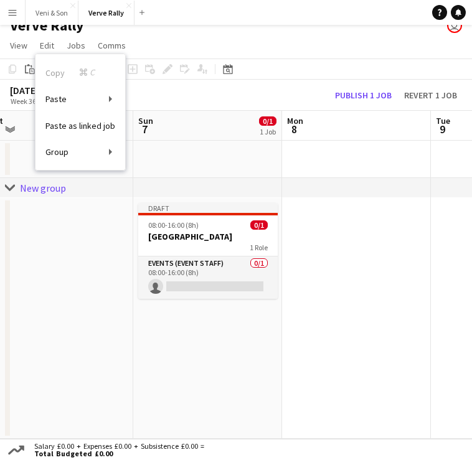
click at [74, 215] on app-date-cell at bounding box center [58, 318] width 149 height 241
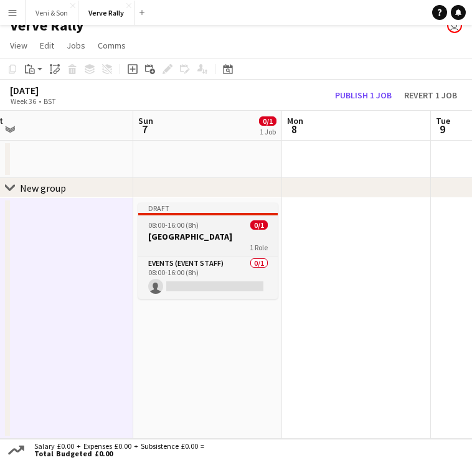
click at [210, 208] on div "Draft" at bounding box center [207, 208] width 139 height 10
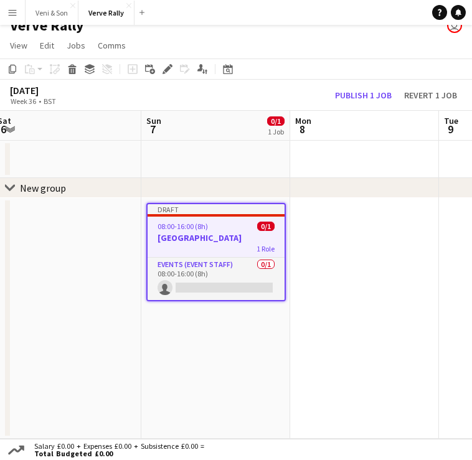
scroll to position [0, 602]
drag, startPoint x: 210, startPoint y: 208, endPoint x: 219, endPoint y: 152, distance: 56.7
click at [219, 152] on app-calendar-viewport "Tue 2 Wed 3 Thu 4 Fri 5 Sat 6 Sun 7 0/1 1 Job Mon 8 Tue 9 Wed 10 Draft 08:00-16…" at bounding box center [236, 275] width 472 height 328
click at [7, 191] on icon "chevron-right" at bounding box center [10, 188] width 10 height 10
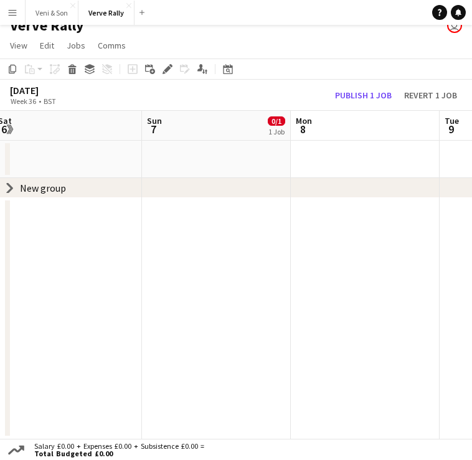
click at [7, 191] on icon at bounding box center [9, 188] width 5 height 9
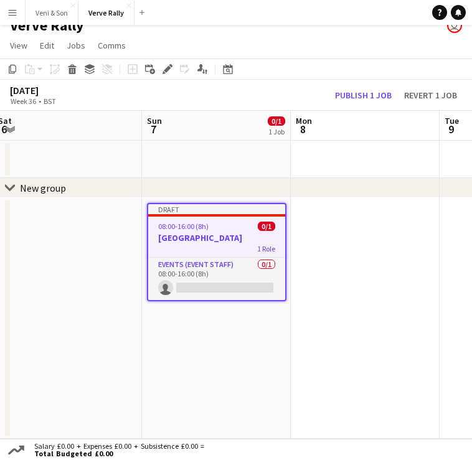
click at [197, 212] on div "Draft" at bounding box center [216, 209] width 137 height 10
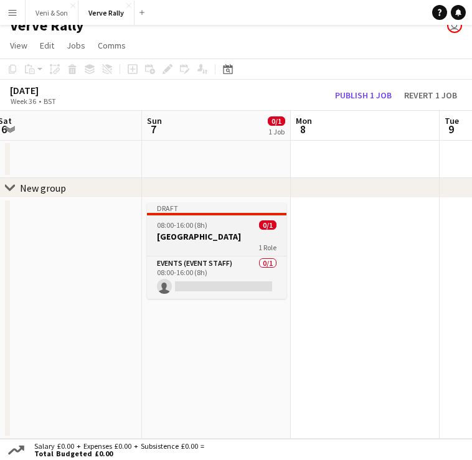
click at [197, 212] on div "Draft" at bounding box center [216, 208] width 139 height 10
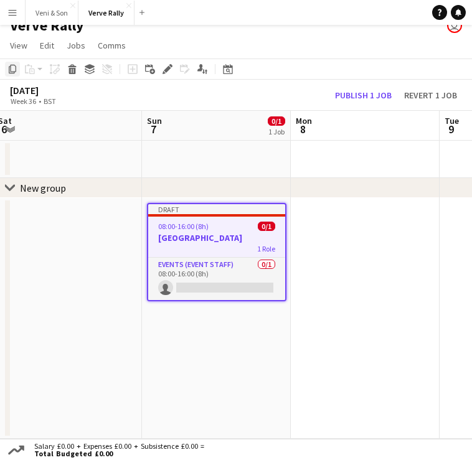
click at [8, 74] on div "Copy" at bounding box center [12, 69] width 15 height 15
click at [349, 232] on app-date-cell at bounding box center [365, 318] width 149 height 241
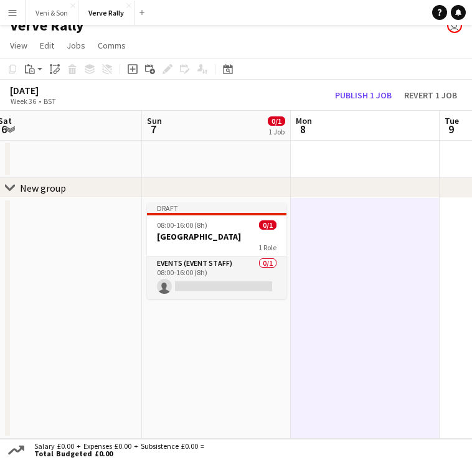
click at [359, 155] on app-date-cell at bounding box center [365, 159] width 149 height 37
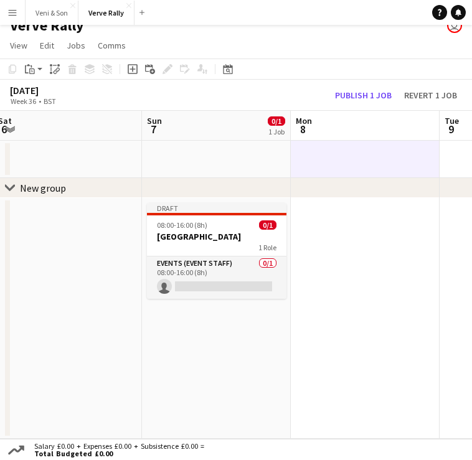
click at [235, 164] on app-date-cell at bounding box center [216, 159] width 149 height 37
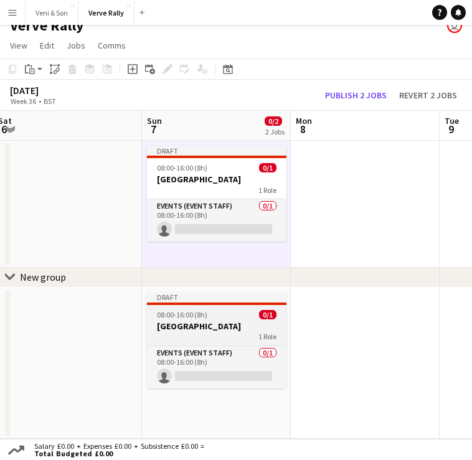
click at [205, 296] on div "Draft" at bounding box center [216, 298] width 139 height 10
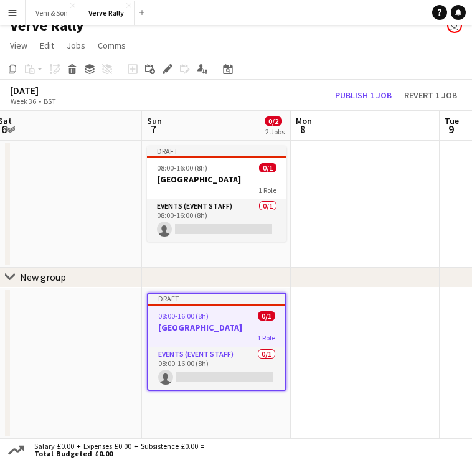
click at [222, 298] on div "Draft" at bounding box center [216, 299] width 137 height 10
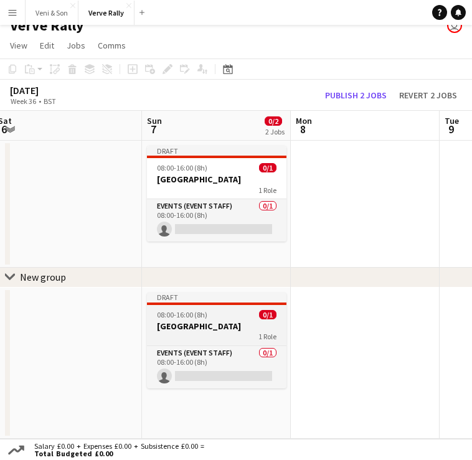
click at [222, 298] on div "Draft" at bounding box center [216, 298] width 139 height 10
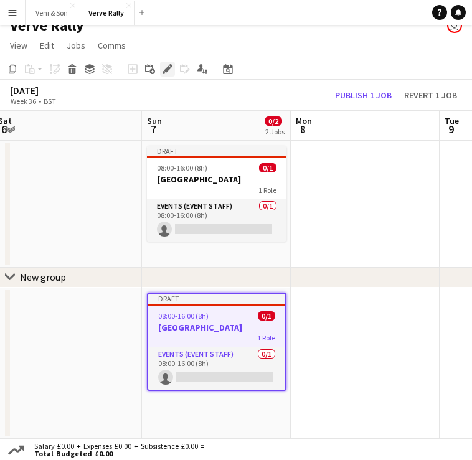
click at [168, 73] on icon "Edit" at bounding box center [168, 69] width 10 height 10
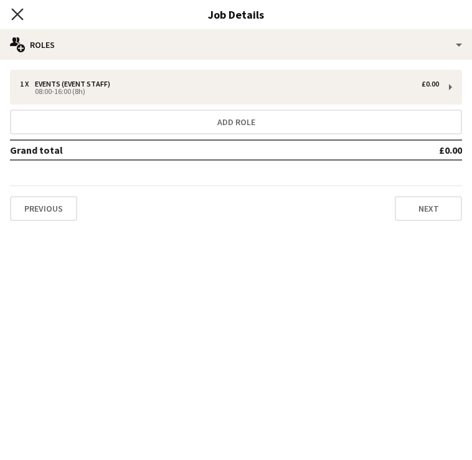
click at [21, 20] on icon "Close pop-in" at bounding box center [17, 14] width 12 height 12
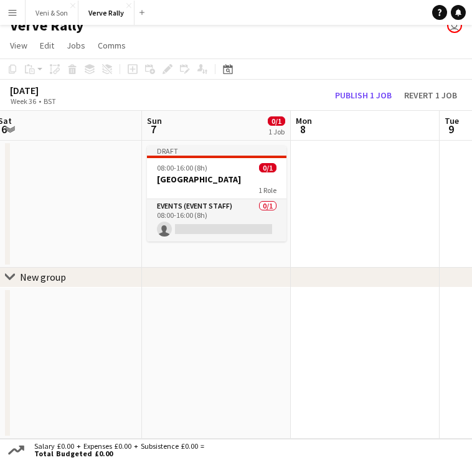
click at [222, 285] on div "chevron-right New group" at bounding box center [236, 278] width 472 height 20
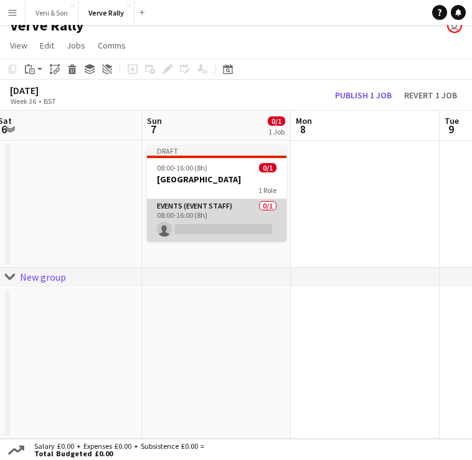
click at [240, 210] on app-card-role "Events (Event Staff) 0/1 08:00-16:00 (8h) single-neutral-actions" at bounding box center [216, 220] width 139 height 42
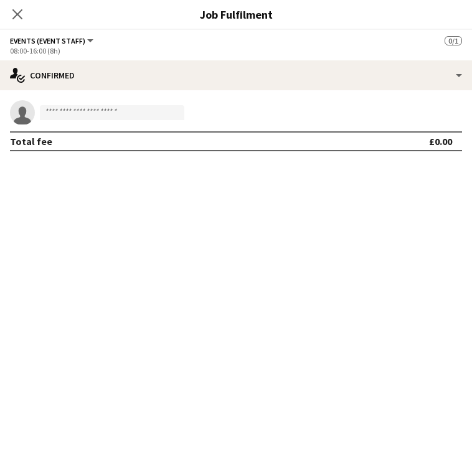
scroll to position [14, 0]
click at [14, 17] on icon "Close pop-in" at bounding box center [17, 14] width 12 height 12
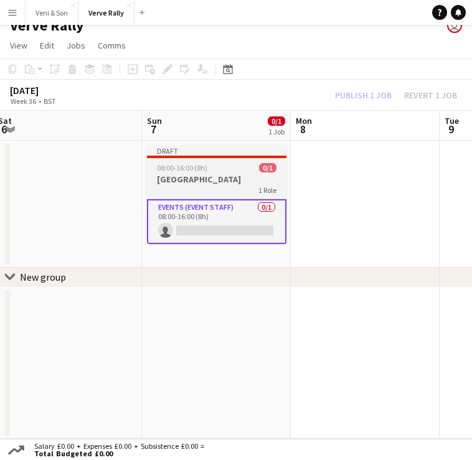
click at [218, 178] on h3 "[GEOGRAPHIC_DATA]" at bounding box center [216, 179] width 139 height 11
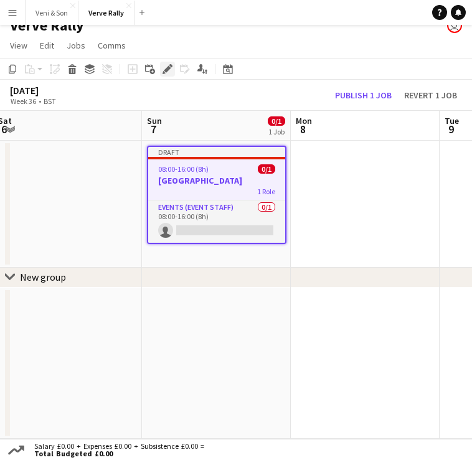
click at [162, 66] on div "Edit" at bounding box center [167, 69] width 15 height 15
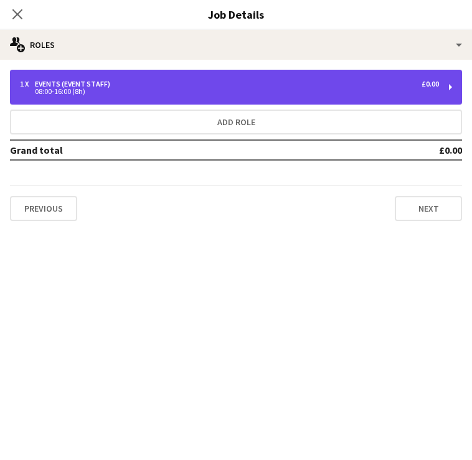
click at [319, 85] on div "1 x Events (Event Staff) £0.00" at bounding box center [229, 84] width 419 height 9
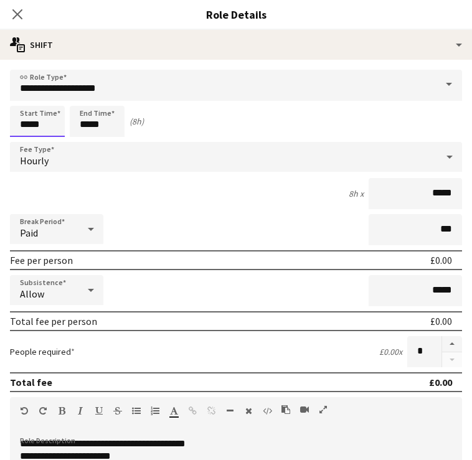
click at [40, 120] on input "*****" at bounding box center [37, 121] width 55 height 31
type input "*****"
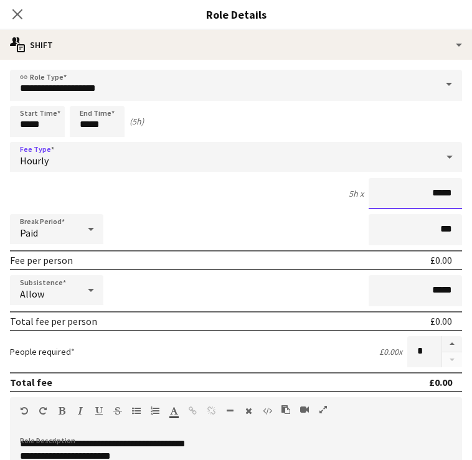
click at [430, 196] on input "*****" at bounding box center [415, 193] width 93 height 31
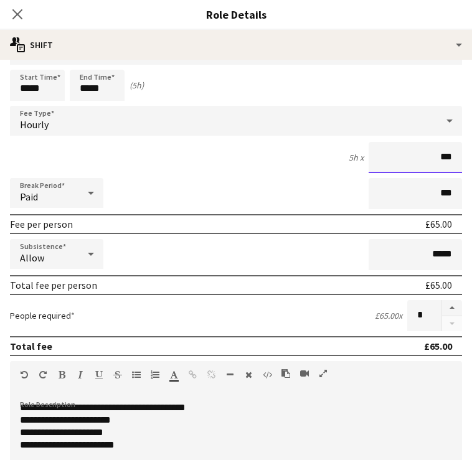
scroll to position [37, 0]
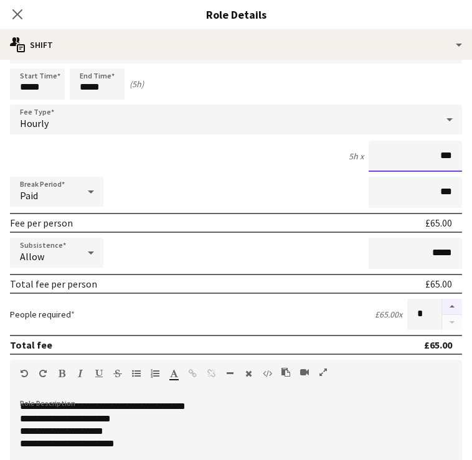
type input "***"
click at [454, 306] on button "button" at bounding box center [452, 307] width 20 height 16
type input "*"
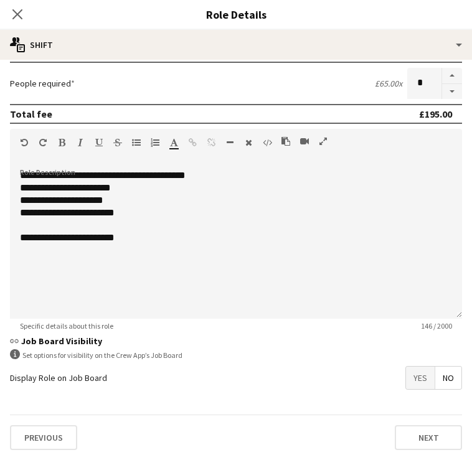
scroll to position [268, 0]
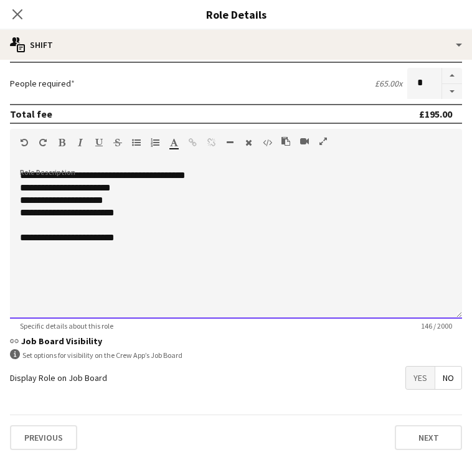
click at [222, 176] on div "**********" at bounding box center [236, 175] width 432 height 12
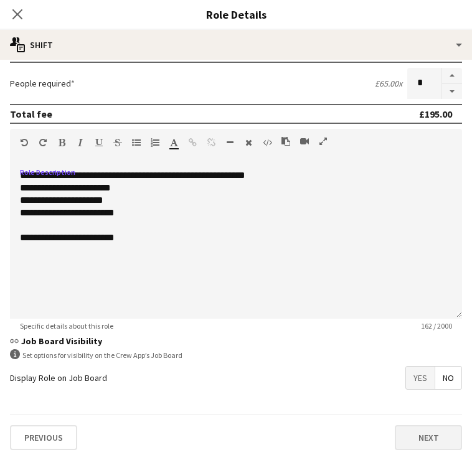
click at [428, 436] on button "Next" at bounding box center [428, 437] width 67 height 25
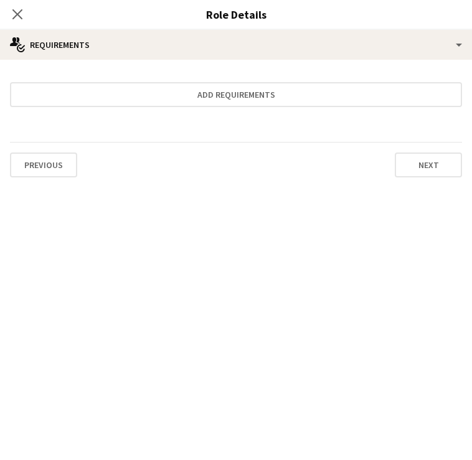
scroll to position [0, 0]
click at [16, 12] on icon at bounding box center [17, 14] width 12 height 12
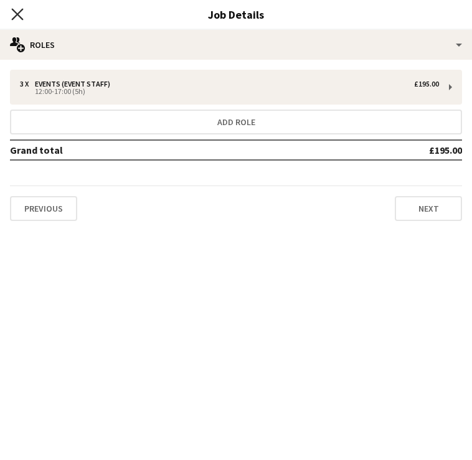
click at [13, 11] on icon "Close pop-in" at bounding box center [17, 14] width 12 height 12
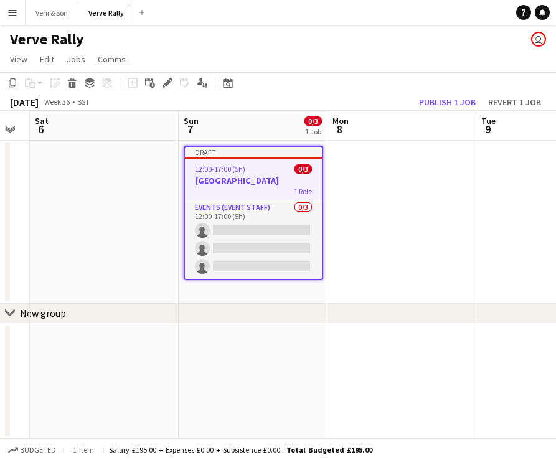
scroll to position [0, 380]
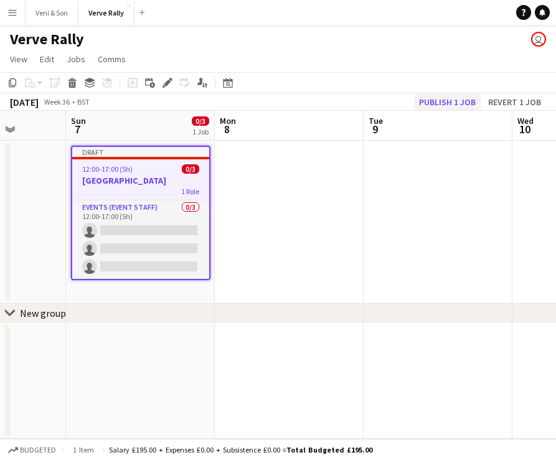
click at [443, 102] on button "Publish 1 job" at bounding box center [447, 102] width 67 height 16
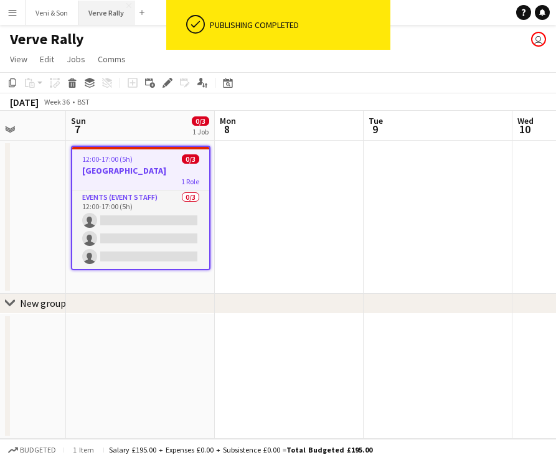
click at [96, 16] on button "Verve Rally Close" at bounding box center [106, 13] width 56 height 24
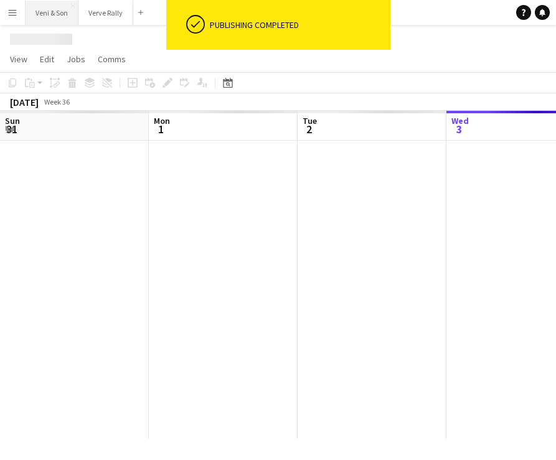
scroll to position [0, 298]
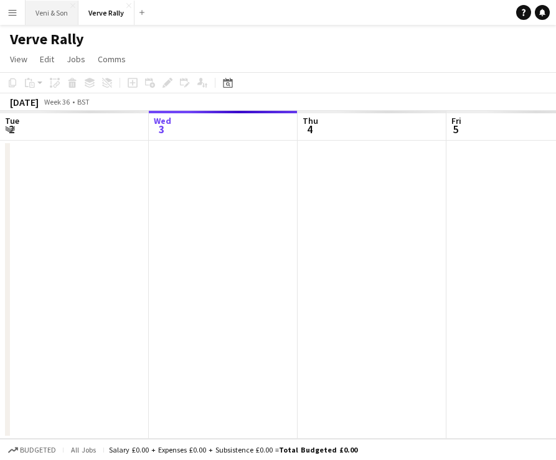
click at [55, 14] on button "Veni & Son Close" at bounding box center [52, 13] width 53 height 24
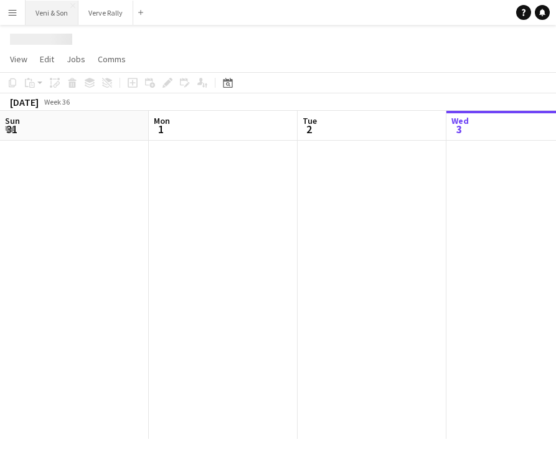
scroll to position [0, 298]
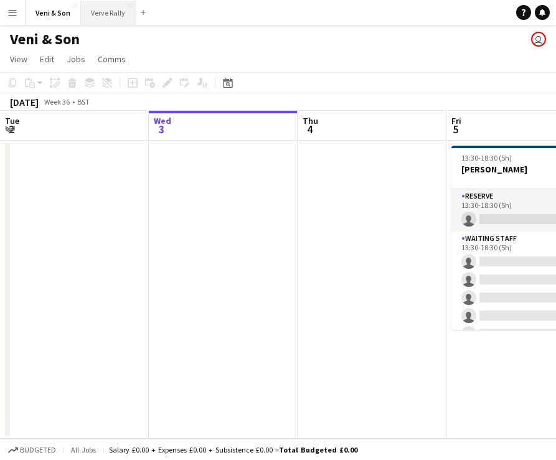
click at [95, 15] on button "Verve Rally Close" at bounding box center [108, 13] width 55 height 24
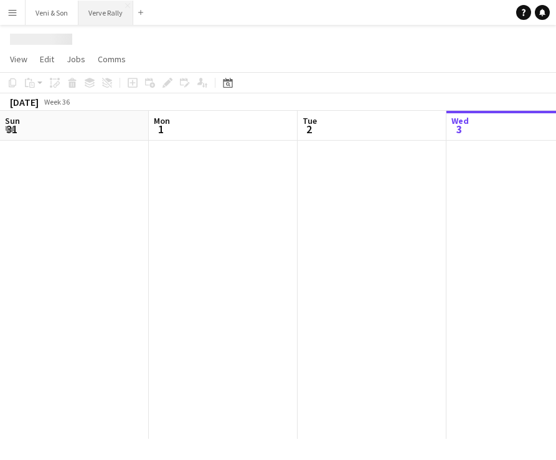
scroll to position [0, 298]
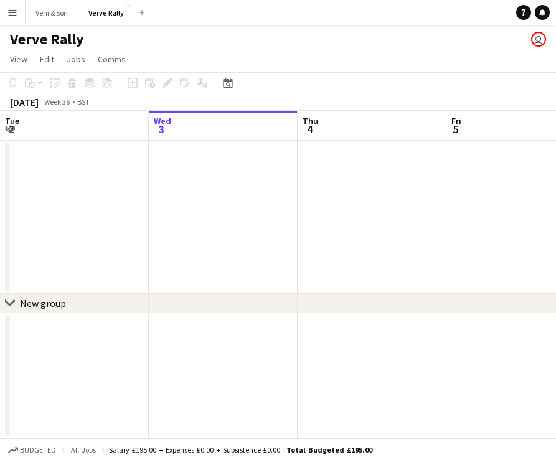
click at [9, 300] on icon "chevron-right" at bounding box center [10, 303] width 10 height 10
click at [51, 57] on span "Edit" at bounding box center [47, 59] width 14 height 11
click at [9, 298] on icon "chevron-right" at bounding box center [10, 303] width 10 height 10
click at [9, 298] on app-icon "chevron-right" at bounding box center [10, 303] width 10 height 10
click at [34, 301] on div "New group" at bounding box center [43, 303] width 46 height 12
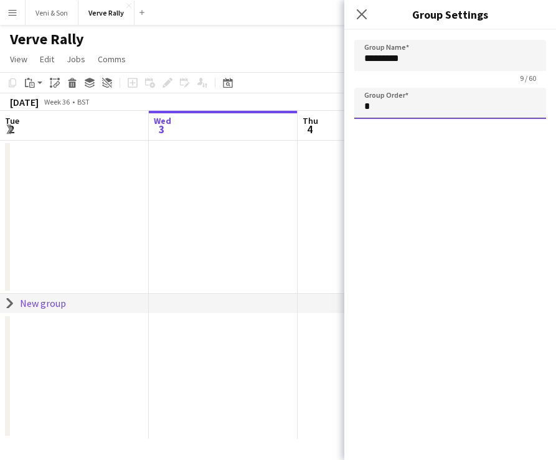
click at [383, 110] on input "*" at bounding box center [450, 103] width 192 height 31
click at [360, 16] on icon at bounding box center [362, 14] width 12 height 12
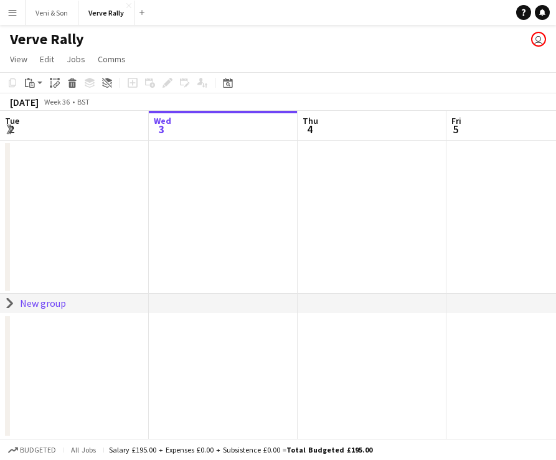
click at [44, 301] on div "New group" at bounding box center [43, 303] width 46 height 12
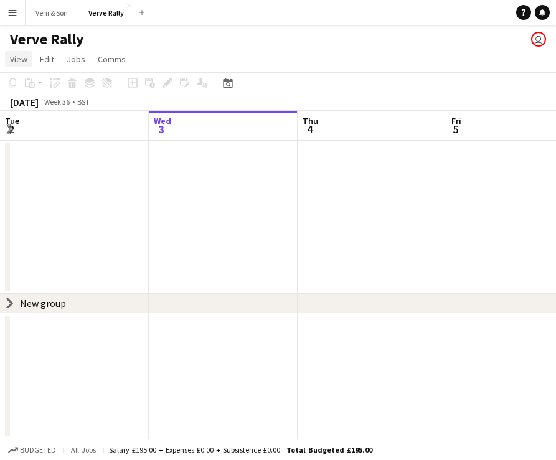
click at [26, 65] on link "View" at bounding box center [18, 59] width 27 height 16
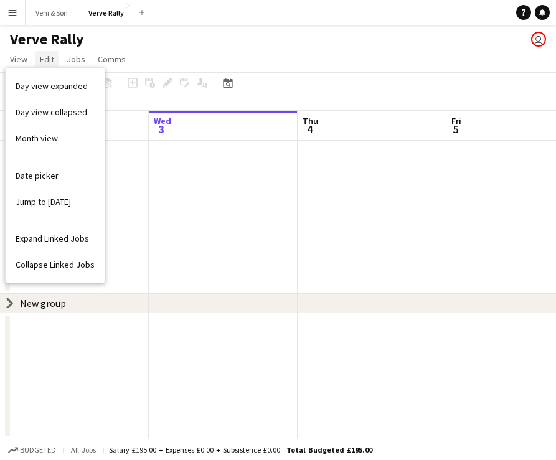
click at [51, 63] on span "Edit" at bounding box center [47, 59] width 14 height 11
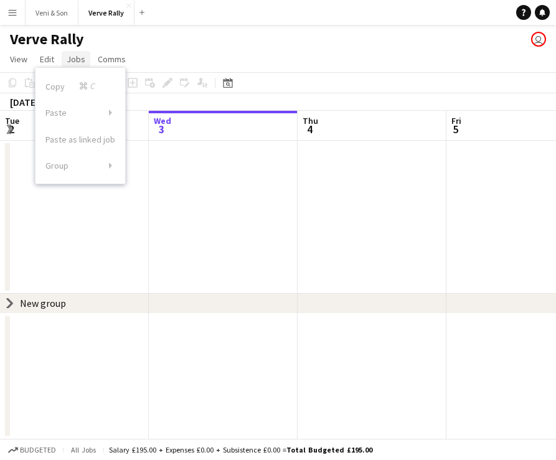
click at [81, 62] on span "Jobs" at bounding box center [76, 59] width 19 height 11
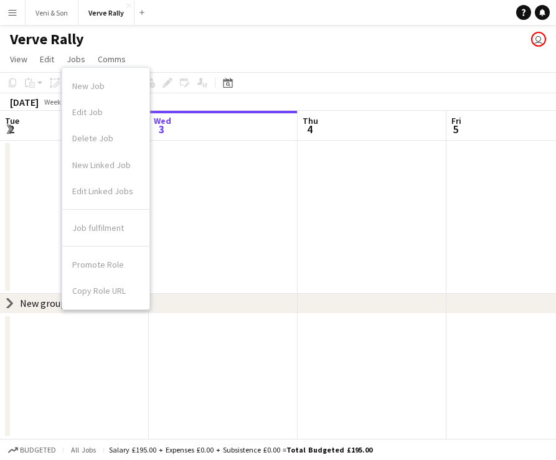
click at [32, 298] on div "New group" at bounding box center [43, 303] width 46 height 12
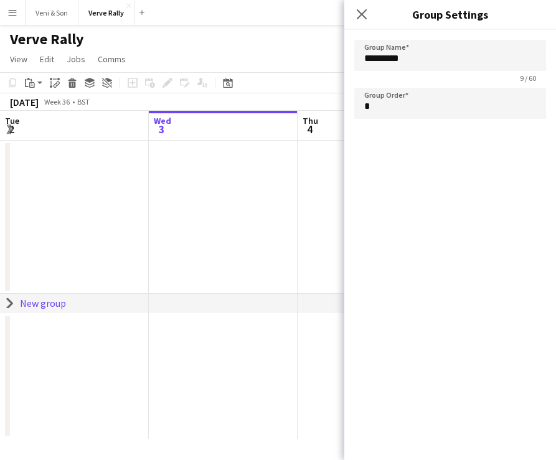
click at [49, 258] on app-date-cell at bounding box center [74, 217] width 149 height 153
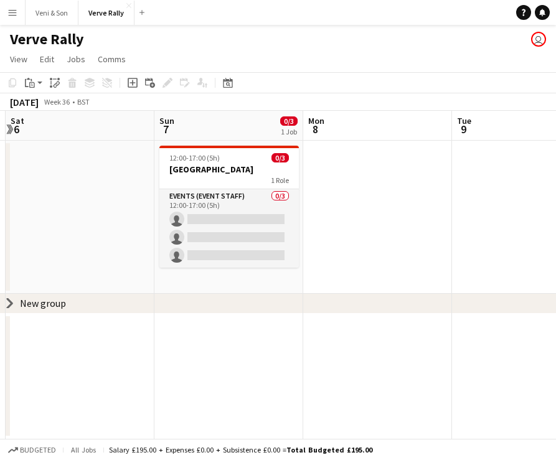
scroll to position [0, 443]
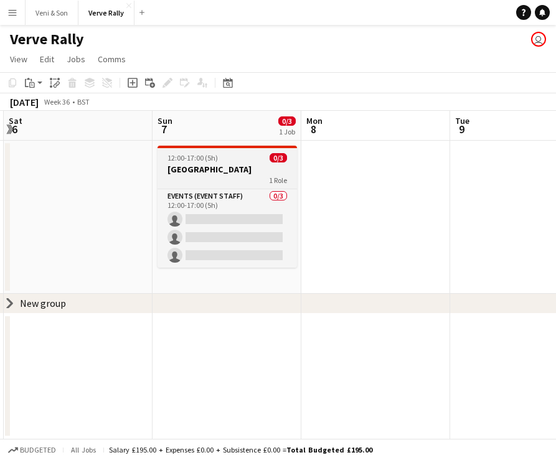
click at [230, 169] on h3 "[GEOGRAPHIC_DATA]" at bounding box center [227, 169] width 139 height 11
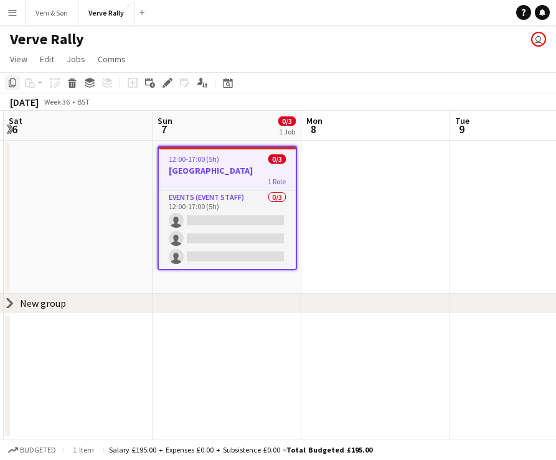
click at [17, 82] on icon "Copy" at bounding box center [12, 83] width 10 height 10
click at [377, 204] on app-date-cell at bounding box center [375, 217] width 149 height 153
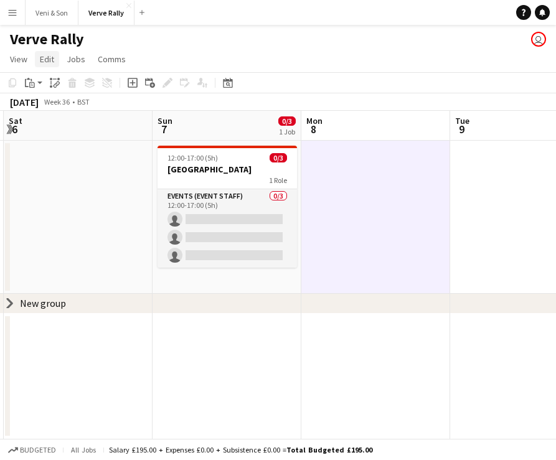
click at [45, 61] on span "Edit" at bounding box center [47, 59] width 14 height 11
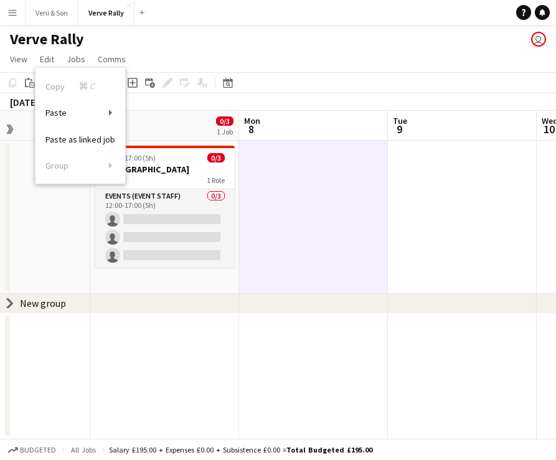
scroll to position [0, 532]
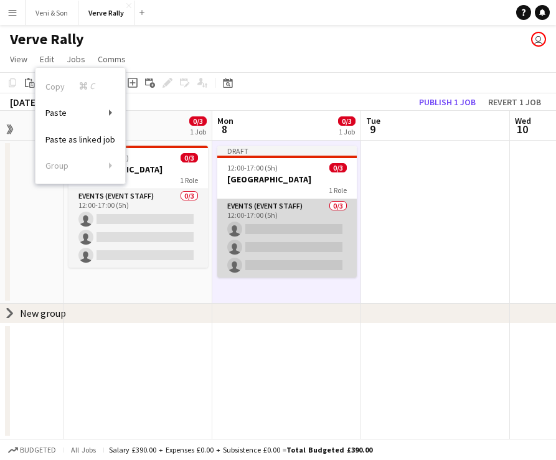
click at [297, 217] on app-card-role "Events (Event Staff) 0/3 12:00-17:00 (5h) single-neutral-actions single-neutral…" at bounding box center [286, 238] width 139 height 78
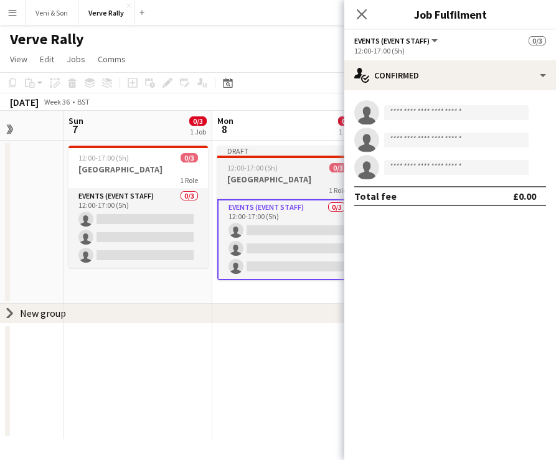
click at [277, 182] on h3 "[GEOGRAPHIC_DATA]" at bounding box center [286, 179] width 139 height 11
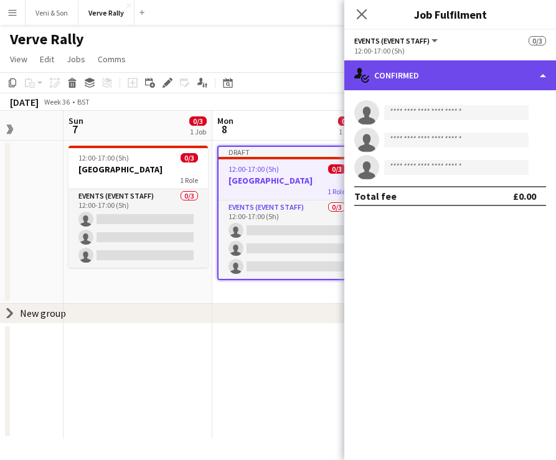
click at [423, 81] on div "single-neutral-actions-check-2 Confirmed" at bounding box center [450, 75] width 212 height 30
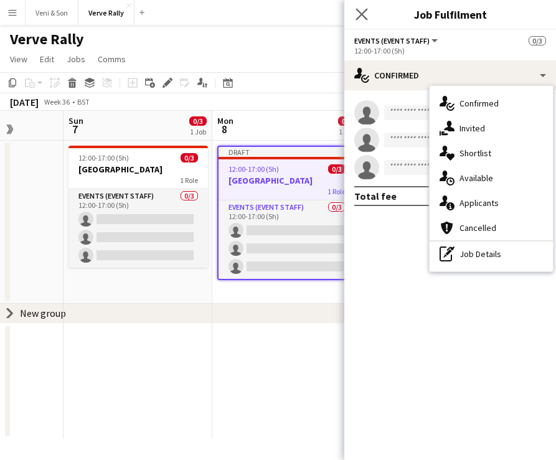
click at [354, 12] on app-icon "Close pop-in" at bounding box center [362, 15] width 18 height 18
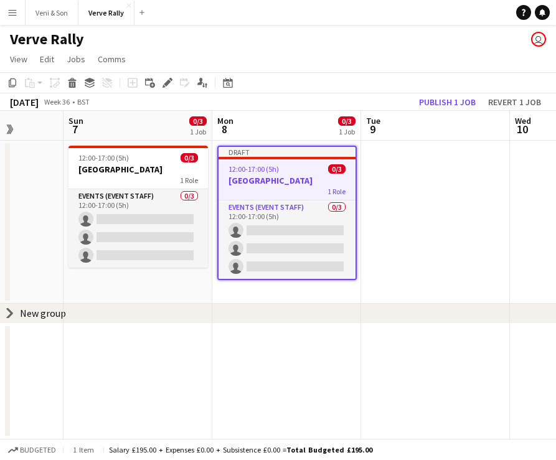
click at [301, 182] on h3 "[GEOGRAPHIC_DATA]" at bounding box center [287, 180] width 137 height 11
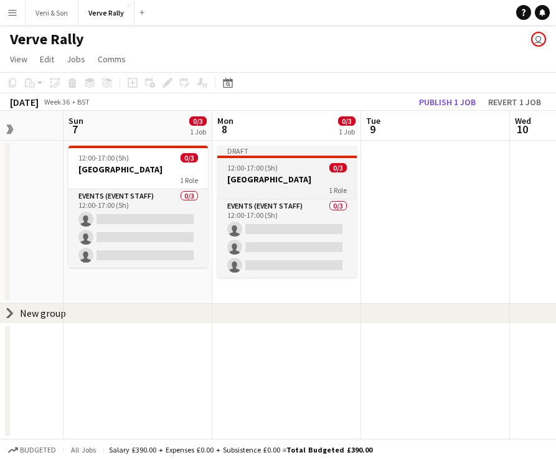
click at [301, 182] on h3 "[GEOGRAPHIC_DATA]" at bounding box center [286, 179] width 139 height 11
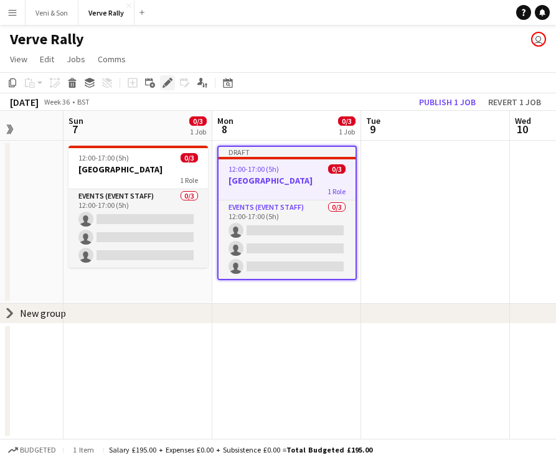
click at [167, 82] on icon at bounding box center [167, 83] width 7 height 7
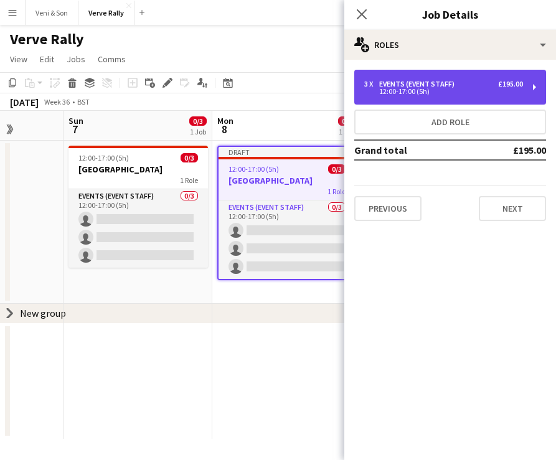
click at [405, 89] on div "12:00-17:00 (5h)" at bounding box center [443, 91] width 159 height 6
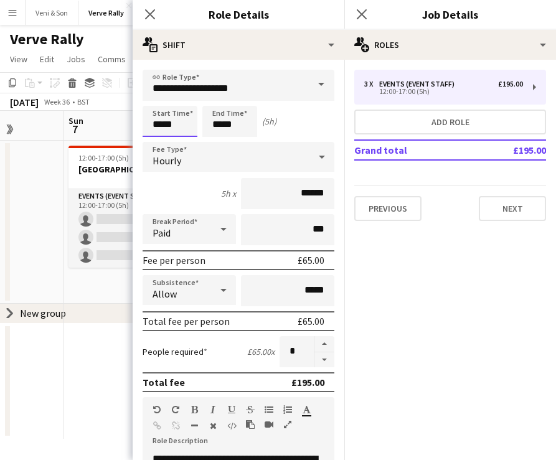
click at [156, 124] on input "*****" at bounding box center [170, 121] width 55 height 31
type input "*****"
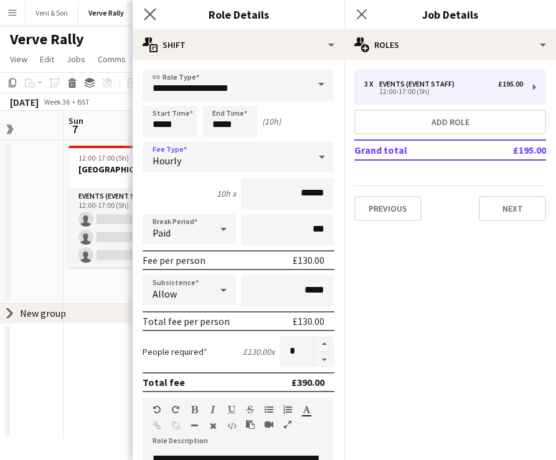
click at [142, 15] on app-icon "Close pop-in" at bounding box center [150, 15] width 18 height 18
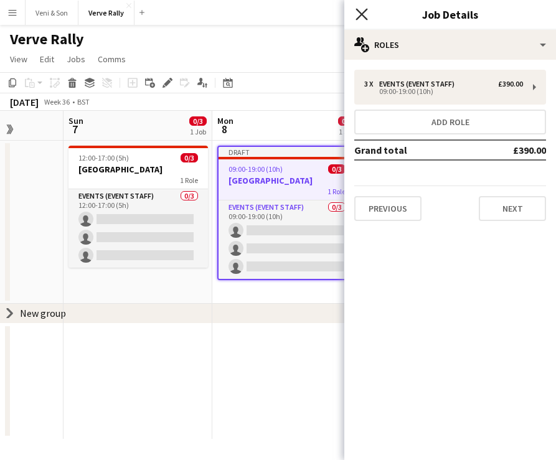
click at [360, 16] on icon at bounding box center [362, 14] width 12 height 12
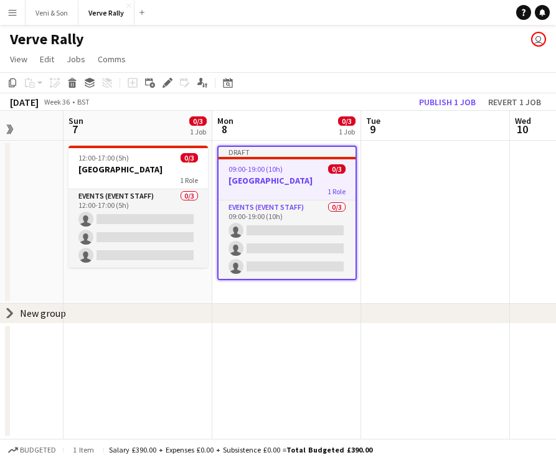
click at [318, 184] on h3 "[GEOGRAPHIC_DATA]" at bounding box center [287, 180] width 137 height 11
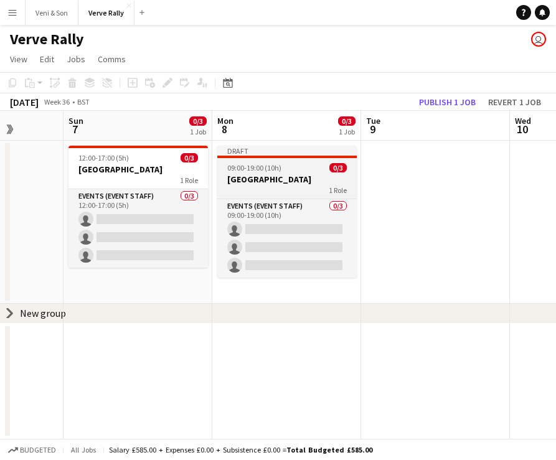
click at [318, 184] on h3 "[GEOGRAPHIC_DATA]" at bounding box center [286, 179] width 139 height 11
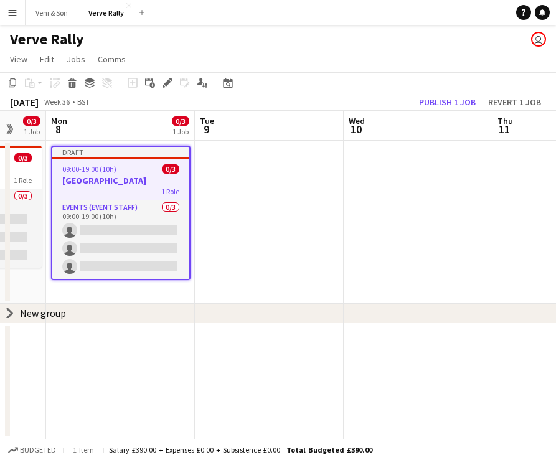
scroll to position [0, 402]
click at [292, 170] on app-date-cell at bounding box center [268, 222] width 149 height 163
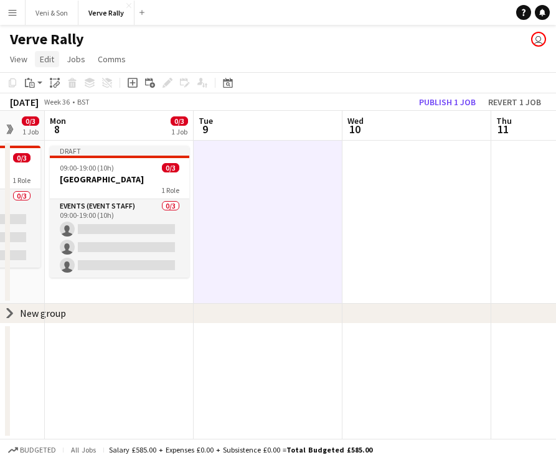
click at [49, 54] on span "Edit" at bounding box center [47, 59] width 14 height 11
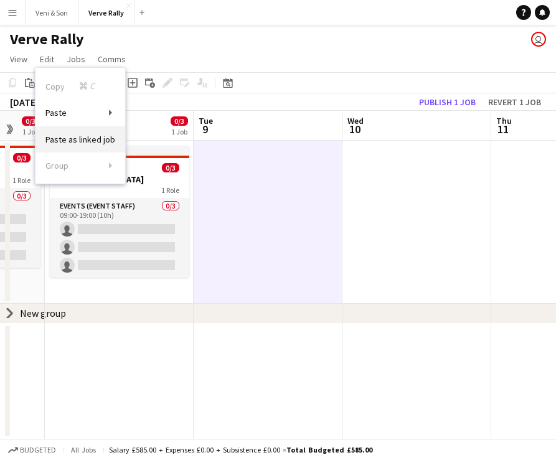
click at [69, 134] on span "Paste as linked job" at bounding box center [80, 139] width 70 height 11
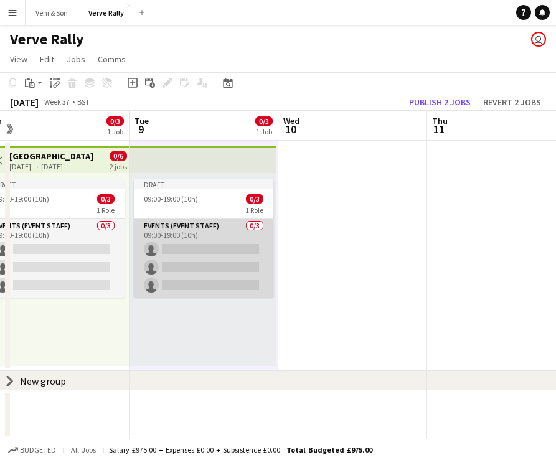
scroll to position [0, 479]
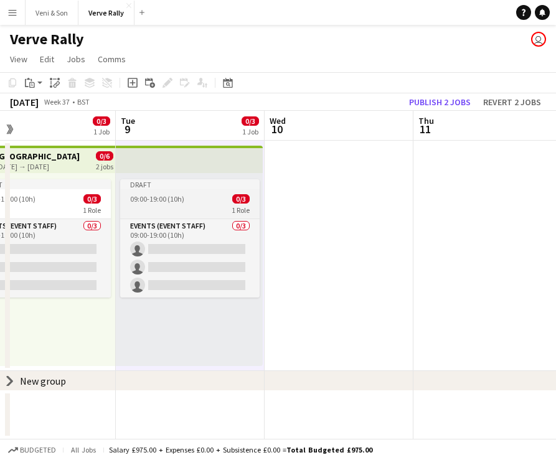
click at [208, 182] on div "Draft" at bounding box center [189, 184] width 139 height 10
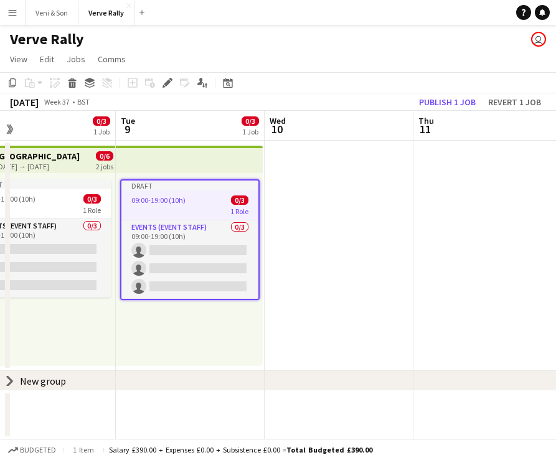
click at [334, 200] on app-date-cell at bounding box center [339, 256] width 149 height 230
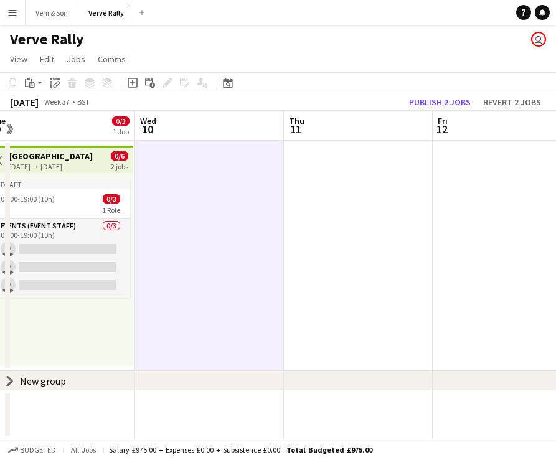
scroll to position [0, 463]
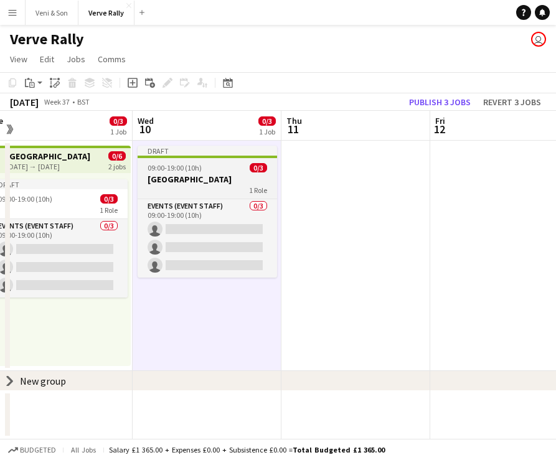
click at [229, 179] on h3 "[GEOGRAPHIC_DATA]" at bounding box center [207, 179] width 139 height 11
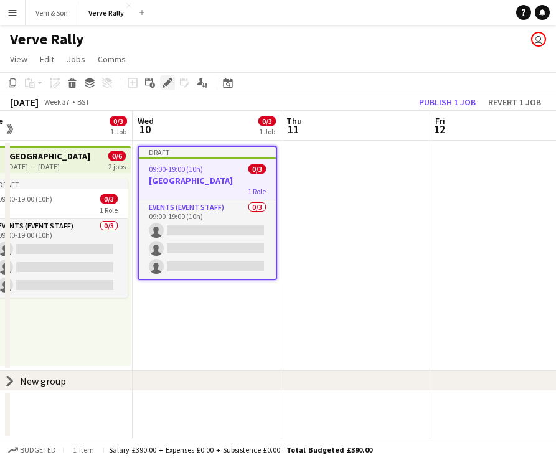
click at [169, 80] on icon at bounding box center [167, 83] width 7 height 7
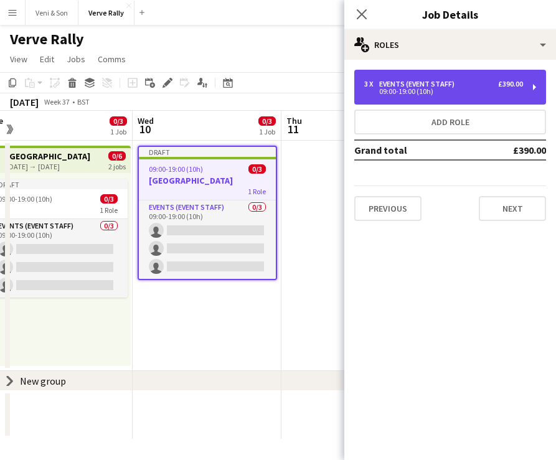
click at [416, 95] on div "09:00-19:00 (10h)" at bounding box center [443, 91] width 159 height 6
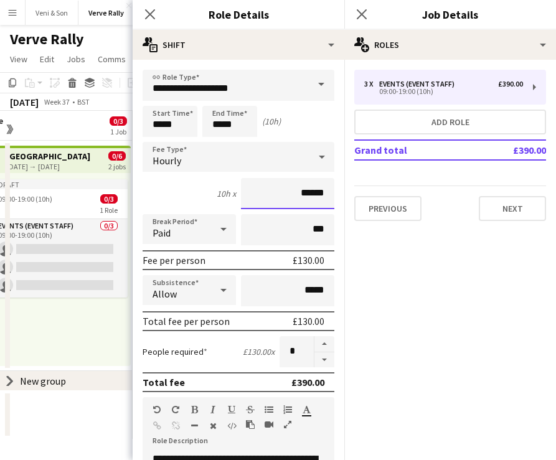
click at [309, 196] on input "******" at bounding box center [287, 193] width 93 height 31
type input "***"
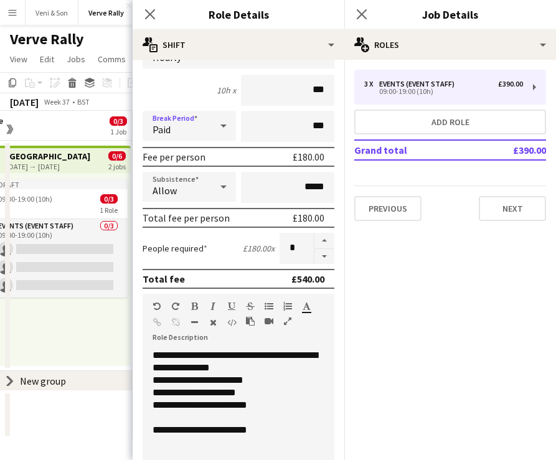
scroll to position [125, 0]
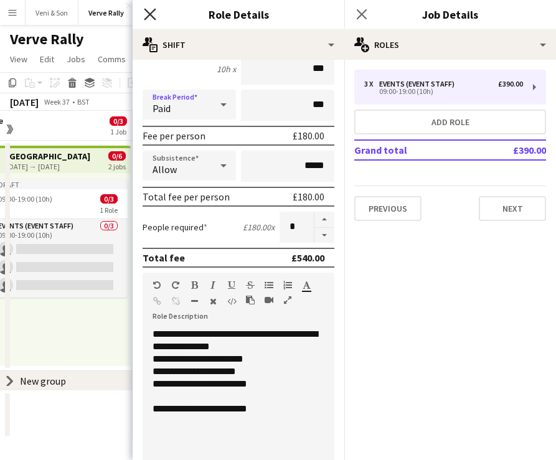
click at [152, 11] on icon "Close pop-in" at bounding box center [150, 14] width 12 height 12
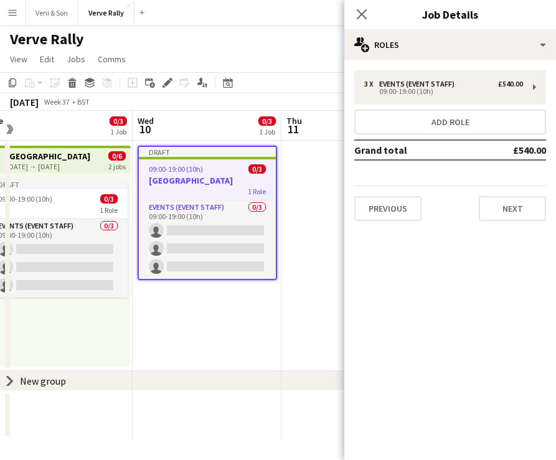
scroll to position [0, 464]
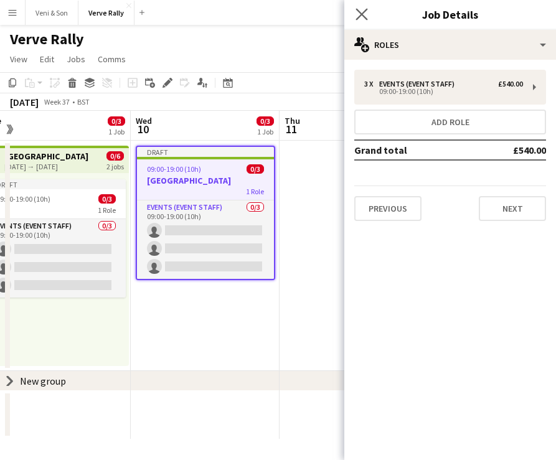
click at [363, 9] on icon "Close pop-in" at bounding box center [362, 14] width 12 height 12
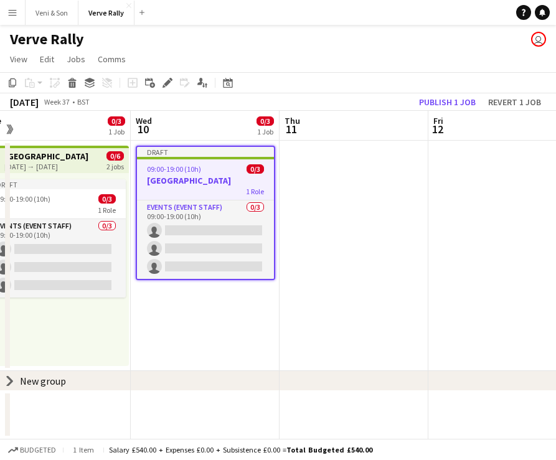
scroll to position [0, 0]
click at [217, 181] on h3 "[GEOGRAPHIC_DATA]" at bounding box center [205, 180] width 137 height 11
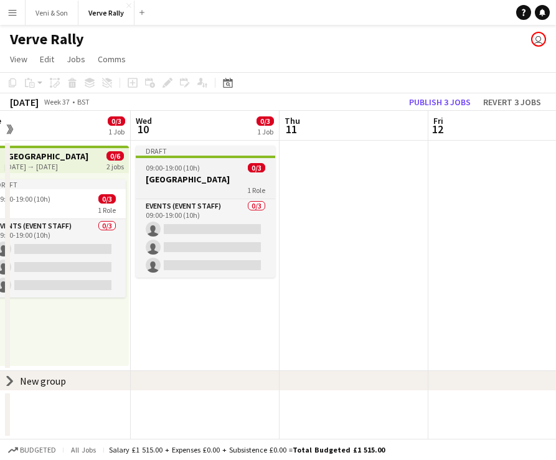
click at [217, 181] on h3 "[GEOGRAPHIC_DATA]" at bounding box center [205, 179] width 139 height 11
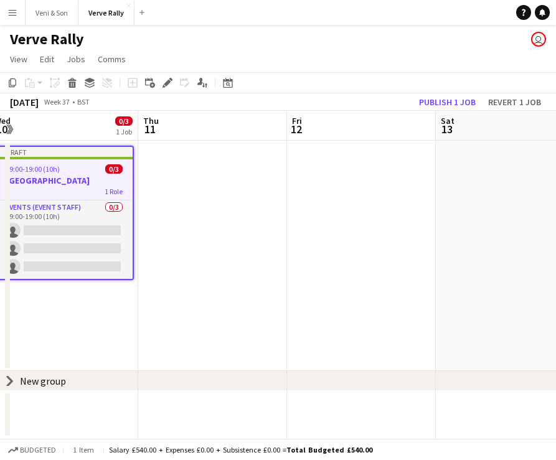
drag, startPoint x: 249, startPoint y: 213, endPoint x: 261, endPoint y: 208, distance: 12.8
click at [261, 208] on app-calendar-viewport "Sun 7 0/3 1 Job Mon 8 0/3 1 Job Tue 9 0/3 1 Job Wed 10 0/3 1 Job Thu 11 Fri 12 …" at bounding box center [278, 275] width 556 height 328
click at [237, 181] on app-date-cell at bounding box center [211, 256] width 149 height 230
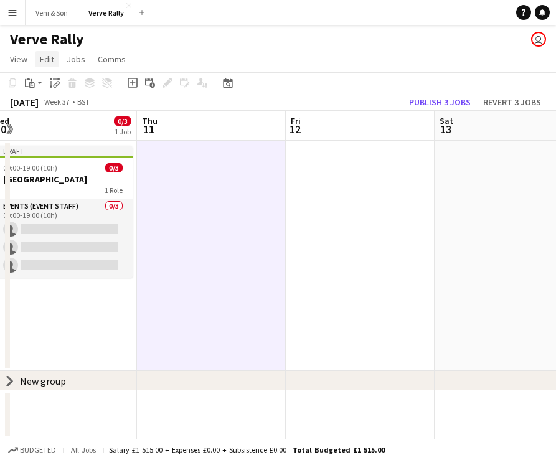
click at [47, 59] on span "Edit" at bounding box center [47, 59] width 14 height 11
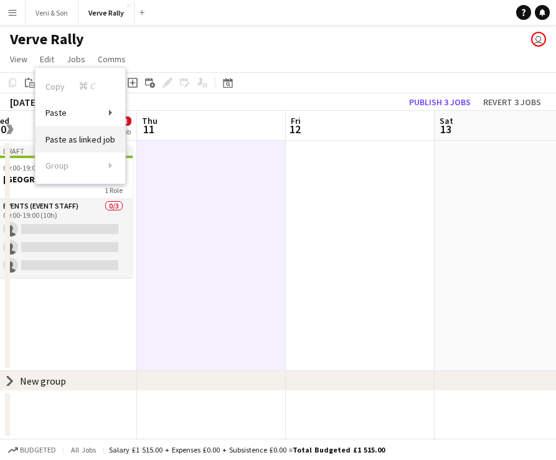
click at [68, 139] on span "Paste as linked job" at bounding box center [80, 139] width 70 height 11
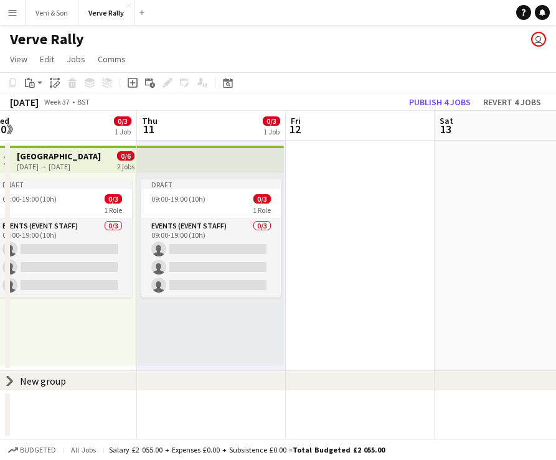
click at [351, 194] on app-date-cell at bounding box center [360, 256] width 149 height 230
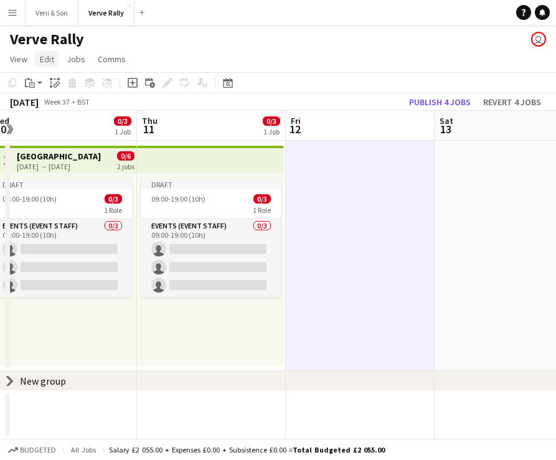
click at [41, 59] on span "Edit" at bounding box center [47, 59] width 14 height 11
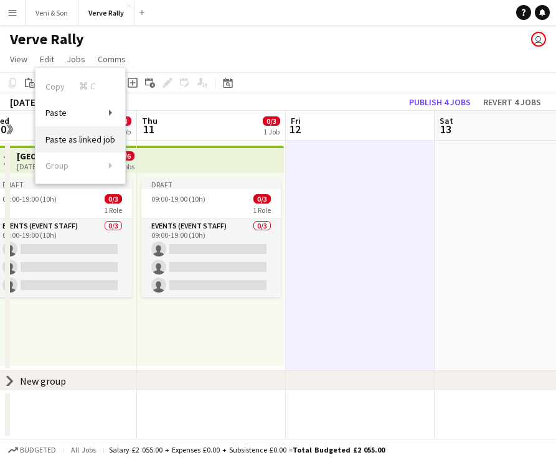
click at [80, 140] on span "Paste as linked job" at bounding box center [80, 139] width 70 height 11
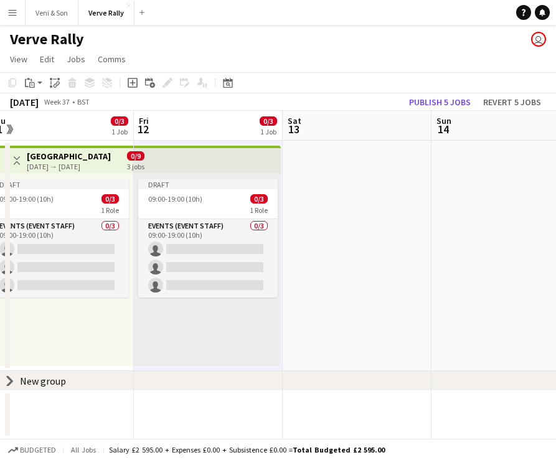
scroll to position [0, 491]
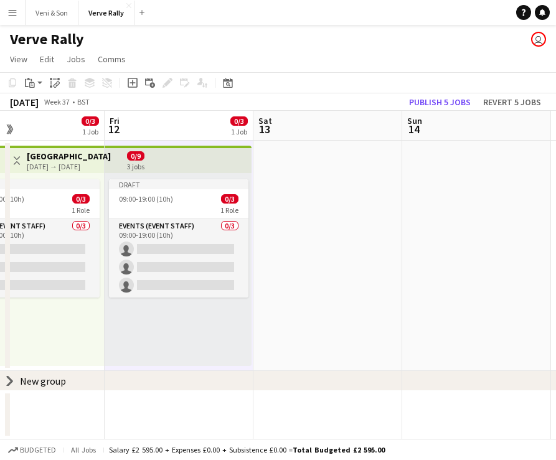
click at [273, 170] on app-date-cell at bounding box center [327, 256] width 149 height 230
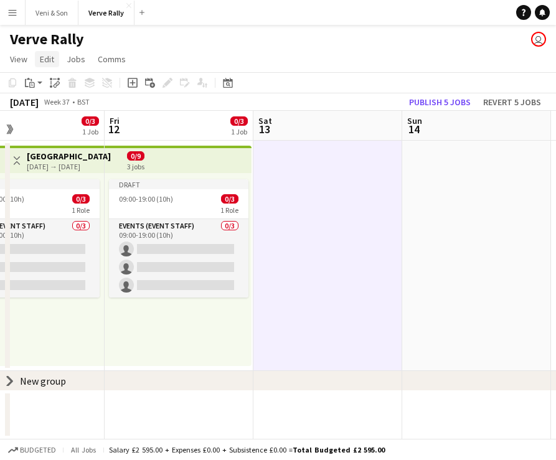
click at [54, 55] on link "Edit" at bounding box center [47, 59] width 24 height 16
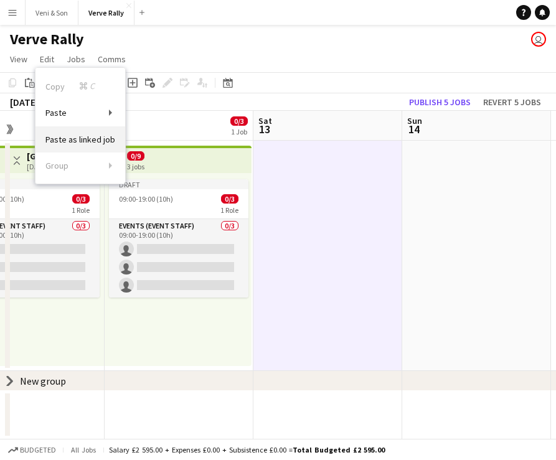
click at [77, 143] on span "Paste as linked job" at bounding box center [80, 139] width 70 height 11
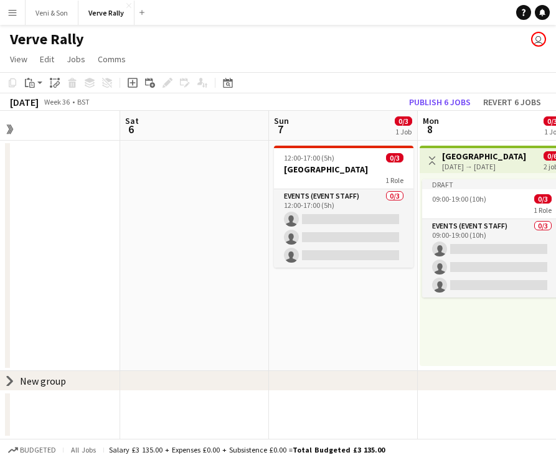
scroll to position [0, 329]
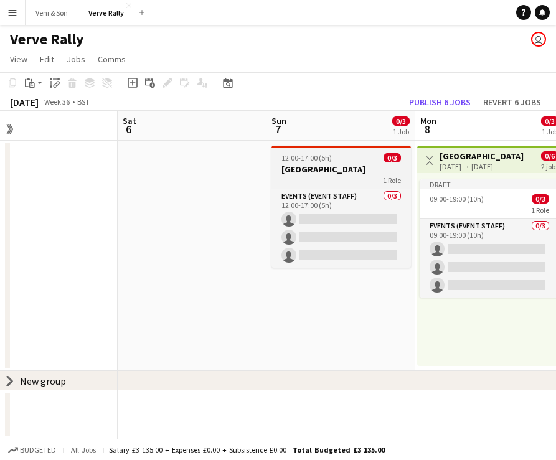
click at [364, 177] on div "1 Role" at bounding box center [340, 180] width 139 height 10
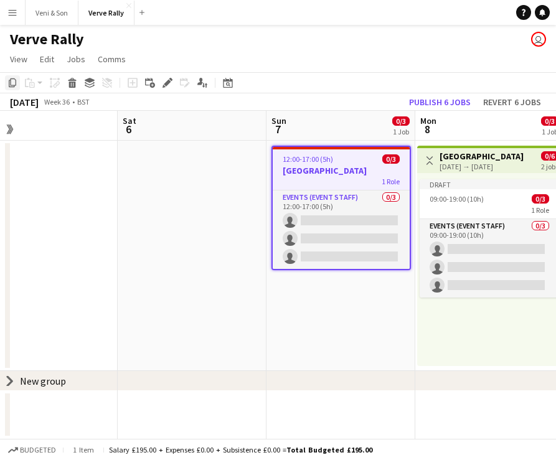
click at [12, 83] on icon "Copy" at bounding box center [12, 83] width 10 height 10
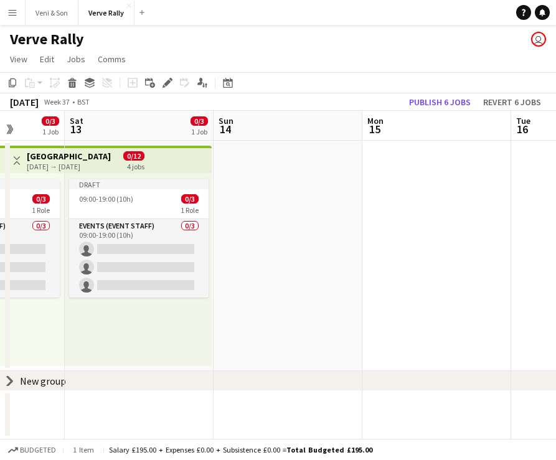
scroll to position [0, 532]
click at [278, 166] on app-date-cell at bounding box center [286, 256] width 149 height 230
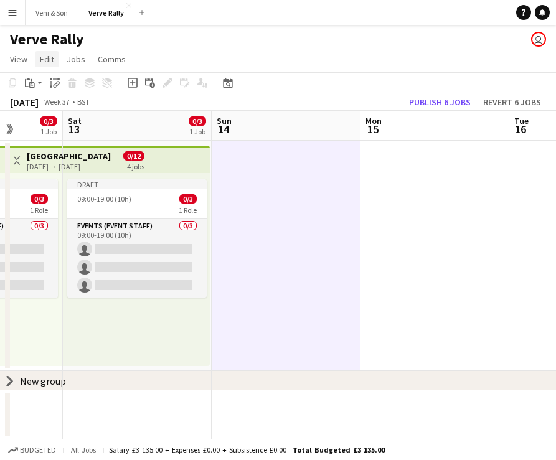
click at [54, 54] on link "Edit" at bounding box center [47, 59] width 24 height 16
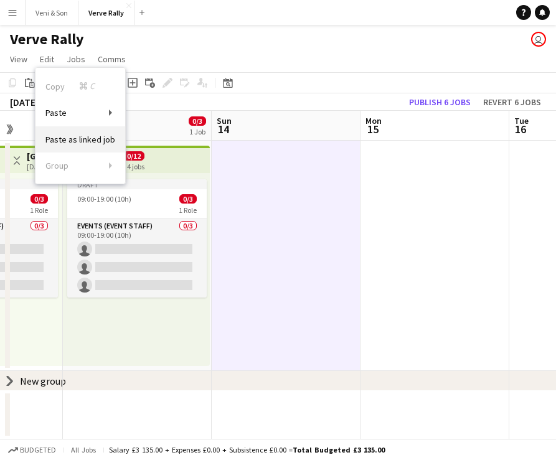
click at [79, 139] on span "Paste as linked job" at bounding box center [80, 139] width 70 height 11
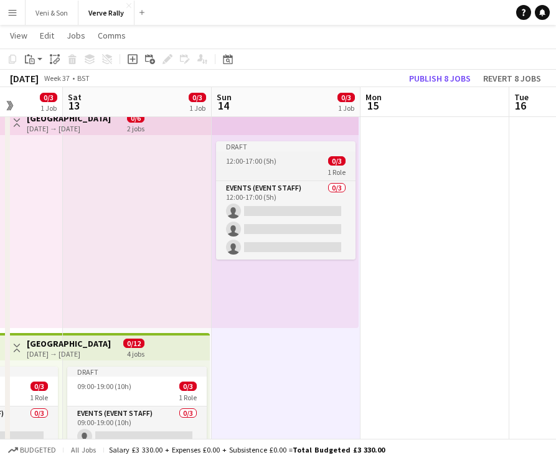
scroll to position [37, 0]
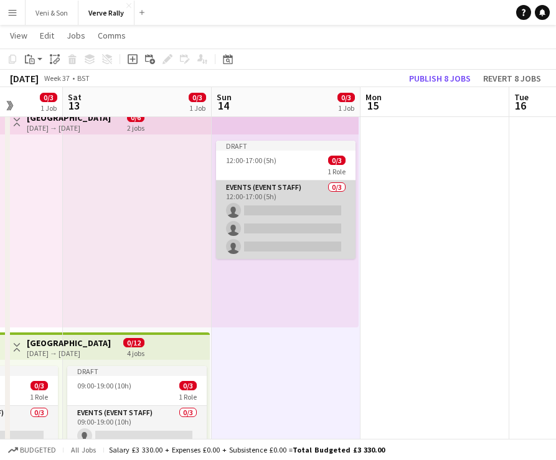
click at [288, 197] on app-card-role "Events (Event Staff) 0/3 12:00-17:00 (5h) single-neutral-actions single-neutral…" at bounding box center [285, 220] width 139 height 78
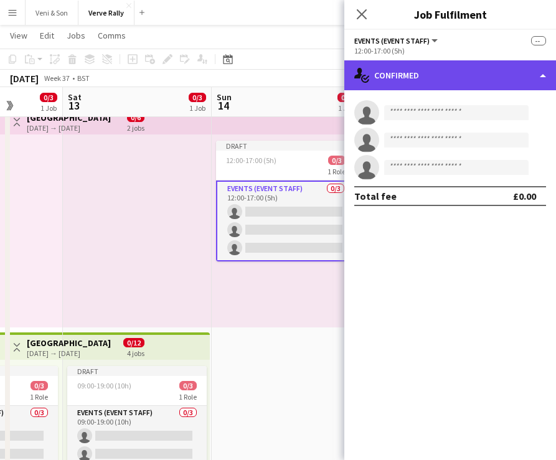
click at [433, 75] on div "single-neutral-actions-check-2 Confirmed" at bounding box center [450, 75] width 212 height 30
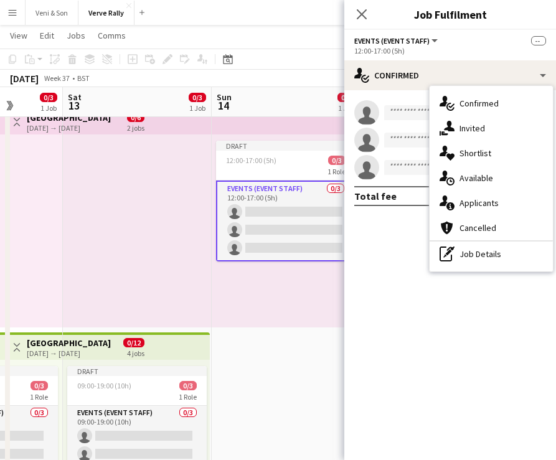
click at [421, 50] on div "12:00-17:00 (5h)" at bounding box center [450, 50] width 192 height 9
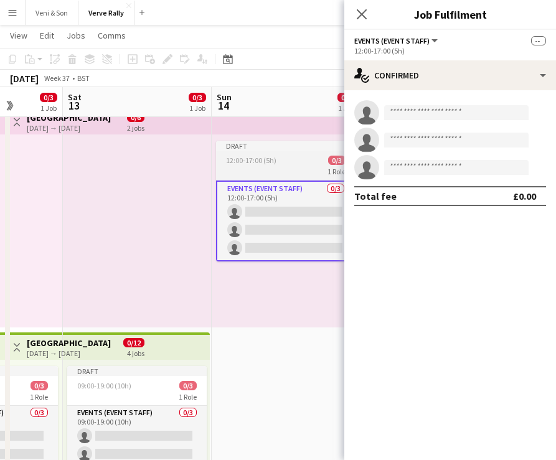
click at [279, 169] on div "1 Role" at bounding box center [285, 171] width 139 height 10
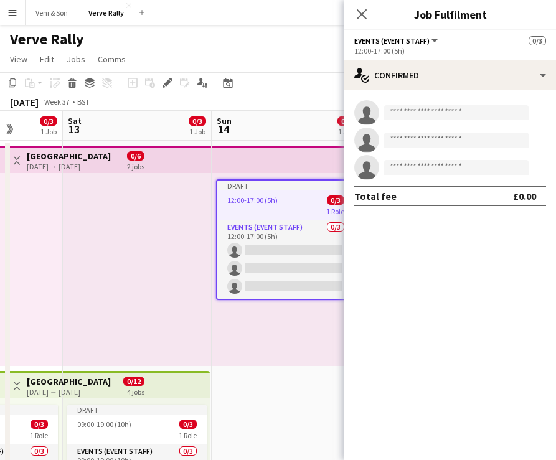
scroll to position [0, 0]
click at [359, 16] on icon "Close pop-in" at bounding box center [362, 14] width 12 height 12
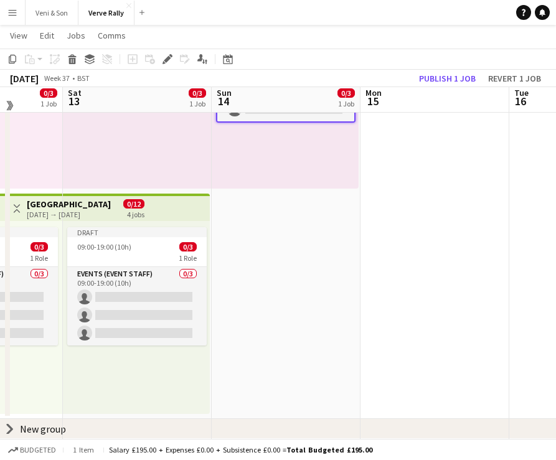
scroll to position [59, 0]
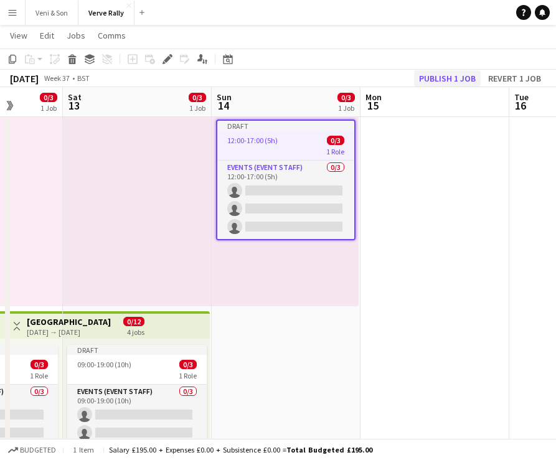
click at [455, 79] on button "Publish 1 job" at bounding box center [447, 78] width 67 height 16
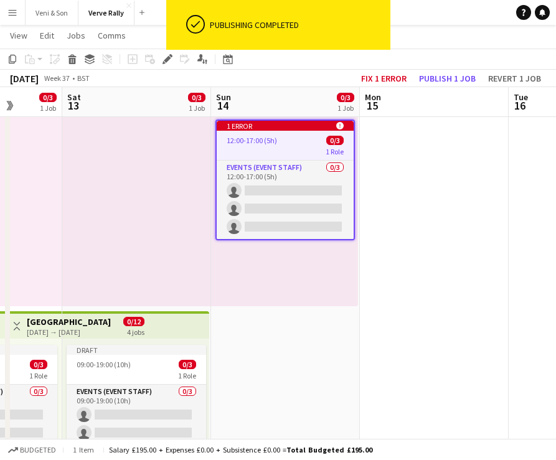
drag, startPoint x: 284, startPoint y: 149, endPoint x: 283, endPoint y: 319, distance: 169.4
click at [283, 319] on app-date-cell "1 error alert-circle 12:00-17:00 (5h) 0/3 1 Role Events (Event Staff) 0/3 12:00…" at bounding box center [285, 309] width 149 height 456
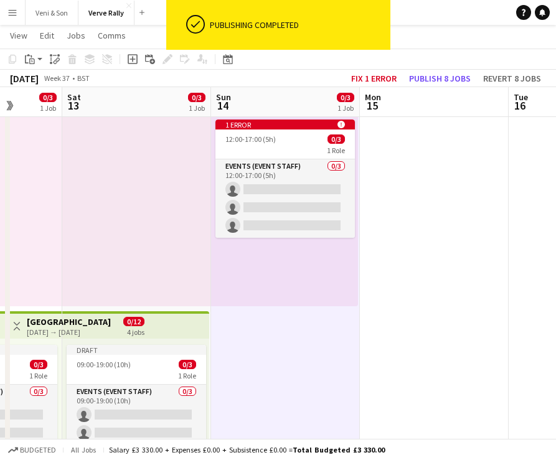
scroll to position [0, 534]
click at [165, 316] on app-top-bar at bounding box center [135, 324] width 147 height 27
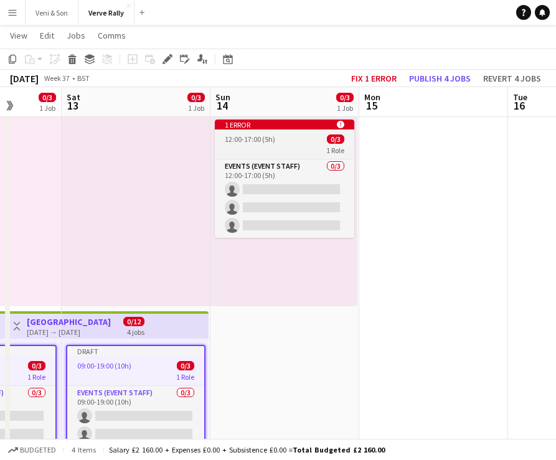
click at [277, 157] on app-job-card "1 error alert-circle 12:00-17:00 (5h) 0/3 1 Role Events (Event Staff) 0/3 12:00…" at bounding box center [284, 179] width 139 height 118
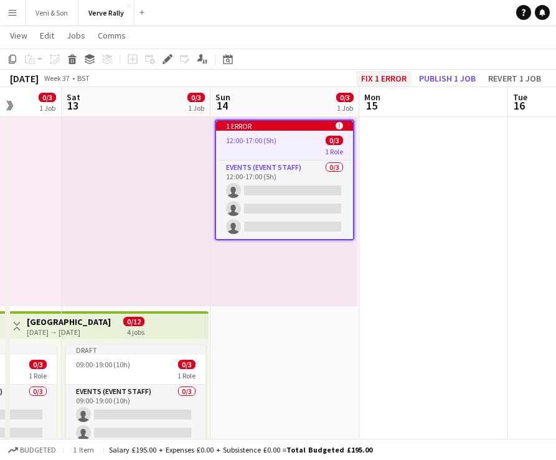
click at [389, 79] on button "Fix 1 error" at bounding box center [383, 78] width 55 height 16
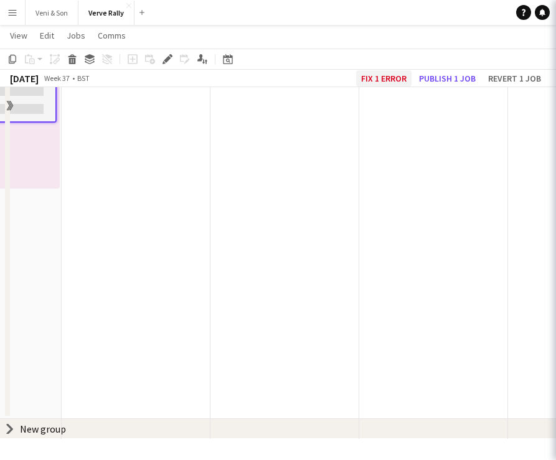
scroll to position [0, 428]
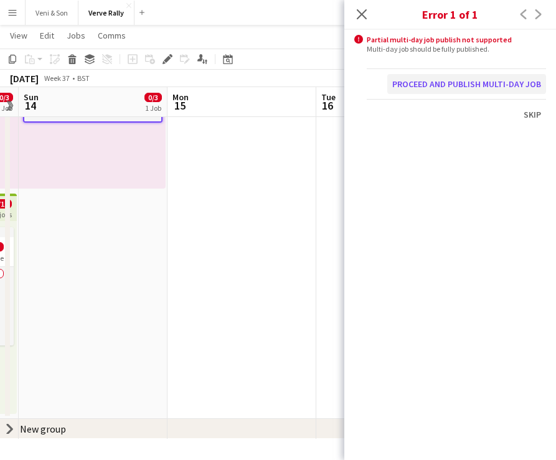
click at [426, 87] on button "Proceed and publish multi-day job" at bounding box center [466, 84] width 159 height 20
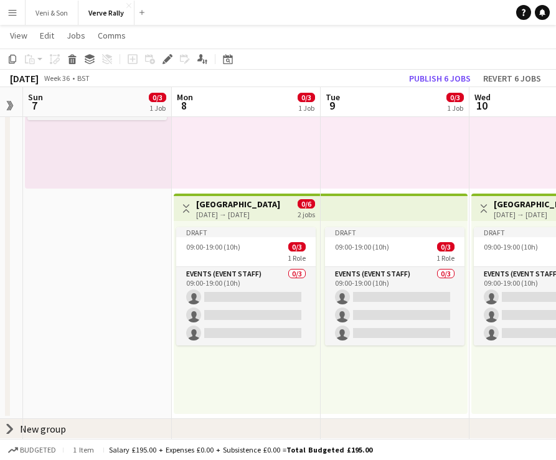
scroll to position [0, 271]
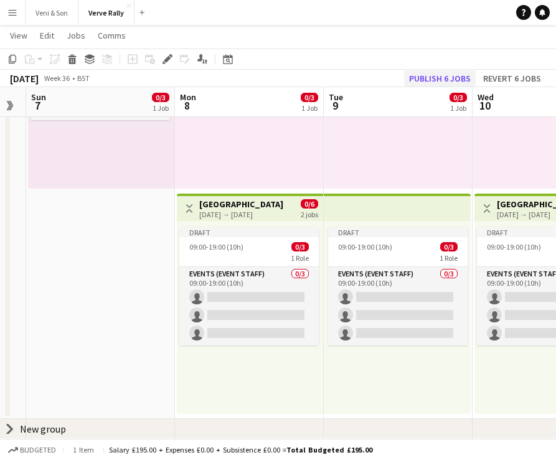
click at [435, 72] on button "Publish 6 jobs" at bounding box center [440, 78] width 72 height 16
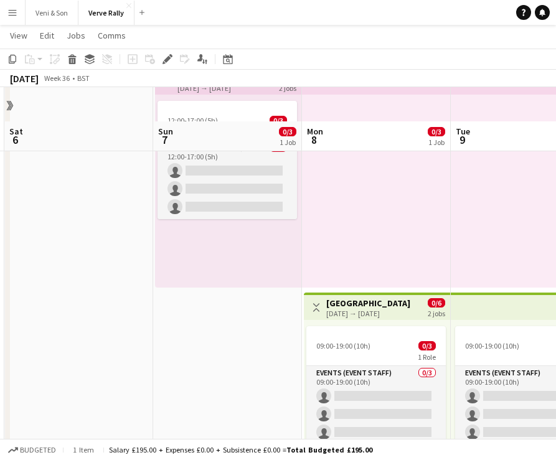
scroll to position [51, 0]
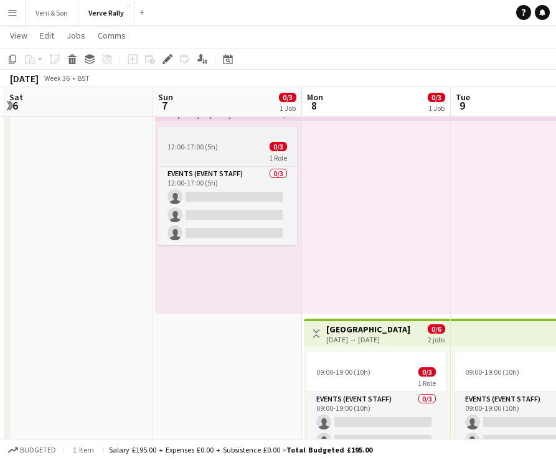
click at [243, 139] on app-job-card "12:00-17:00 (5h) 0/3 1 Role Events (Event Staff) 0/3 12:00-17:00 (5h) single-ne…" at bounding box center [227, 186] width 139 height 118
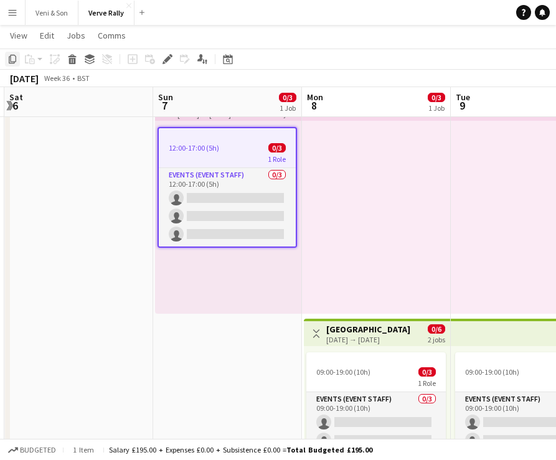
click at [10, 52] on div "Copy" at bounding box center [12, 59] width 15 height 15
click at [244, 354] on app-date-cell "Toggle View [GEOGRAPHIC_DATA] [DATE] → [DATE] 0/6 2 jobs 12:00-17:00 (5h) 0/3 1…" at bounding box center [227, 316] width 149 height 456
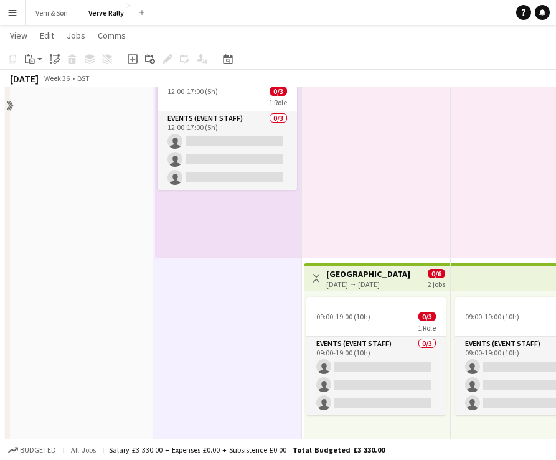
scroll to position [123, 0]
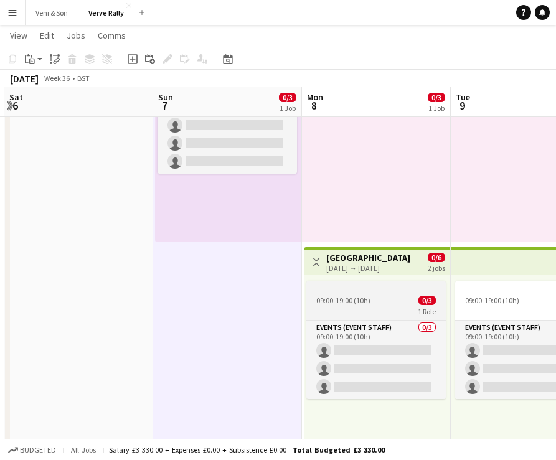
click at [403, 293] on app-job-card "09:00-19:00 (10h) 0/3 1 Role Events (Event Staff) 0/3 09:00-19:00 (10h) single-…" at bounding box center [375, 340] width 139 height 118
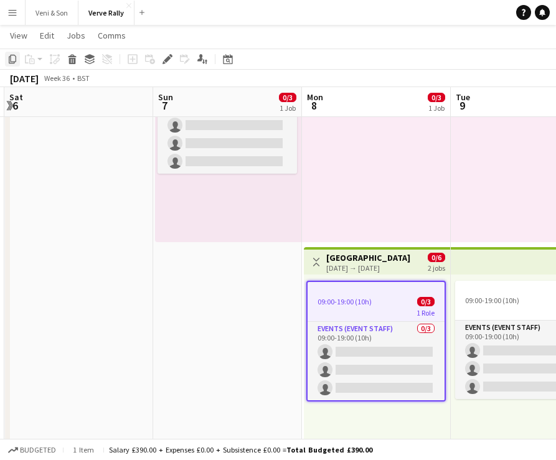
click at [12, 57] on icon "Copy" at bounding box center [12, 59] width 10 height 10
click at [230, 301] on app-date-cell "Toggle View [GEOGRAPHIC_DATA] [DATE] → [DATE] 0/6 2 jobs 12:00-17:00 (5h) 0/3 1…" at bounding box center [227, 245] width 149 height 456
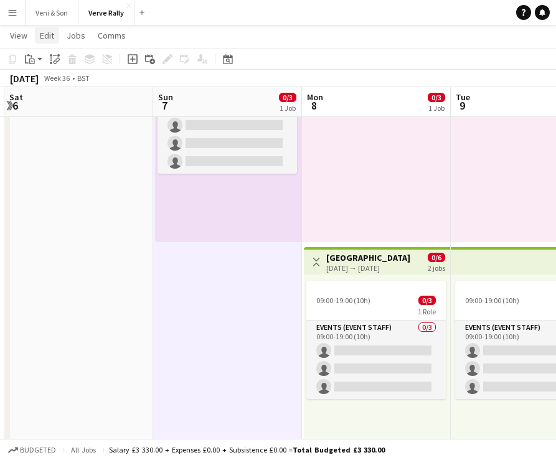
click at [57, 33] on link "Edit" at bounding box center [47, 35] width 24 height 16
click at [76, 110] on span "Paste as linked job" at bounding box center [80, 115] width 70 height 11
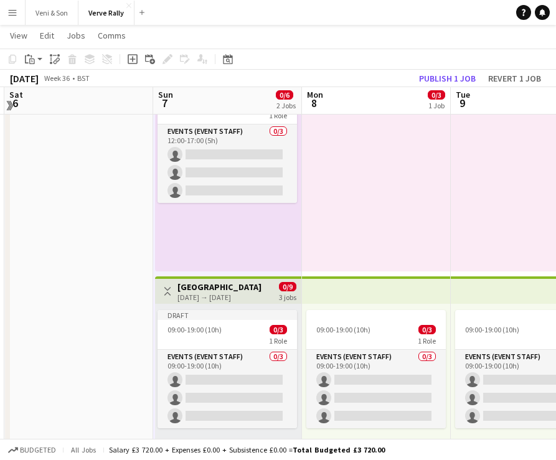
scroll to position [90, 0]
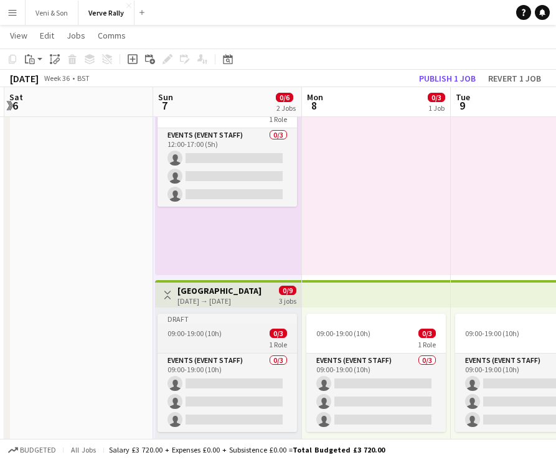
click at [225, 345] on div "1 Role" at bounding box center [227, 344] width 139 height 10
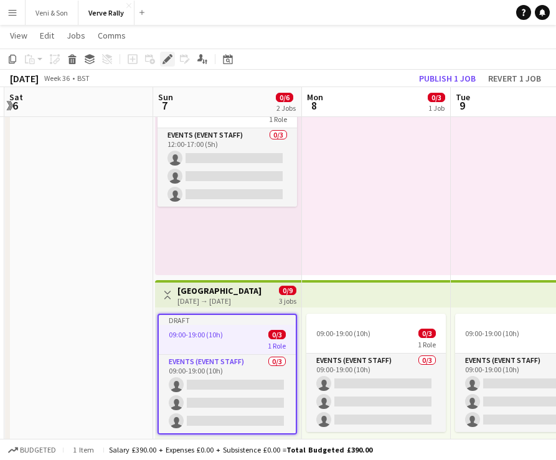
click at [165, 55] on icon "Edit" at bounding box center [168, 59] width 10 height 10
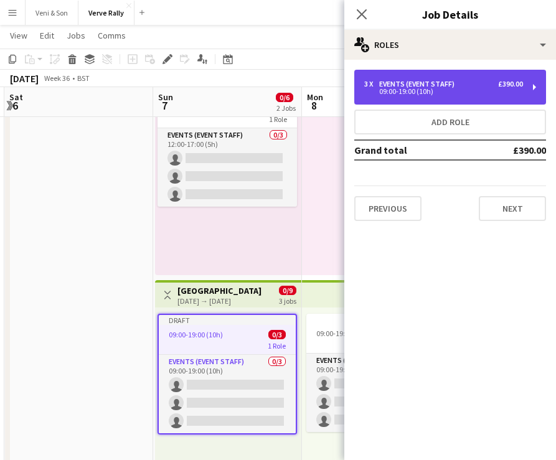
click at [470, 87] on div "3 x Events (Event Staff) £390.00" at bounding box center [443, 84] width 159 height 9
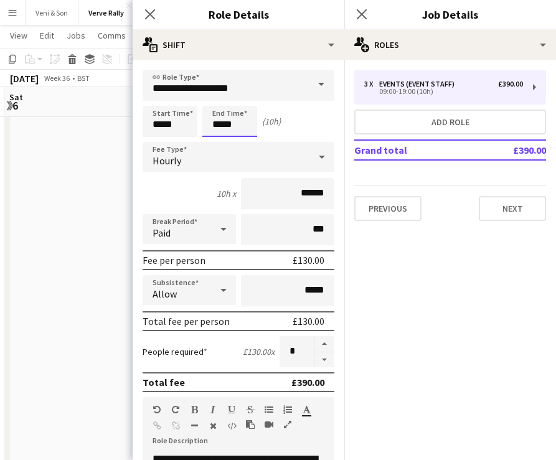
click at [215, 128] on input "*****" at bounding box center [229, 121] width 55 height 31
type input "*****"
click at [148, 11] on icon "Close pop-in" at bounding box center [150, 14] width 12 height 12
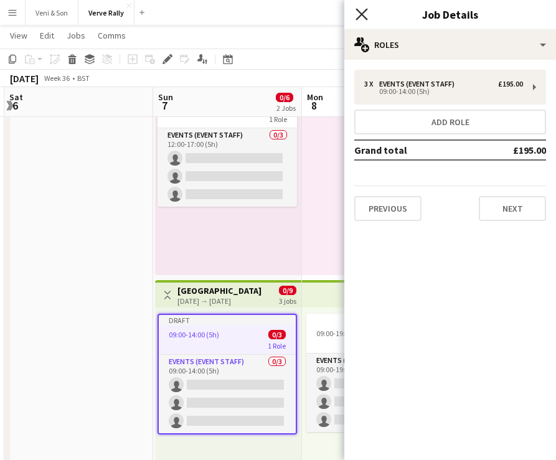
click at [367, 17] on icon "Close pop-in" at bounding box center [362, 14] width 12 height 12
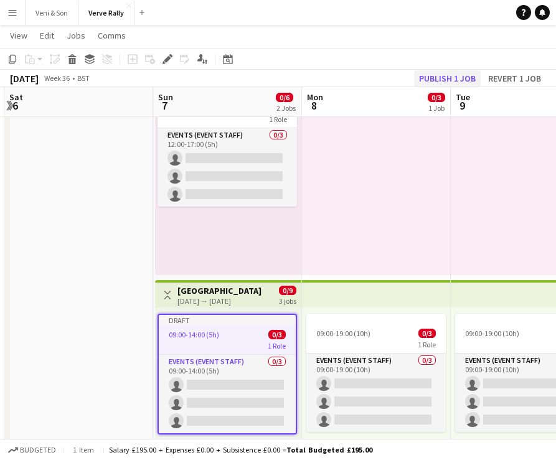
click at [440, 82] on button "Publish 1 job" at bounding box center [447, 78] width 67 height 16
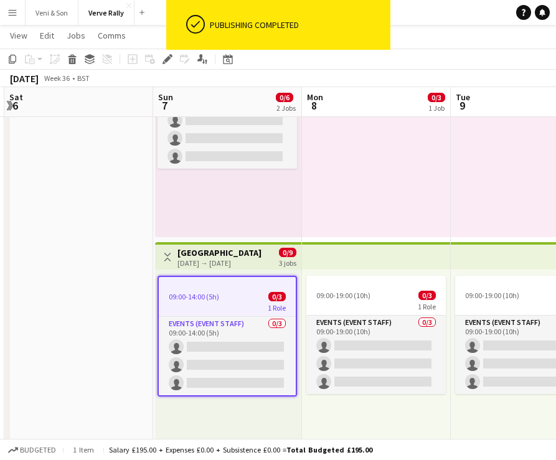
scroll to position [121, 0]
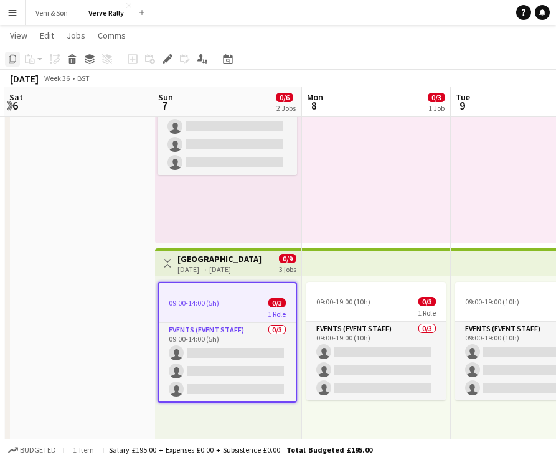
click at [7, 57] on div "Copy" at bounding box center [12, 59] width 15 height 15
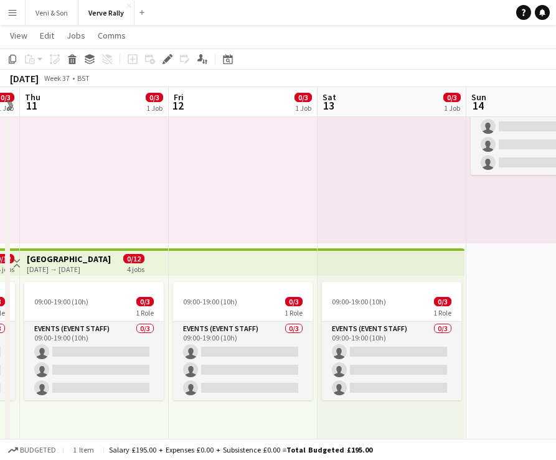
scroll to position [0, 448]
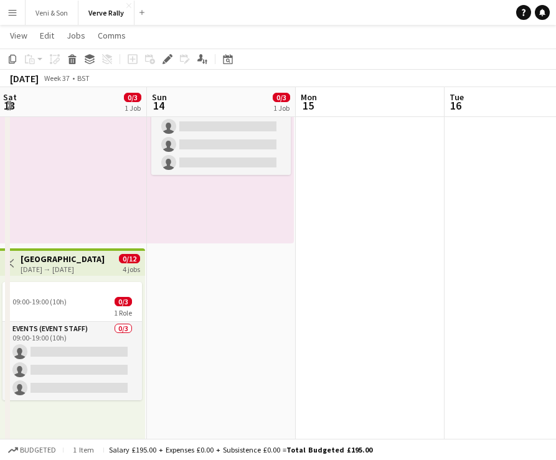
click at [254, 314] on app-date-cell "12:00-17:00 (5h) 0/3 1 Role Events (Event Staff) 0/3 12:00-17:00 (5h) single-ne…" at bounding box center [221, 246] width 149 height 456
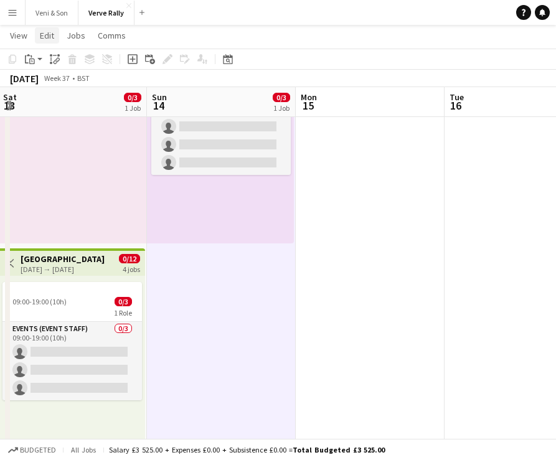
click at [45, 40] on span "Edit" at bounding box center [47, 35] width 14 height 11
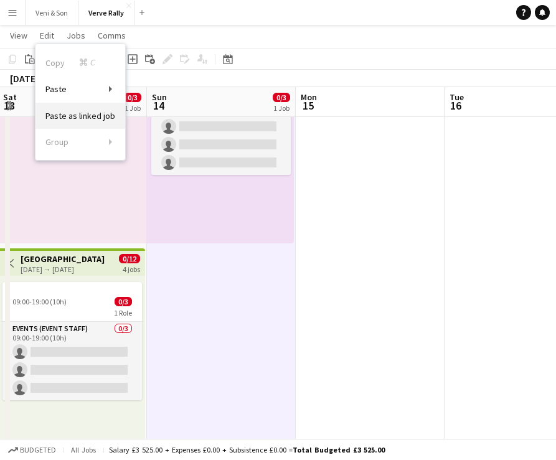
click at [90, 113] on span "Paste as linked job" at bounding box center [80, 115] width 70 height 11
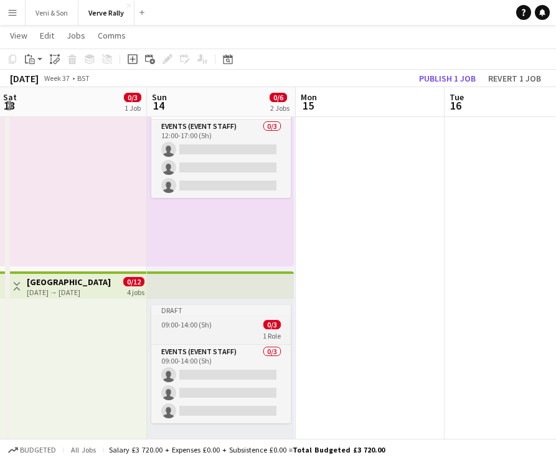
scroll to position [92, 0]
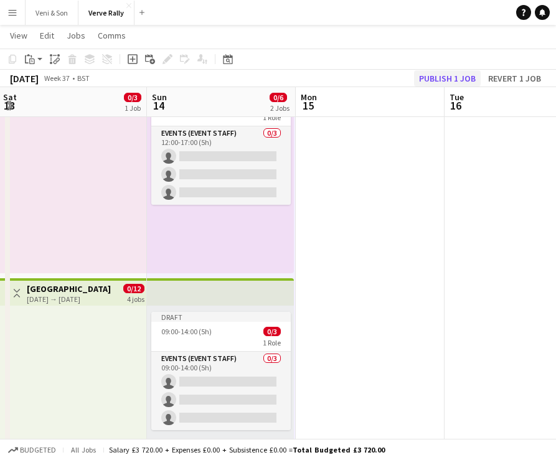
click at [425, 77] on button "Publish 1 job" at bounding box center [447, 78] width 67 height 16
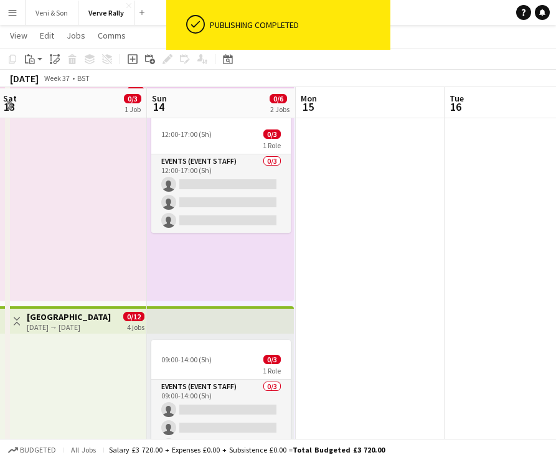
scroll to position [64, 0]
click at [16, 323] on app-icon "Toggle View" at bounding box center [16, 321] width 9 height 9
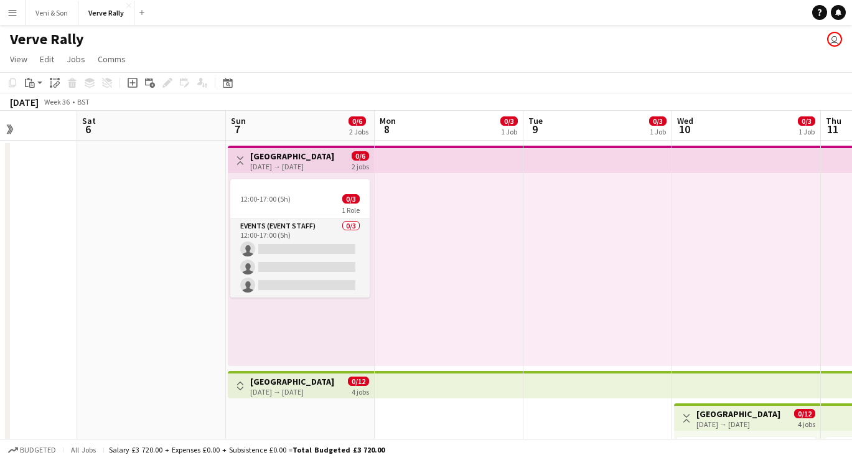
scroll to position [0, 356]
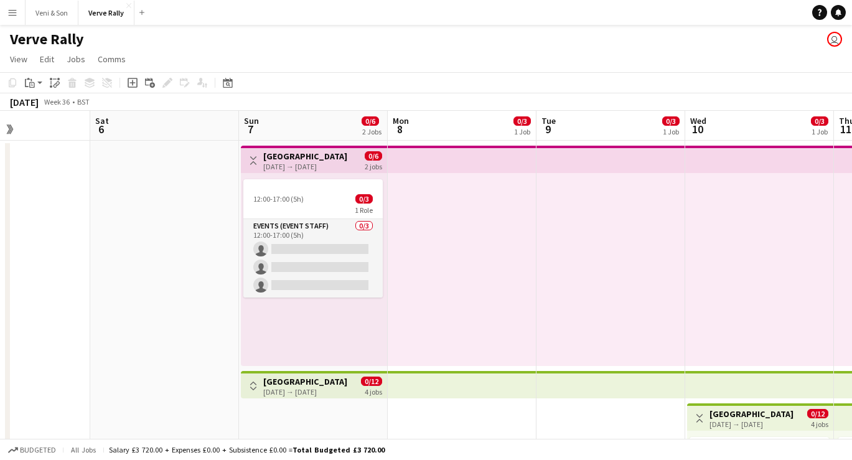
click at [309, 166] on div "[DATE] → [DATE]" at bounding box center [305, 166] width 84 height 9
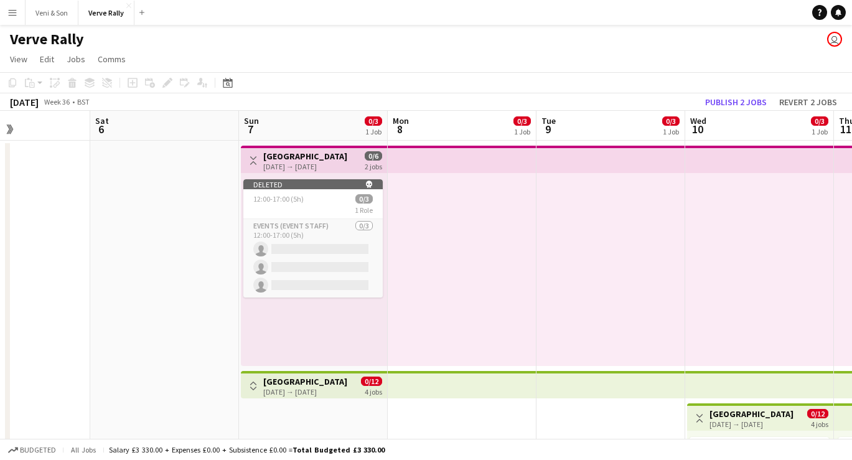
click at [344, 159] on div "Toggle View [GEOGRAPHIC_DATA] [DATE] → [DATE] 0/6 2 jobs" at bounding box center [314, 160] width 136 height 21
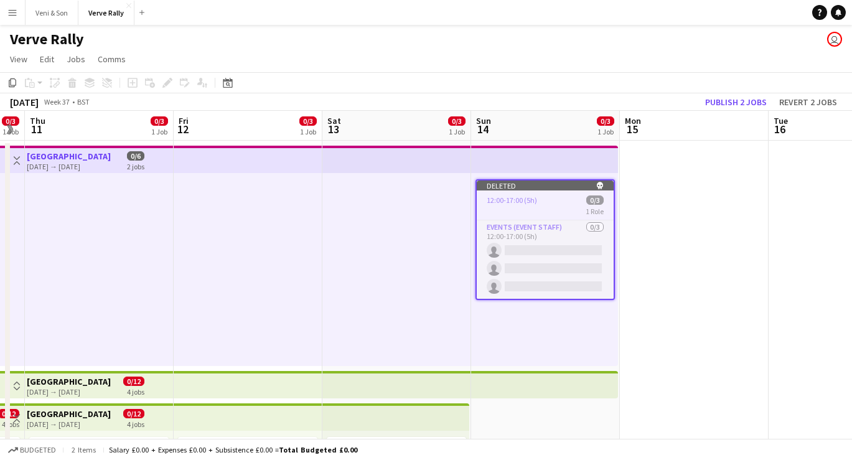
scroll to position [0, 476]
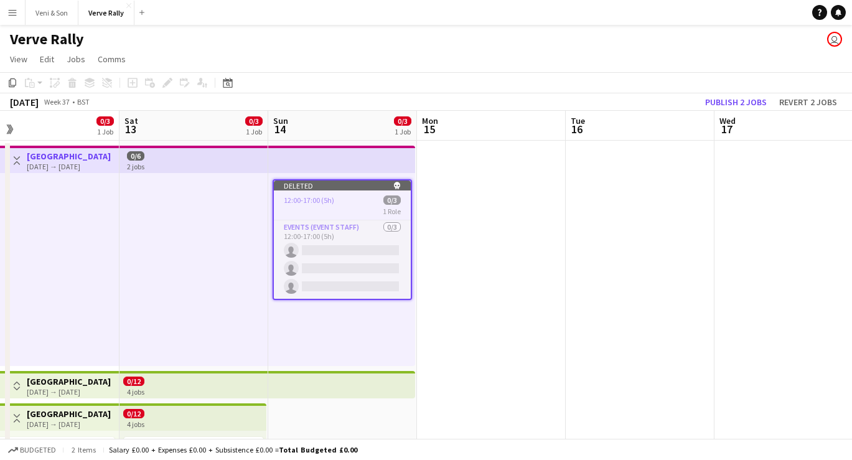
click at [362, 157] on app-top-bar at bounding box center [341, 159] width 147 height 27
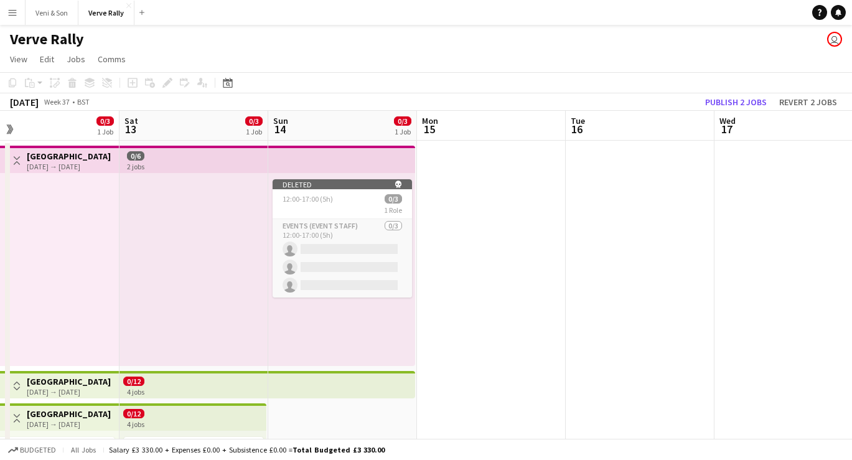
click at [164, 156] on app-top-bar at bounding box center [194, 159] width 149 height 27
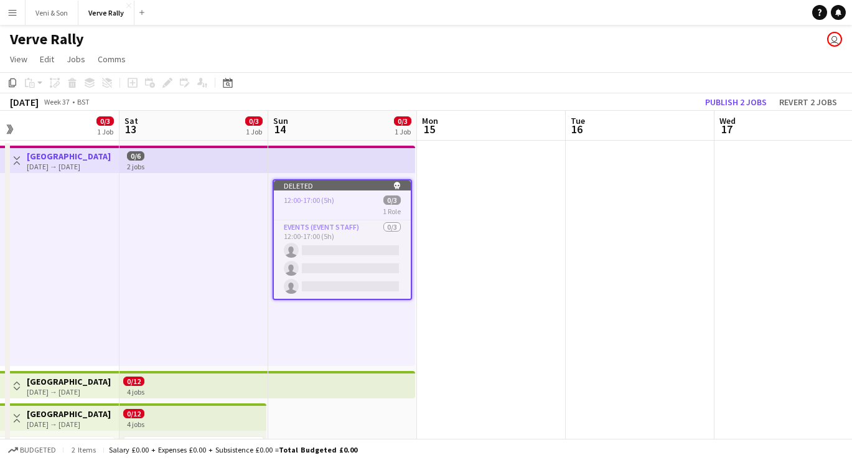
click at [73, 151] on h3 "[GEOGRAPHIC_DATA]" at bounding box center [69, 156] width 84 height 11
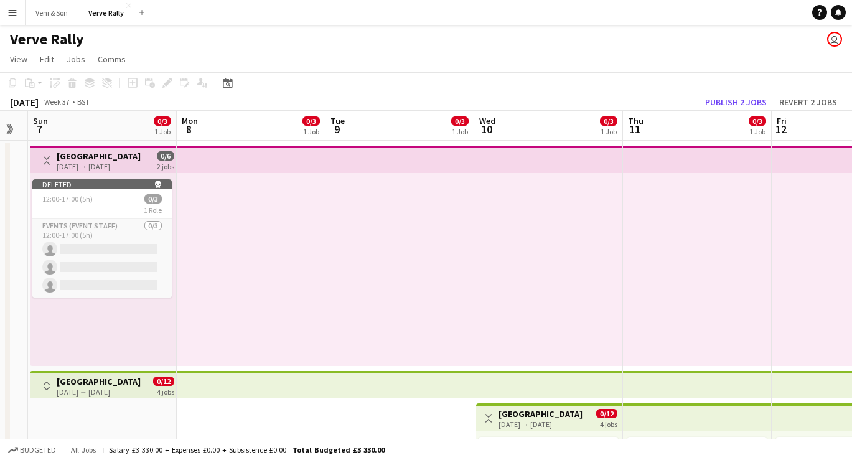
scroll to position [0, 380]
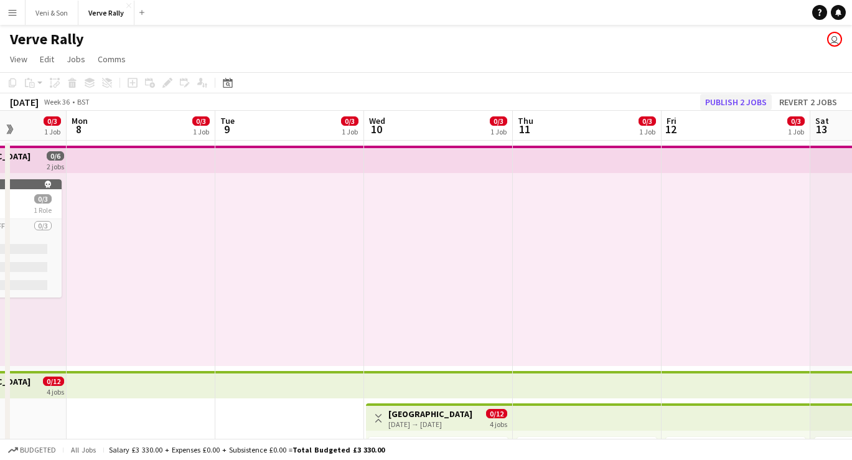
click at [626, 105] on button "Publish 2 jobs" at bounding box center [736, 102] width 72 height 16
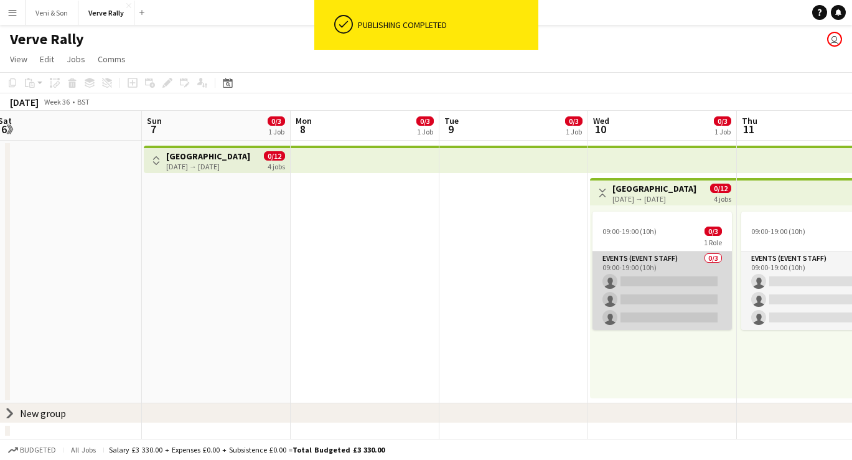
scroll to position [0, 303]
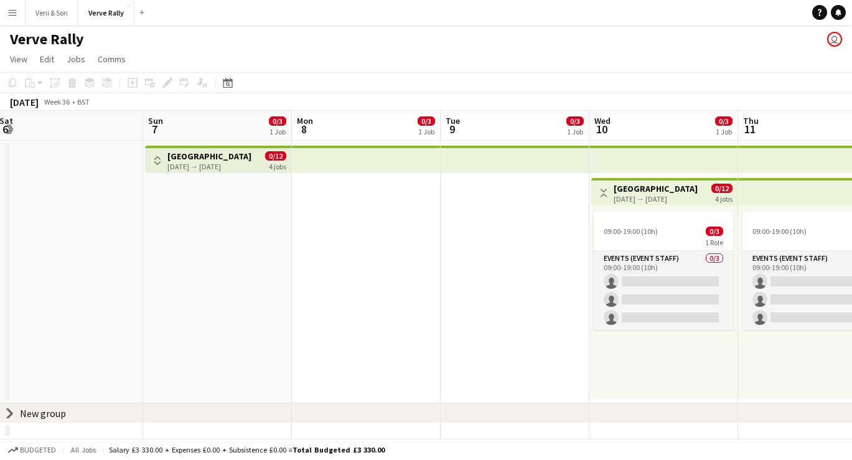
click at [155, 159] on app-icon "Toggle View" at bounding box center [157, 160] width 9 height 9
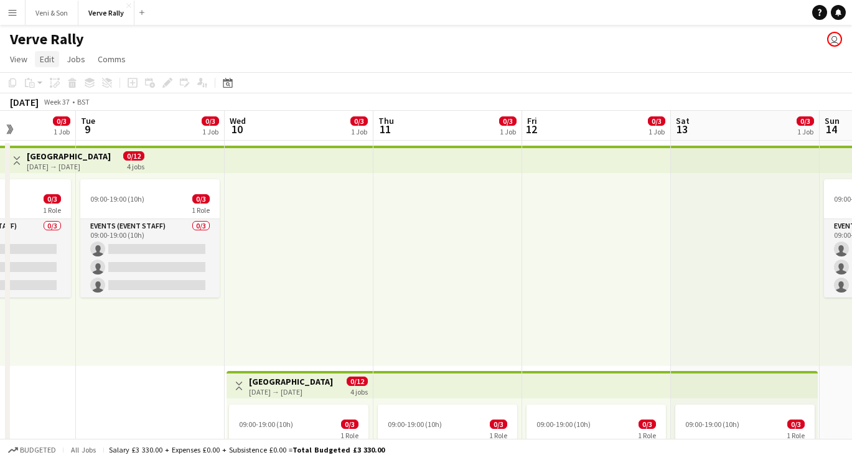
scroll to position [0, 0]
click at [24, 59] on span "View" at bounding box center [18, 59] width 17 height 11
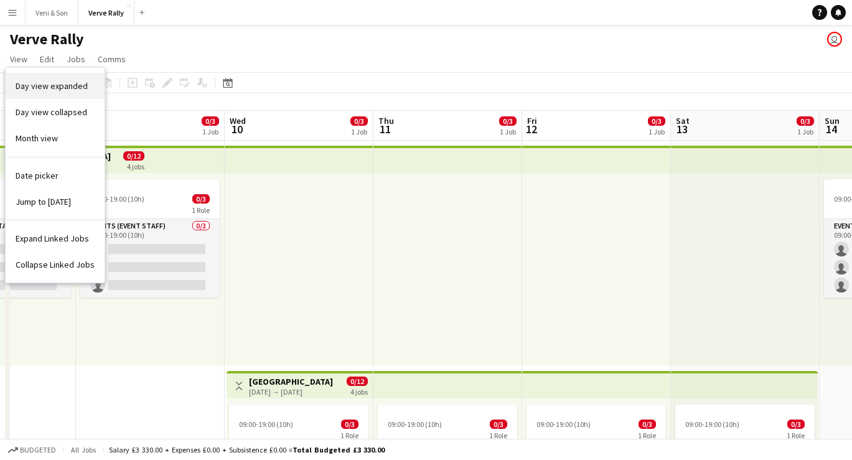
click at [47, 91] on span "Day view expanded" at bounding box center [52, 85] width 72 height 11
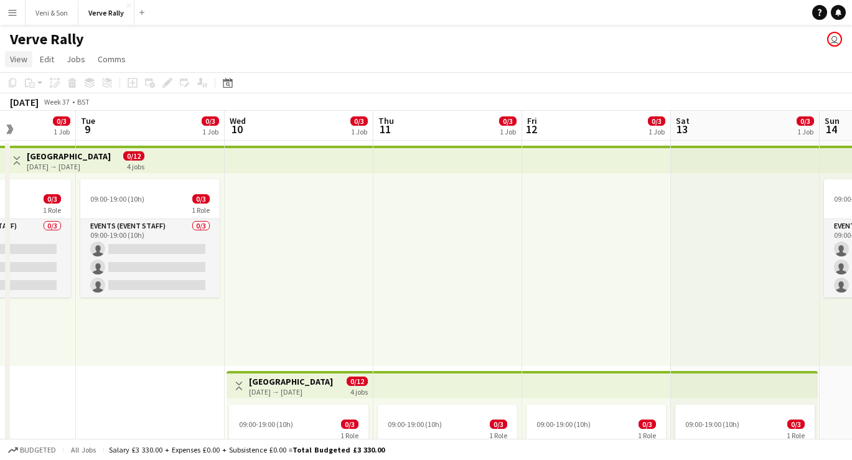
click at [10, 51] on link "View" at bounding box center [18, 59] width 27 height 16
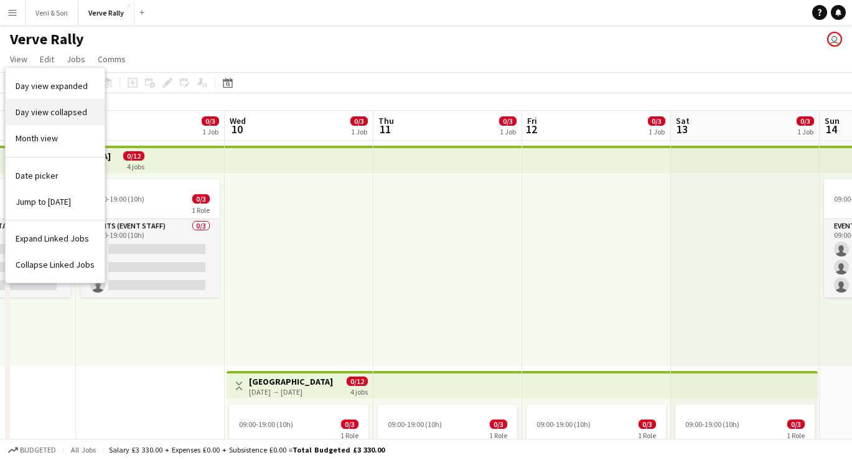
click at [27, 108] on span "Day view collapsed" at bounding box center [52, 111] width 72 height 11
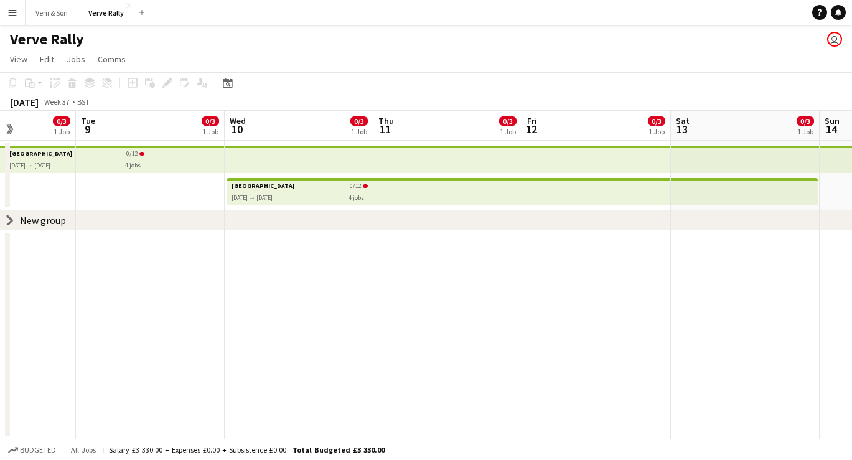
click at [19, 49] on app-page-menu "View Day view expanded Day view collapsed Month view Date picker Jump to [DATE]…" at bounding box center [426, 61] width 852 height 24
click at [23, 64] on span "View" at bounding box center [18, 59] width 17 height 11
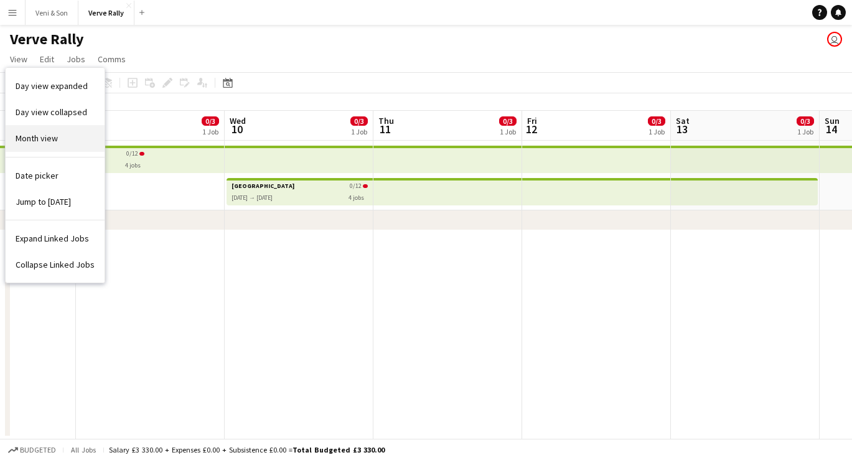
click at [29, 139] on span "Month view" at bounding box center [37, 138] width 42 height 11
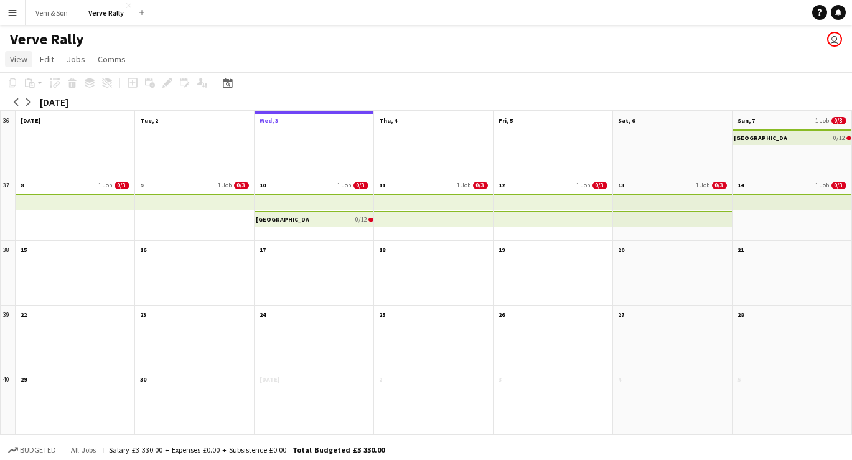
click at [26, 52] on link "View" at bounding box center [18, 59] width 27 height 16
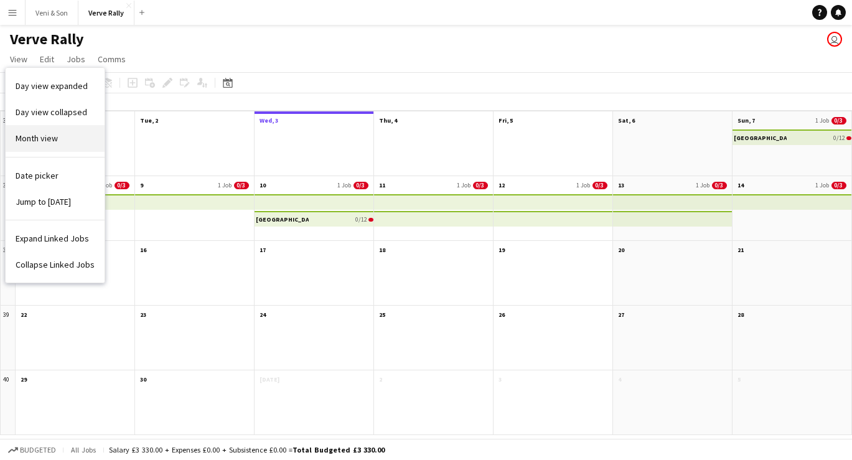
click at [38, 133] on span "Month view" at bounding box center [37, 138] width 42 height 11
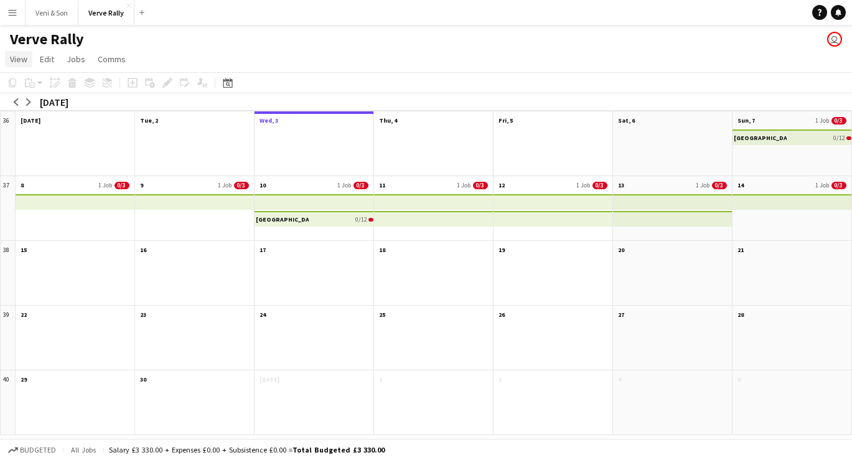
click at [23, 60] on span "View" at bounding box center [18, 59] width 17 height 11
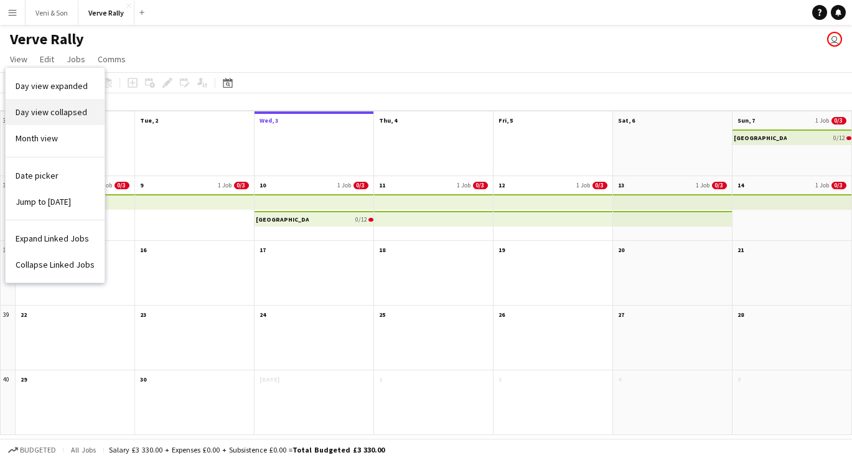
click at [30, 110] on span "Day view collapsed" at bounding box center [52, 111] width 72 height 11
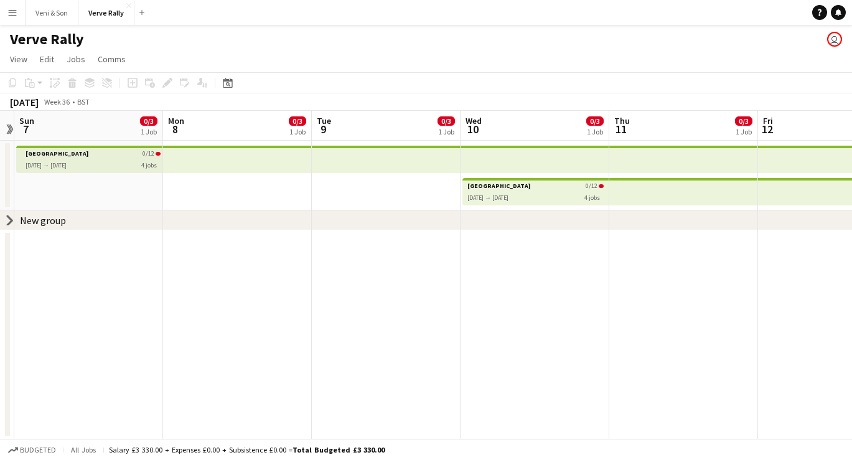
scroll to position [0, 262]
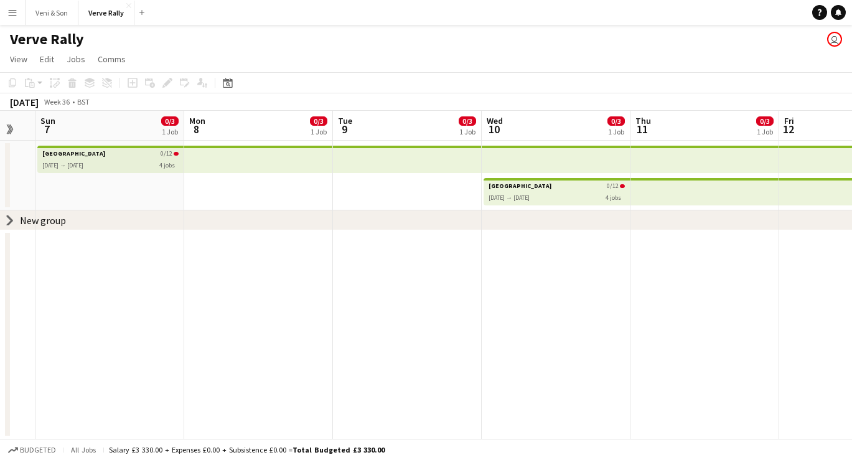
click at [155, 166] on div "[GEOGRAPHIC_DATA] [DATE] → [DATE] 0/12 4 jobs" at bounding box center [110, 159] width 136 height 19
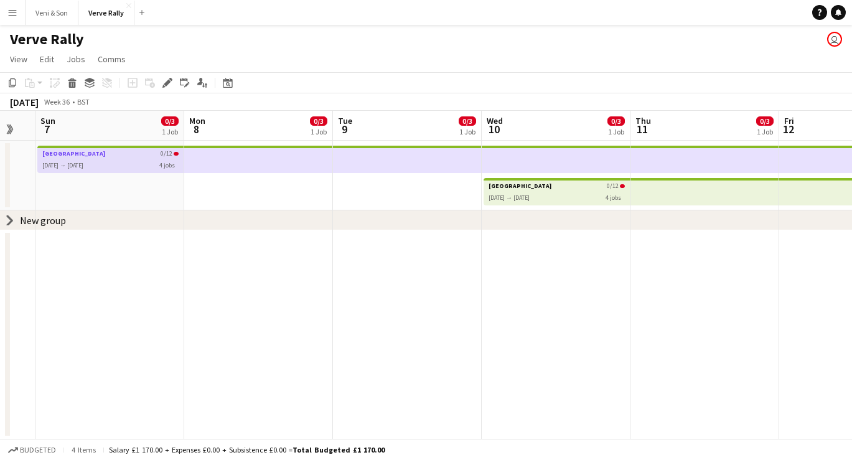
click at [50, 165] on div "[DATE] → [DATE]" at bounding box center [73, 163] width 63 height 12
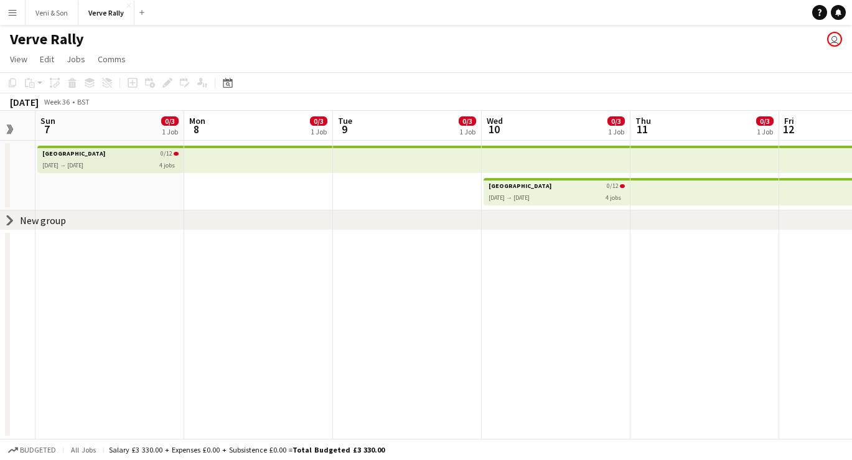
click at [10, 221] on icon at bounding box center [9, 220] width 5 height 9
click at [10, 221] on icon at bounding box center [9, 219] width 9 height 5
click at [626, 12] on icon at bounding box center [820, 12] width 4 height 7
click at [154, 262] on app-calendar-group at bounding box center [556, 324] width 1637 height 228
click at [16, 219] on div "chevron-right New group" at bounding box center [426, 220] width 852 height 20
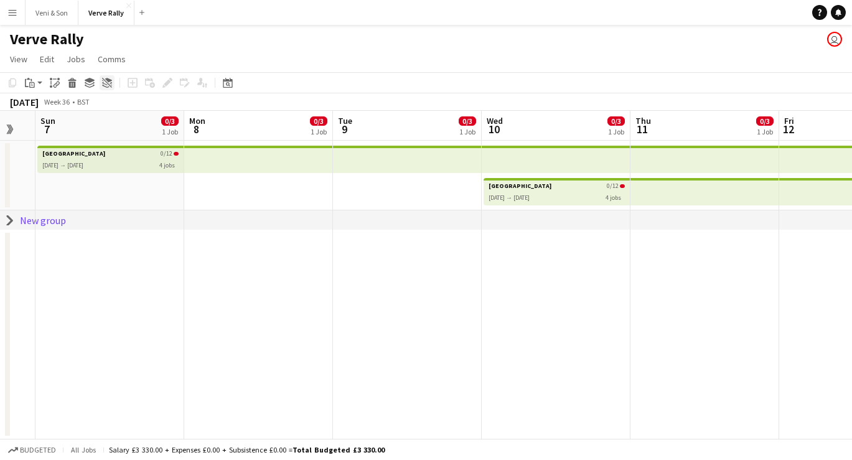
click at [108, 85] on icon "Ungroup" at bounding box center [107, 83] width 10 height 10
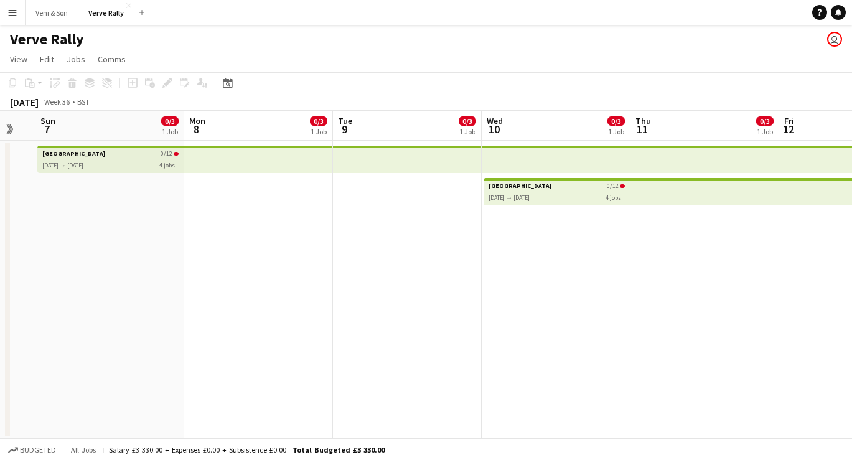
scroll to position [0, 0]
click at [6, 127] on app-icon "Expand/collapse" at bounding box center [9, 130] width 12 height 10
click at [6, 127] on app-icon "Expand/collapse" at bounding box center [10, 129] width 10 height 12
click at [125, 161] on div "[GEOGRAPHIC_DATA] [DATE] → [DATE] 0/12 4 jobs" at bounding box center [110, 159] width 136 height 19
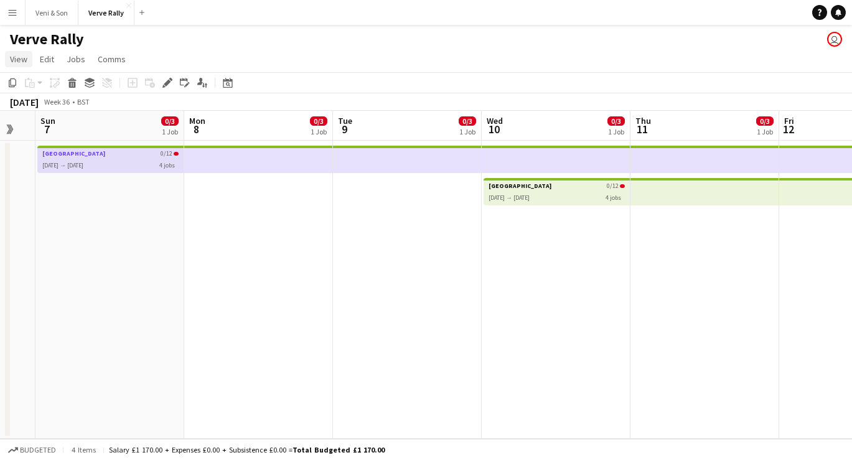
click at [16, 54] on span "View" at bounding box center [18, 59] width 17 height 11
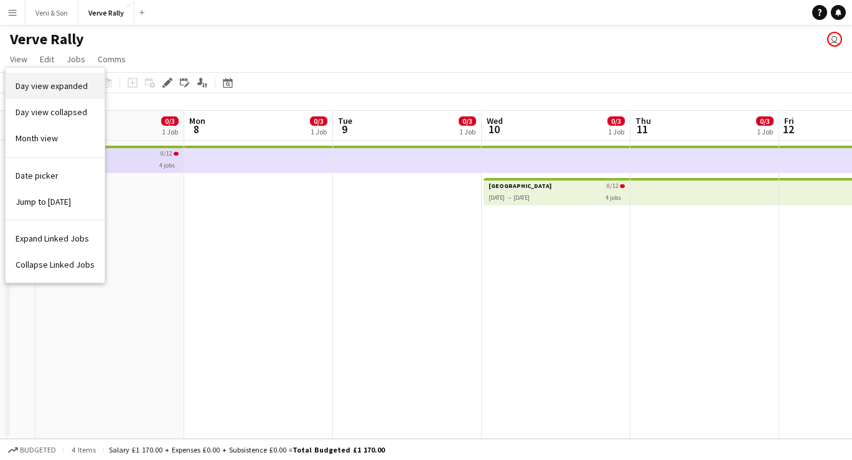
click at [39, 83] on span "Day view expanded" at bounding box center [52, 85] width 72 height 11
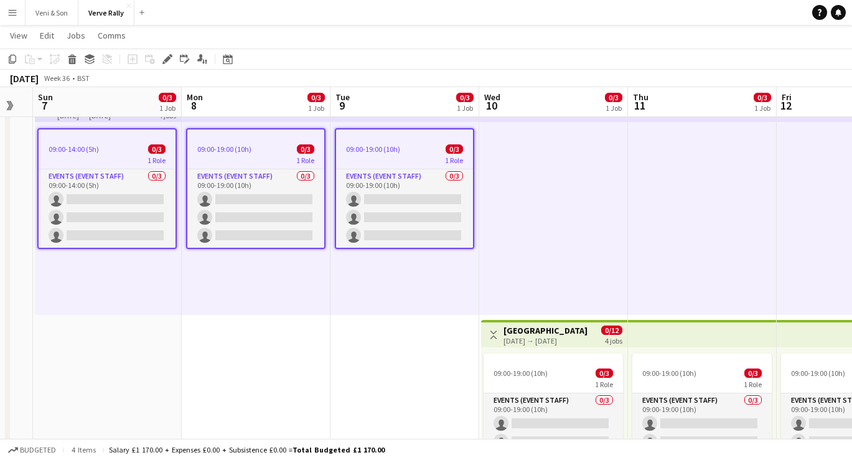
scroll to position [0, 260]
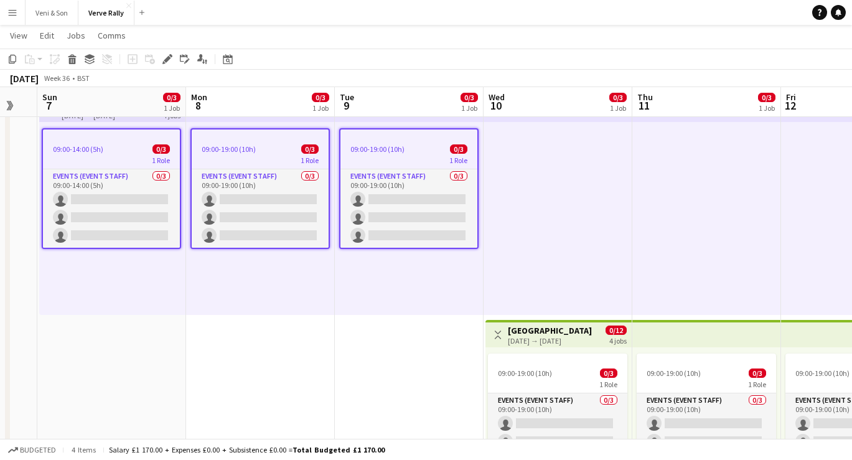
click at [12, 13] on app-icon "Menu" at bounding box center [12, 12] width 10 height 10
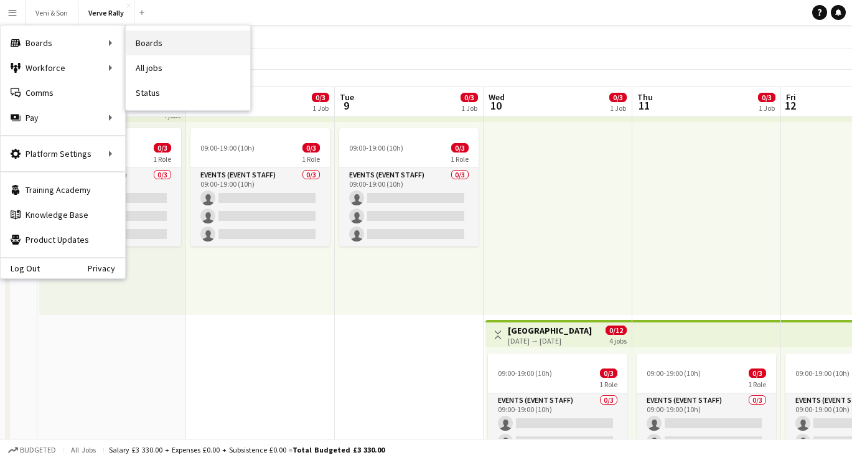
click at [151, 40] on link "Boards" at bounding box center [188, 43] width 125 height 25
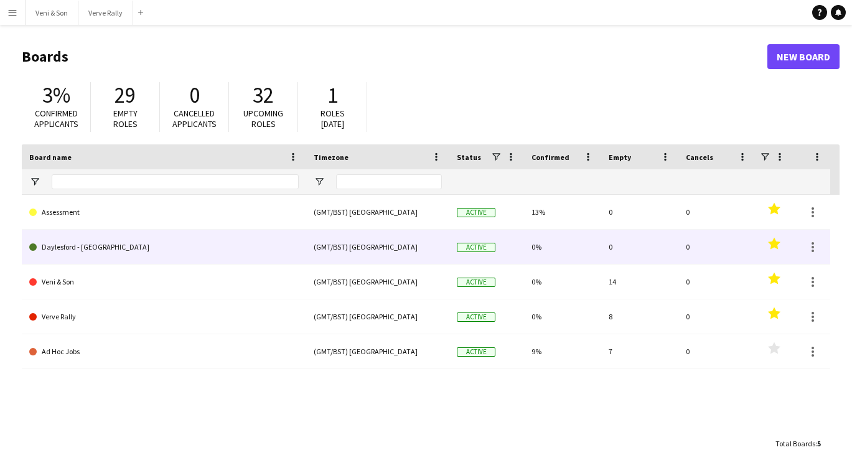
click at [100, 250] on link "Daylesford - [GEOGRAPHIC_DATA]" at bounding box center [164, 247] width 270 height 35
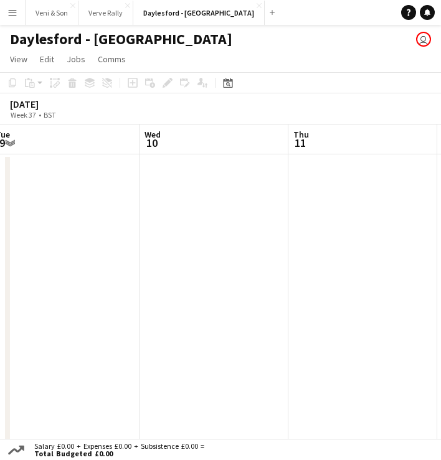
scroll to position [0, 436]
click at [223, 209] on app-date-cell at bounding box center [233, 303] width 149 height 298
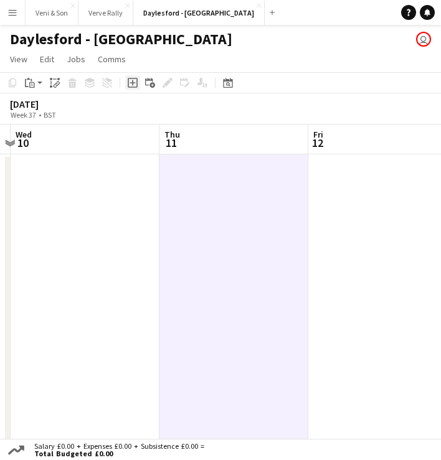
click at [128, 85] on icon at bounding box center [133, 83] width 10 height 10
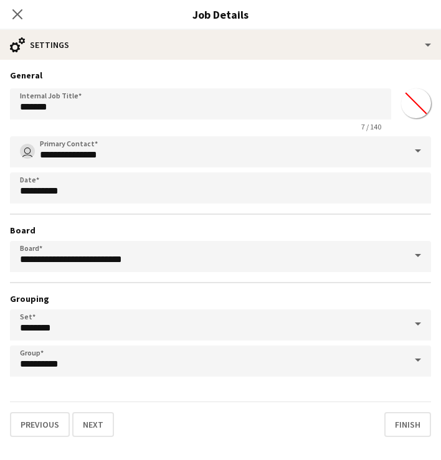
scroll to position [0, 0]
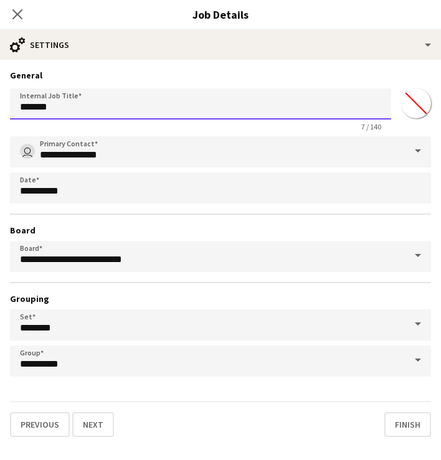
click at [136, 111] on input "*******" at bounding box center [200, 103] width 381 height 31
paste input "*******"
type input "**********"
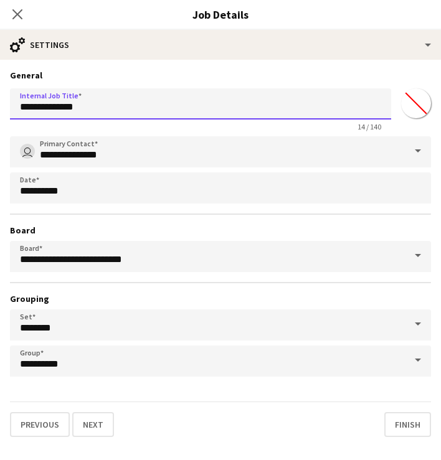
scroll to position [14, 0]
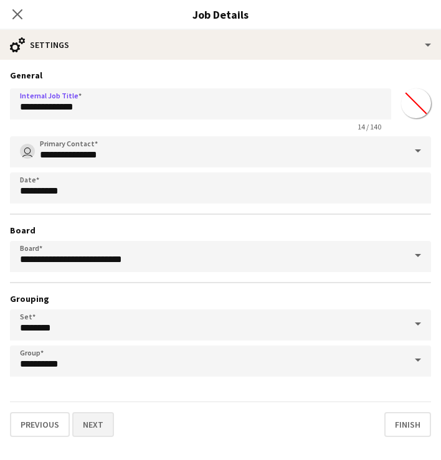
click at [98, 423] on button "Next" at bounding box center [93, 424] width 42 height 25
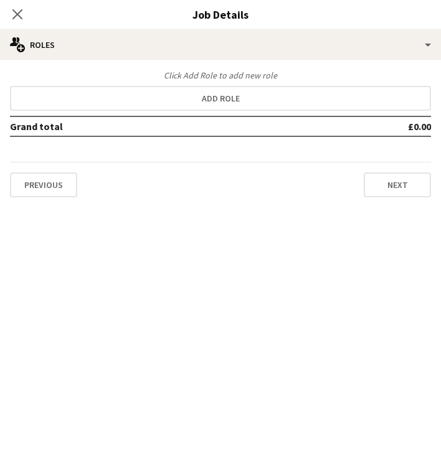
click at [113, 111] on div "Click Add Role to add new role Add role Grand total £0.00 Previous Next" at bounding box center [220, 134] width 441 height 128
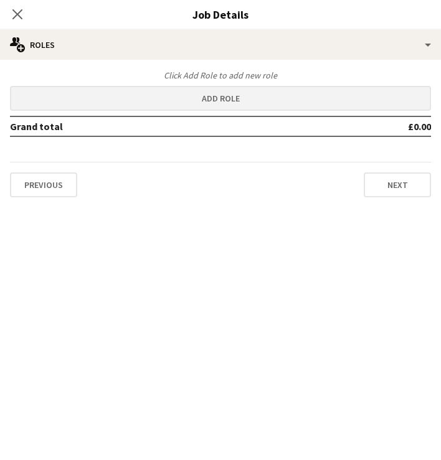
click at [123, 101] on button "Add role" at bounding box center [220, 98] width 421 height 25
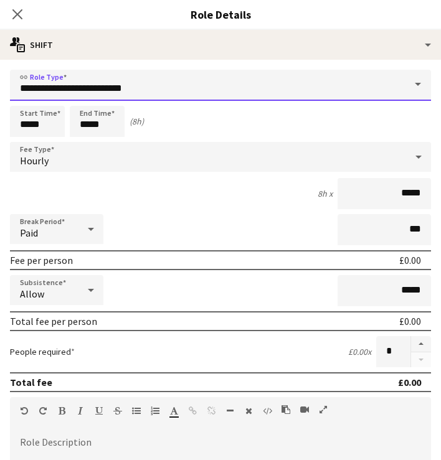
click at [107, 87] on input "**********" at bounding box center [220, 85] width 421 height 31
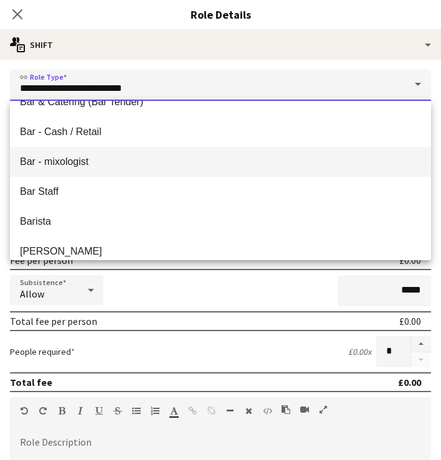
scroll to position [19, 0]
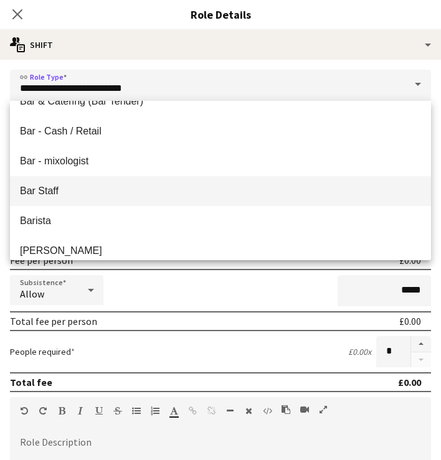
click at [99, 188] on span "Bar Staff" at bounding box center [220, 191] width 401 height 12
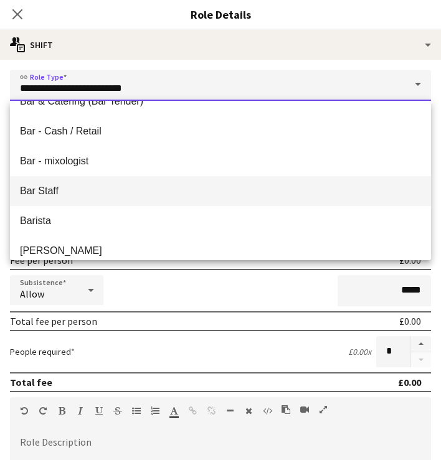
type input "*********"
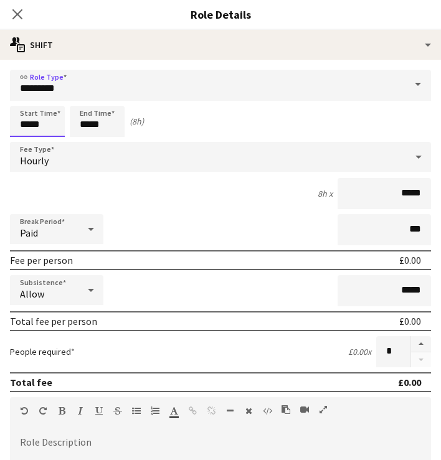
click at [51, 130] on input "*****" at bounding box center [37, 121] width 55 height 31
type input "*****"
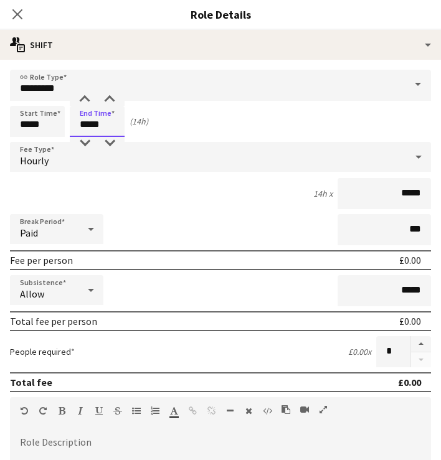
type input "*****"
click at [404, 199] on input "*****" at bounding box center [383, 193] width 93 height 31
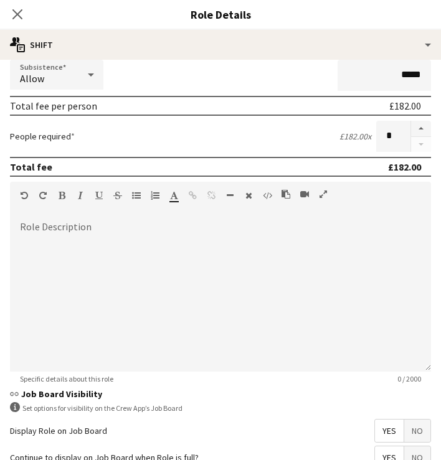
scroll to position [232, 0]
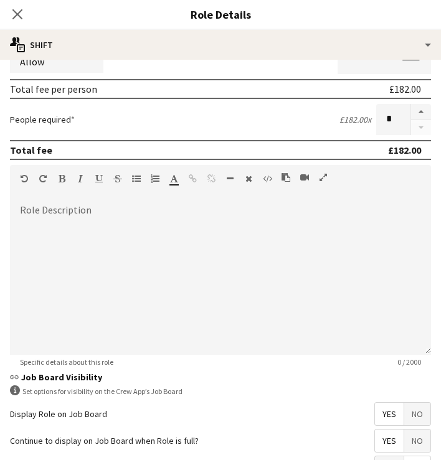
type input "***"
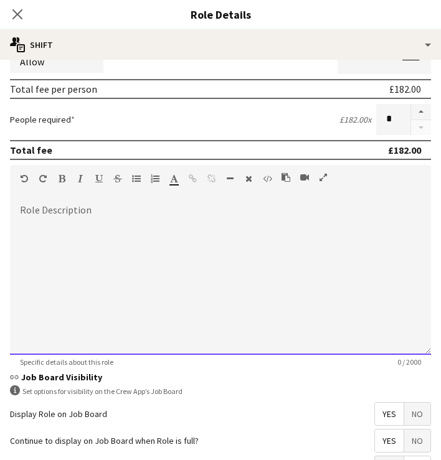
click at [156, 285] on div at bounding box center [220, 279] width 421 height 149
paste div
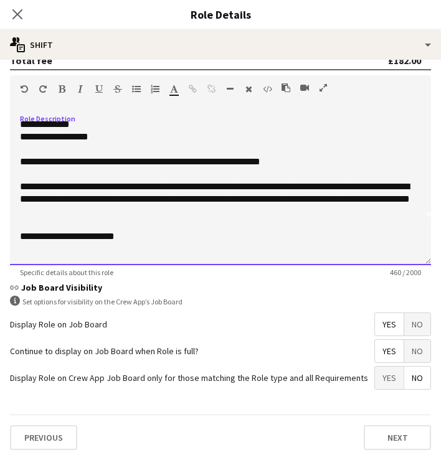
scroll to position [322, 0]
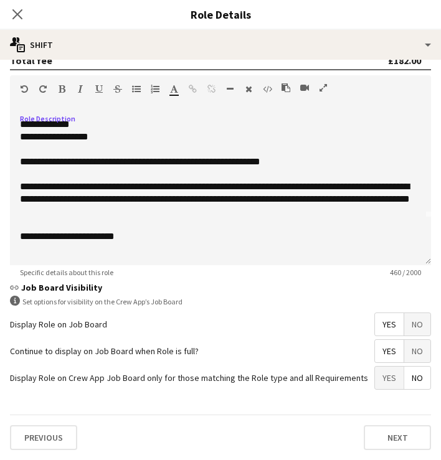
click at [396, 332] on span "Yes" at bounding box center [389, 324] width 29 height 22
click at [395, 354] on span "Yes" at bounding box center [389, 351] width 29 height 22
click at [414, 382] on span "No" at bounding box center [417, 378] width 26 height 22
click at [388, 440] on button "Next" at bounding box center [397, 437] width 67 height 25
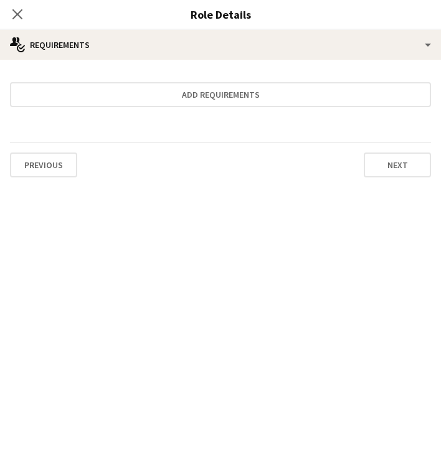
scroll to position [0, 0]
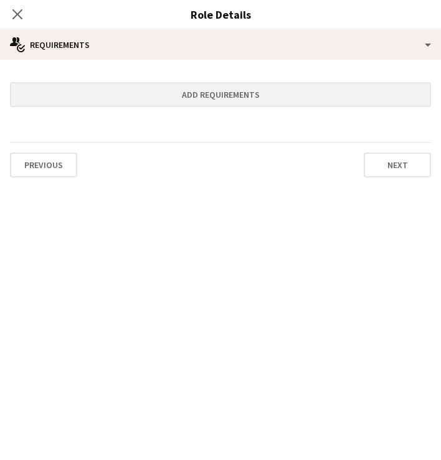
click at [225, 102] on button "Add requirements" at bounding box center [220, 94] width 421 height 25
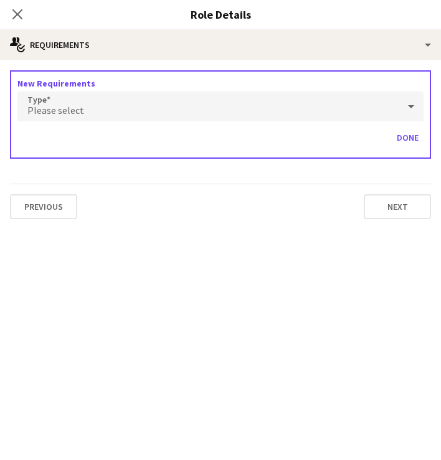
click at [225, 102] on div "Please select" at bounding box center [207, 107] width 381 height 30
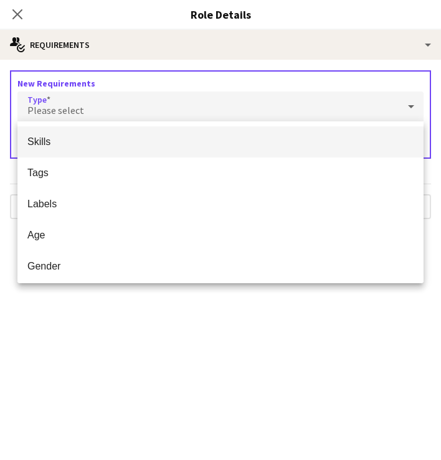
click at [219, 106] on div at bounding box center [220, 230] width 441 height 460
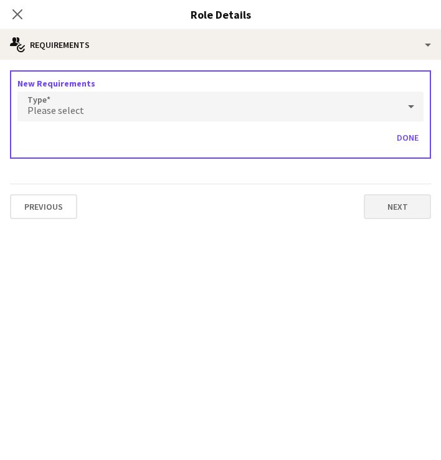
click at [407, 210] on button "Next" at bounding box center [397, 206] width 67 height 25
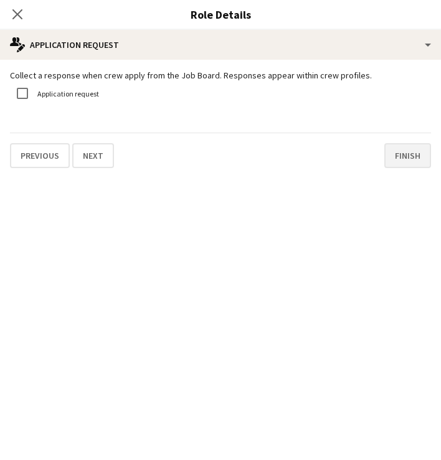
click at [387, 165] on button "Finish" at bounding box center [407, 155] width 47 height 25
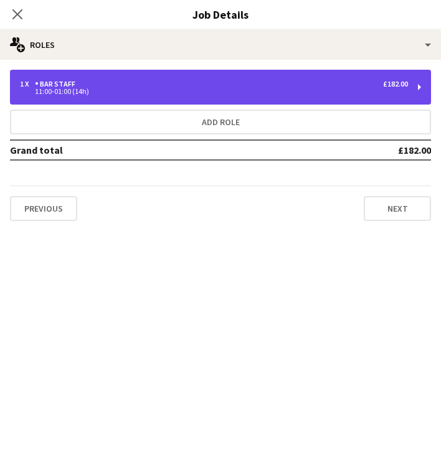
click at [366, 83] on div "1 x Bar Staff £182.00" at bounding box center [214, 84] width 388 height 9
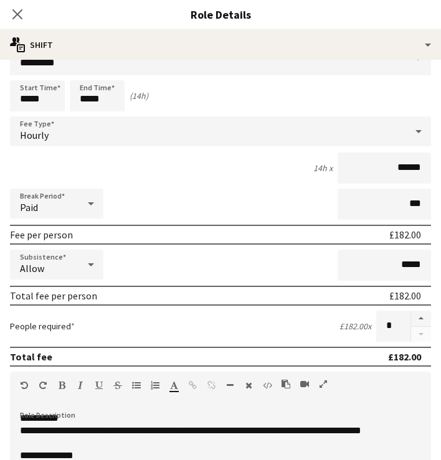
scroll to position [27, 0]
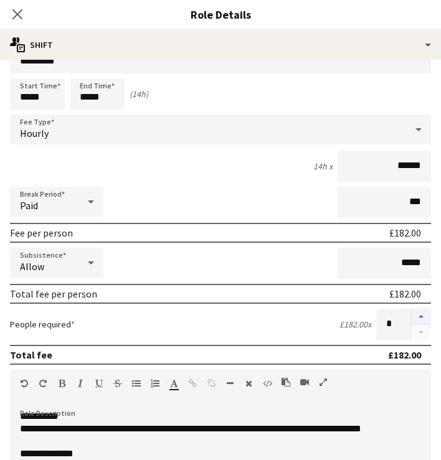
click at [422, 318] on button "button" at bounding box center [421, 317] width 20 height 16
type input "*"
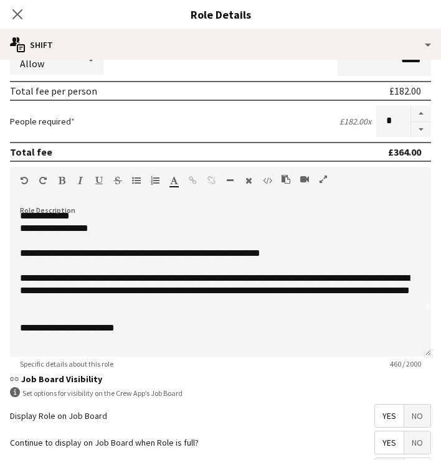
scroll to position [47, 0]
click at [23, 10] on icon "Close pop-in" at bounding box center [17, 14] width 12 height 12
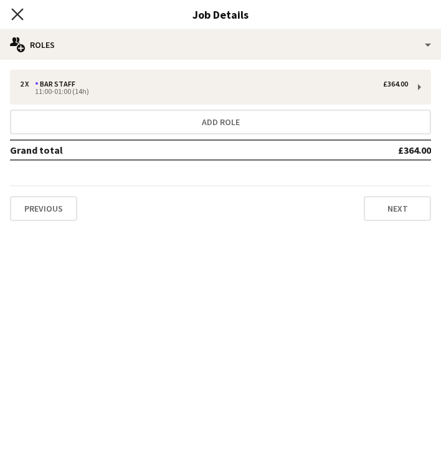
click at [21, 15] on icon "Close pop-in" at bounding box center [17, 14] width 12 height 12
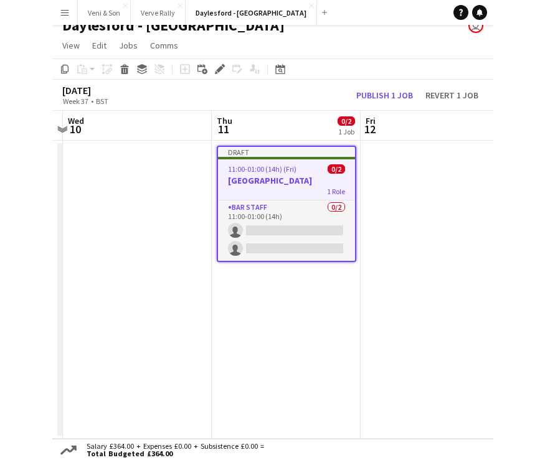
scroll to position [0, 0]
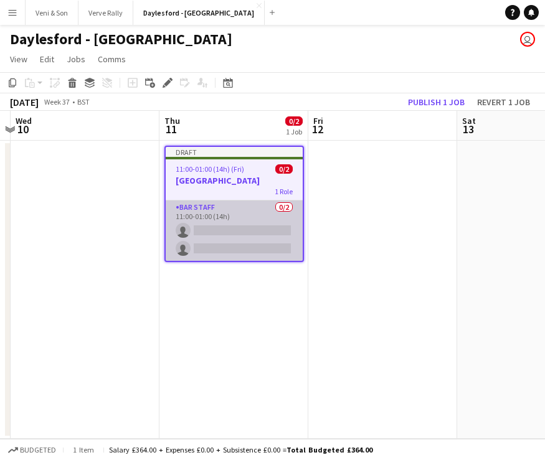
click at [247, 218] on app-card-role "Bar Staff 0/2 11:00-01:00 (14h) single-neutral-actions single-neutral-actions" at bounding box center [234, 230] width 137 height 60
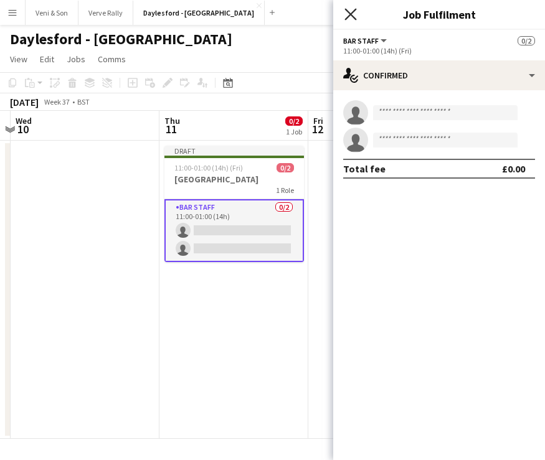
click at [348, 16] on icon "Close pop-in" at bounding box center [350, 14] width 12 height 12
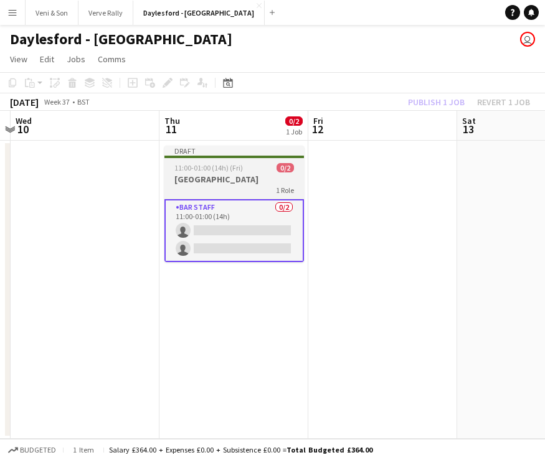
click at [248, 191] on div "1 Role" at bounding box center [233, 190] width 139 height 10
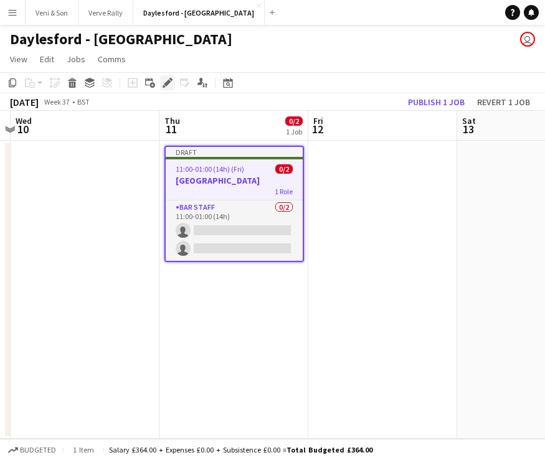
click at [167, 81] on icon "Edit" at bounding box center [168, 83] width 10 height 10
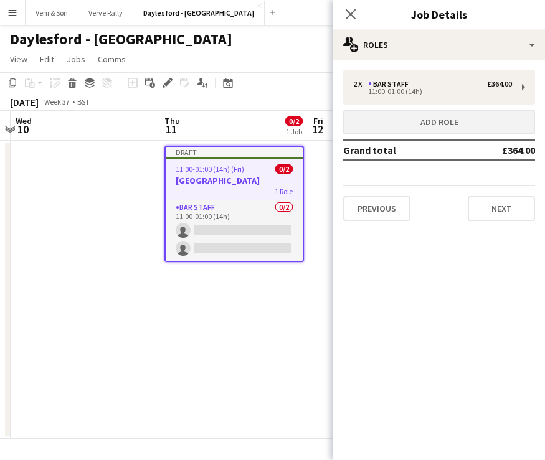
click at [430, 118] on button "Add role" at bounding box center [439, 122] width 192 height 25
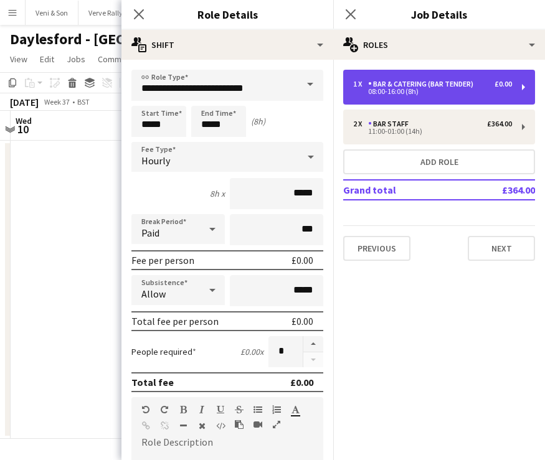
click at [398, 85] on div "Bar & Catering (Bar Tender)" at bounding box center [423, 84] width 110 height 9
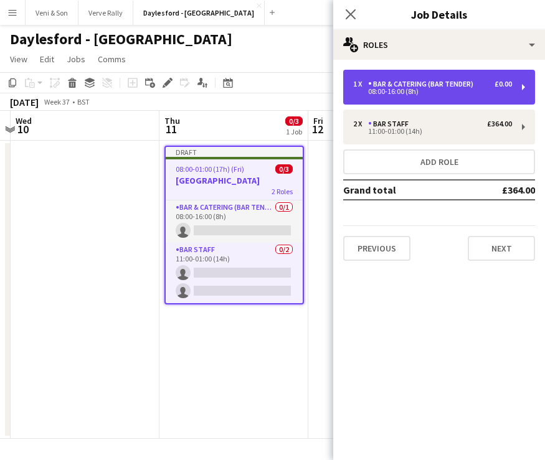
click at [417, 80] on div "Bar & Catering (Bar Tender)" at bounding box center [423, 84] width 110 height 9
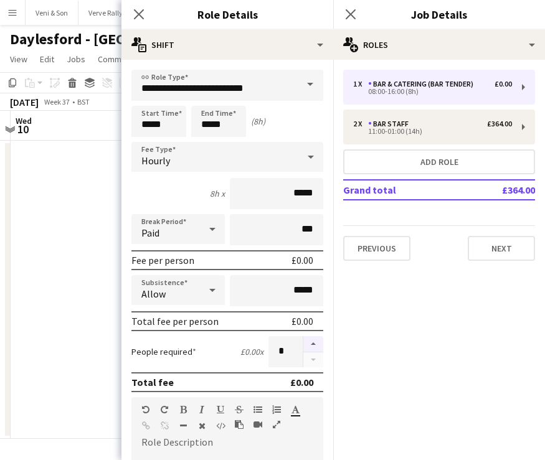
click at [314, 346] on button "button" at bounding box center [313, 344] width 20 height 16
type input "*"
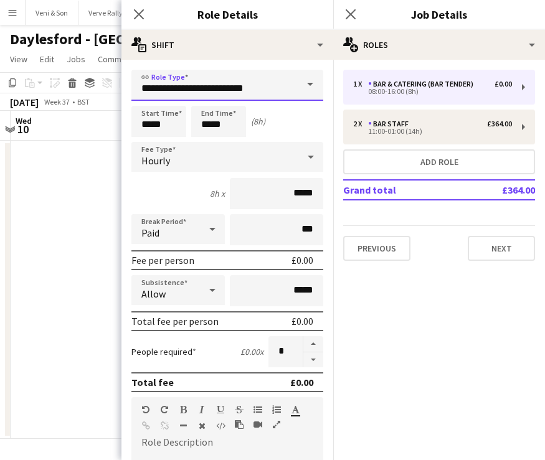
click at [214, 88] on input "**********" at bounding box center [227, 85] width 192 height 31
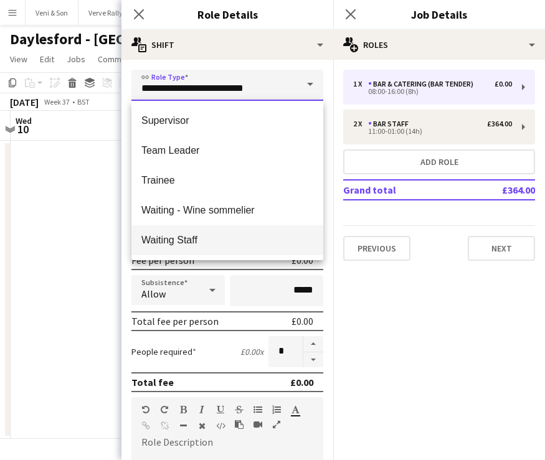
scroll to position [478, 0]
click at [202, 240] on span "Waiting Staff" at bounding box center [227, 240] width 172 height 12
type input "**********"
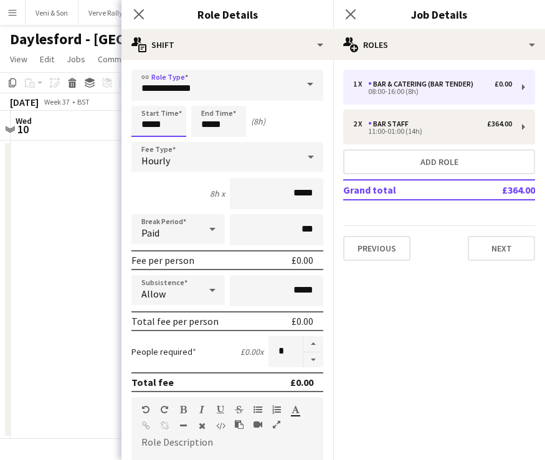
click at [154, 120] on input "*****" at bounding box center [158, 121] width 55 height 31
type input "*****"
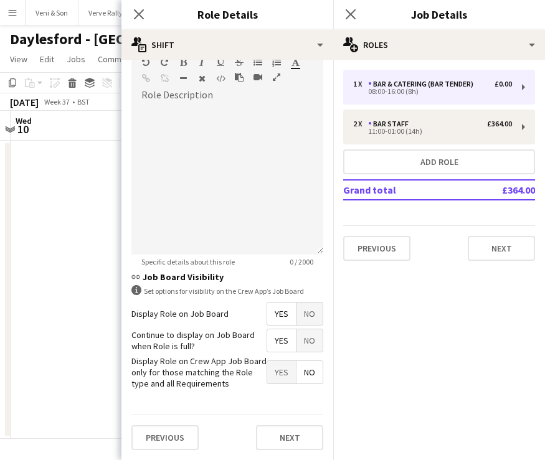
scroll to position [347, 0]
click at [199, 149] on div at bounding box center [227, 180] width 192 height 149
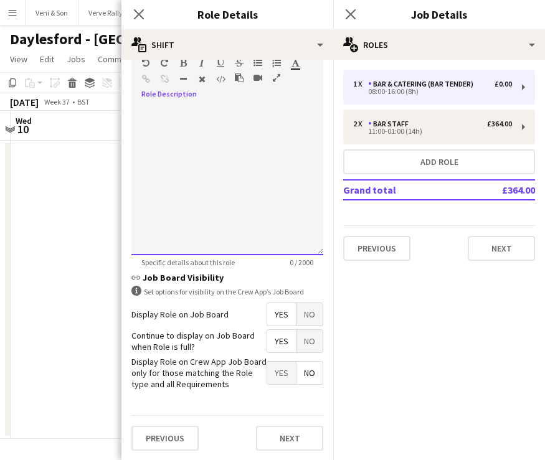
paste div
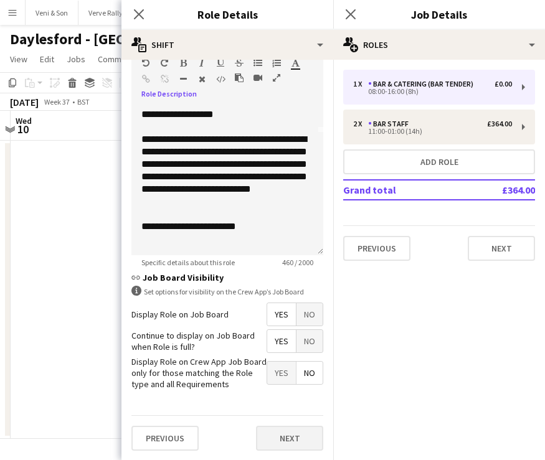
click at [276, 436] on button "Next" at bounding box center [289, 438] width 67 height 25
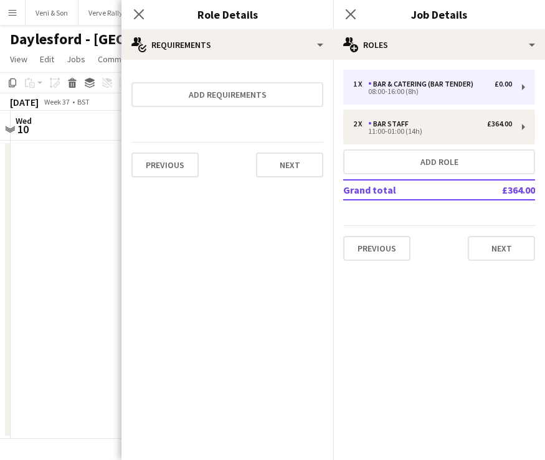
scroll to position [0, 0]
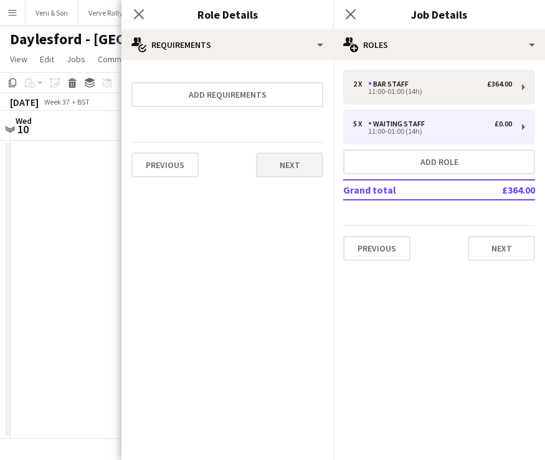
click at [287, 171] on button "Next" at bounding box center [289, 165] width 67 height 25
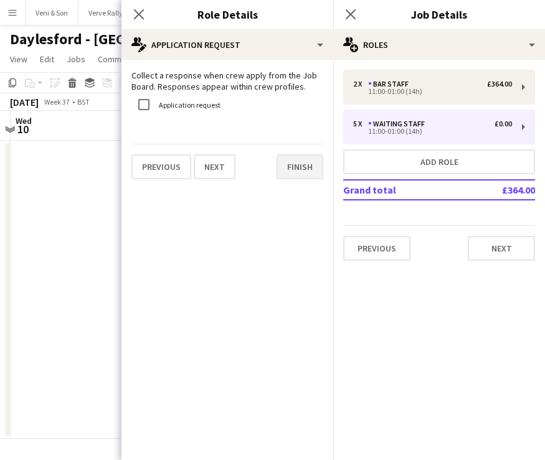
click at [299, 167] on button "Finish" at bounding box center [299, 166] width 47 height 25
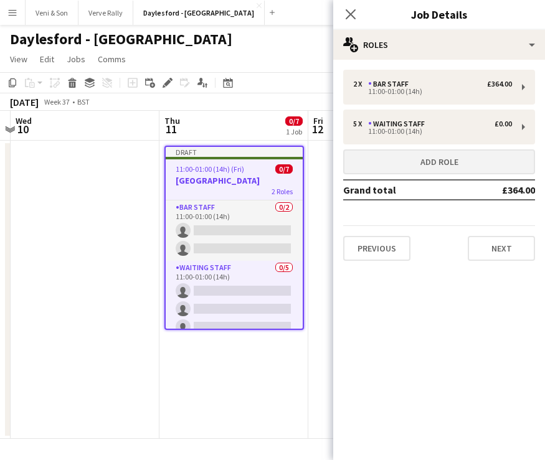
click at [440, 162] on button "Add role" at bounding box center [439, 161] width 192 height 25
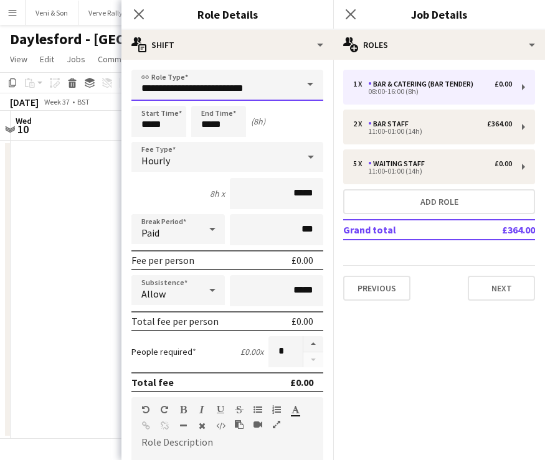
click at [210, 100] on input "**********" at bounding box center [227, 85] width 192 height 31
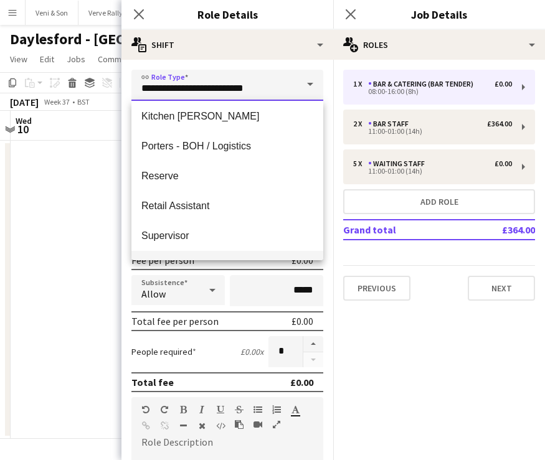
scroll to position [341, 0]
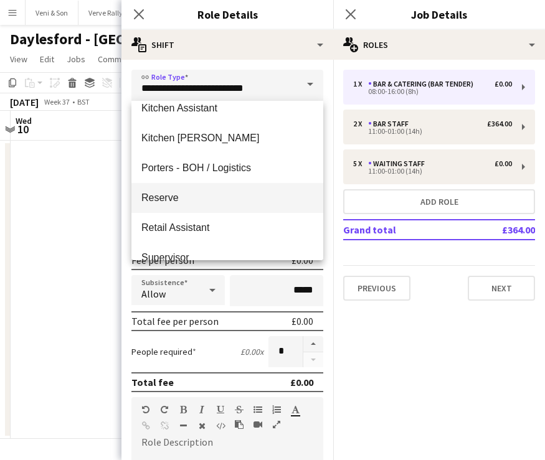
click at [187, 192] on span "Reserve" at bounding box center [227, 198] width 172 height 12
type input "*******"
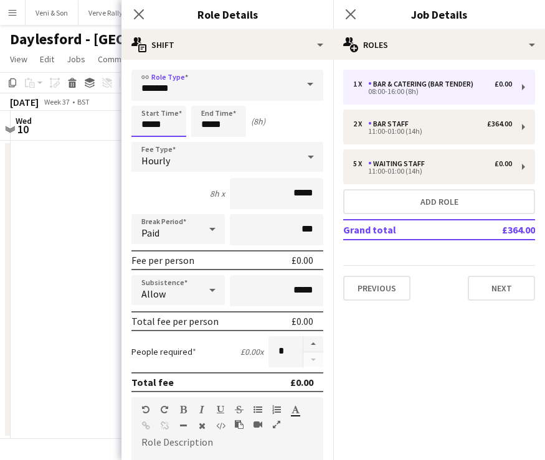
click at [167, 134] on input "*****" at bounding box center [158, 121] width 55 height 31
type input "*****"
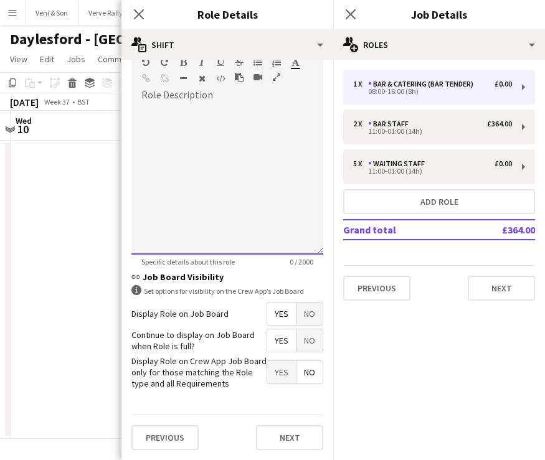
click at [217, 193] on div at bounding box center [227, 179] width 192 height 149
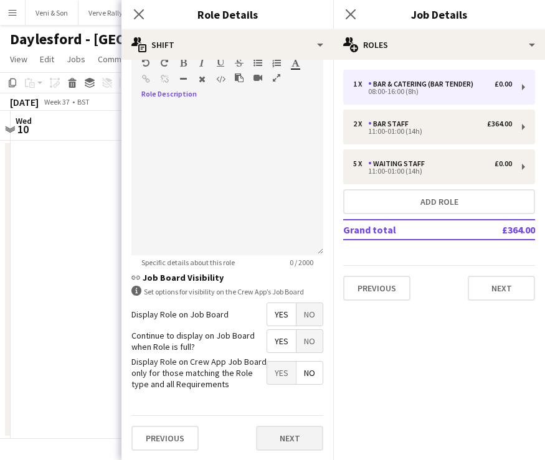
click at [288, 440] on button "Next" at bounding box center [289, 438] width 67 height 25
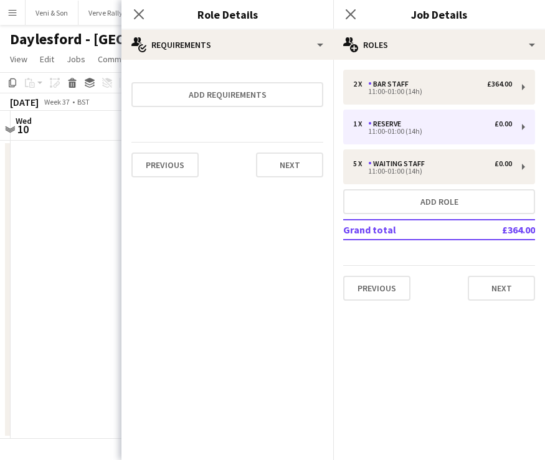
scroll to position [0, 0]
click at [306, 158] on button "Next" at bounding box center [289, 165] width 67 height 25
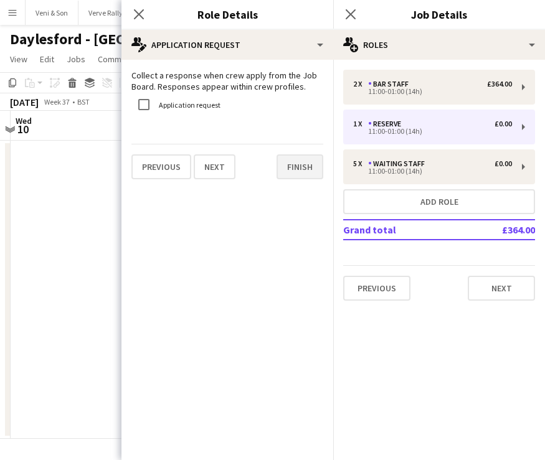
click at [293, 170] on button "Finish" at bounding box center [299, 166] width 47 height 25
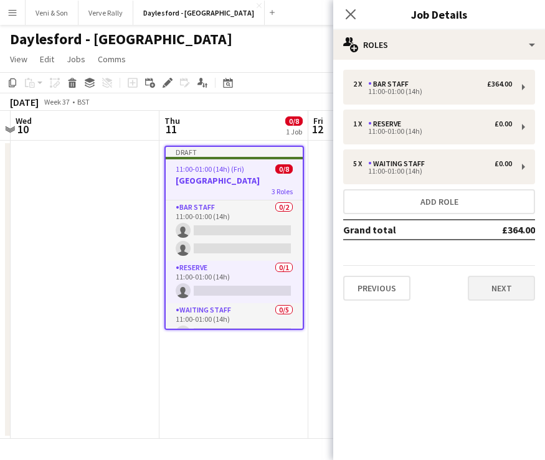
click at [493, 296] on button "Next" at bounding box center [501, 288] width 67 height 25
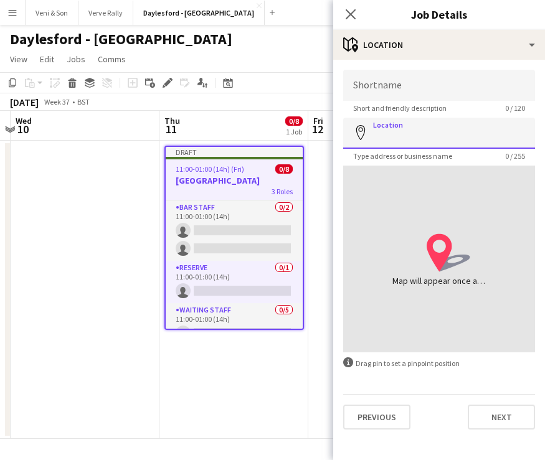
paste input "**********"
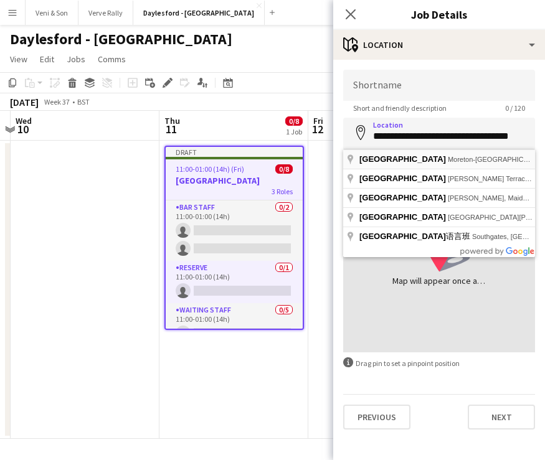
type input "**********"
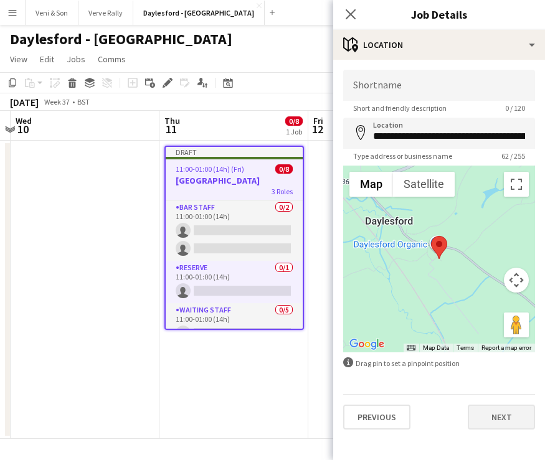
click at [502, 416] on button "Next" at bounding box center [501, 417] width 67 height 25
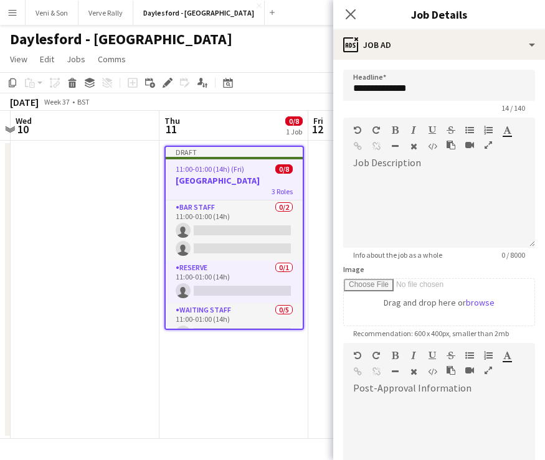
click at [397, 398] on div at bounding box center [439, 431] width 192 height 83
paste div
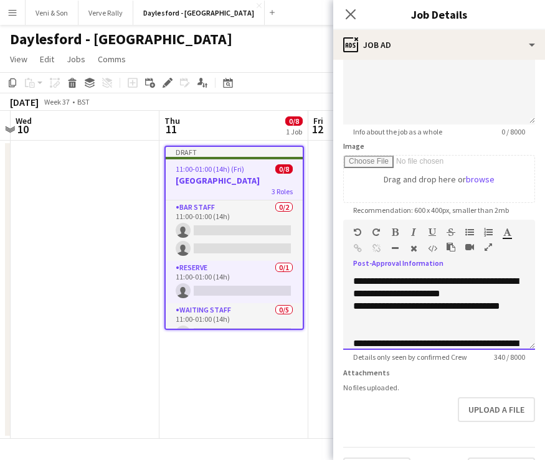
click at [353, 283] on div "**********" at bounding box center [439, 287] width 172 height 25
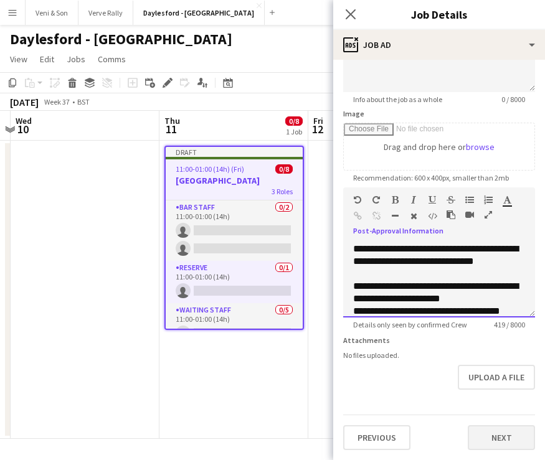
scroll to position [156, 0]
click at [497, 432] on button "Next" at bounding box center [501, 437] width 67 height 25
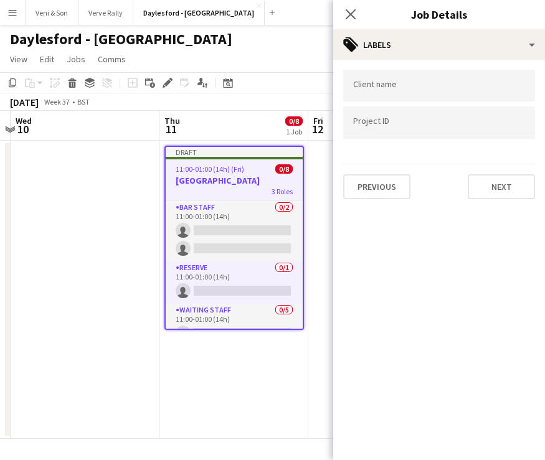
scroll to position [0, 0]
click at [396, 82] on div at bounding box center [439, 86] width 192 height 32
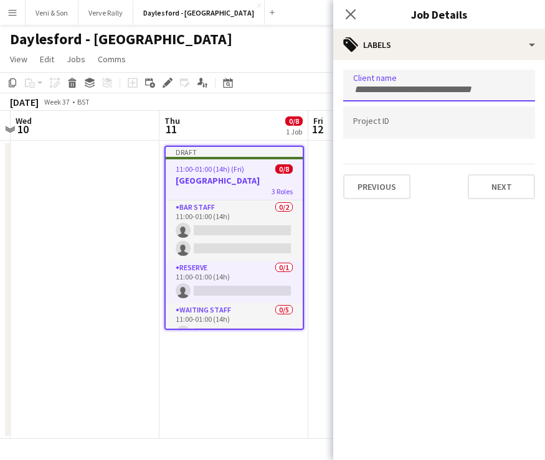
paste input "**********"
type input "**********"
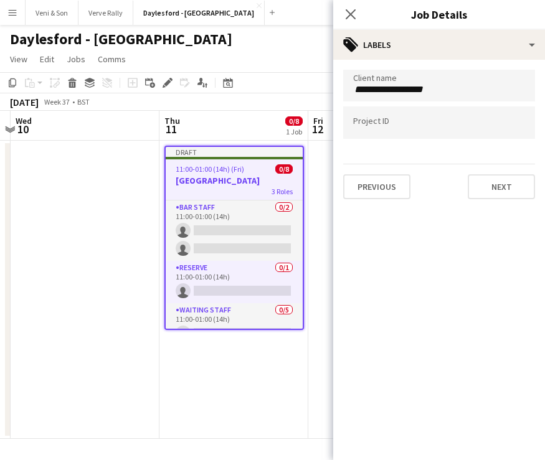
drag, startPoint x: 205, startPoint y: 42, endPoint x: 94, endPoint y: 41, distance: 110.8
click at [94, 41] on div "Daylesford - [GEOGRAPHIC_DATA] user" at bounding box center [272, 37] width 545 height 24
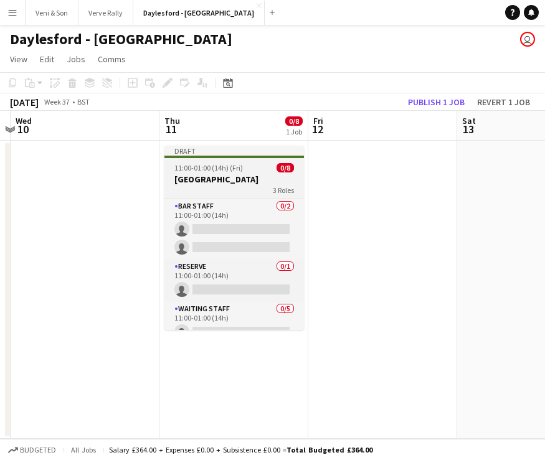
click at [239, 176] on h3 "[GEOGRAPHIC_DATA]" at bounding box center [233, 179] width 139 height 11
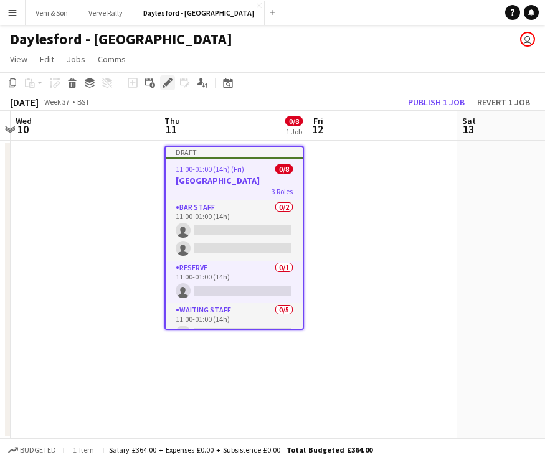
click at [161, 82] on div "Edit" at bounding box center [167, 82] width 15 height 15
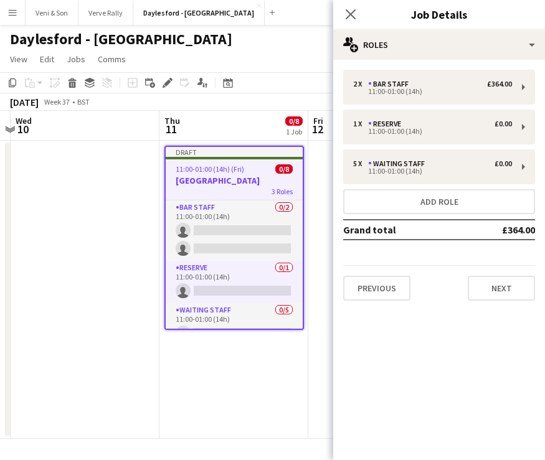
click at [504, 302] on div "2 x Bar Staff £364.00 11:00-01:00 (14h) 1 x Reserve £0.00 11:00-01:00 (14h) 5 x…" at bounding box center [439, 185] width 212 height 251
click at [503, 291] on button "Next" at bounding box center [501, 288] width 67 height 25
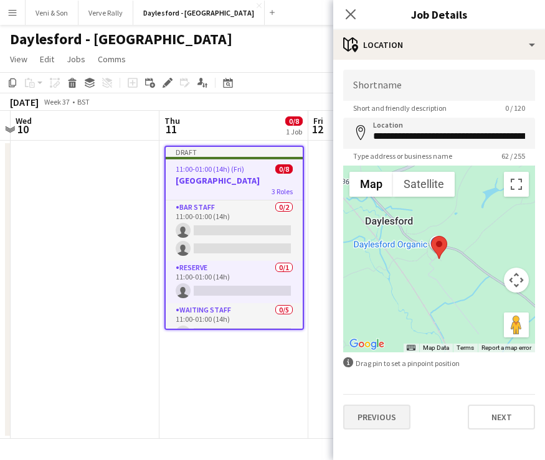
click at [398, 420] on button "Previous" at bounding box center [376, 417] width 67 height 25
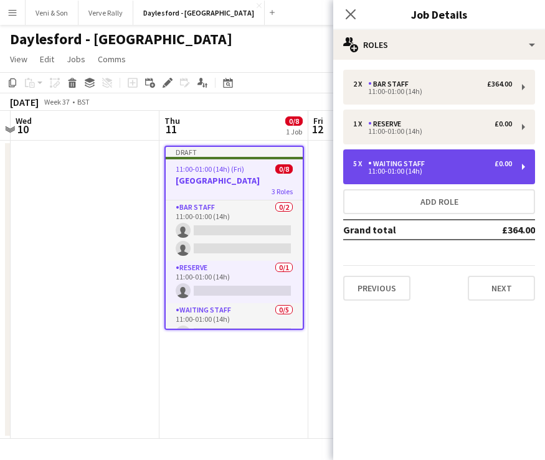
click at [455, 163] on div "5 x Waiting Staff £0.00" at bounding box center [432, 163] width 159 height 9
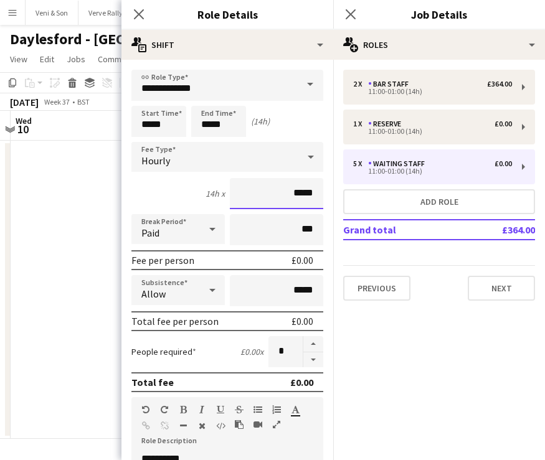
click at [286, 192] on input "*****" at bounding box center [276, 193] width 93 height 31
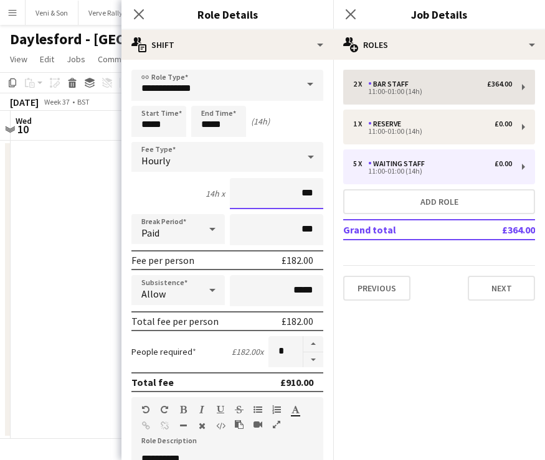
type input "***"
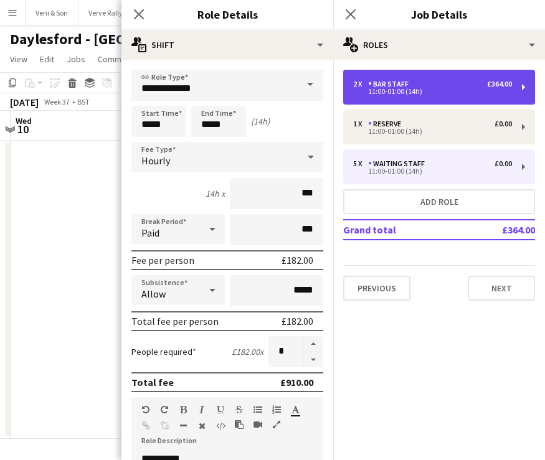
click at [420, 88] on div "11:00-01:00 (14h)" at bounding box center [432, 91] width 159 height 6
type input "*********"
type input "******"
type input "*"
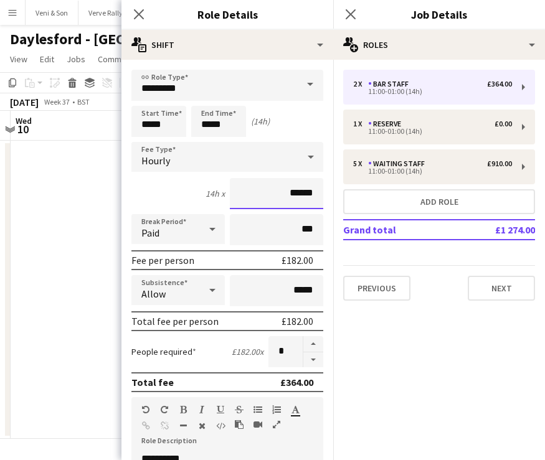
click at [284, 195] on input "******" at bounding box center [276, 193] width 93 height 31
type input "*****"
click at [502, 287] on button "Next" at bounding box center [501, 288] width 67 height 25
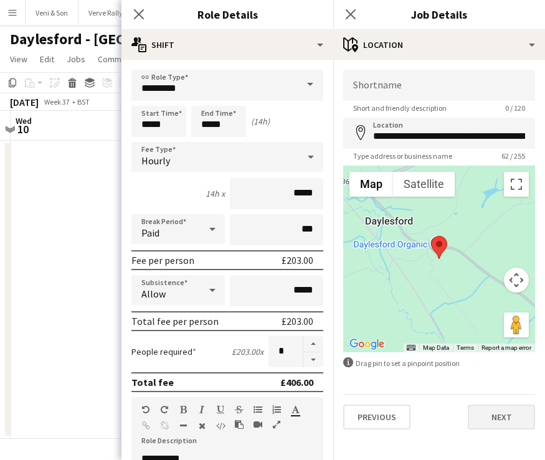
click at [496, 423] on button "Next" at bounding box center [501, 417] width 67 height 25
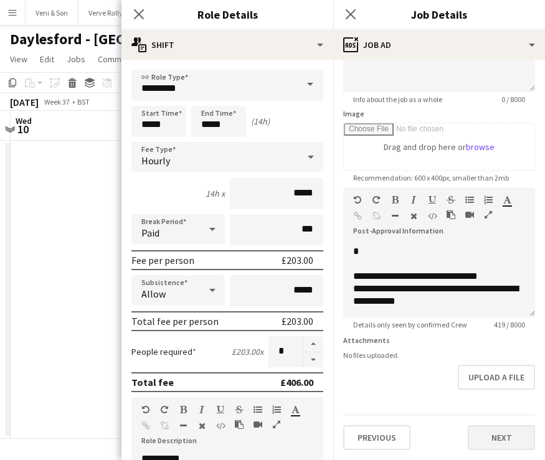
scroll to position [156, 0]
click at [504, 443] on button "Next" at bounding box center [501, 437] width 67 height 25
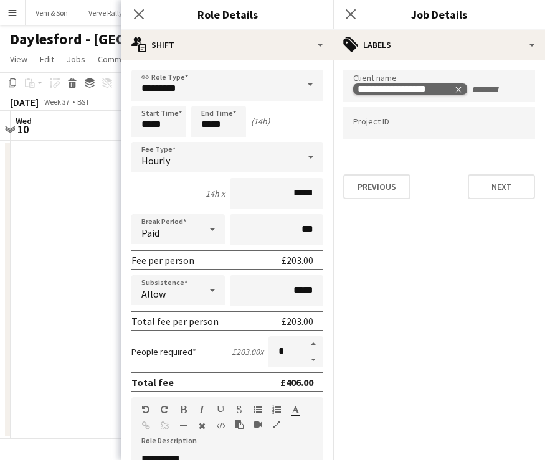
click at [462, 90] on icon "Remove tag" at bounding box center [458, 89] width 9 height 9
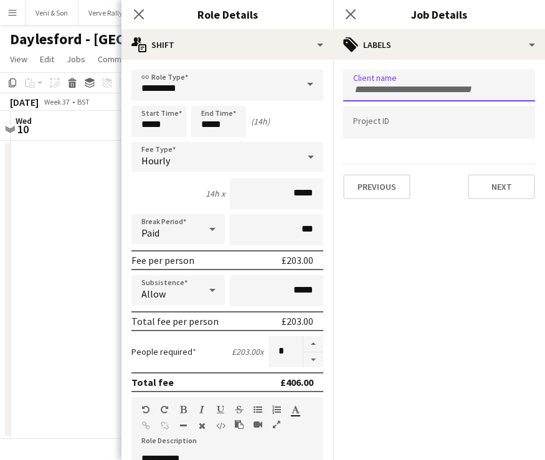
paste input "**********"
click at [367, 93] on input "**********" at bounding box center [439, 89] width 172 height 11
type input "**********"
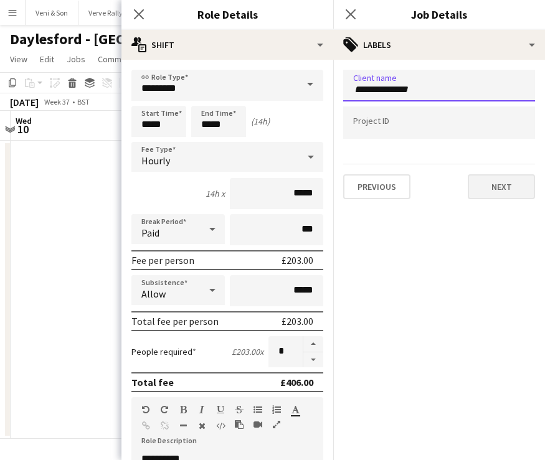
click at [488, 187] on button "Next" at bounding box center [501, 186] width 67 height 25
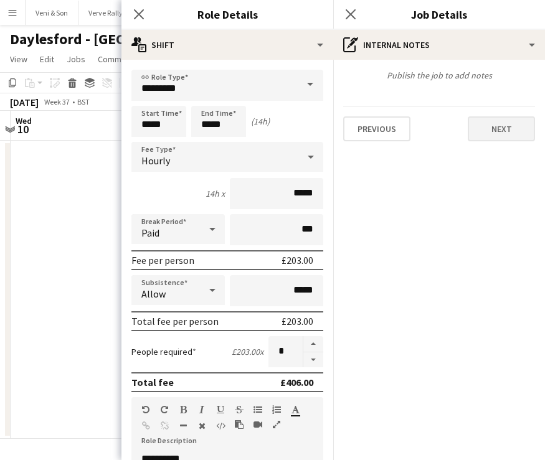
click at [495, 130] on button "Next" at bounding box center [501, 128] width 67 height 25
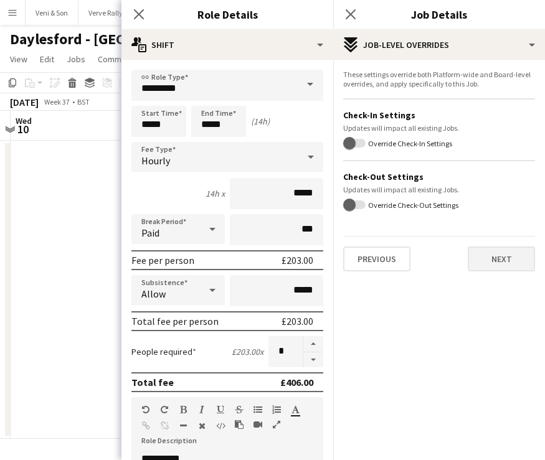
click at [506, 250] on button "Next" at bounding box center [501, 259] width 67 height 25
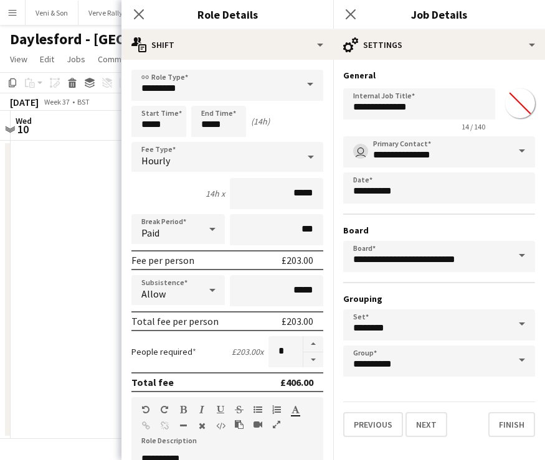
click at [511, 123] on div "**********" at bounding box center [439, 107] width 192 height 48
click at [517, 110] on input "*******" at bounding box center [519, 103] width 45 height 45
type input "*******"
click at [507, 424] on button "Finish" at bounding box center [511, 424] width 47 height 25
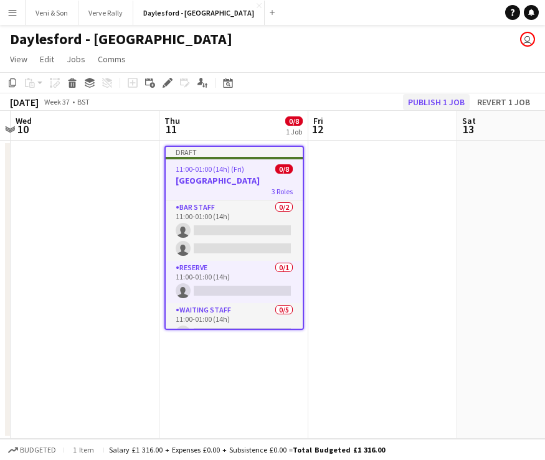
click at [436, 103] on button "Publish 1 job" at bounding box center [436, 102] width 67 height 16
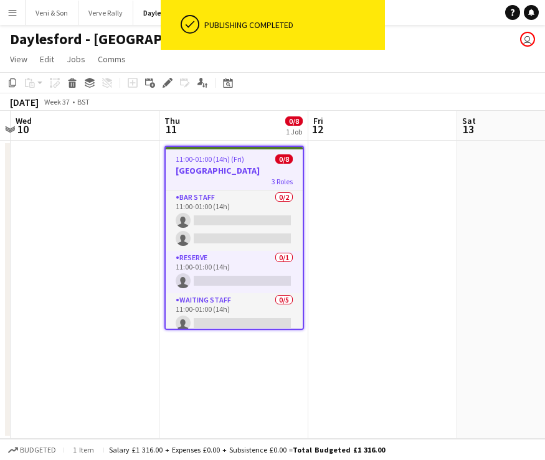
click at [18, 14] on button "Menu" at bounding box center [12, 12] width 25 height 25
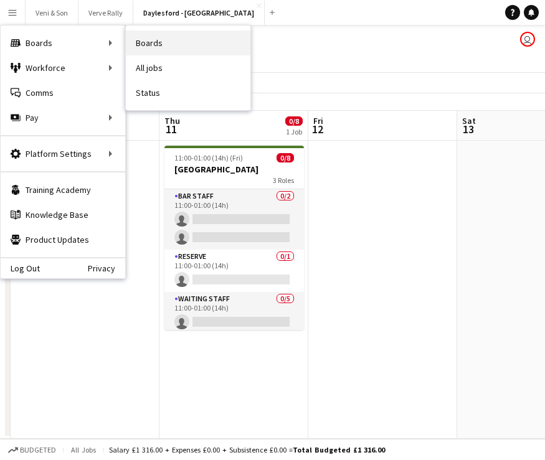
click at [161, 46] on link "Boards" at bounding box center [188, 43] width 125 height 25
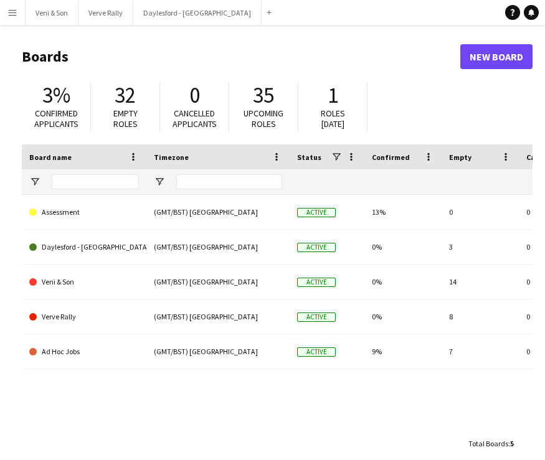
click at [12, 12] on app-icon "Menu" at bounding box center [12, 12] width 10 height 10
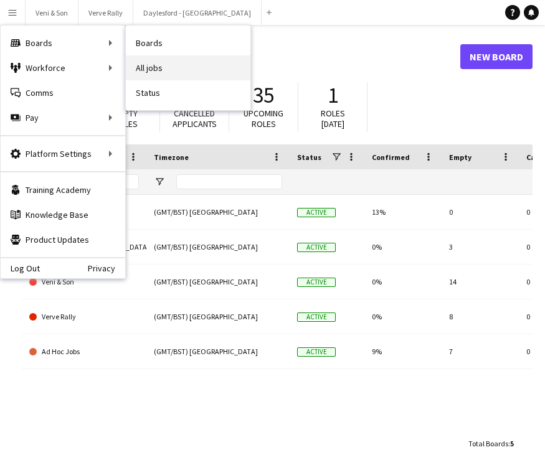
click at [142, 68] on link "All jobs" at bounding box center [188, 67] width 125 height 25
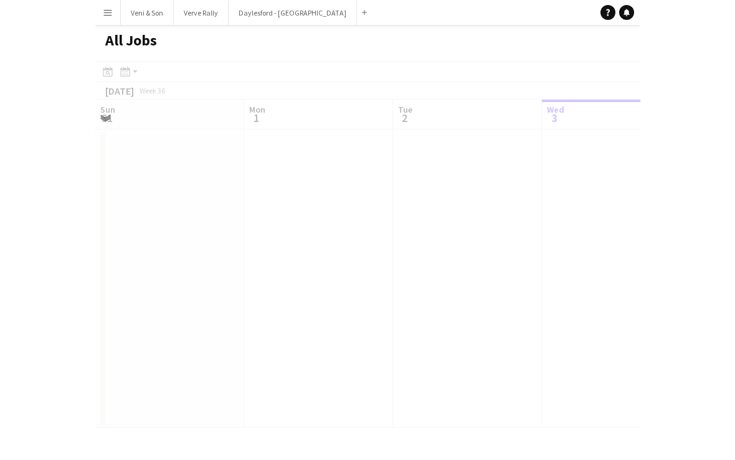
scroll to position [0, 298]
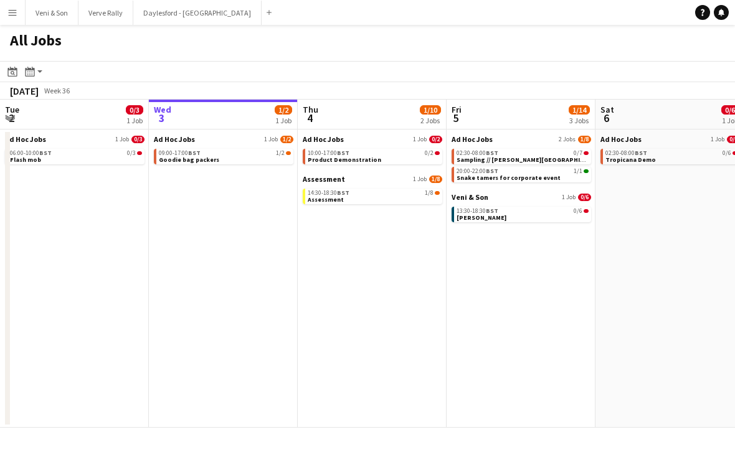
click at [14, 11] on app-icon "Menu" at bounding box center [12, 12] width 10 height 10
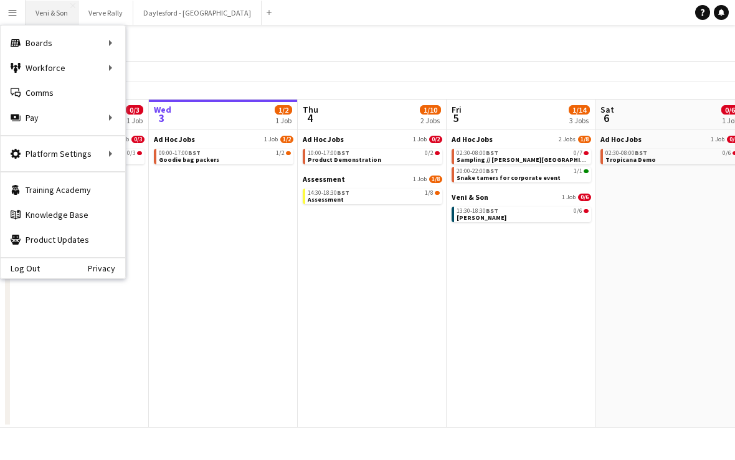
click at [40, 13] on button "Veni & Son Close" at bounding box center [52, 13] width 53 height 24
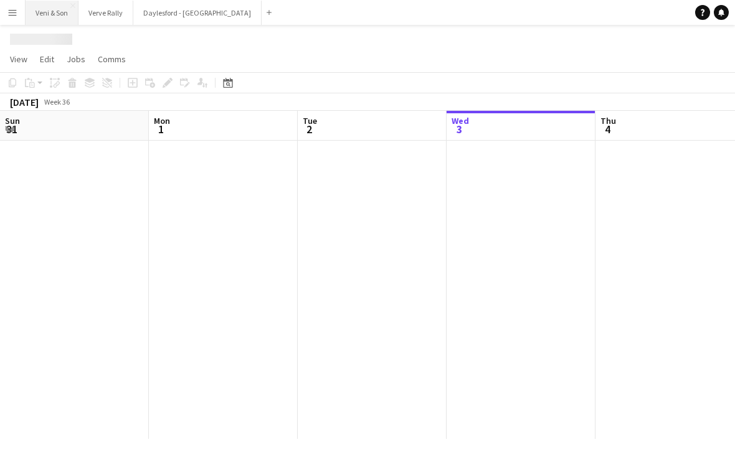
scroll to position [0, 298]
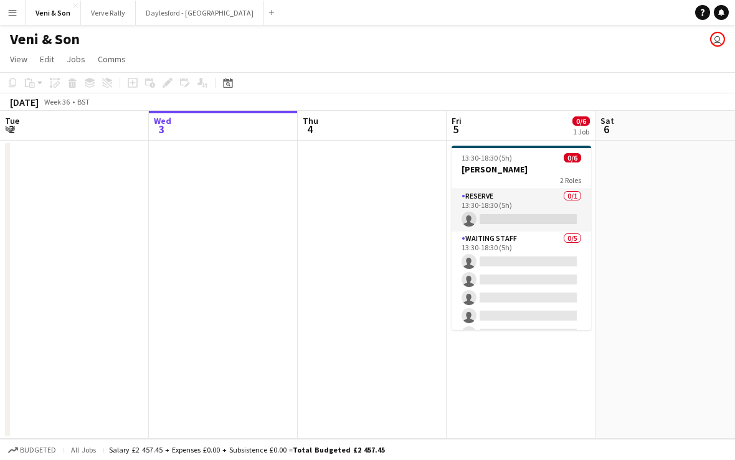
click at [21, 69] on app-page-menu "View Day view expanded Day view collapsed Month view Date picker Jump to [DATE]…" at bounding box center [367, 61] width 735 height 24
click at [22, 58] on span "View" at bounding box center [18, 59] width 17 height 11
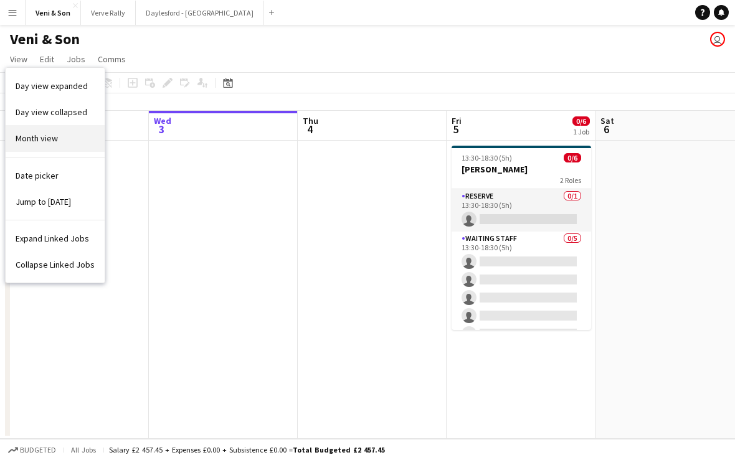
click at [38, 127] on link "Month view" at bounding box center [55, 138] width 99 height 26
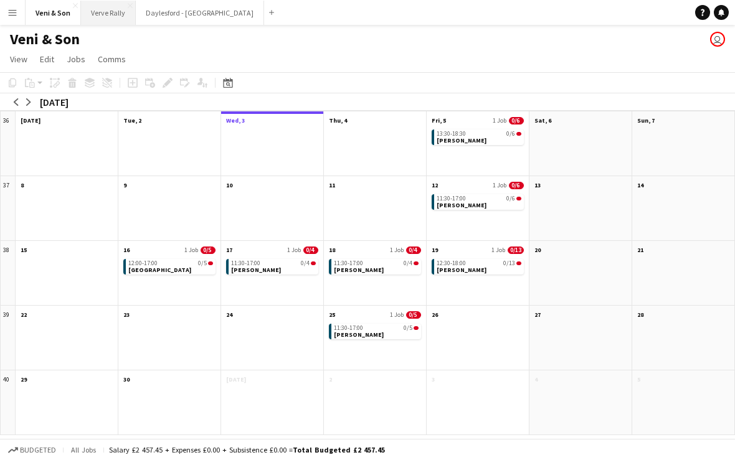
click at [108, 16] on button "Verve Rally Close" at bounding box center [108, 13] width 55 height 24
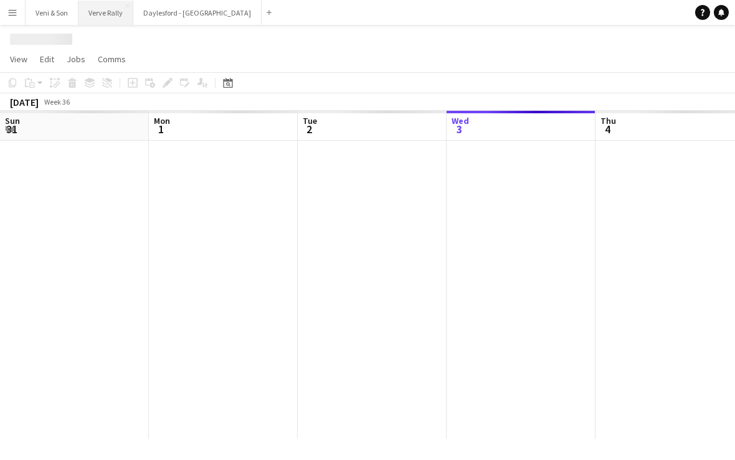
scroll to position [0, 298]
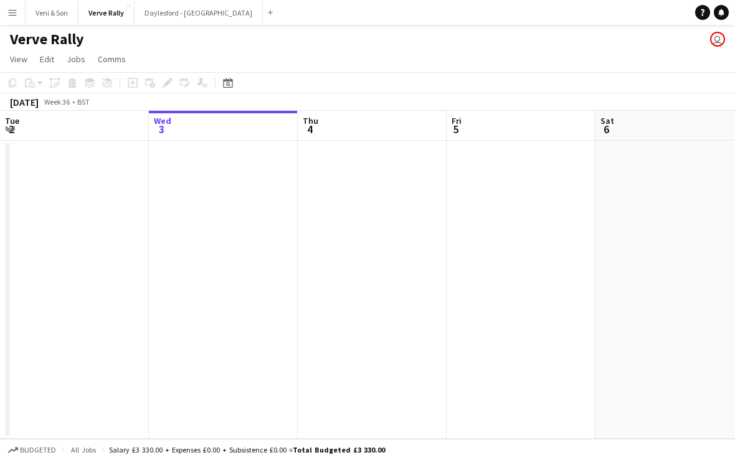
click at [21, 71] on app-page-menu "View Day view expanded Day view collapsed Month view Date picker Jump to [DATE]…" at bounding box center [367, 61] width 735 height 24
click at [22, 62] on span "View" at bounding box center [18, 59] width 17 height 11
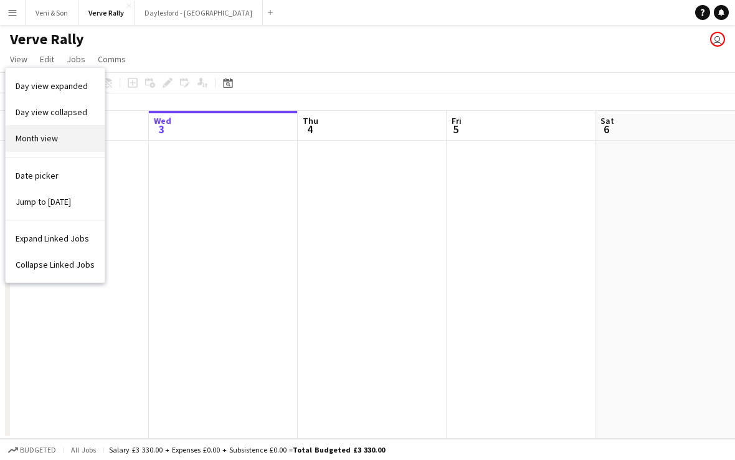
click at [40, 131] on link "Month view" at bounding box center [55, 138] width 99 height 26
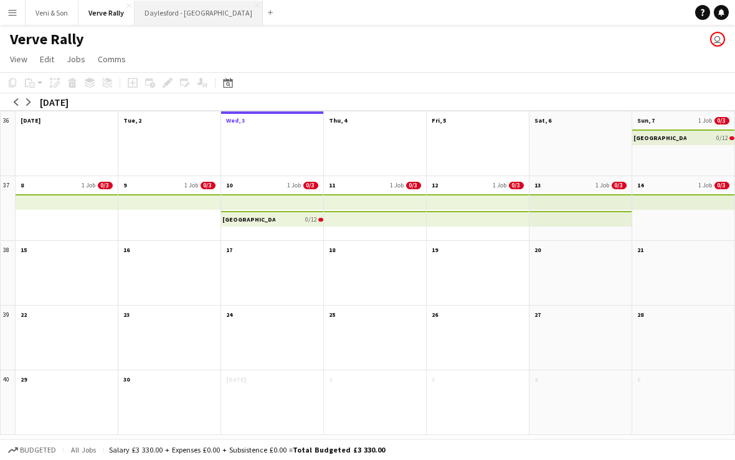
click at [171, 20] on button "Daylesford - [GEOGRAPHIC_DATA] Close" at bounding box center [198, 13] width 128 height 24
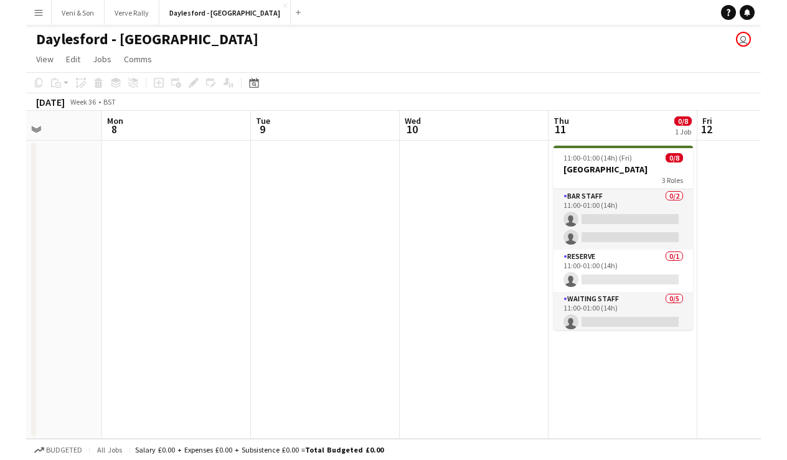
scroll to position [0, 500]
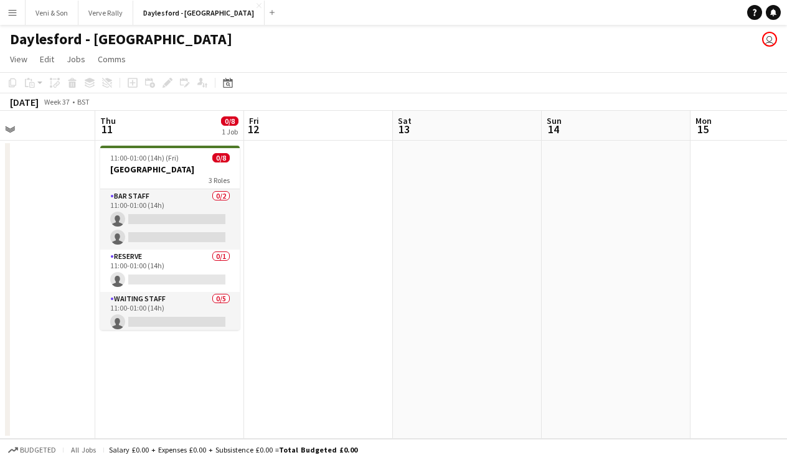
click at [15, 17] on app-icon "Menu" at bounding box center [12, 12] width 10 height 10
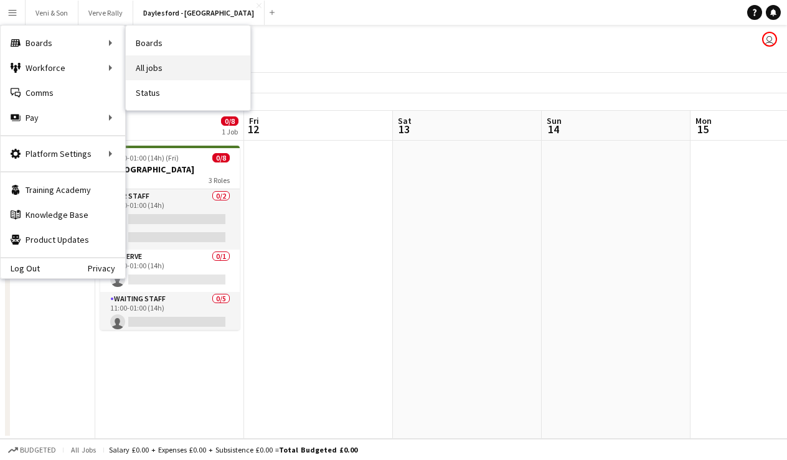
click at [137, 70] on link "All jobs" at bounding box center [188, 67] width 125 height 25
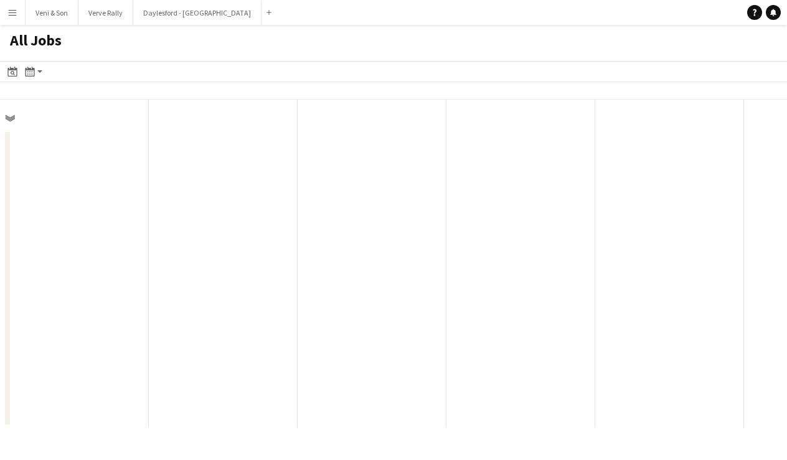
scroll to position [0, 298]
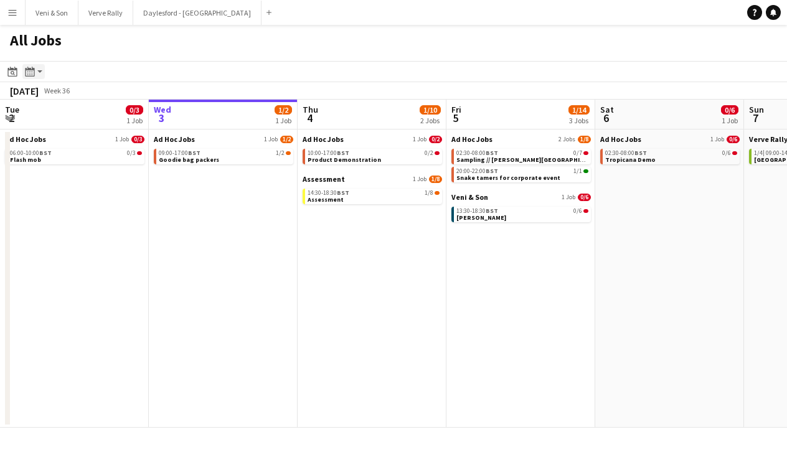
click at [34, 70] on icon at bounding box center [29, 72] width 9 height 10
click at [41, 139] on link "Month view" at bounding box center [67, 138] width 68 height 11
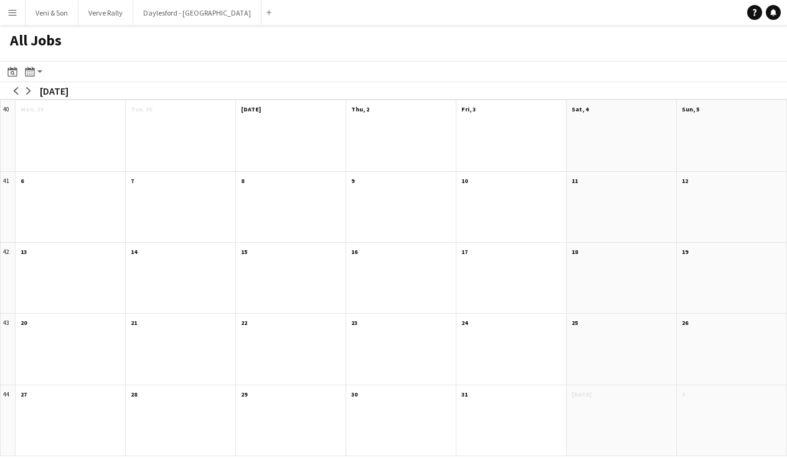
scroll to position [0, 0]
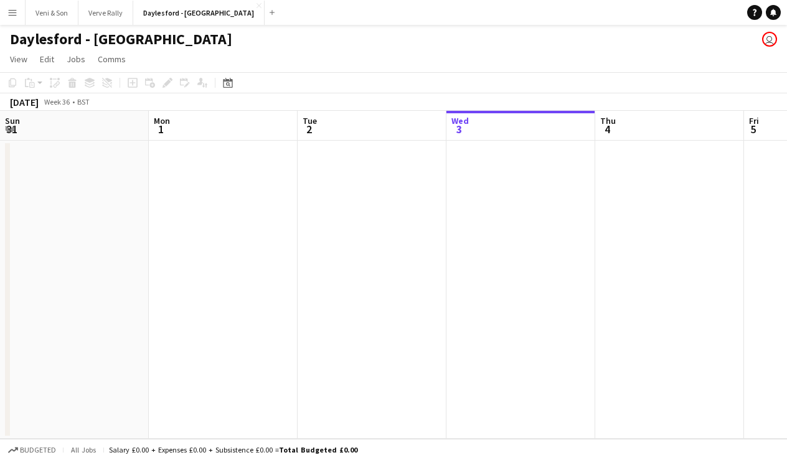
scroll to position [0, 298]
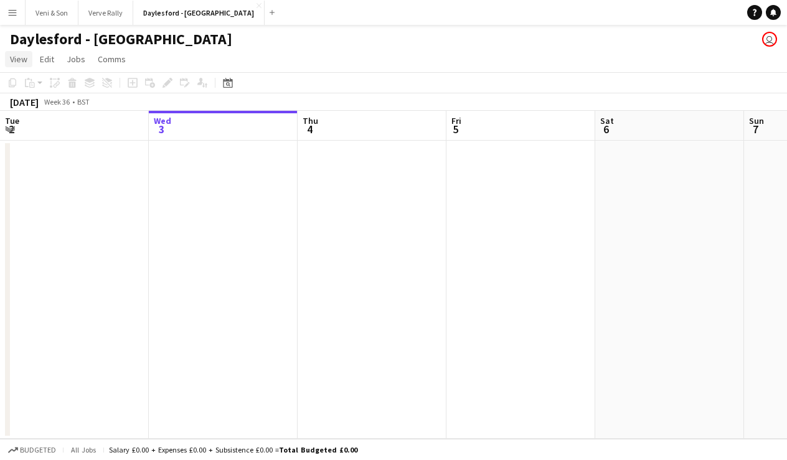
click at [17, 53] on link "View" at bounding box center [18, 59] width 27 height 16
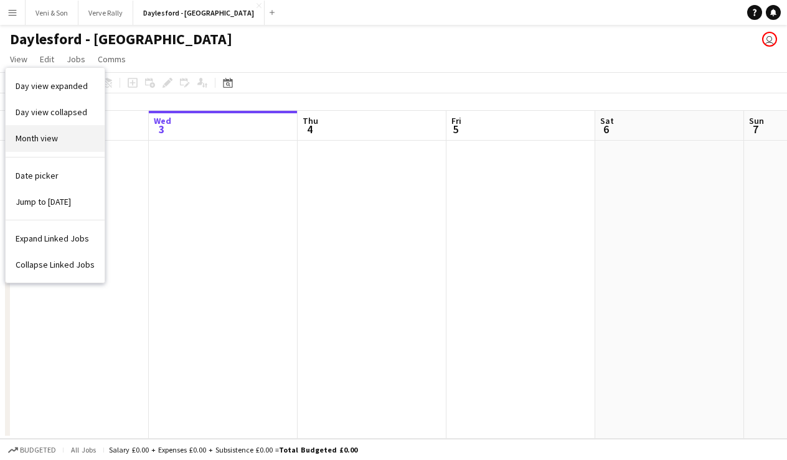
click at [39, 130] on link "Month view" at bounding box center [55, 138] width 99 height 26
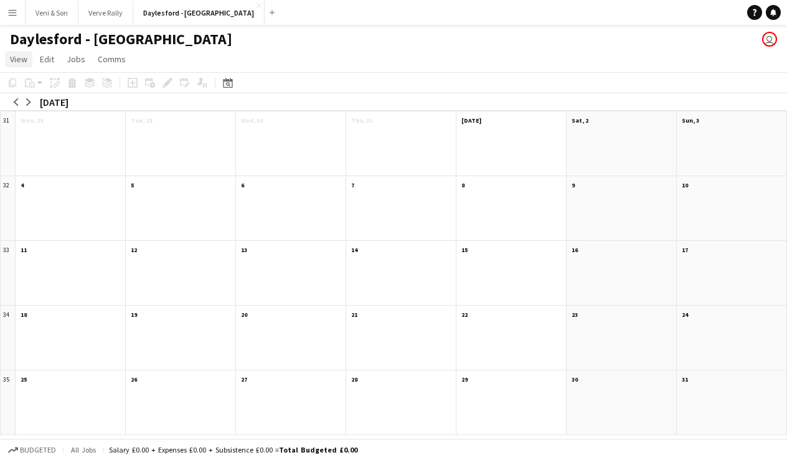
click at [21, 64] on span "View" at bounding box center [18, 59] width 17 height 11
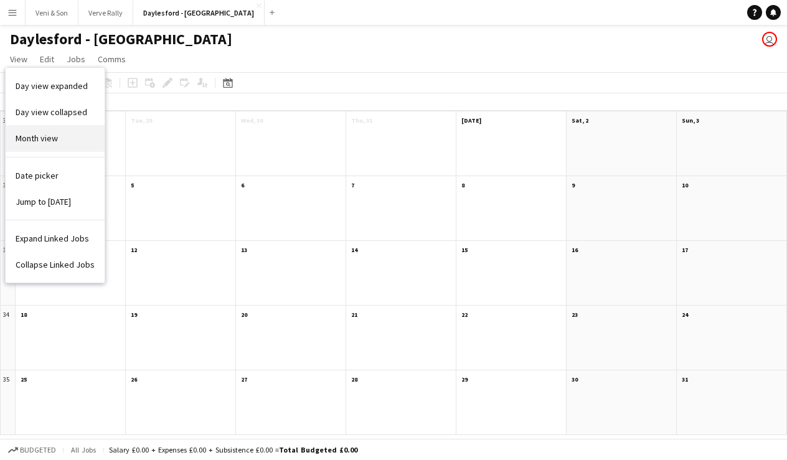
click at [33, 137] on span "Month view" at bounding box center [37, 138] width 42 height 11
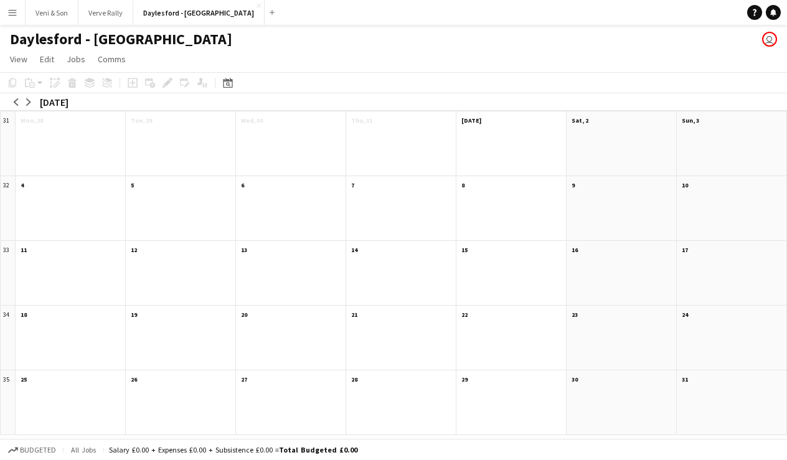
click at [21, 9] on button "Menu" at bounding box center [12, 12] width 25 height 25
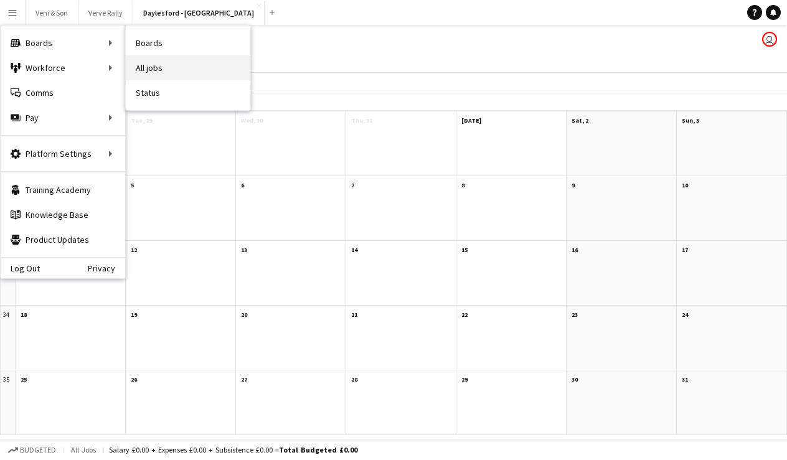
click at [187, 61] on link "All jobs" at bounding box center [188, 67] width 125 height 25
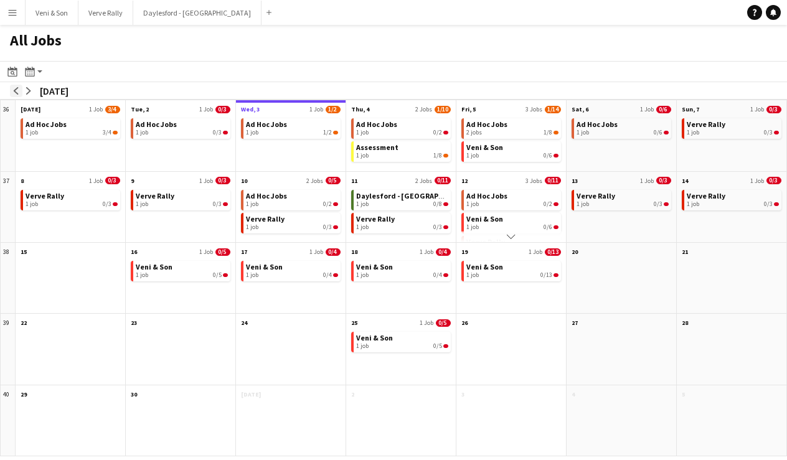
click at [14, 90] on app-icon "arrow-left" at bounding box center [15, 90] width 7 height 7
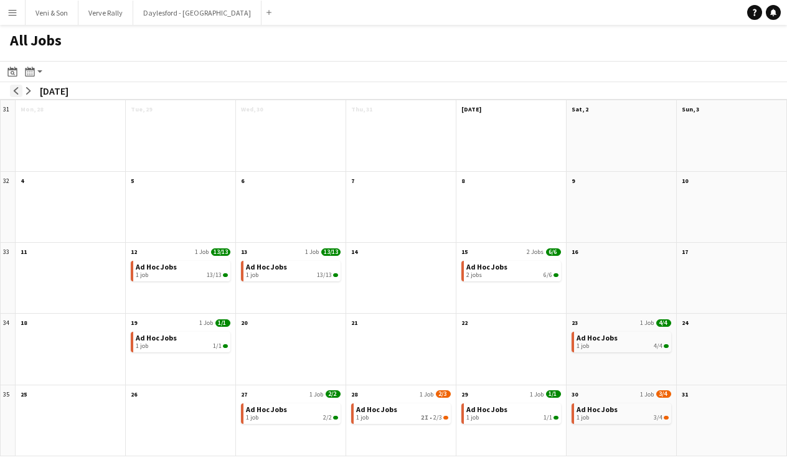
click at [14, 90] on app-icon "arrow-left" at bounding box center [15, 90] width 7 height 7
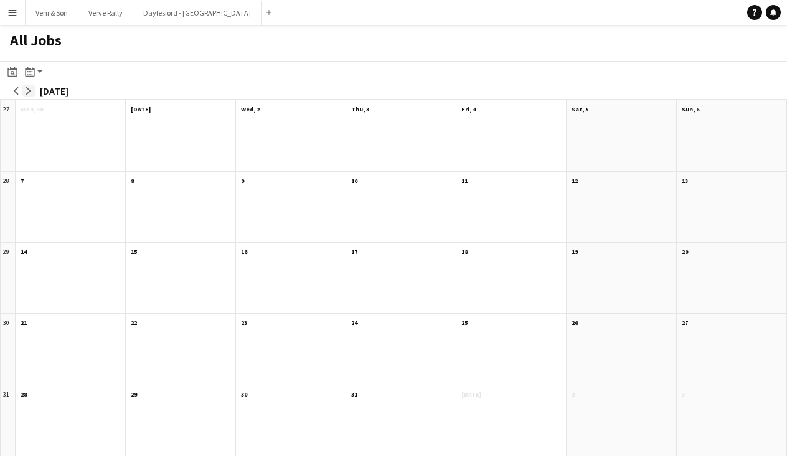
click at [25, 90] on app-icon "arrow-right" at bounding box center [28, 90] width 7 height 7
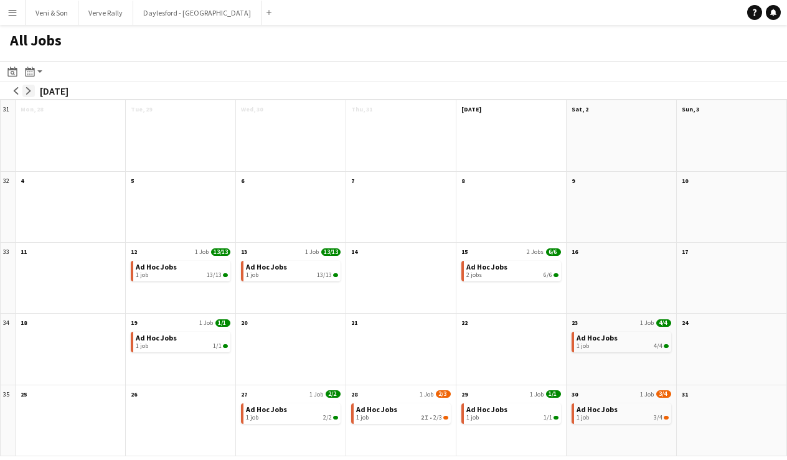
click at [25, 90] on app-icon "arrow-right" at bounding box center [28, 90] width 7 height 7
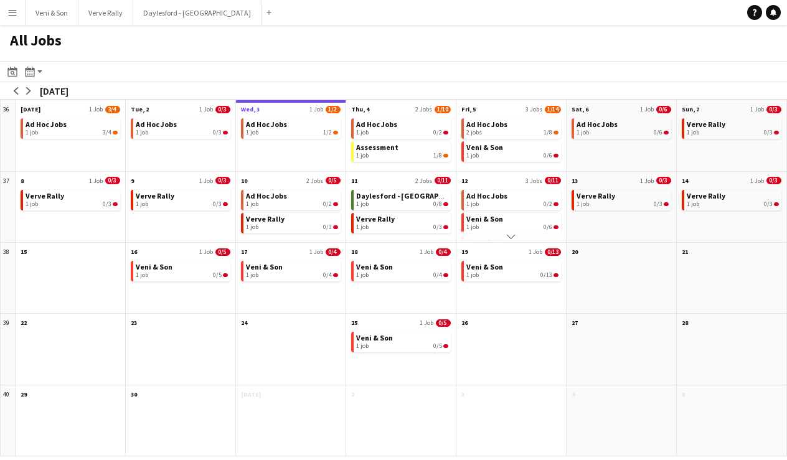
click at [13, 13] on app-icon "Menu" at bounding box center [12, 12] width 10 height 10
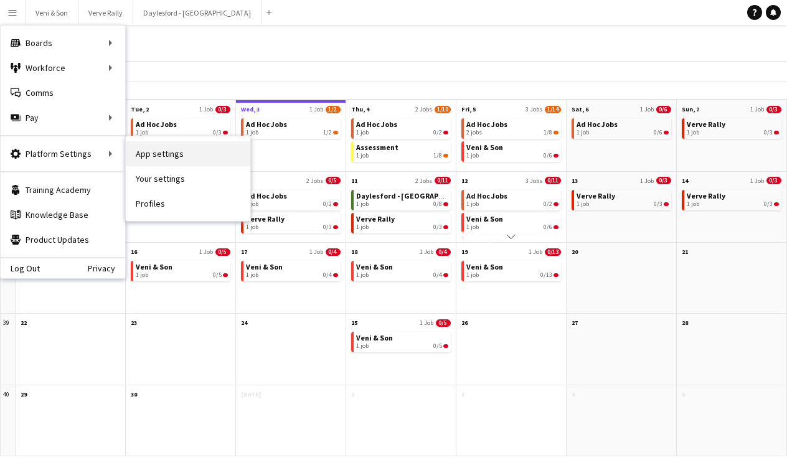
click at [153, 164] on link "App settings" at bounding box center [188, 153] width 125 height 25
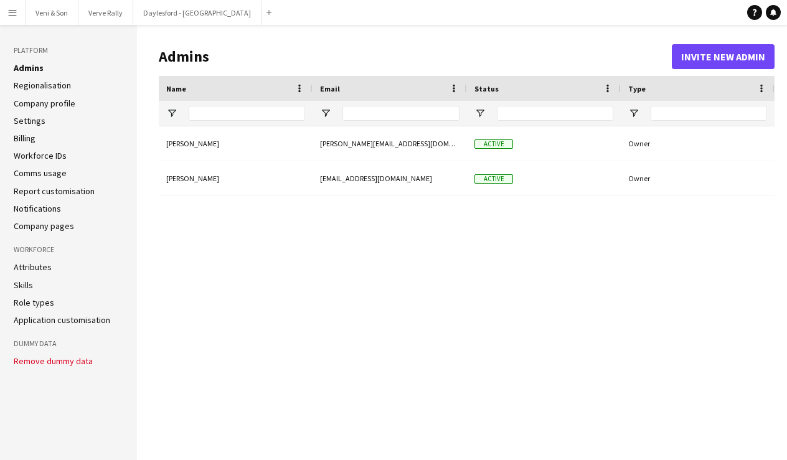
type input "**********"
click at [12, 19] on button "Menu" at bounding box center [12, 12] width 25 height 25
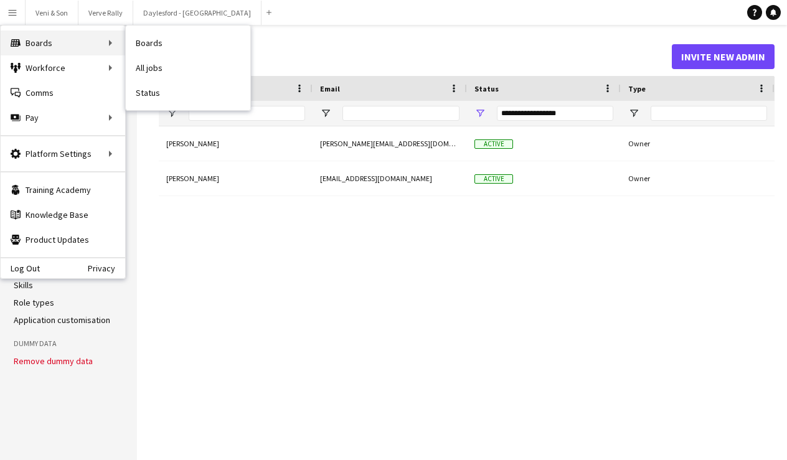
click at [25, 42] on div "Boards Boards" at bounding box center [63, 43] width 125 height 25
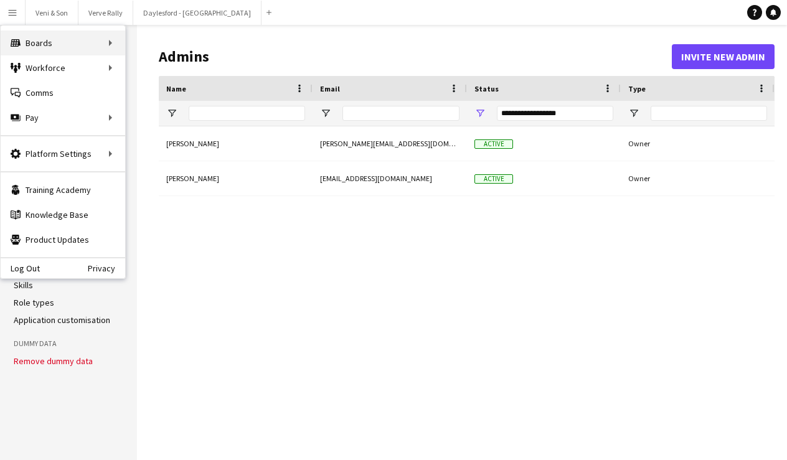
click at [25, 42] on div "Boards Boards" at bounding box center [63, 43] width 125 height 25
click at [57, 42] on div "Boards Boards" at bounding box center [63, 43] width 125 height 25
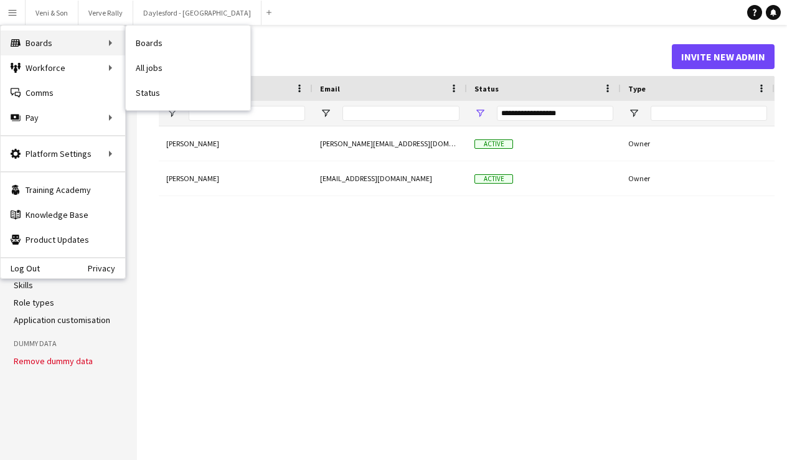
click at [86, 44] on div "Boards Boards" at bounding box center [63, 43] width 125 height 25
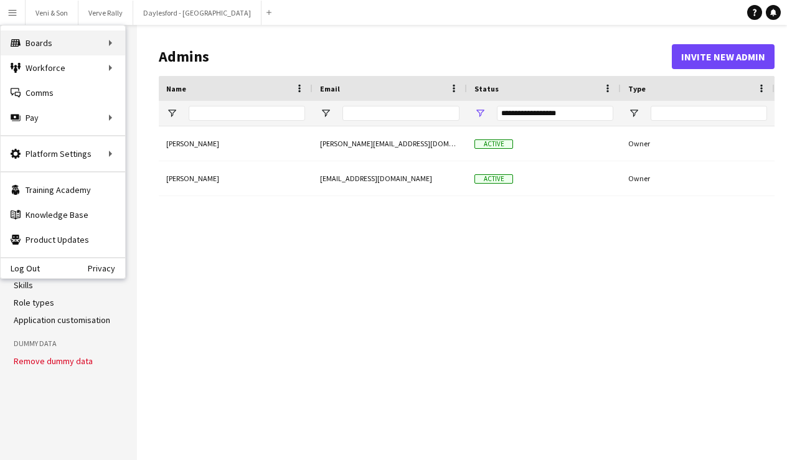
click at [116, 44] on div "Boards Boards" at bounding box center [63, 43] width 125 height 25
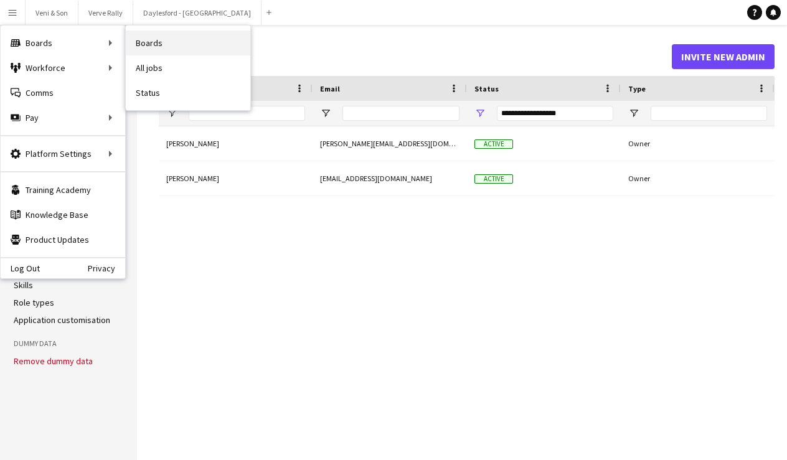
click at [158, 52] on link "Boards" at bounding box center [188, 43] width 125 height 25
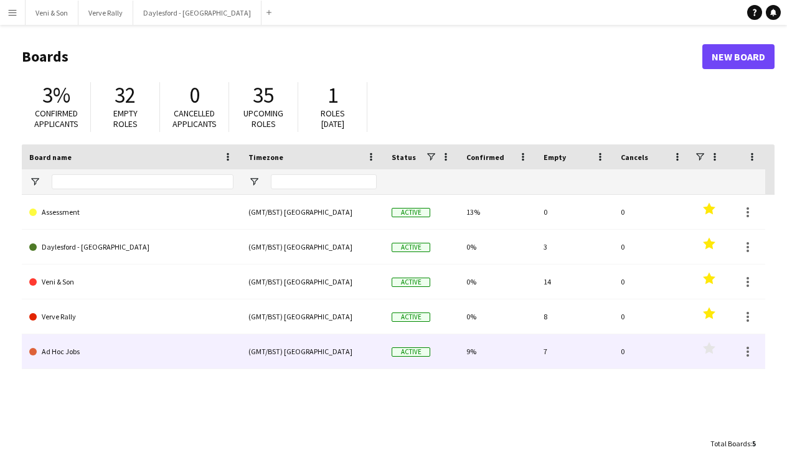
click at [72, 351] on link "Ad Hoc Jobs" at bounding box center [131, 351] width 204 height 35
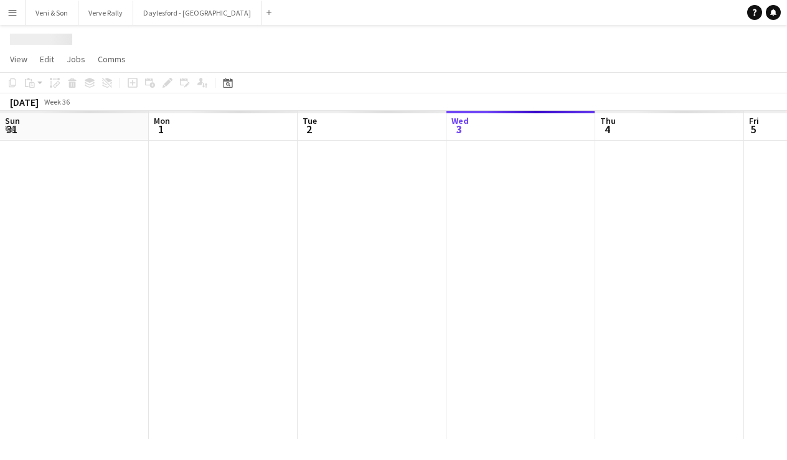
scroll to position [0, 298]
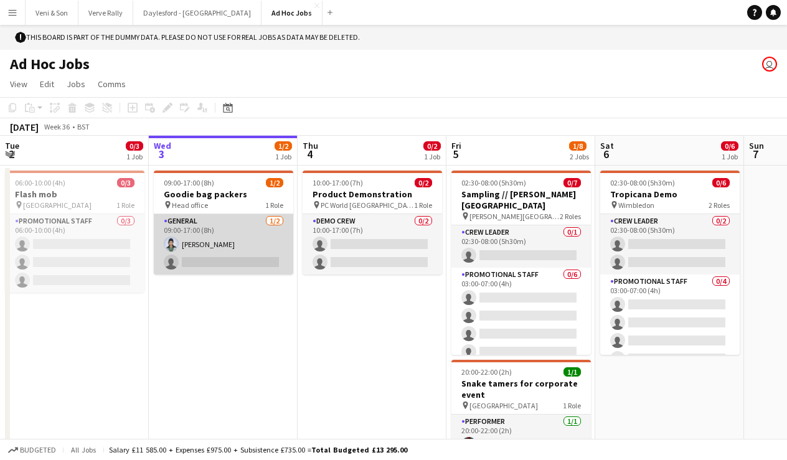
click at [248, 237] on app-card-role "General [DATE] 09:00-17:00 (8h) [PERSON_NAME] single-neutral-actions" at bounding box center [223, 244] width 139 height 60
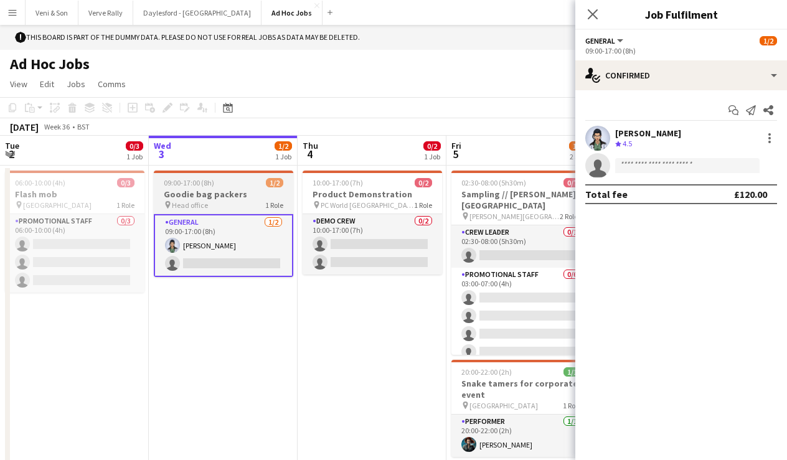
click at [257, 186] on div "09:00-17:00 (8h) 1/2" at bounding box center [223, 182] width 139 height 9
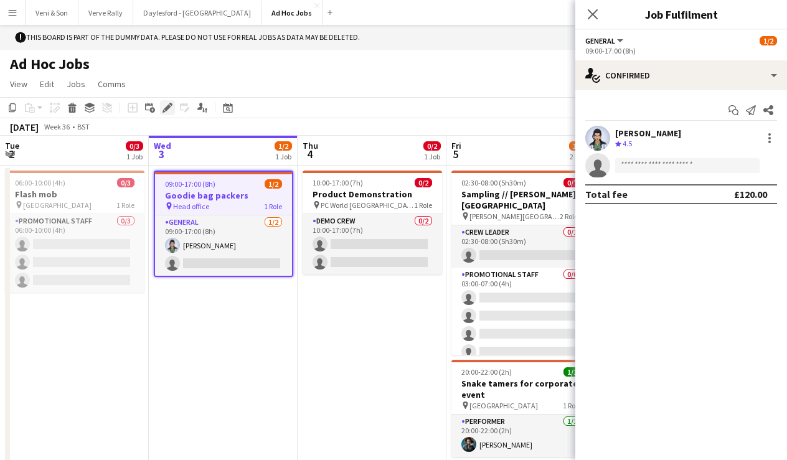
click at [172, 106] on icon "Edit" at bounding box center [168, 108] width 10 height 10
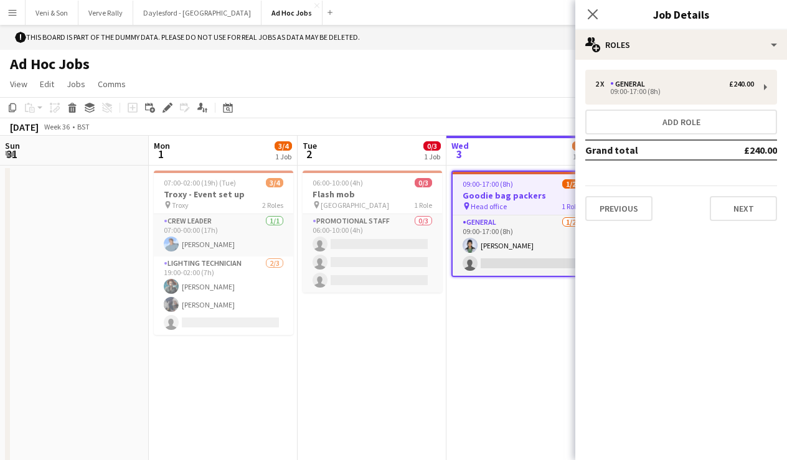
scroll to position [0, 298]
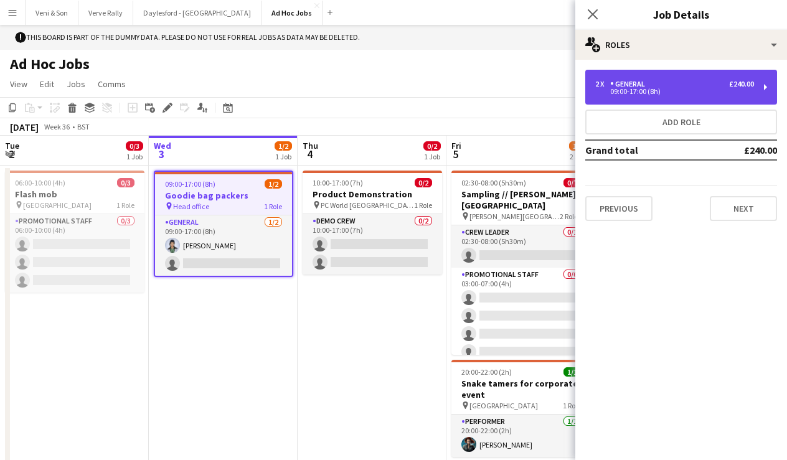
click at [718, 87] on div "2 x General £240.00" at bounding box center [674, 84] width 159 height 9
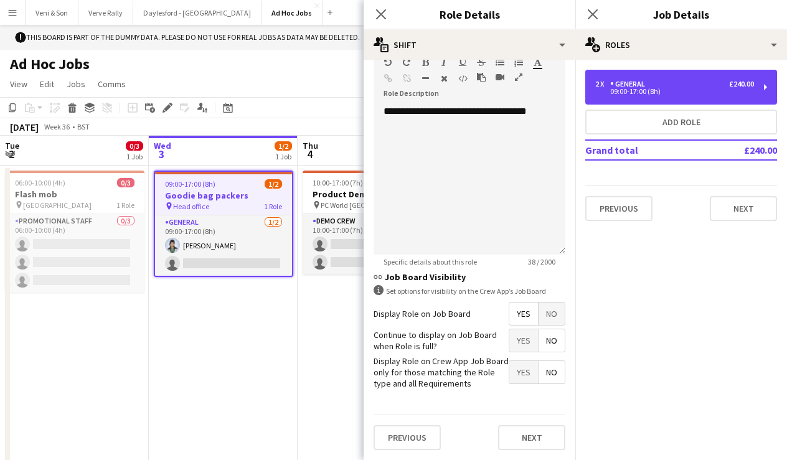
scroll to position [347, 0]
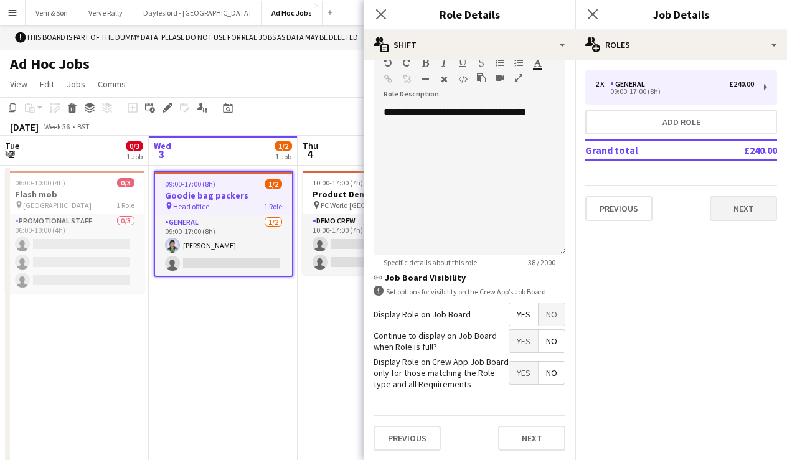
click at [743, 208] on button "Next" at bounding box center [743, 208] width 67 height 25
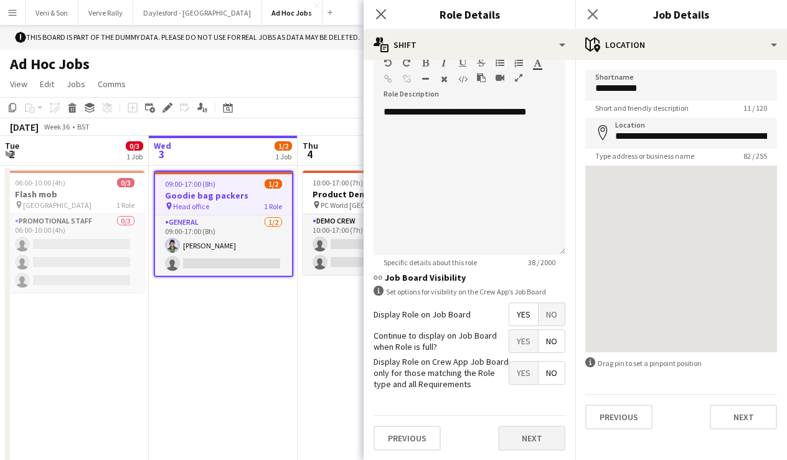
click at [529, 435] on button "Next" at bounding box center [531, 438] width 67 height 25
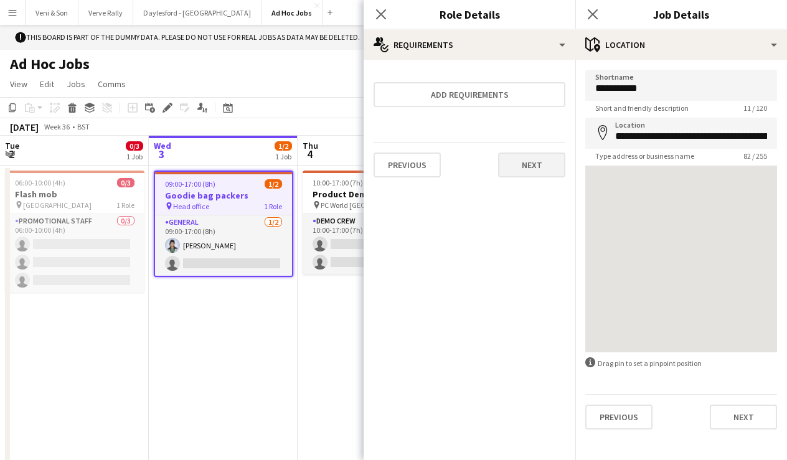
click at [525, 165] on button "Next" at bounding box center [531, 165] width 67 height 25
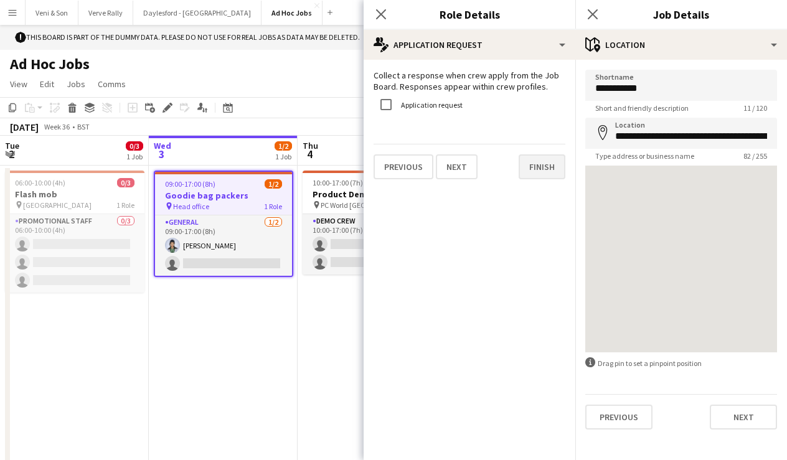
click at [525, 165] on button "Finish" at bounding box center [542, 166] width 47 height 25
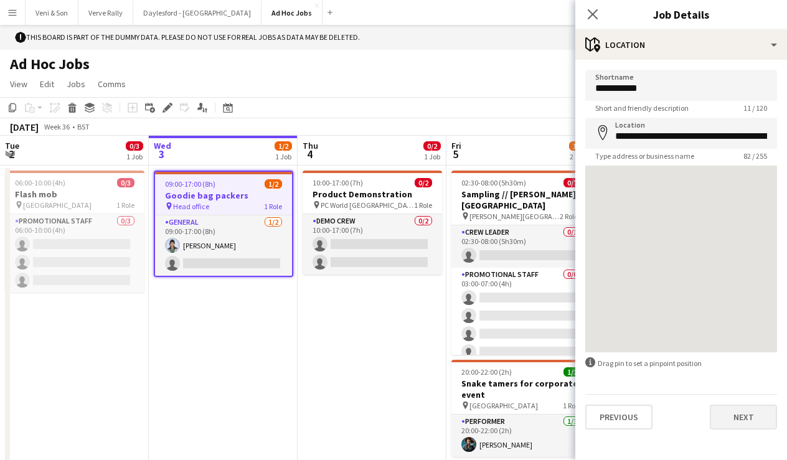
click at [740, 410] on button "Next" at bounding box center [743, 417] width 67 height 25
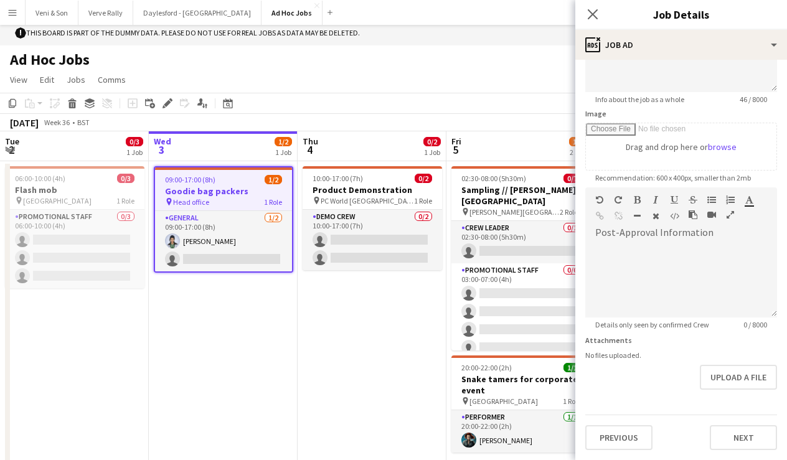
scroll to position [6, 0]
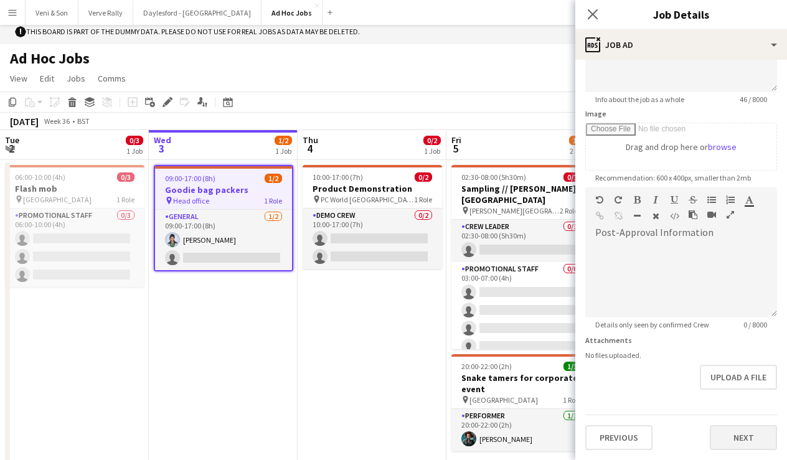
click at [735, 434] on button "Next" at bounding box center [743, 437] width 67 height 25
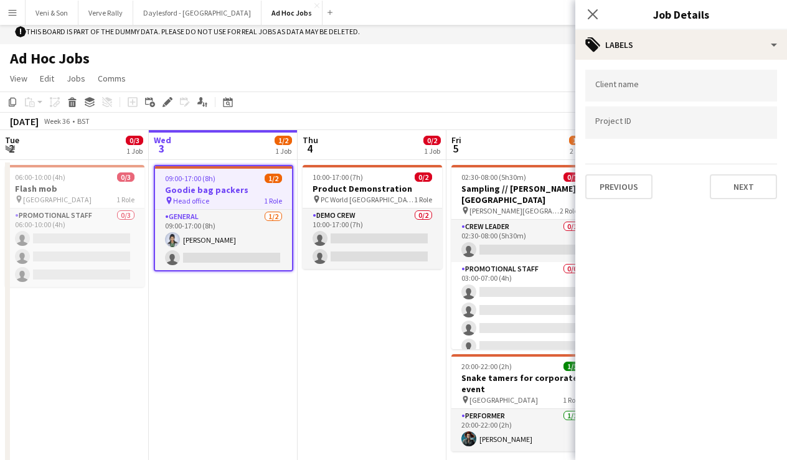
scroll to position [0, 0]
click at [736, 193] on button "Next" at bounding box center [743, 186] width 67 height 25
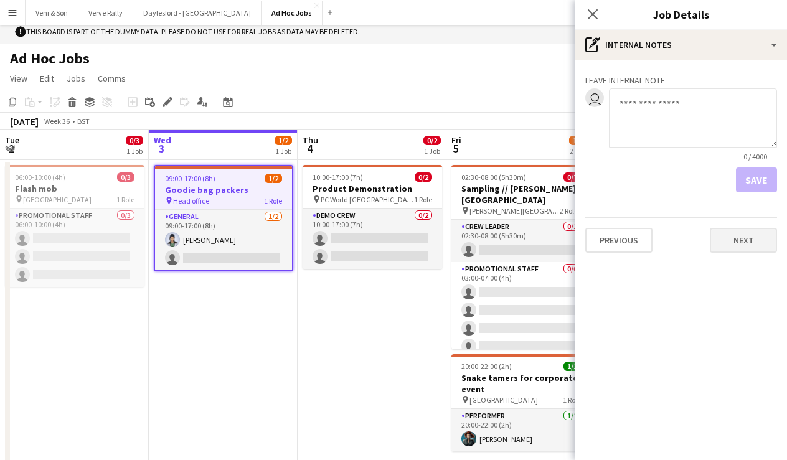
click at [748, 234] on button "Next" at bounding box center [743, 240] width 67 height 25
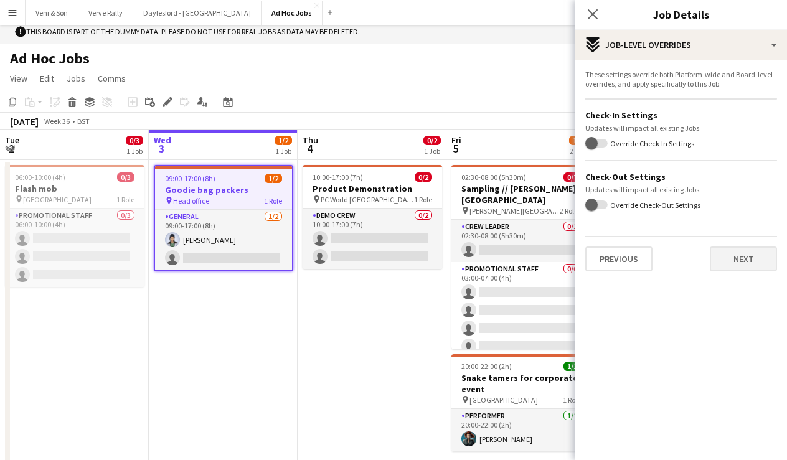
click at [747, 261] on button "Next" at bounding box center [743, 259] width 67 height 25
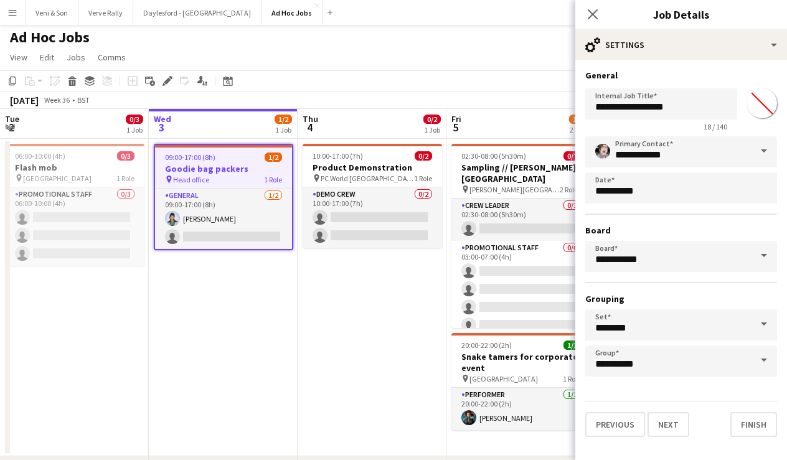
scroll to position [27, 0]
click at [747, 415] on button "Finish" at bounding box center [753, 424] width 47 height 25
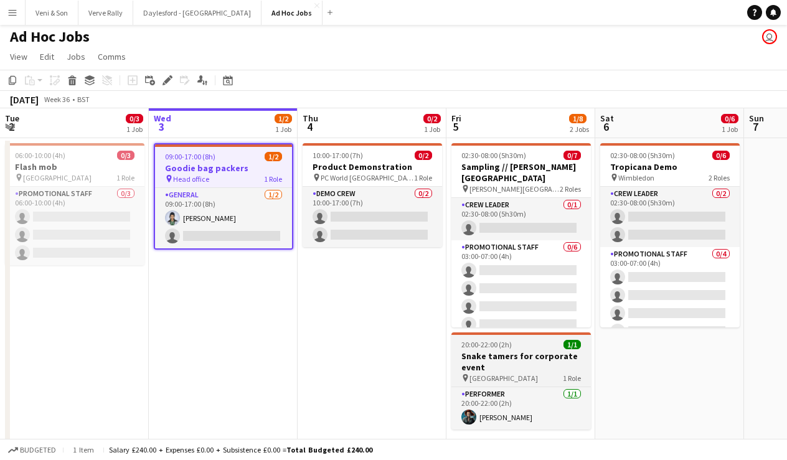
click at [518, 364] on h3 "Snake tamers for corporate event" at bounding box center [520, 362] width 139 height 22
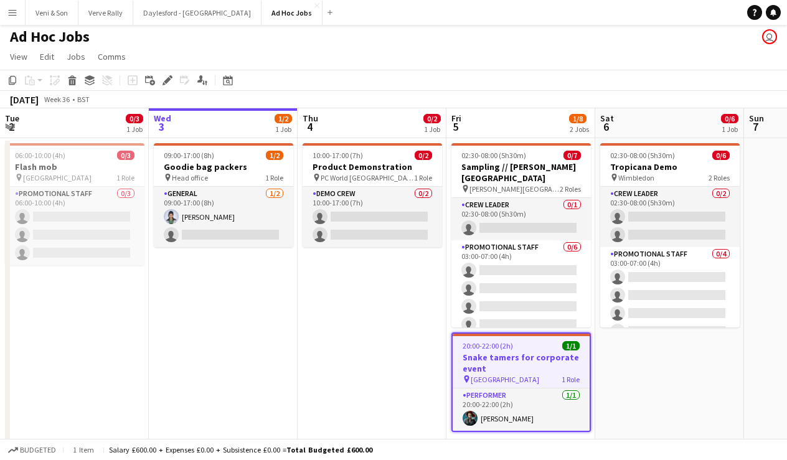
click at [158, 79] on div "Add job Add linked Job Edit Edit linked Job Applicants" at bounding box center [162, 80] width 95 height 15
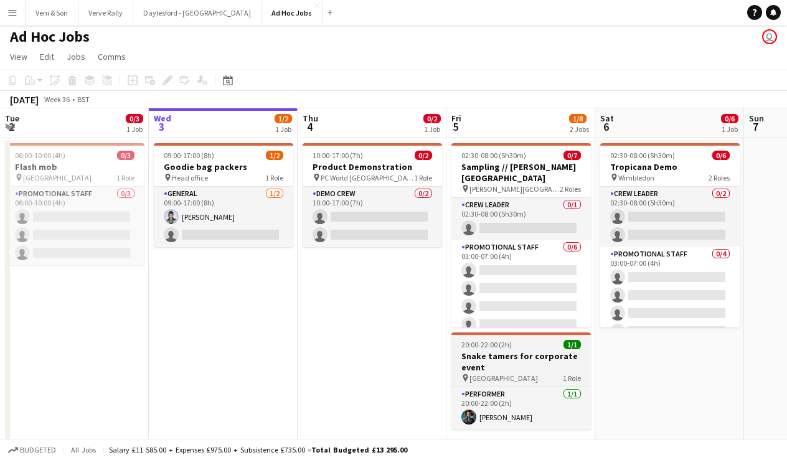
click at [504, 371] on h3 "Snake tamers for corporate event" at bounding box center [520, 362] width 139 height 22
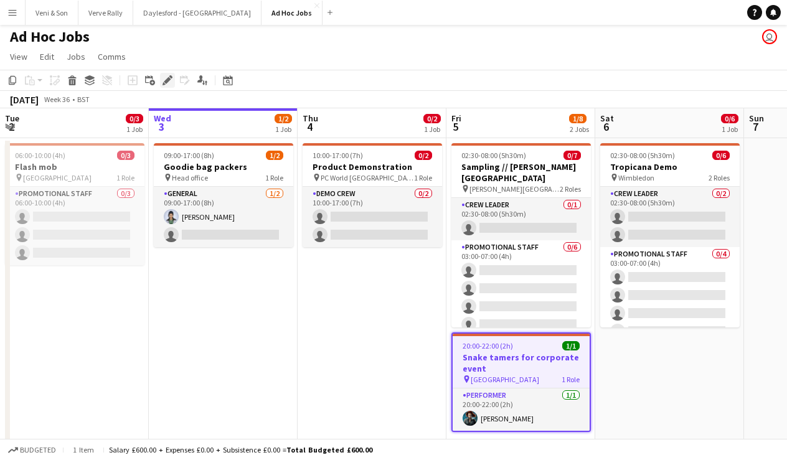
click at [166, 80] on icon at bounding box center [167, 80] width 7 height 7
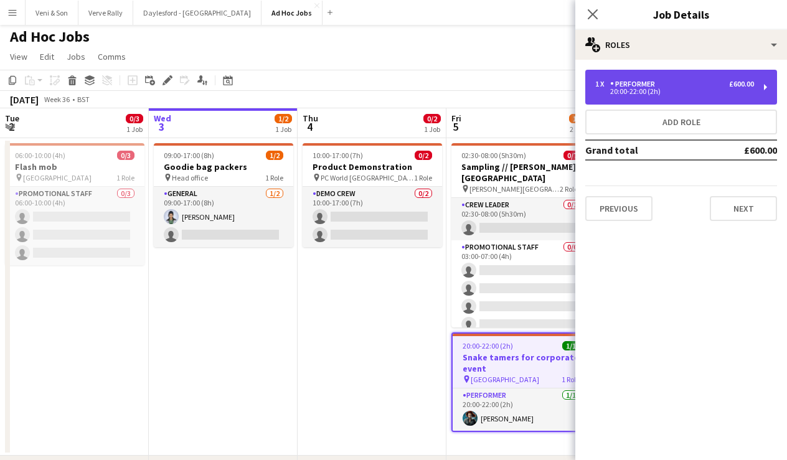
click at [700, 101] on div "1 x Performer £600.00 20:00-22:00 (2h)" at bounding box center [681, 87] width 192 height 35
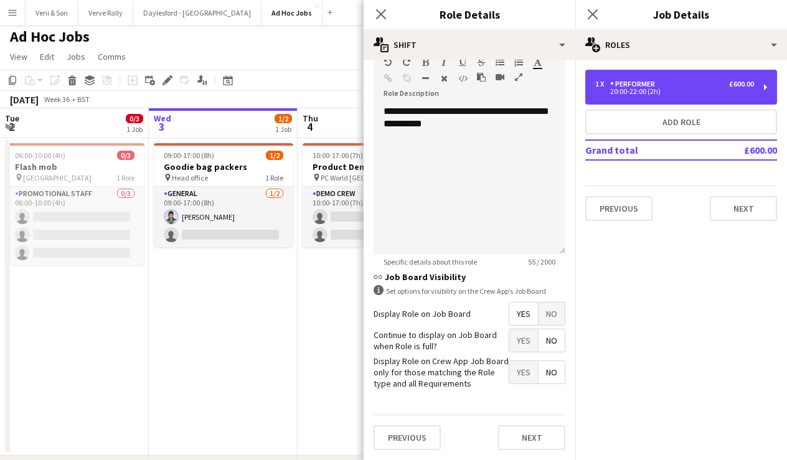
scroll to position [286, 0]
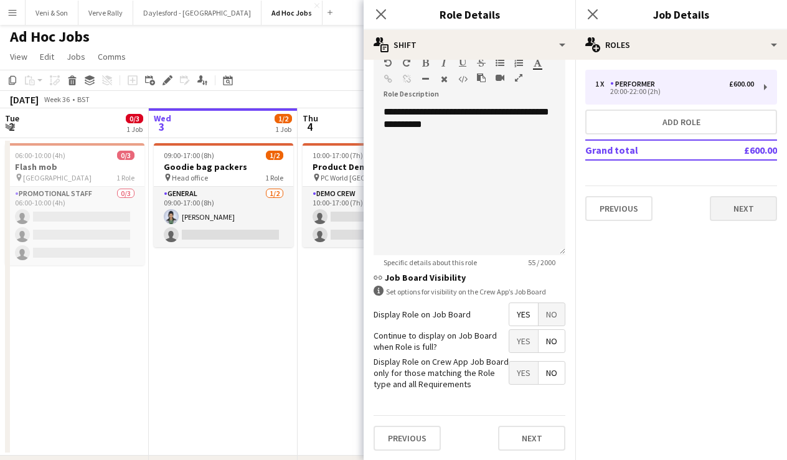
click at [751, 214] on button "Next" at bounding box center [743, 208] width 67 height 25
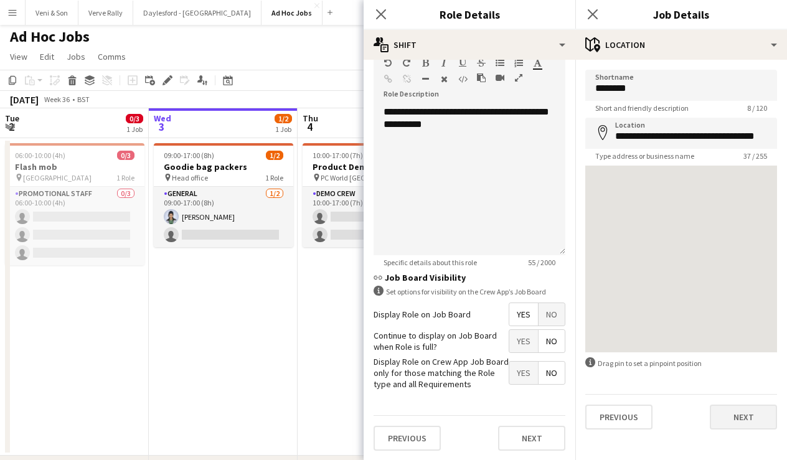
click at [744, 420] on button "Next" at bounding box center [743, 417] width 67 height 25
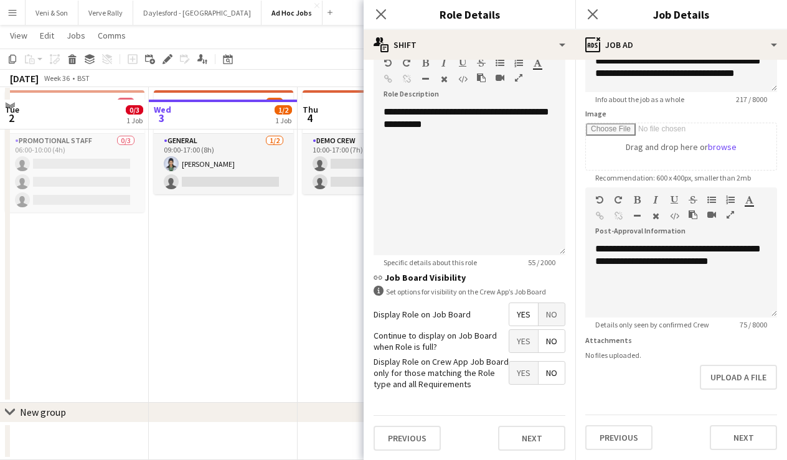
scroll to position [86, 0]
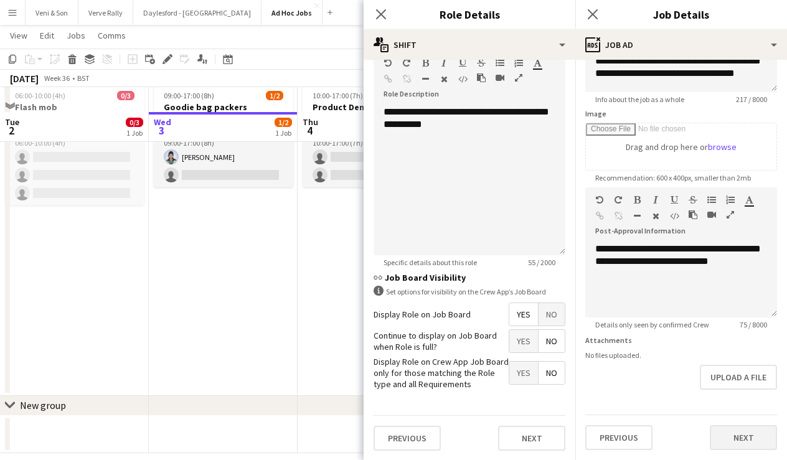
click at [737, 430] on button "Next" at bounding box center [743, 437] width 67 height 25
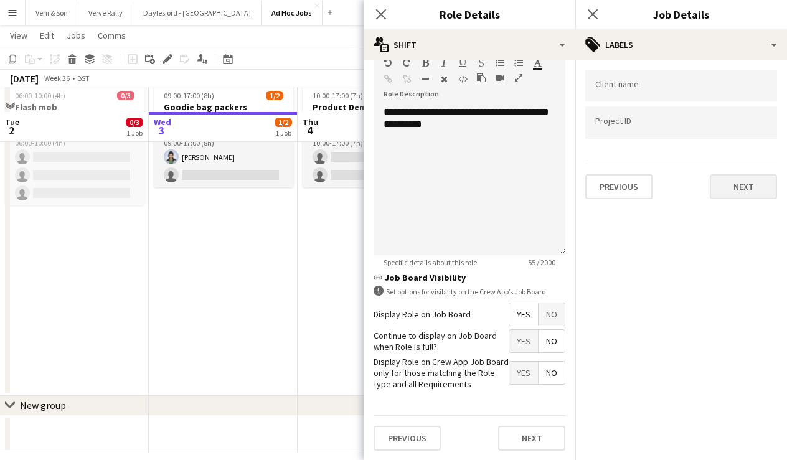
click at [747, 187] on button "Next" at bounding box center [743, 186] width 67 height 25
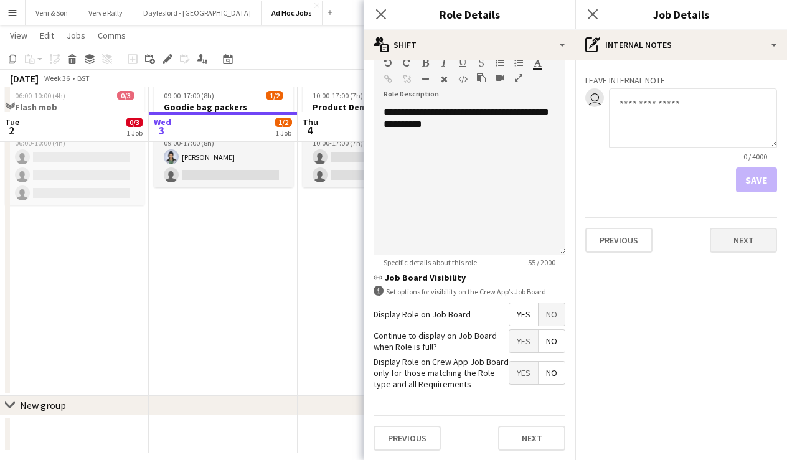
click at [745, 241] on button "Next" at bounding box center [743, 240] width 67 height 25
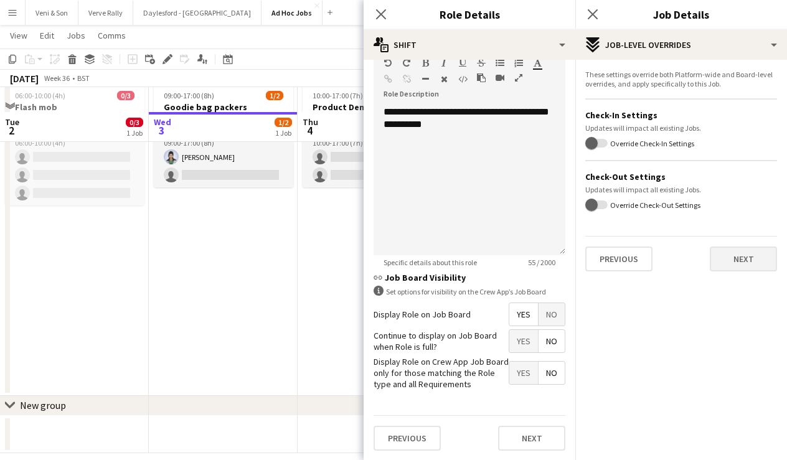
click at [744, 258] on button "Next" at bounding box center [743, 259] width 67 height 25
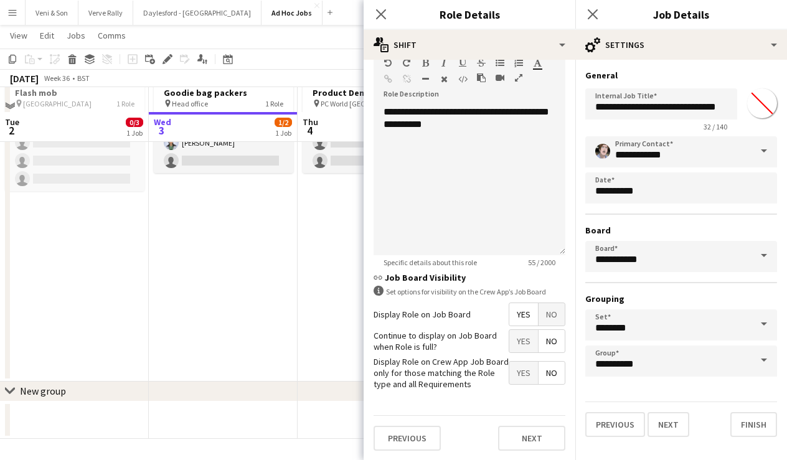
scroll to position [100, 0]
click at [317, 325] on app-date-cell "10:00-17:00 (7h) 0/2 Product Demonstration pin PC World Southampton 1 Role Demo…" at bounding box center [372, 223] width 149 height 318
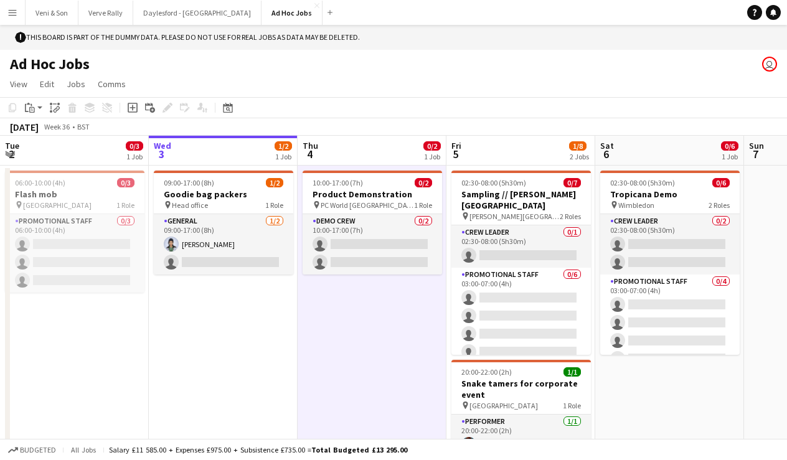
scroll to position [0, 0]
click at [62, 15] on button "Veni & Son Close" at bounding box center [52, 13] width 53 height 24
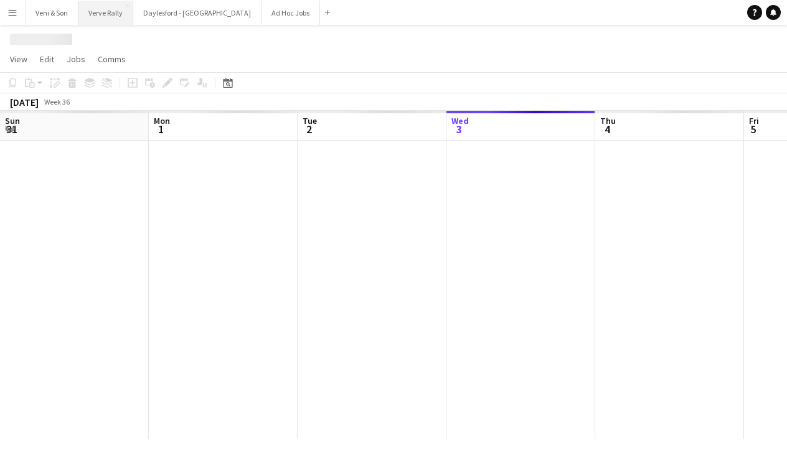
scroll to position [0, 298]
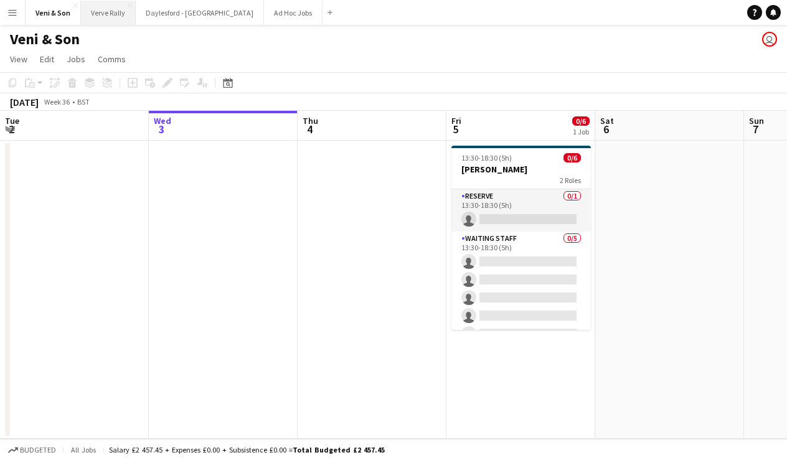
click at [118, 16] on button "Verve Rally Close" at bounding box center [108, 13] width 55 height 24
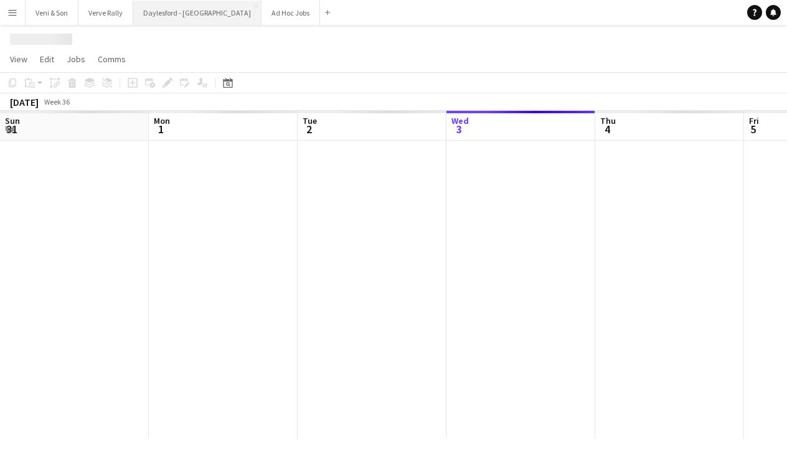
scroll to position [0, 298]
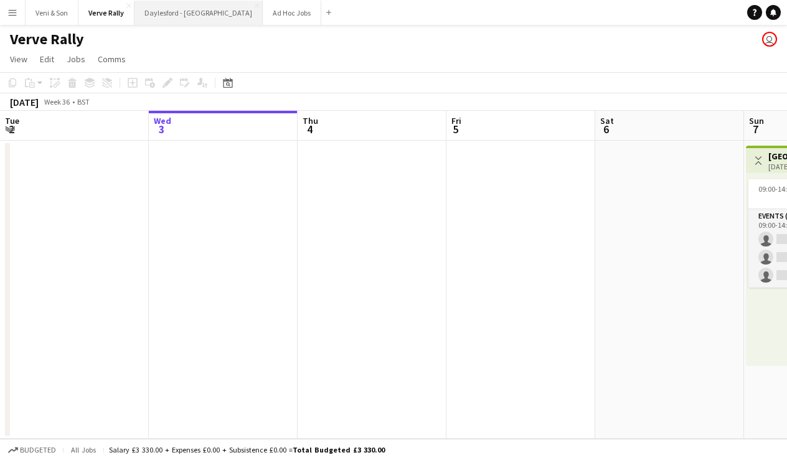
click at [173, 16] on button "Daylesford - [GEOGRAPHIC_DATA] Close" at bounding box center [198, 13] width 128 height 24
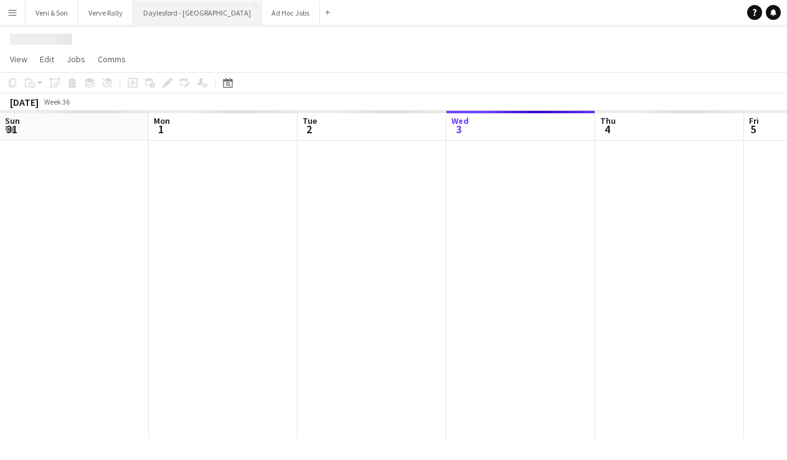
scroll to position [0, 298]
